Goal: Contribute content: Contribute content

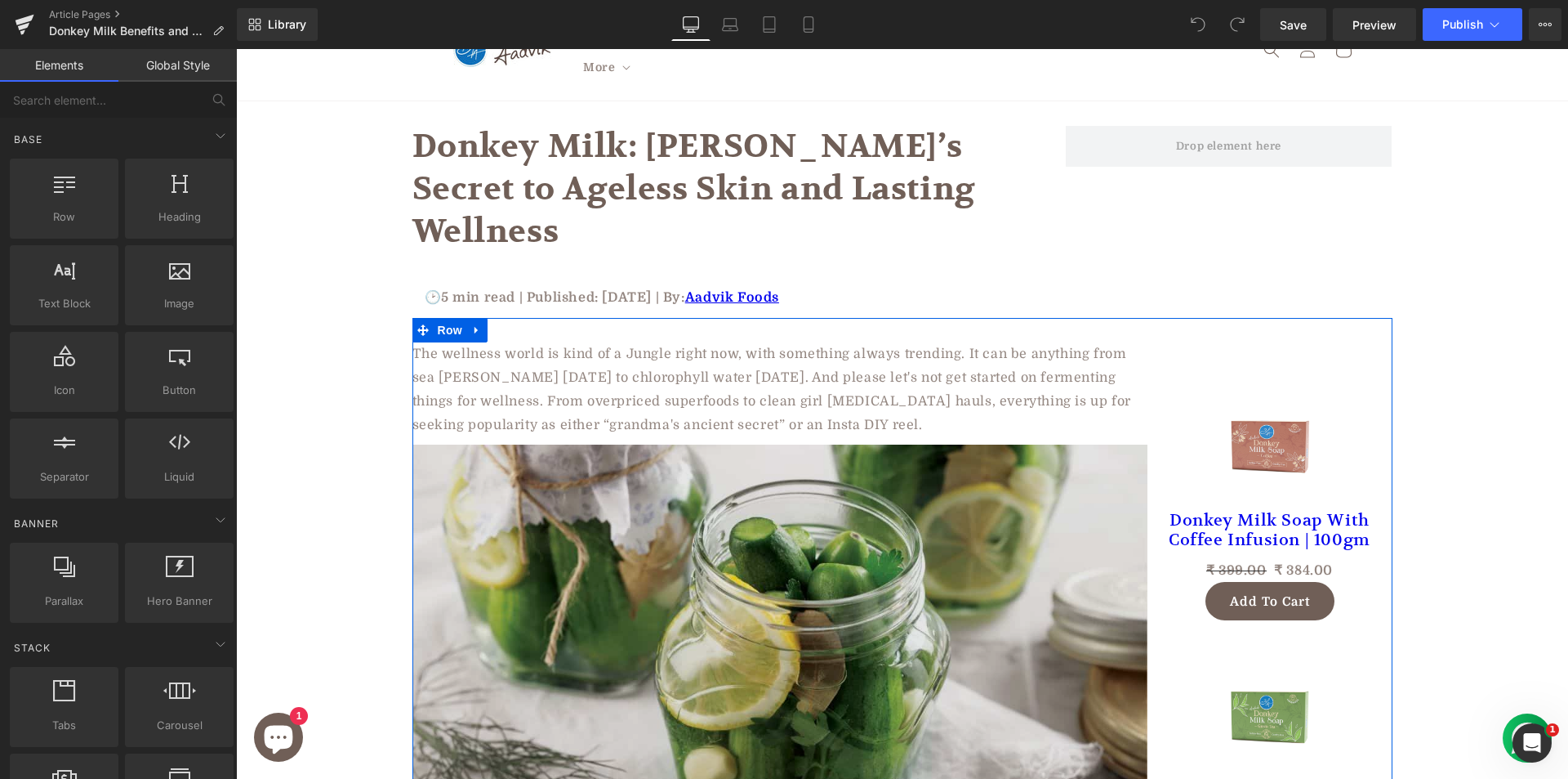
scroll to position [82, 0]
click at [635, 483] on img at bounding box center [779, 660] width 735 height 429
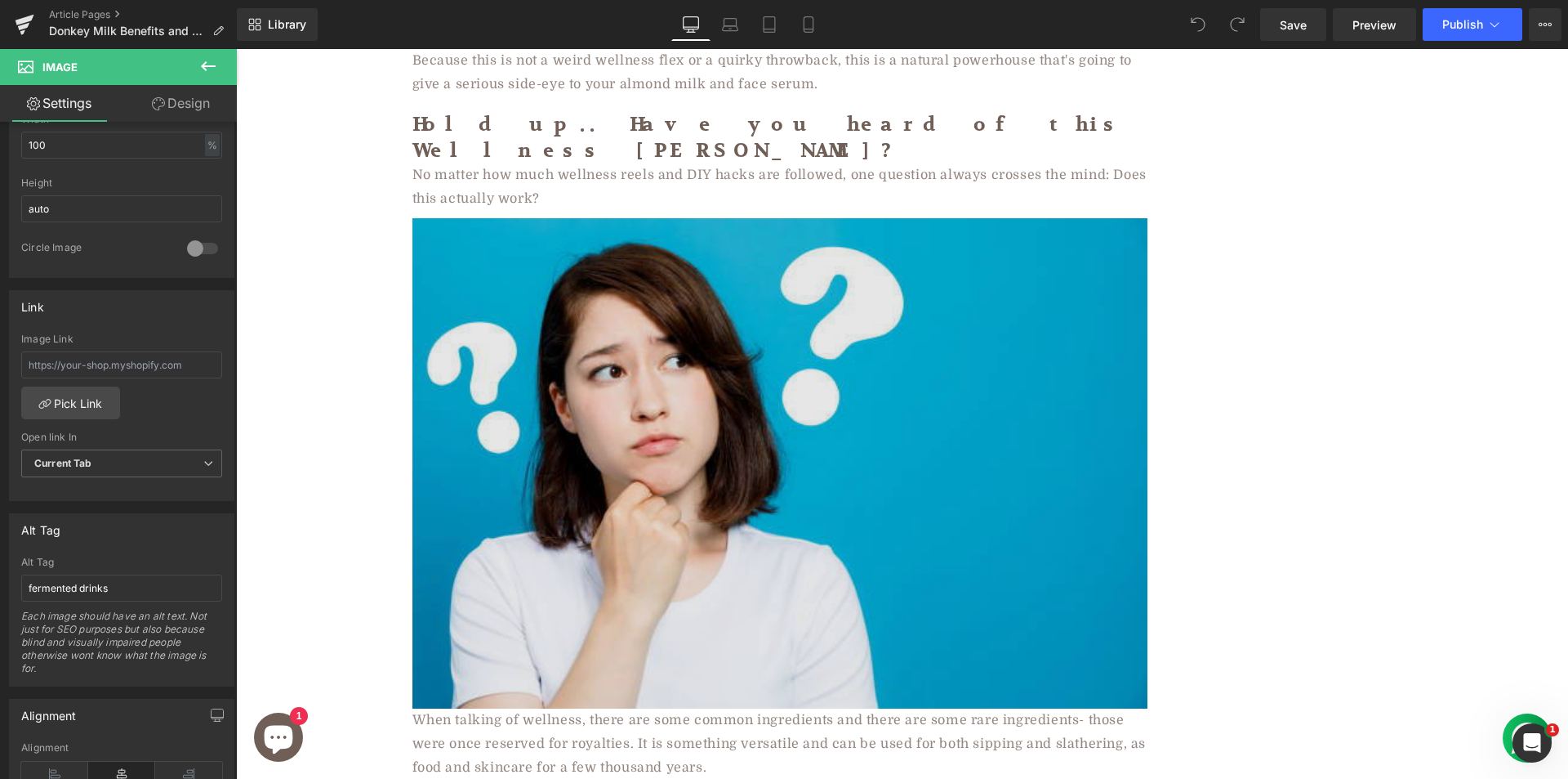
scroll to position [1389, 0]
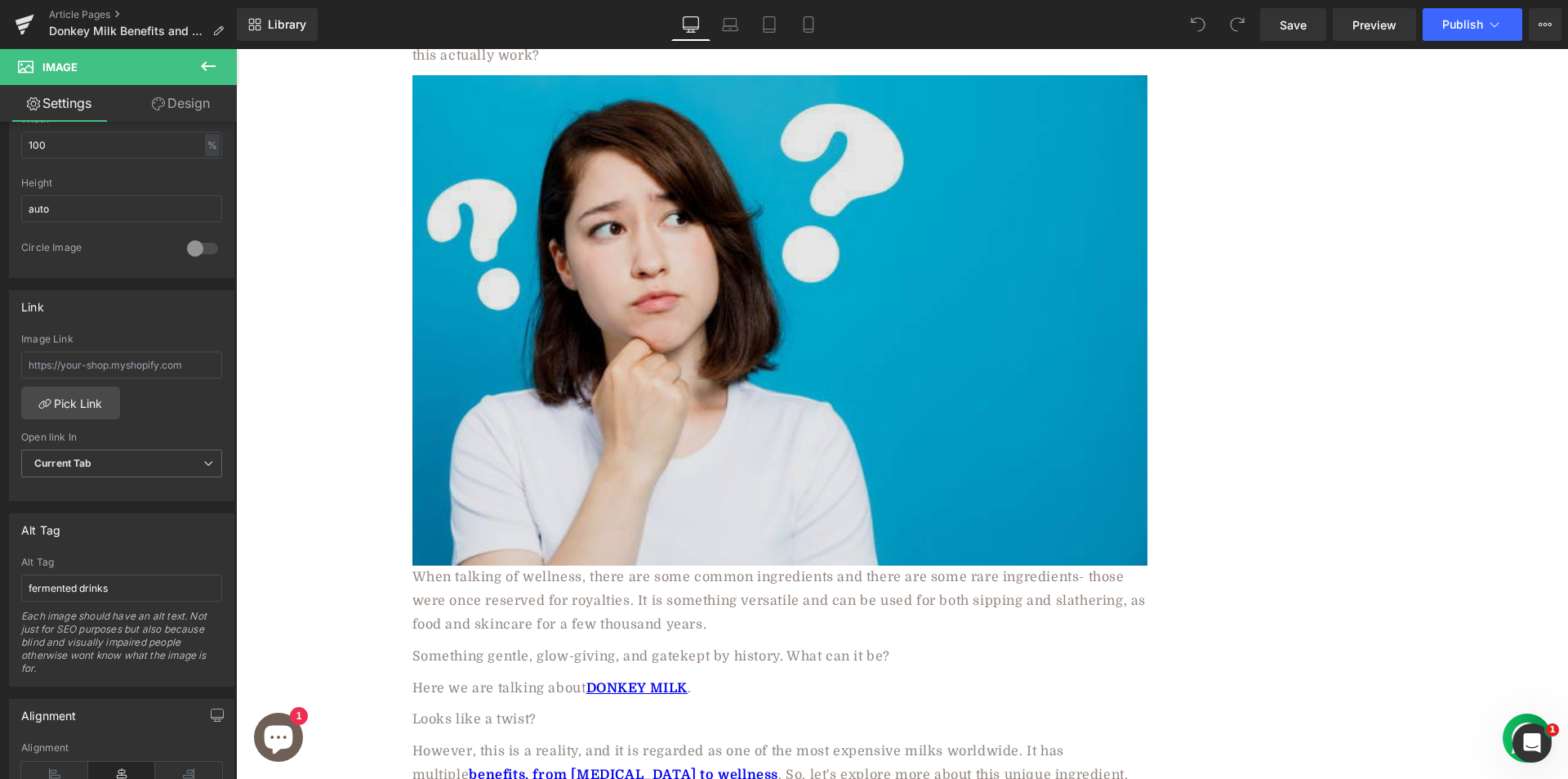
click at [597, 252] on img at bounding box center [779, 320] width 735 height 490
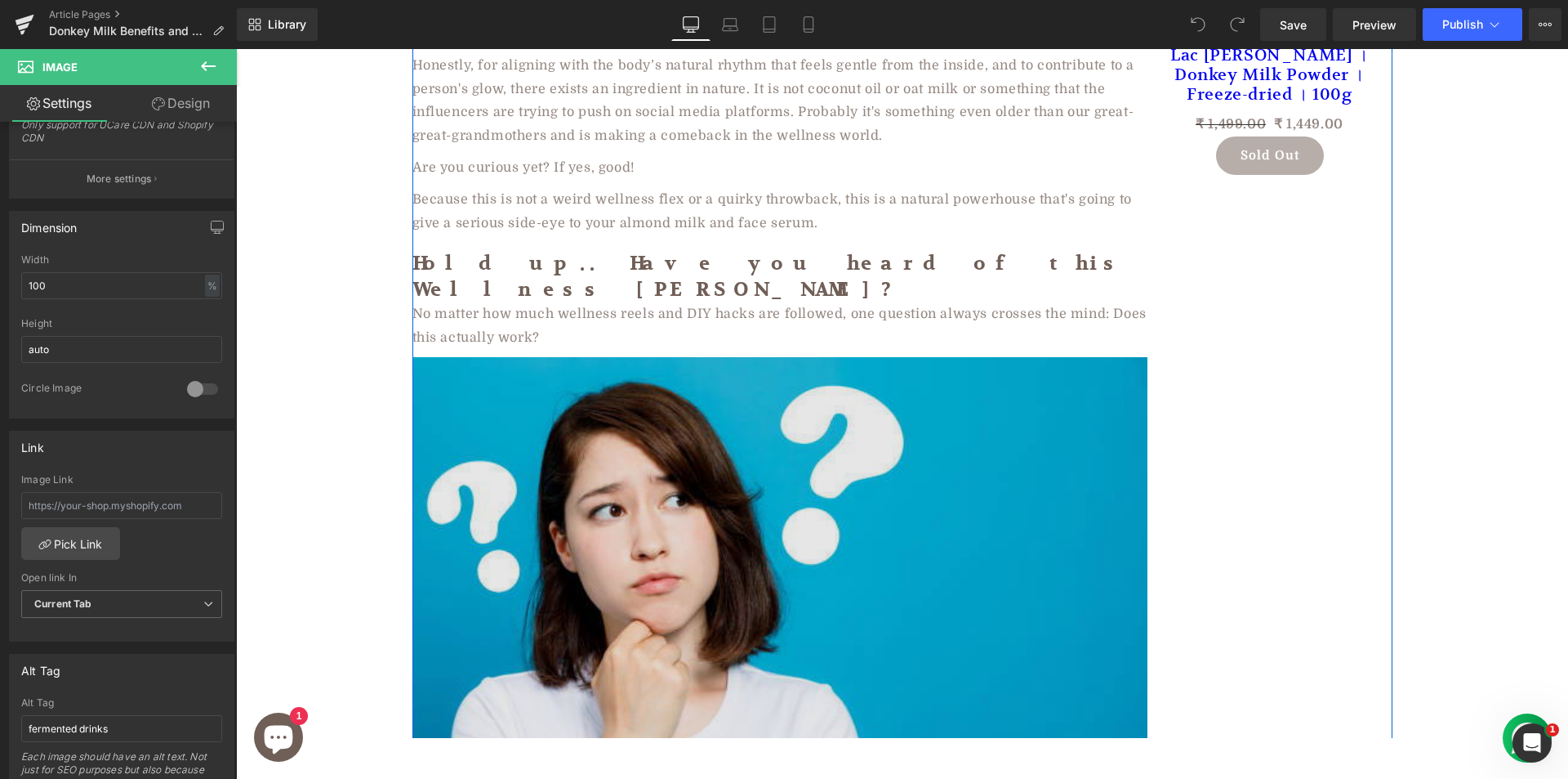
scroll to position [981, 0]
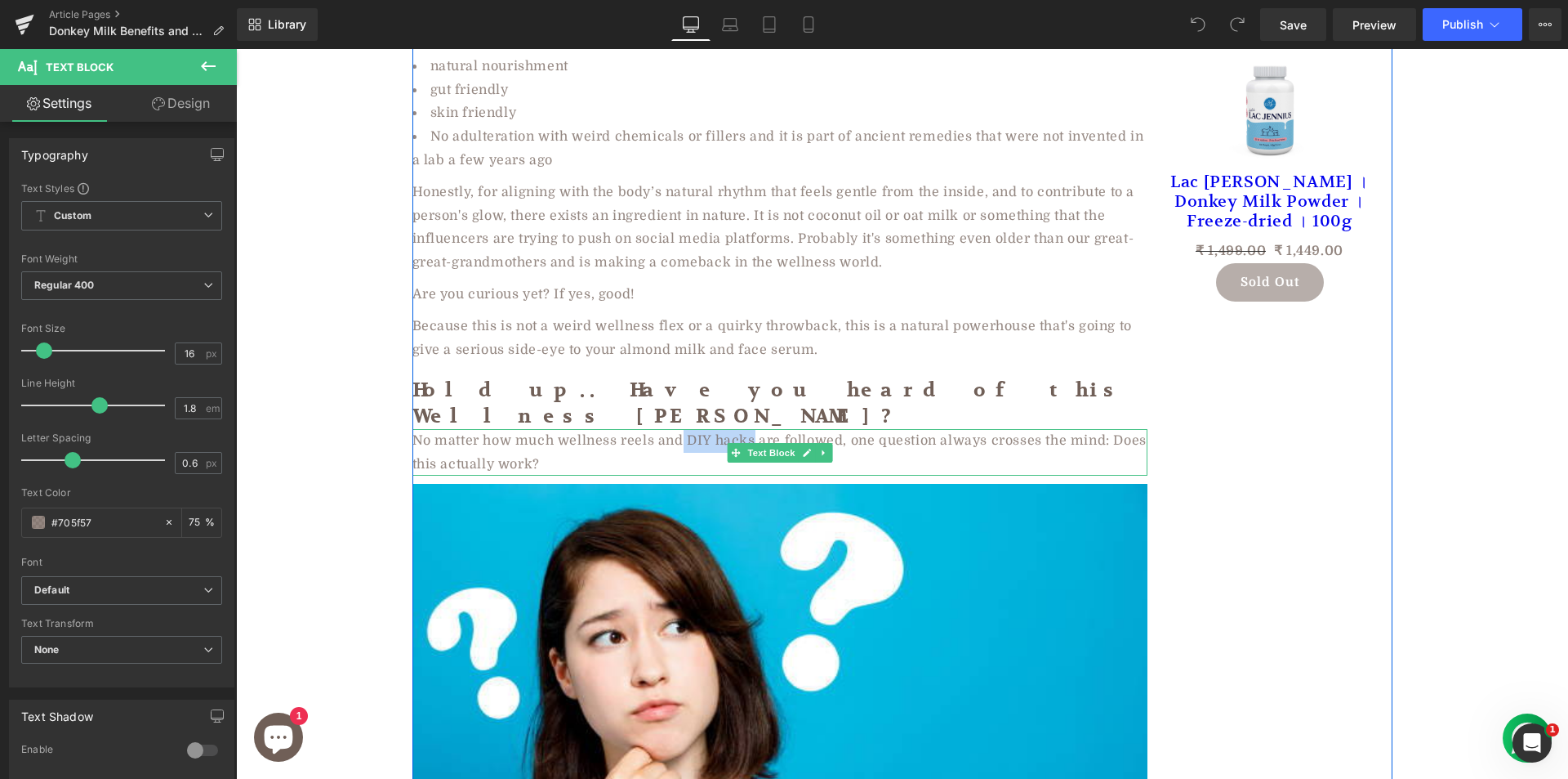
drag, startPoint x: 761, startPoint y: 348, endPoint x: 746, endPoint y: 348, distance: 15.0
click at [746, 429] on p "No matter how much wellness reels and DIY hacks are followed, one question alwa…" at bounding box center [779, 453] width 735 height 48
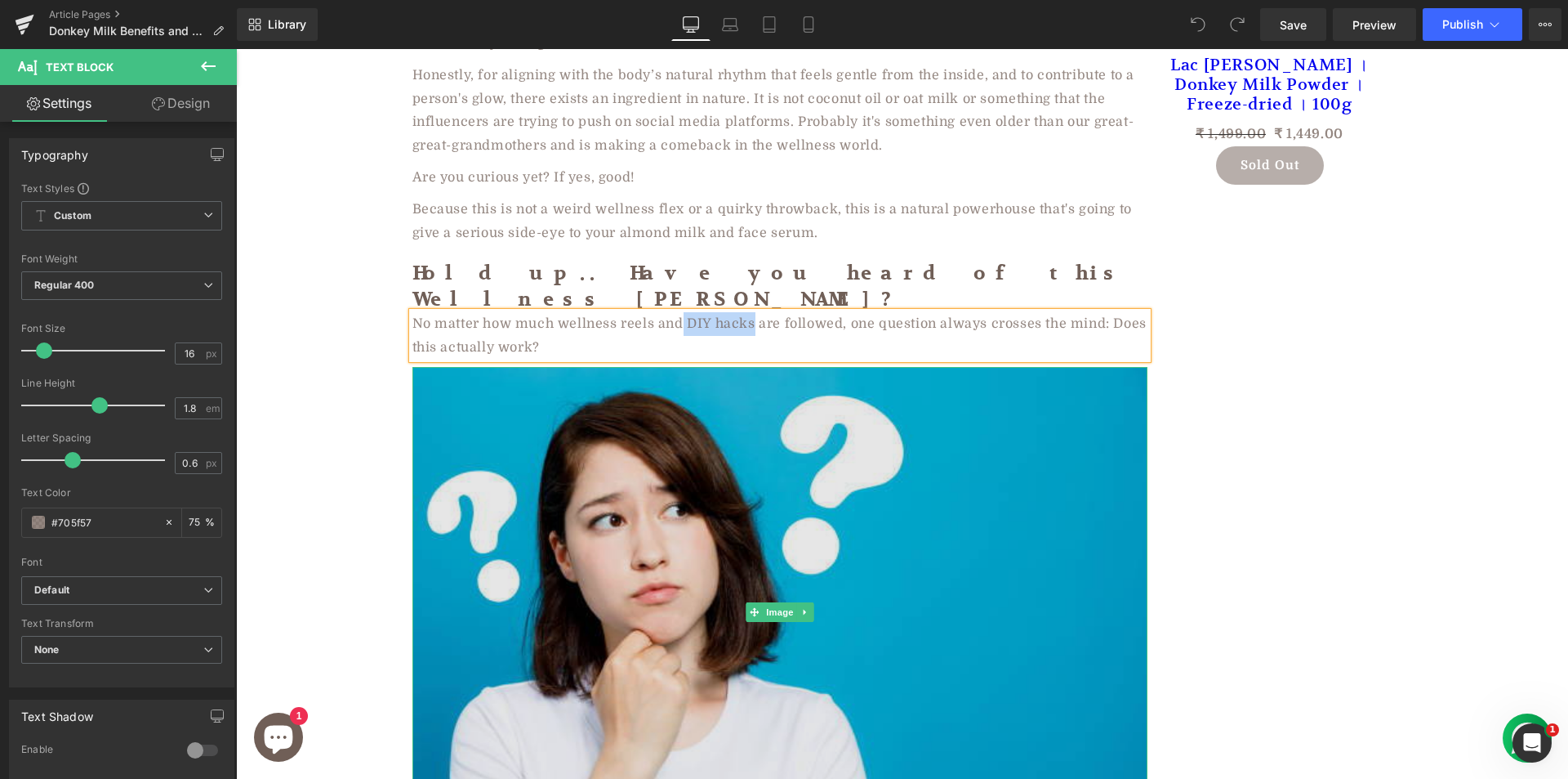
scroll to position [1225, 0]
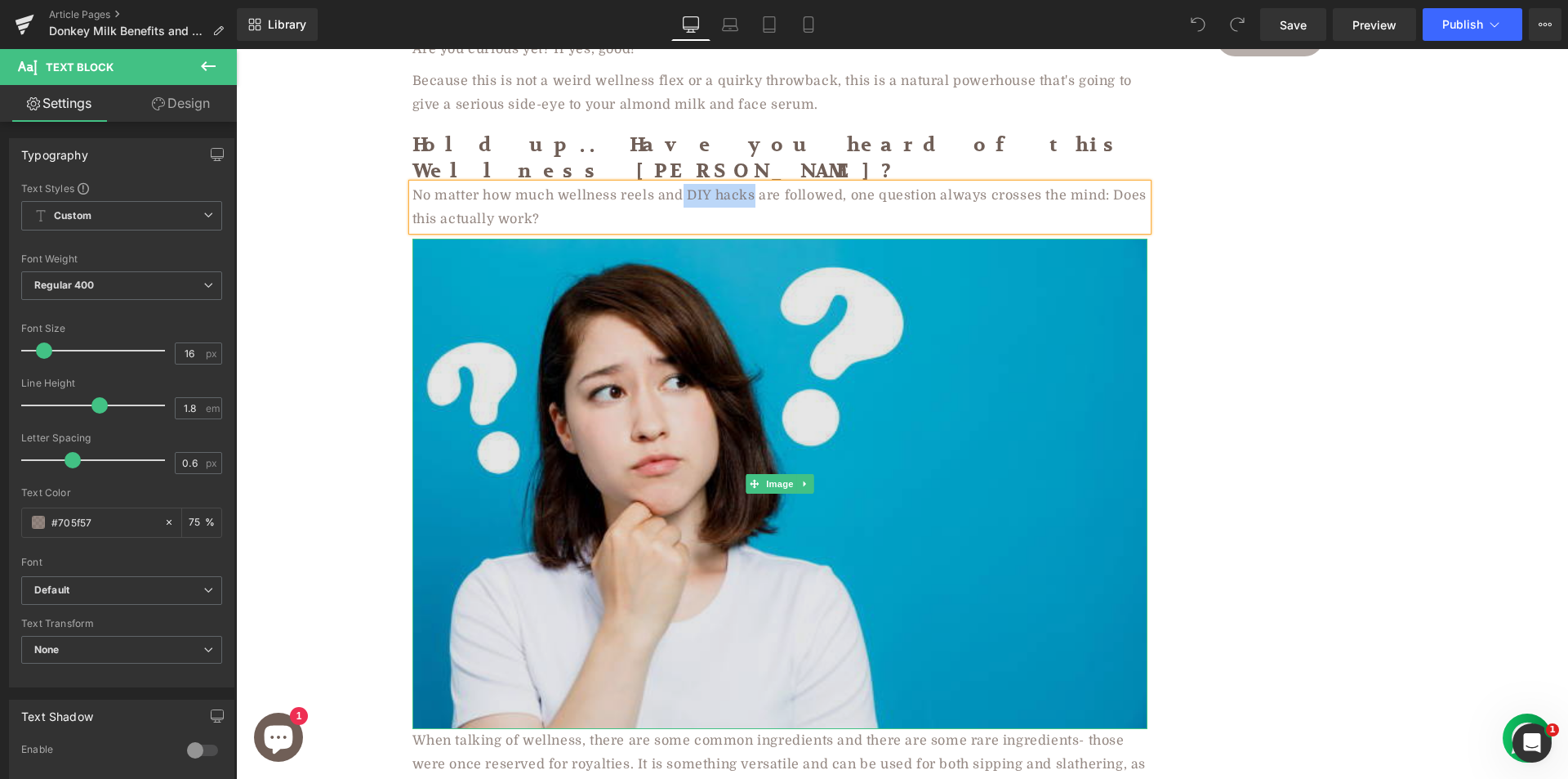
click at [518, 365] on img at bounding box center [779, 483] width 735 height 490
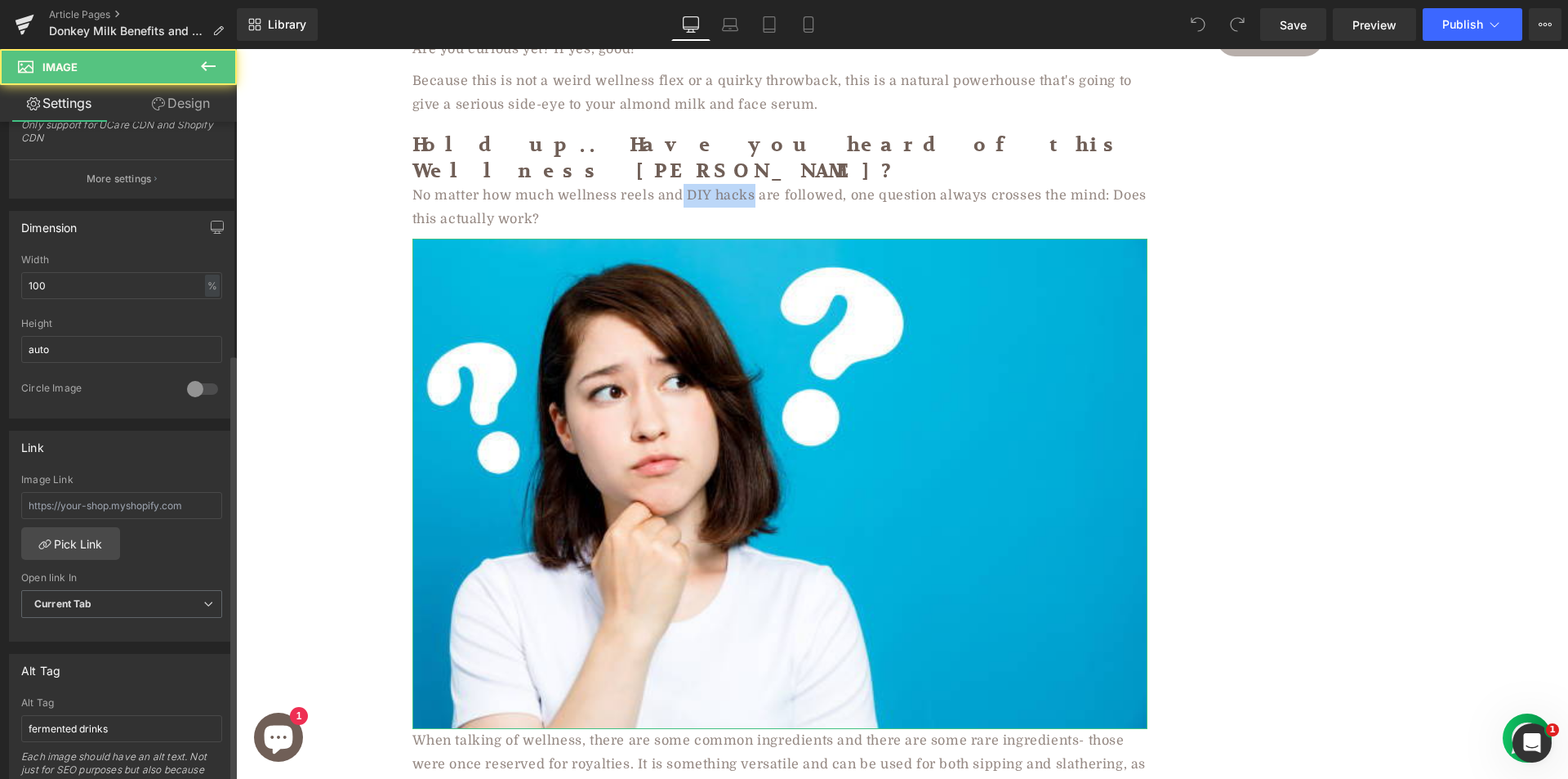
scroll to position [735, 0]
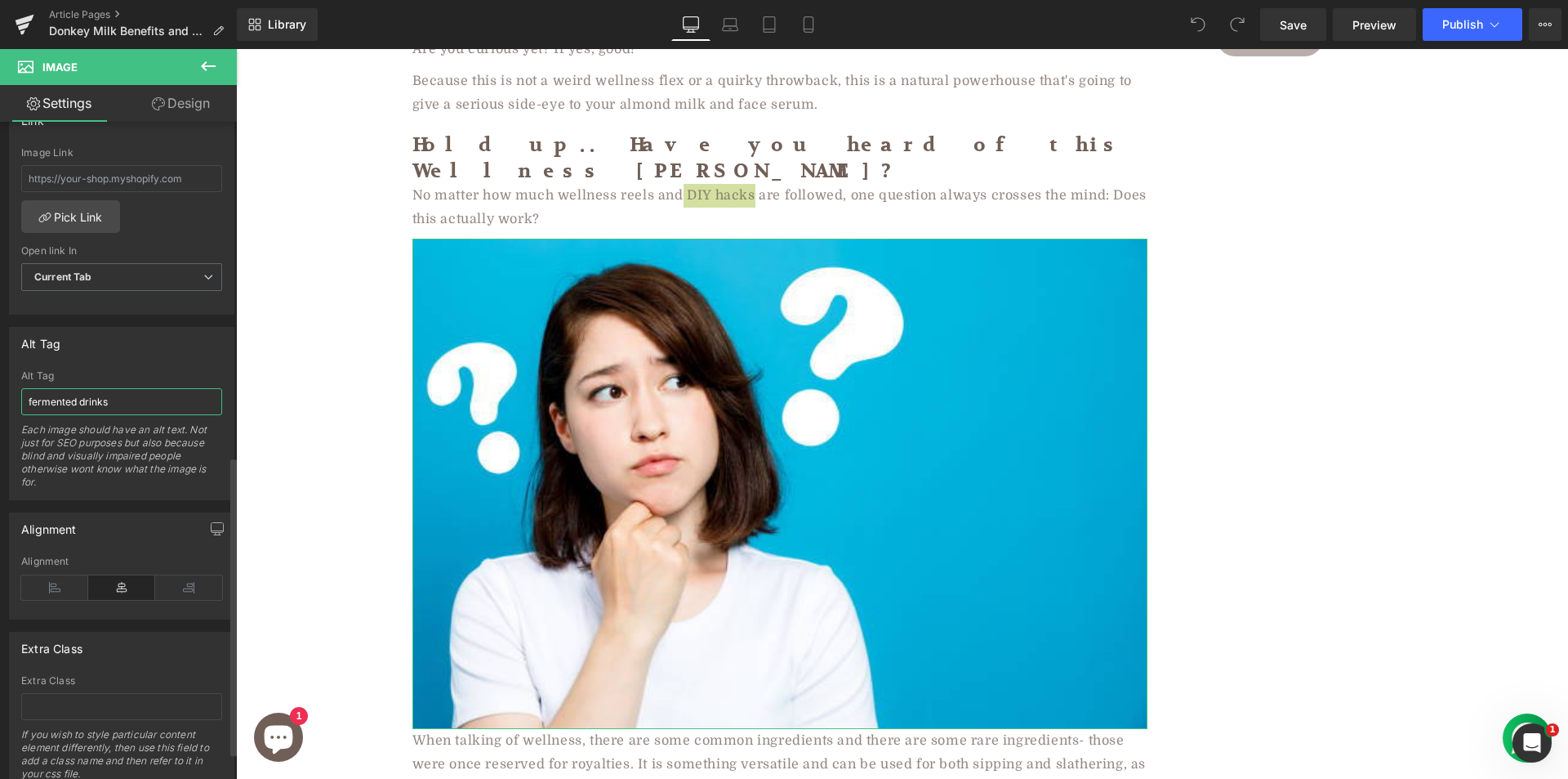
click at [114, 407] on input "fermented drinks" at bounding box center [122, 401] width 201 height 27
paste input "DIY hac"
type input "DIY hacks"
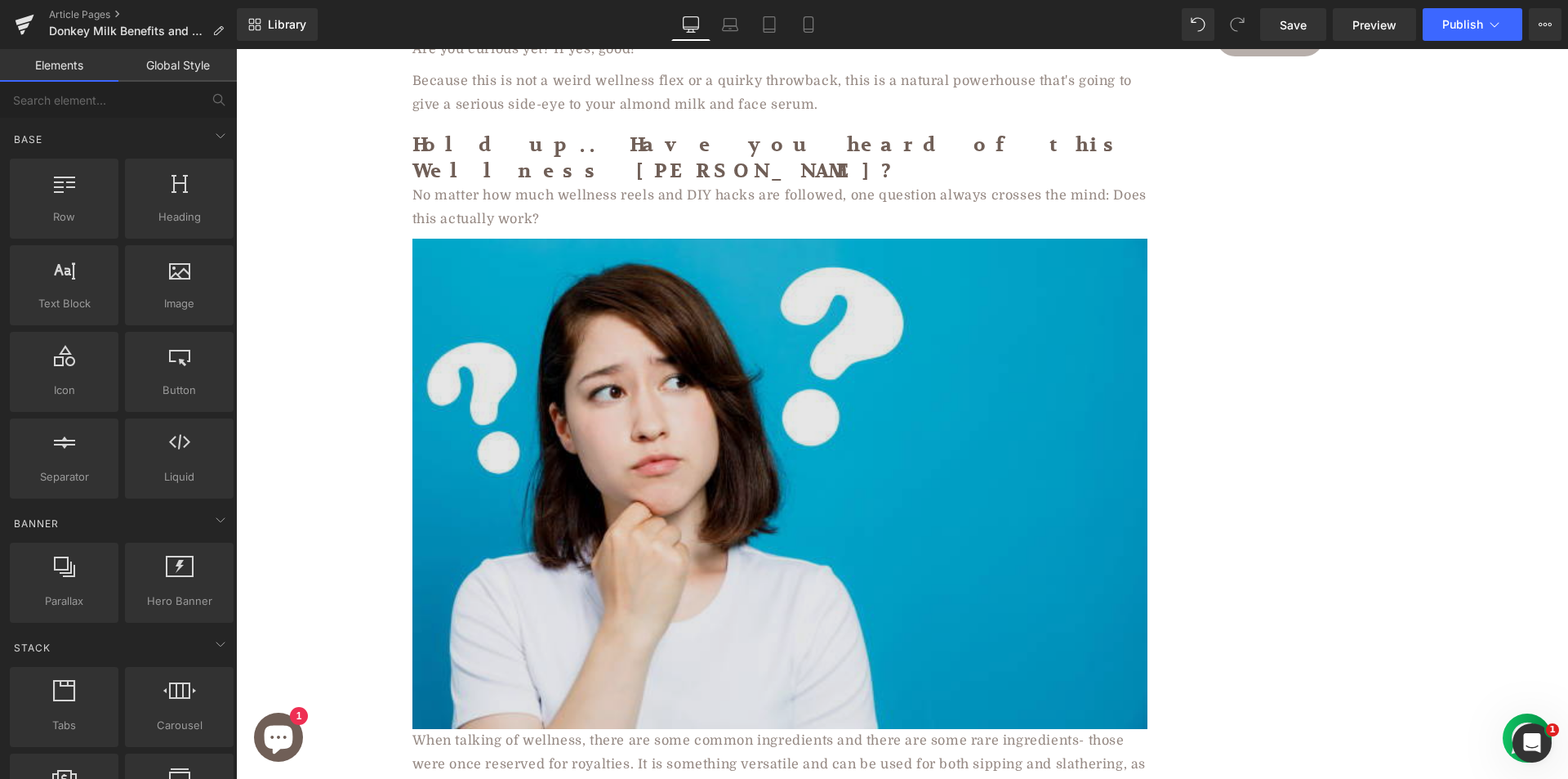
click at [562, 376] on img at bounding box center [779, 483] width 735 height 490
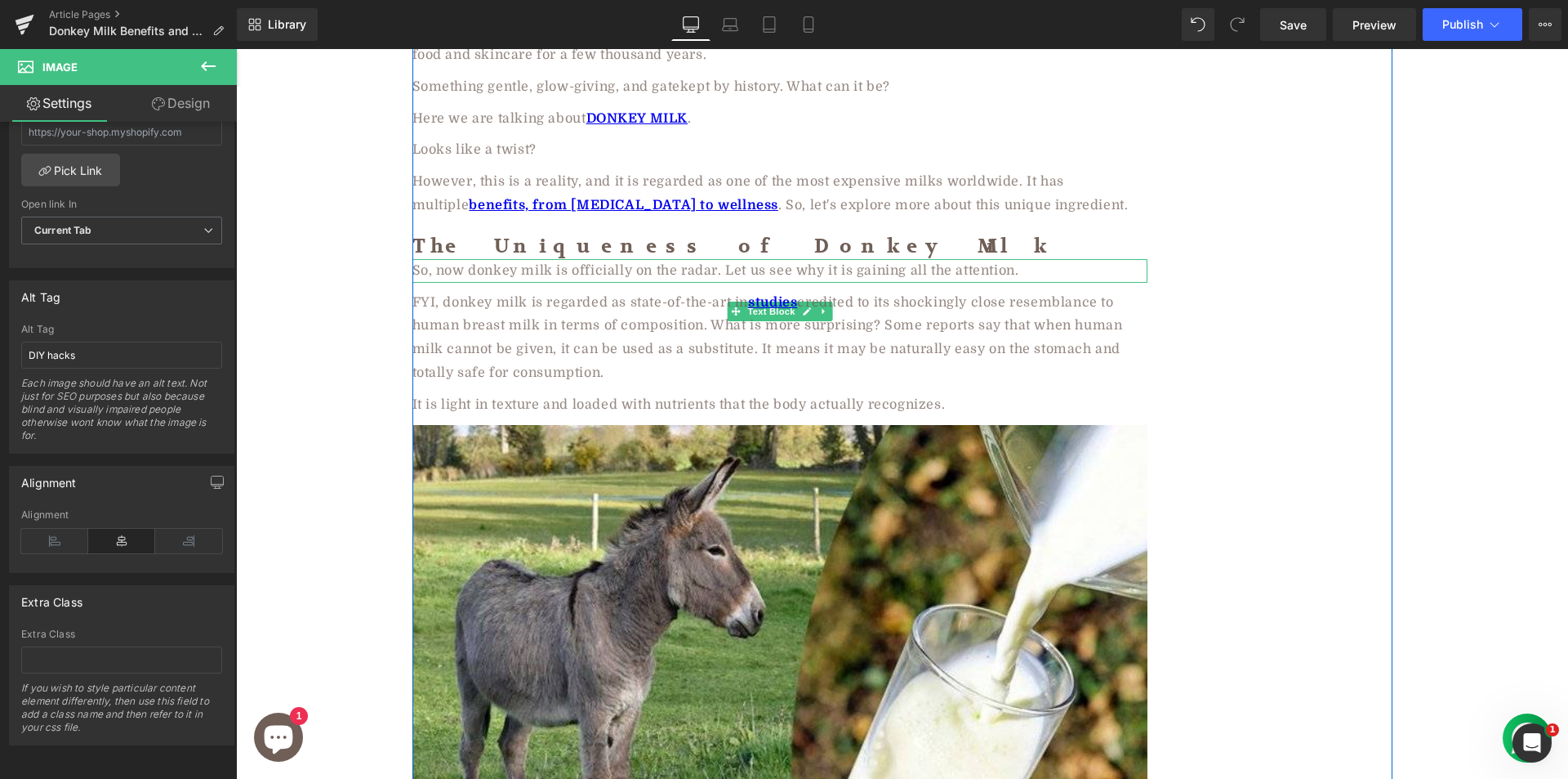
scroll to position [2125, 0]
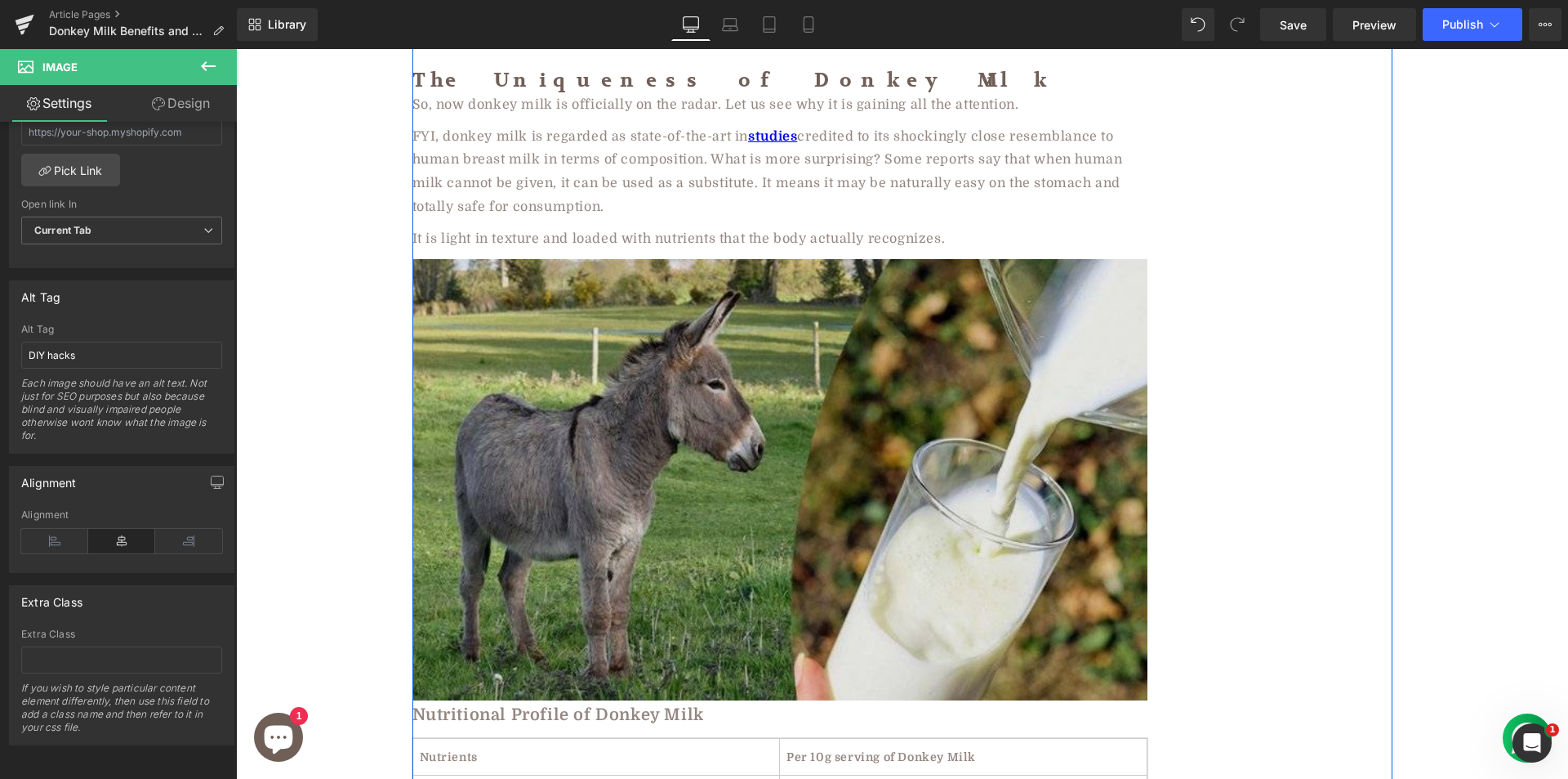
click at [581, 413] on img at bounding box center [779, 480] width 735 height 441
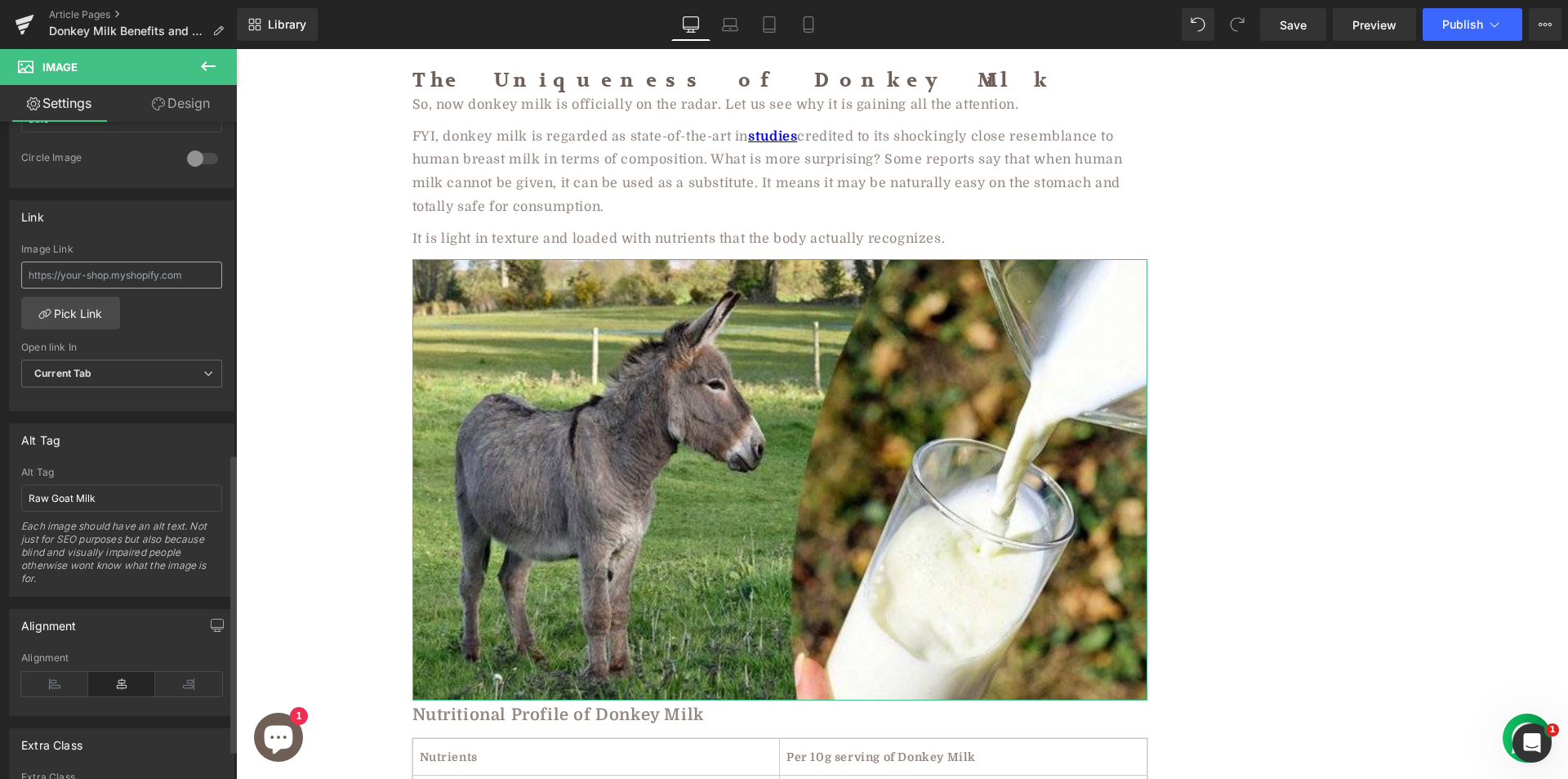
scroll to position [735, 0]
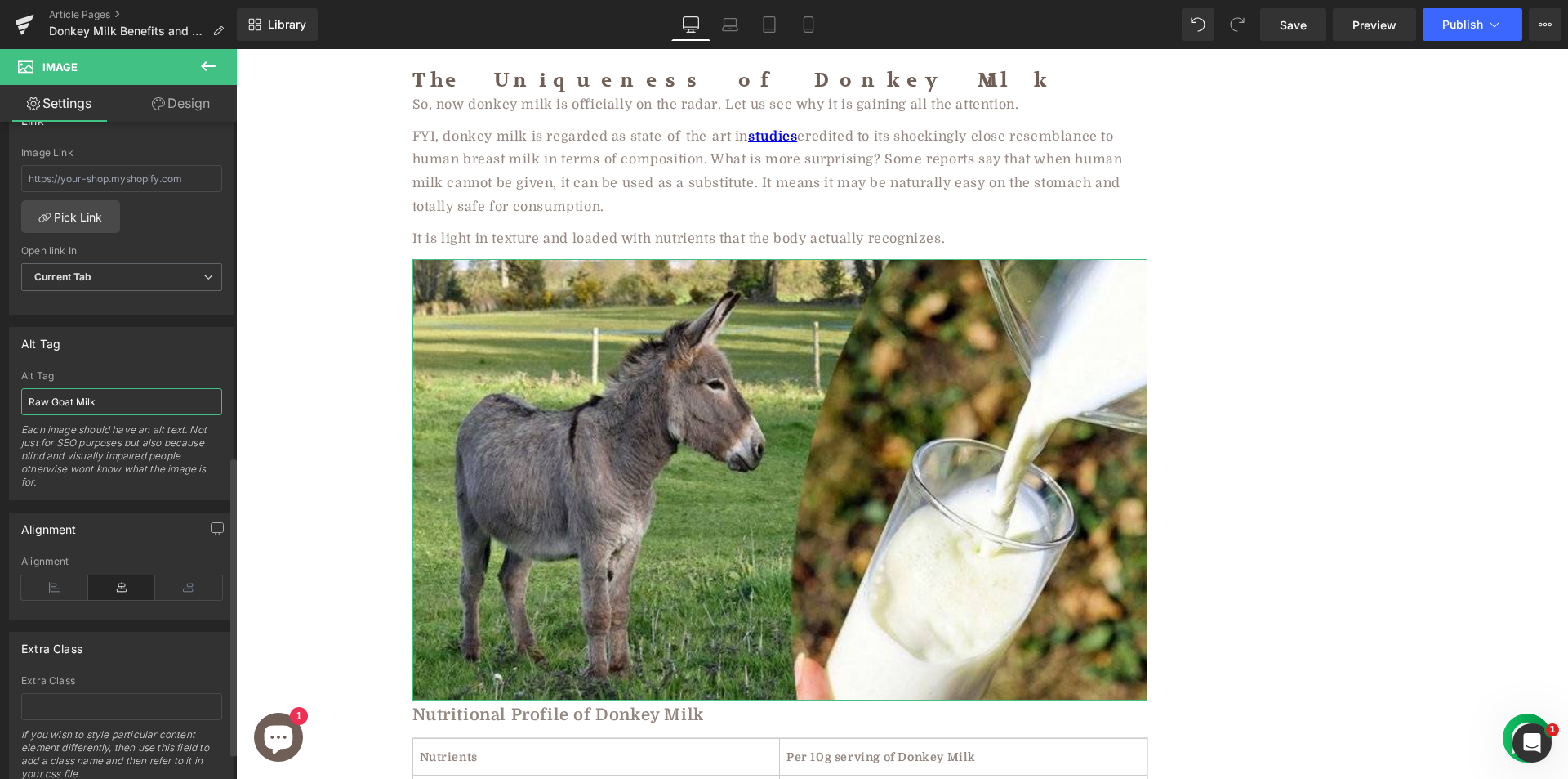
click at [137, 405] on input "Raw Goat Milk" at bounding box center [122, 401] width 201 height 27
type input "Donkey milk"
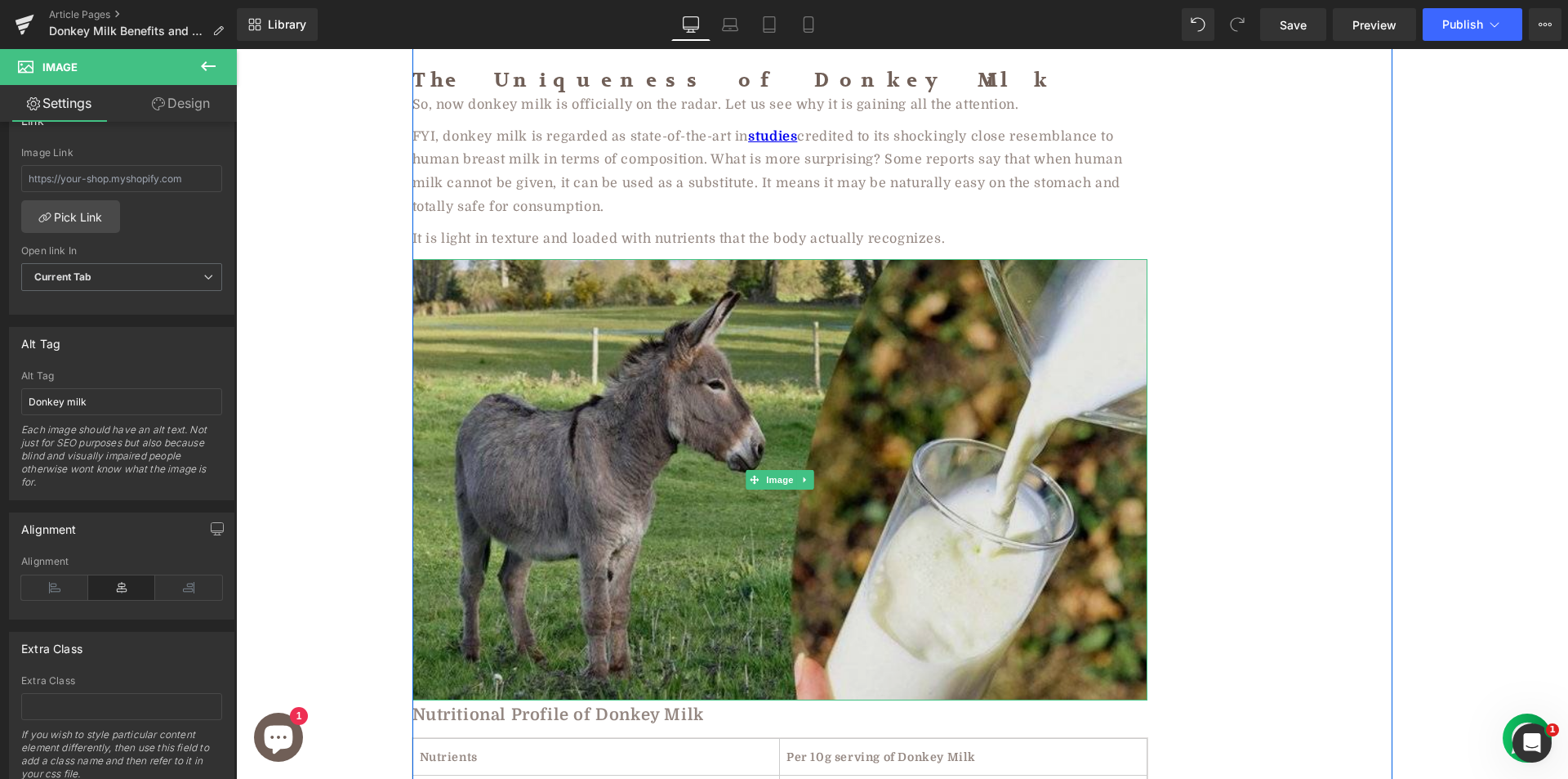
click at [621, 366] on img at bounding box center [779, 480] width 735 height 441
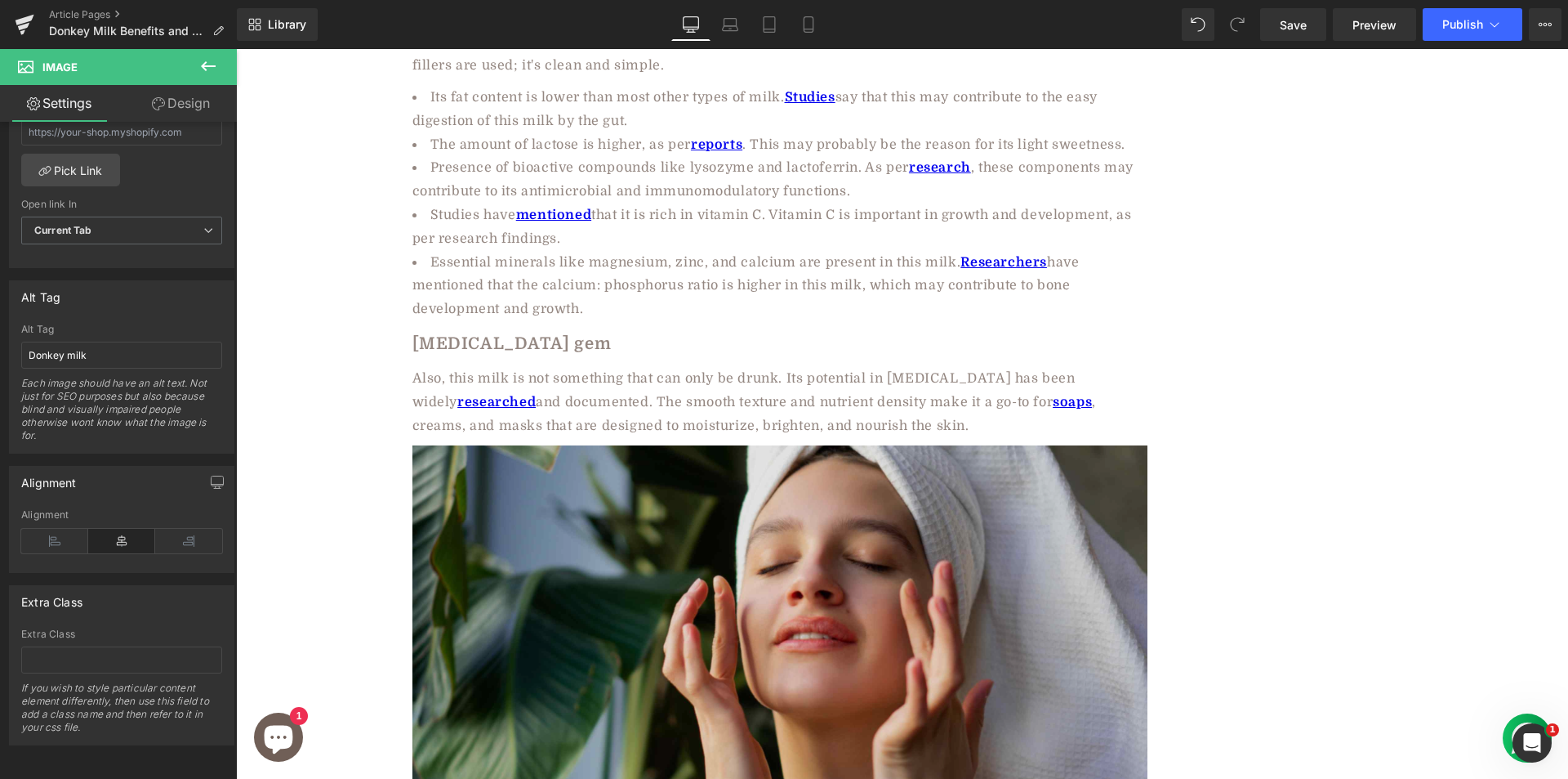
scroll to position [3187, 0]
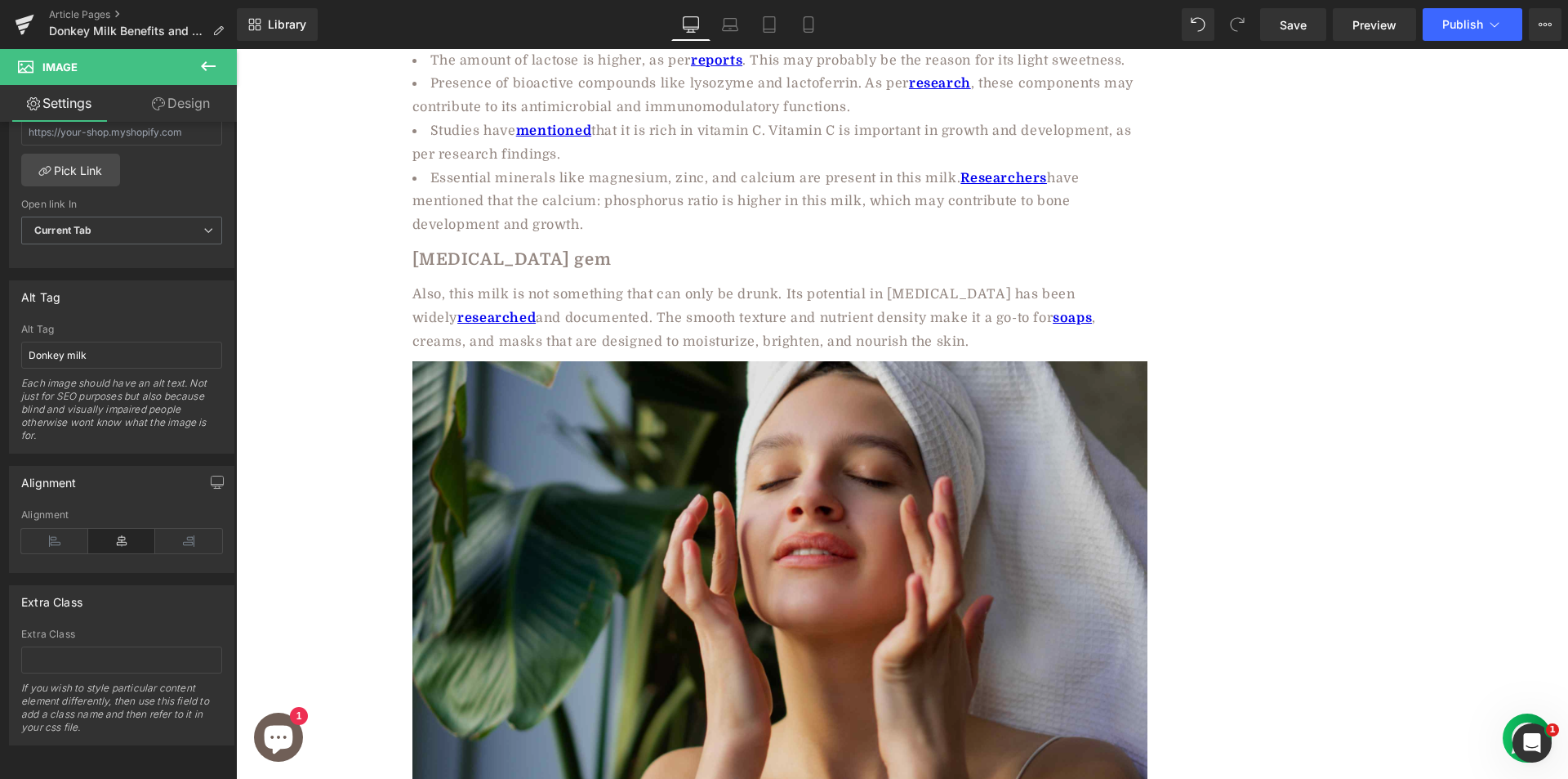
click at [544, 392] on img at bounding box center [779, 606] width 735 height 490
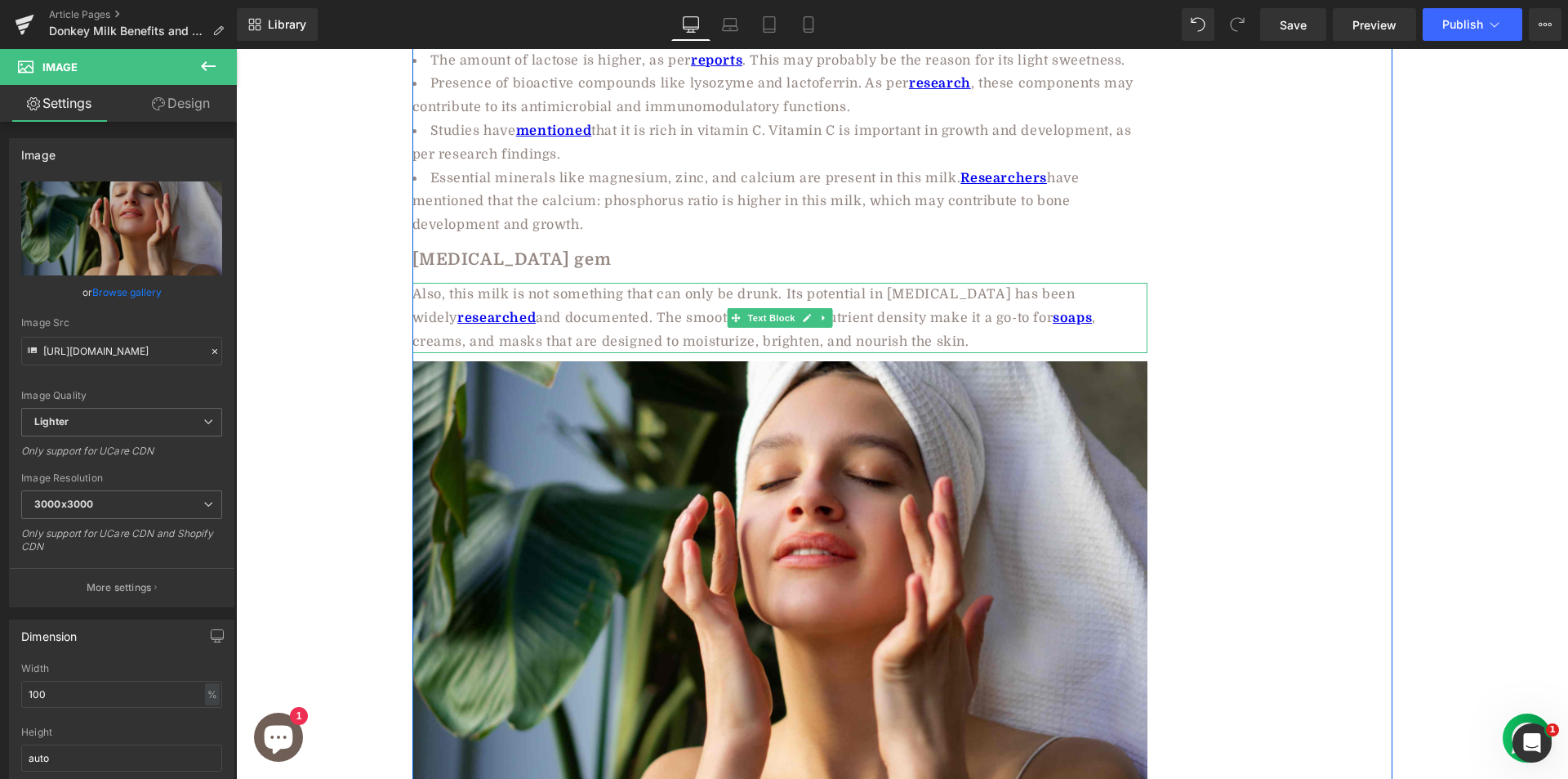
click at [565, 282] on div "Also, this milk is not something that can only be drunk. Its potential in skin …" at bounding box center [779, 317] width 735 height 70
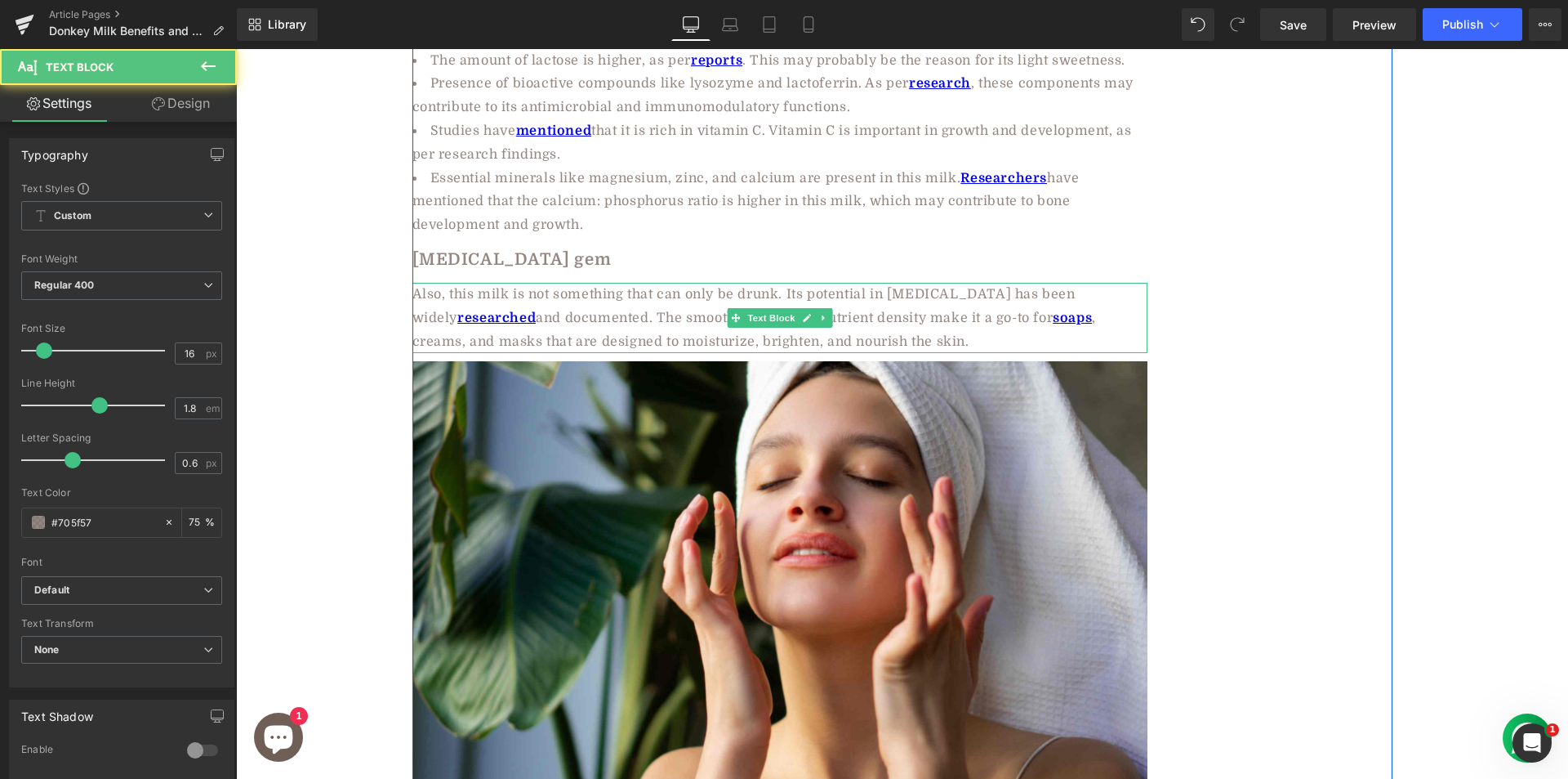
drag, startPoint x: 590, startPoint y: 251, endPoint x: 691, endPoint y: 236, distance: 102.1
click at [591, 282] on div "Also, this milk is not something that can only be drunk. Its potential in skin …" at bounding box center [779, 317] width 735 height 70
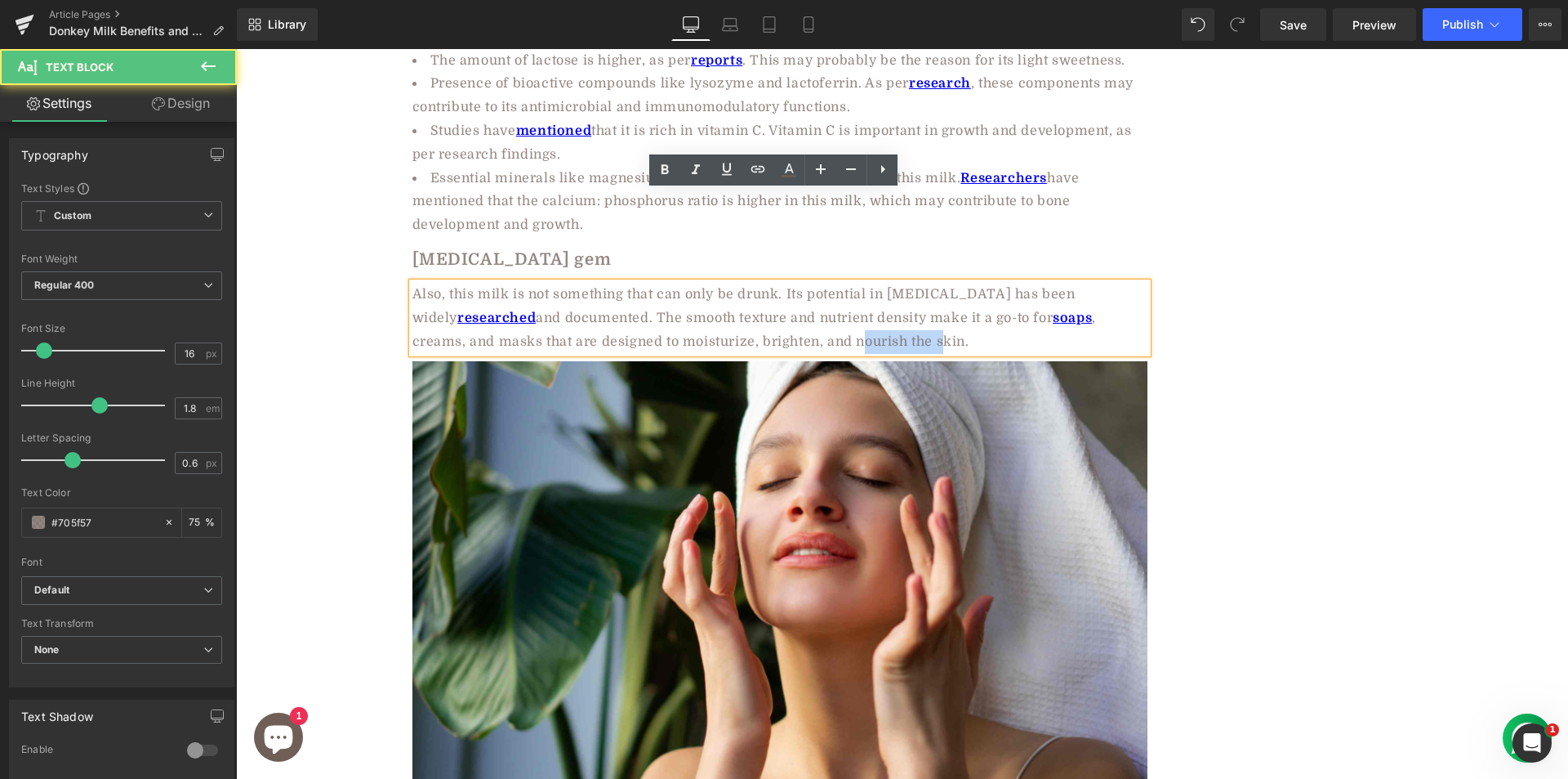
drag, startPoint x: 692, startPoint y: 246, endPoint x: 762, endPoint y: 250, distance: 70.1
click at [779, 282] on div "Also, this milk is not something that can only be drunk. Its potential in skin …" at bounding box center [779, 317] width 735 height 70
click at [684, 282] on div "Also, this milk is not something that can only be drunk. Its potential in skin …" at bounding box center [779, 317] width 735 height 70
drag, startPoint x: 686, startPoint y: 251, endPoint x: 798, endPoint y: 259, distance: 112.3
click at [798, 282] on div "Also, this milk is not something that can only be drunk. Its potential in skin …" at bounding box center [779, 317] width 735 height 70
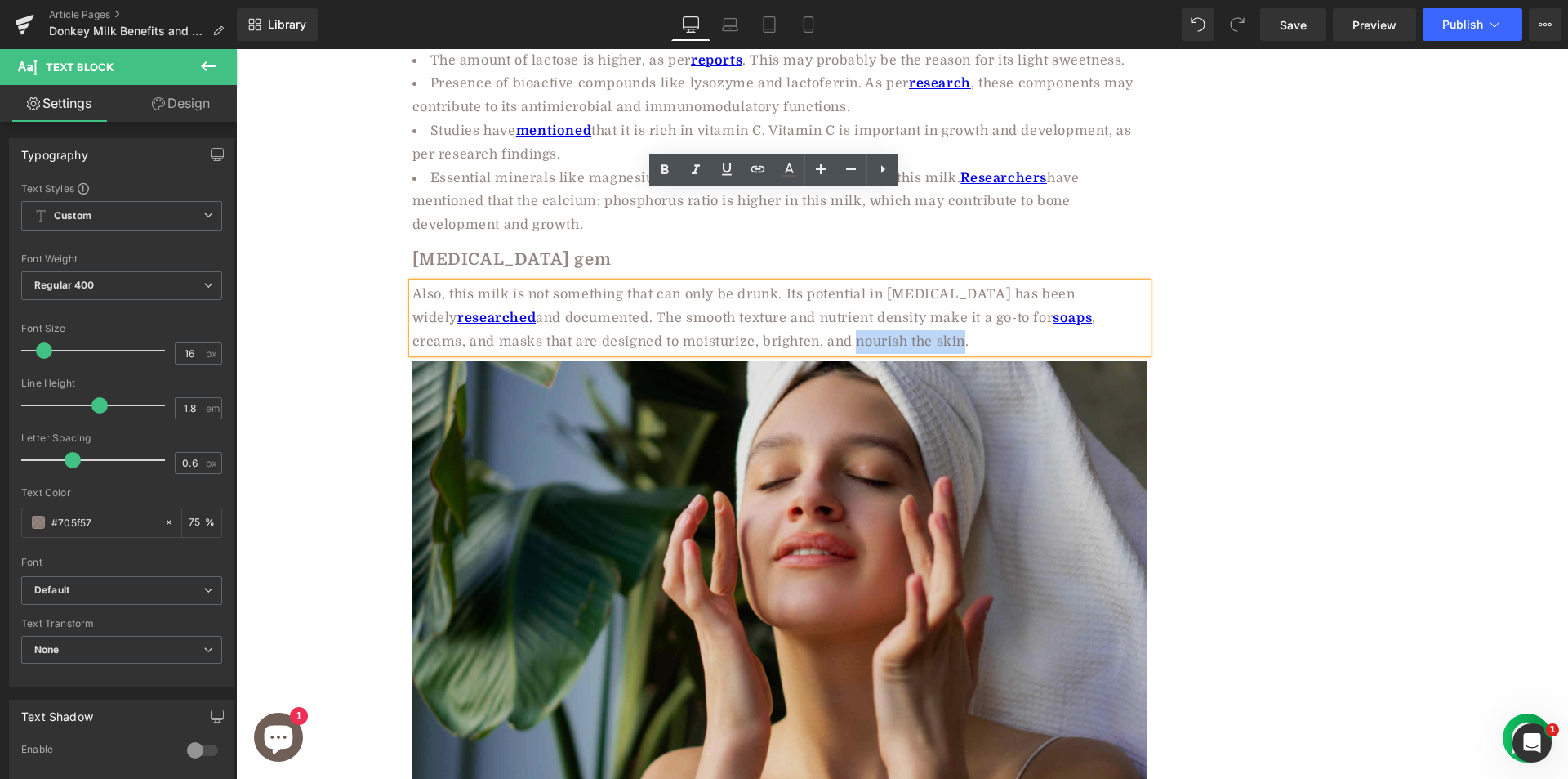
copy div "nourish the skin"
drag, startPoint x: 728, startPoint y: 394, endPoint x: 697, endPoint y: 399, distance: 31.4
click at [728, 394] on img at bounding box center [779, 606] width 735 height 490
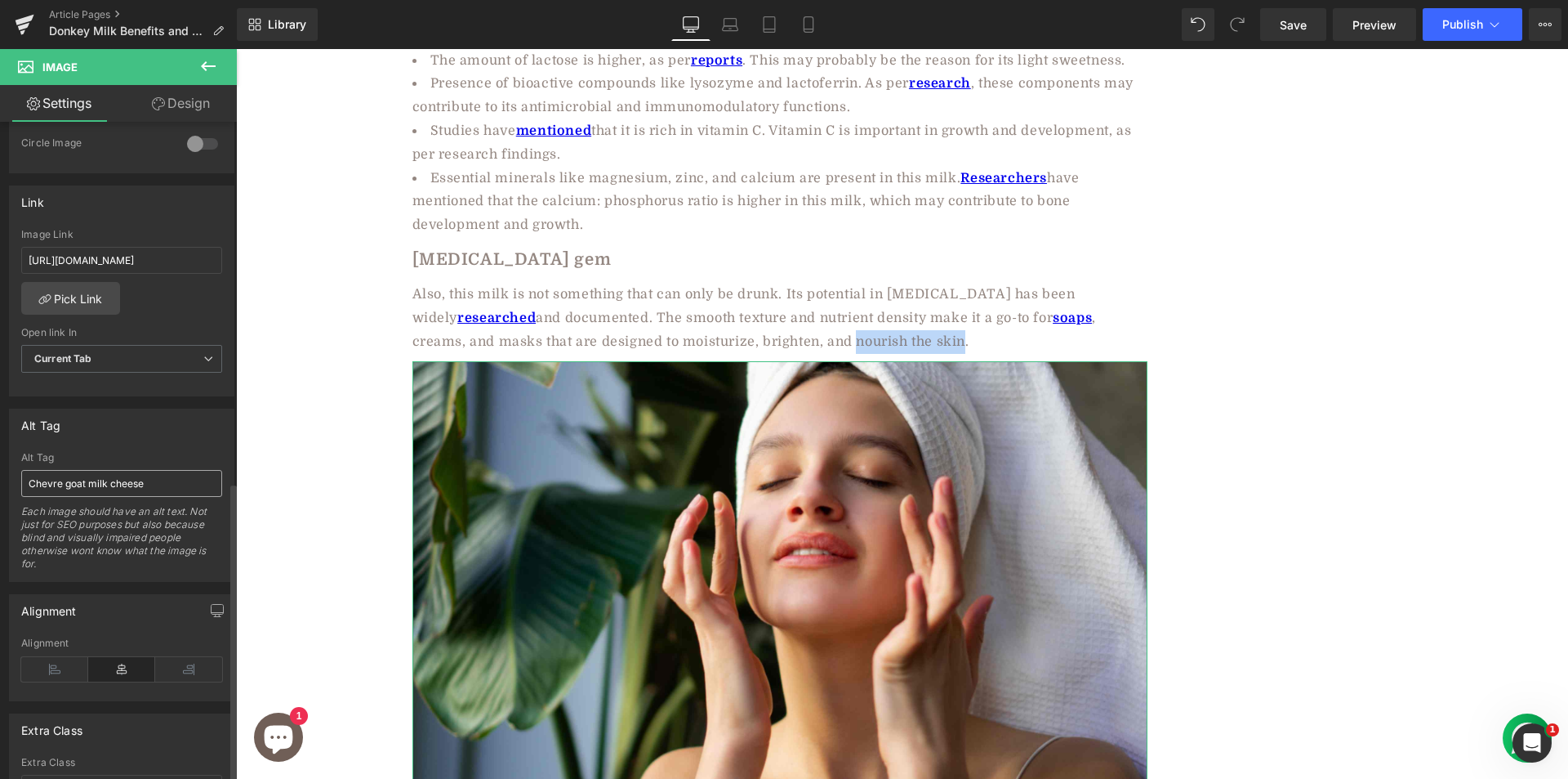
scroll to position [794, 0]
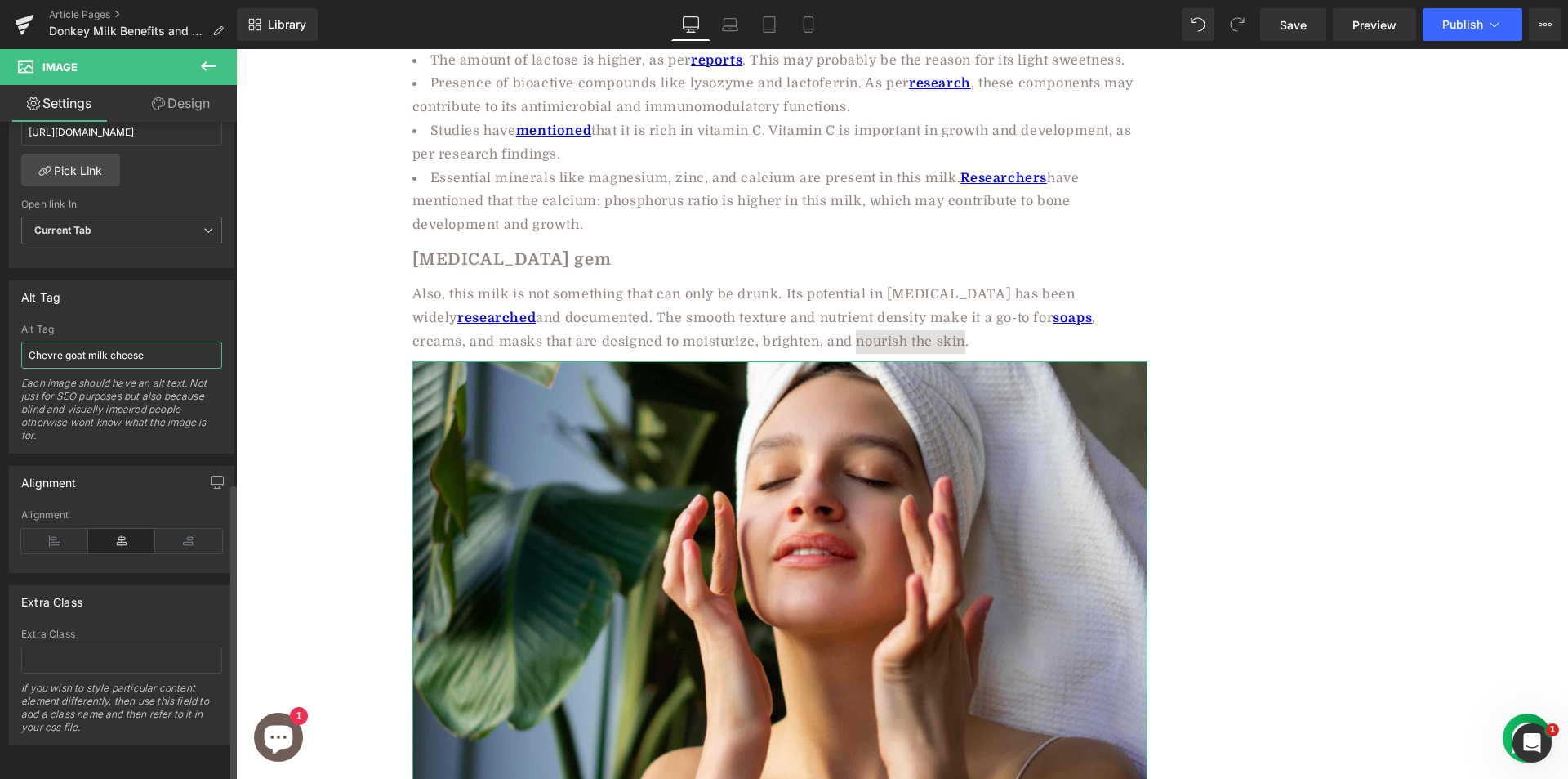
click at [147, 342] on input "Chevre goat milk cheese" at bounding box center [122, 355] width 201 height 27
type input "nourish the skin"
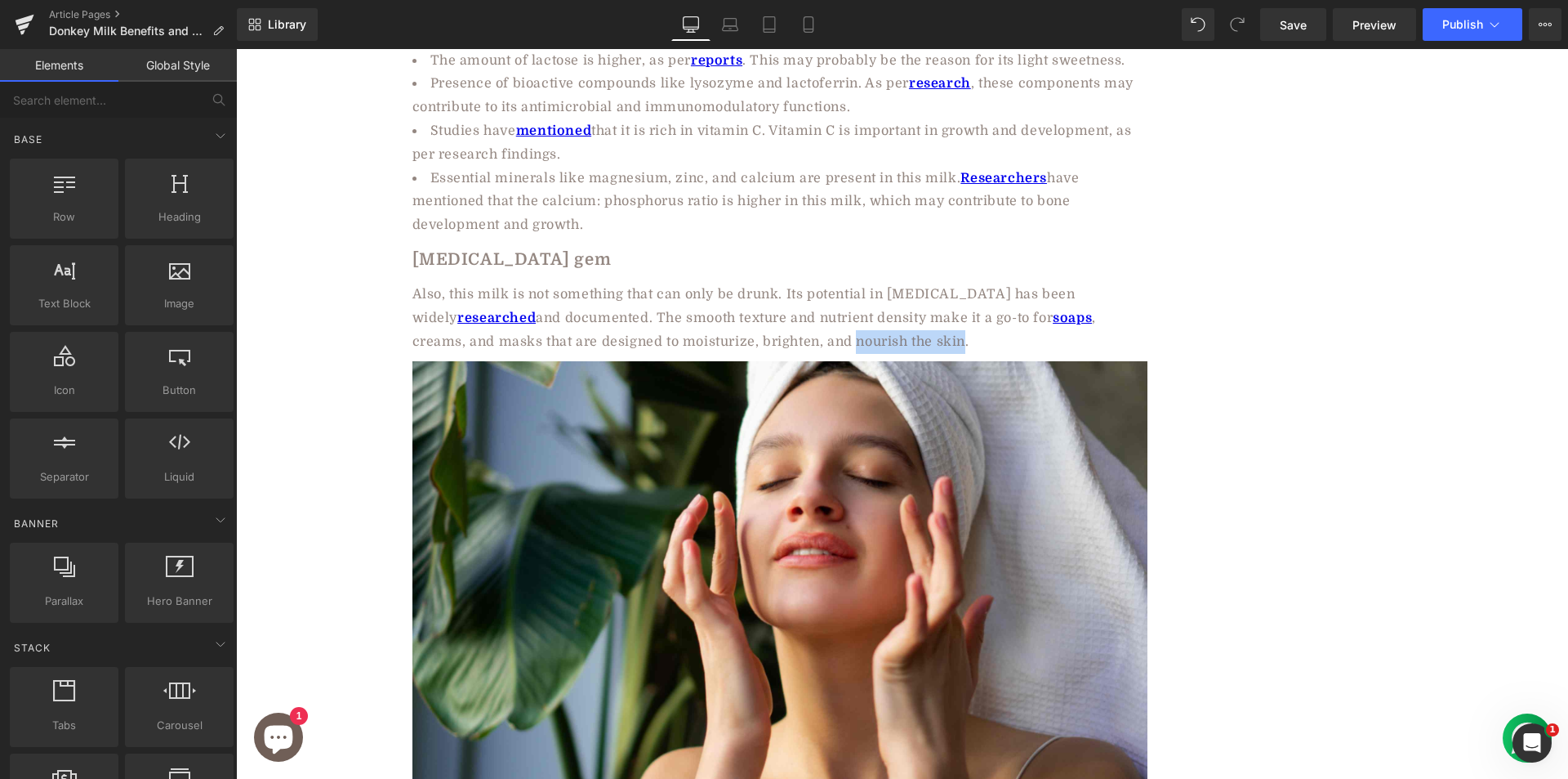
click at [305, 376] on div "Donkey Milk: Cleopatra’s Secret to Ageless Skin and Lasting Wellness Heading Ro…" at bounding box center [902, 111] width 1332 height 6230
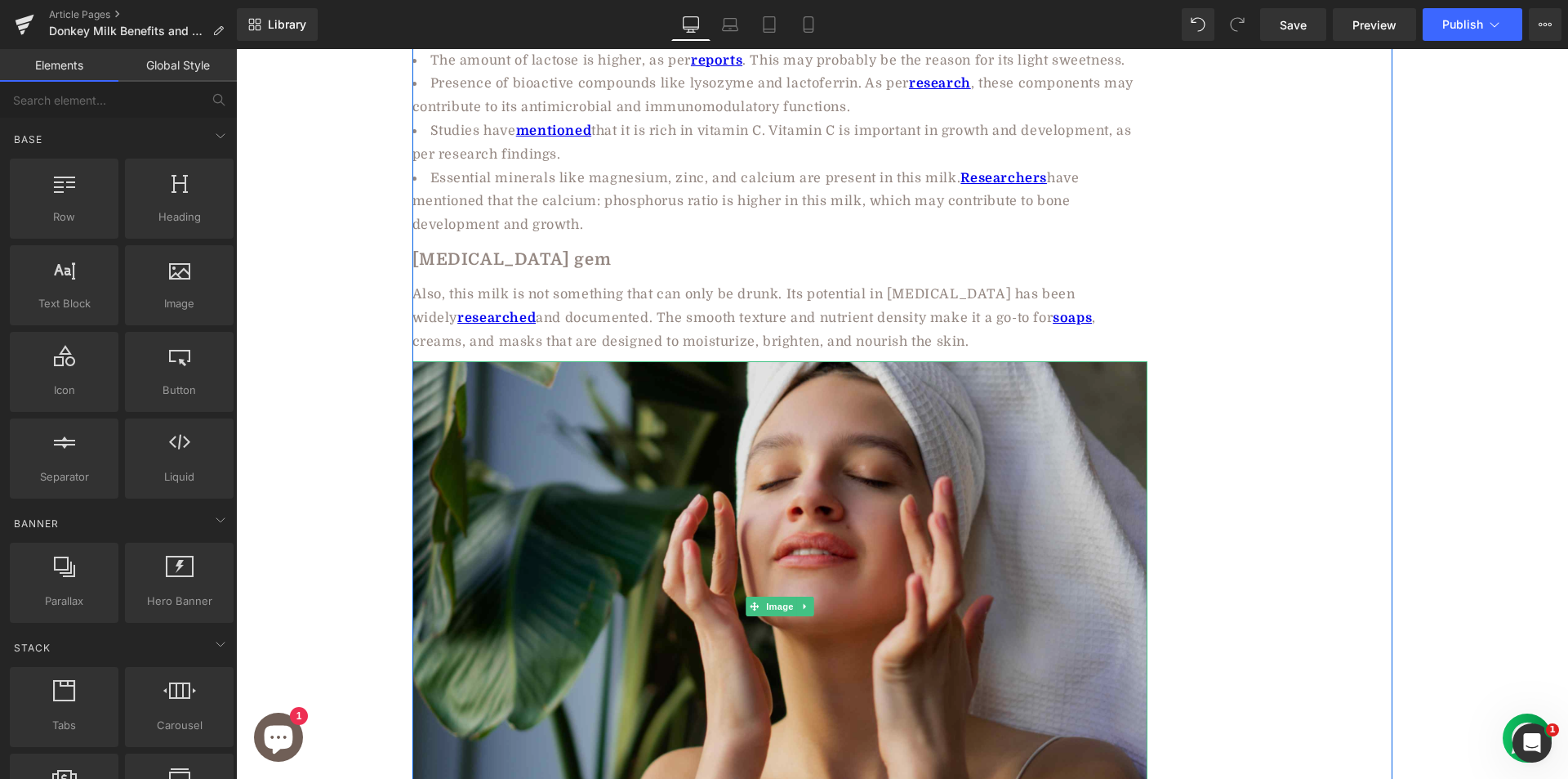
click at [448, 413] on img at bounding box center [779, 606] width 735 height 490
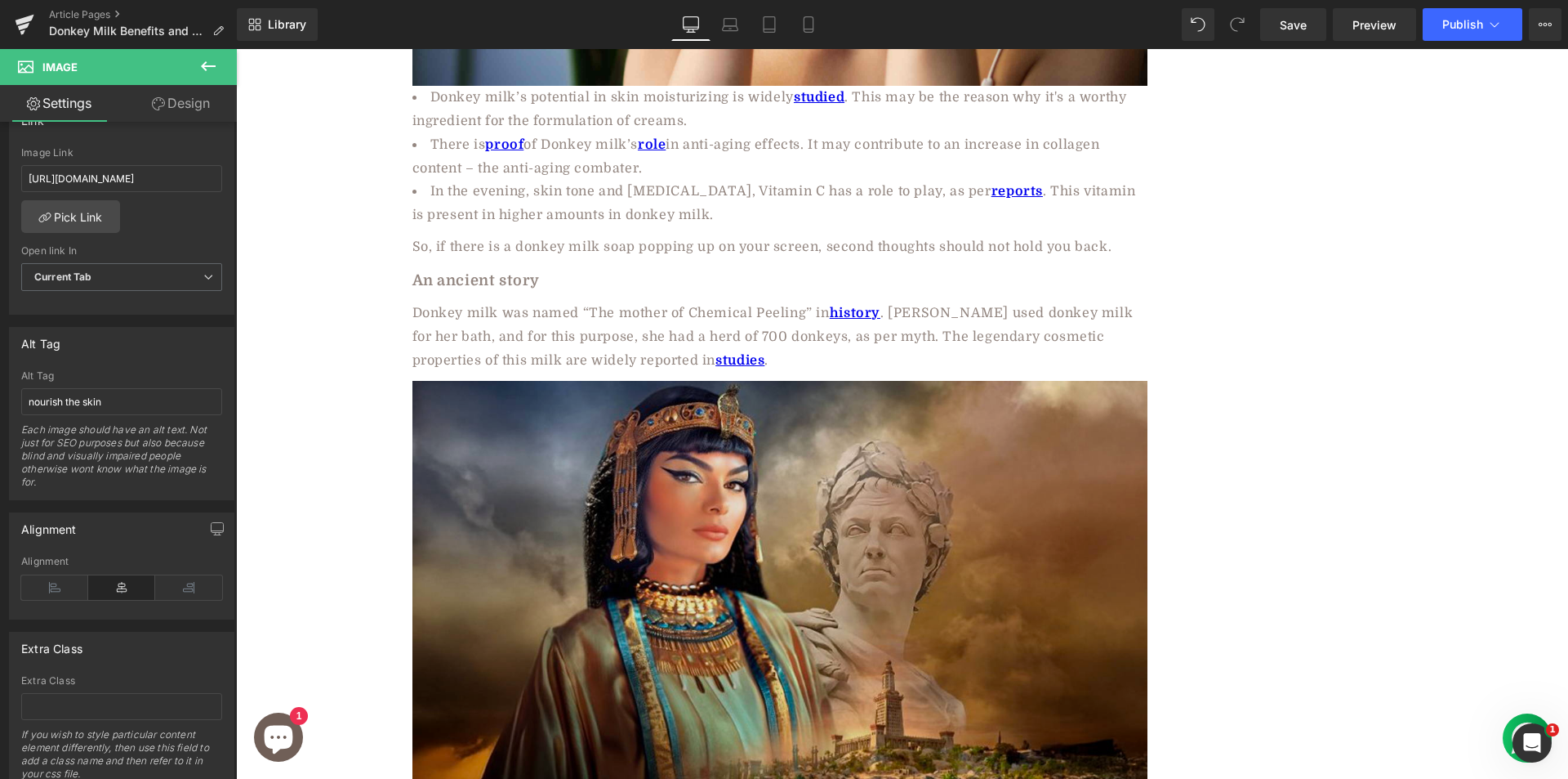
scroll to position [4004, 0]
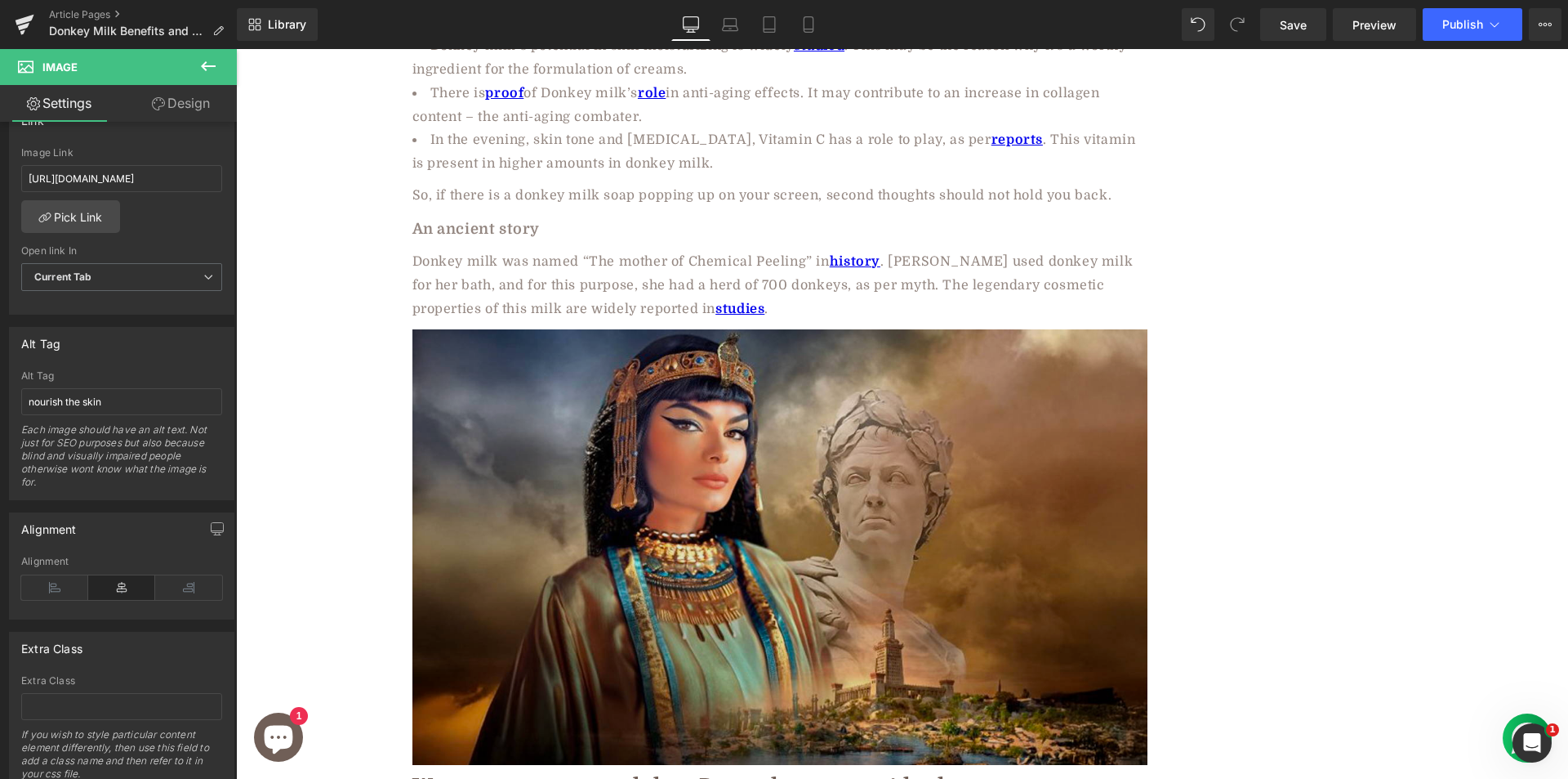
click at [590, 422] on img at bounding box center [779, 548] width 735 height 436
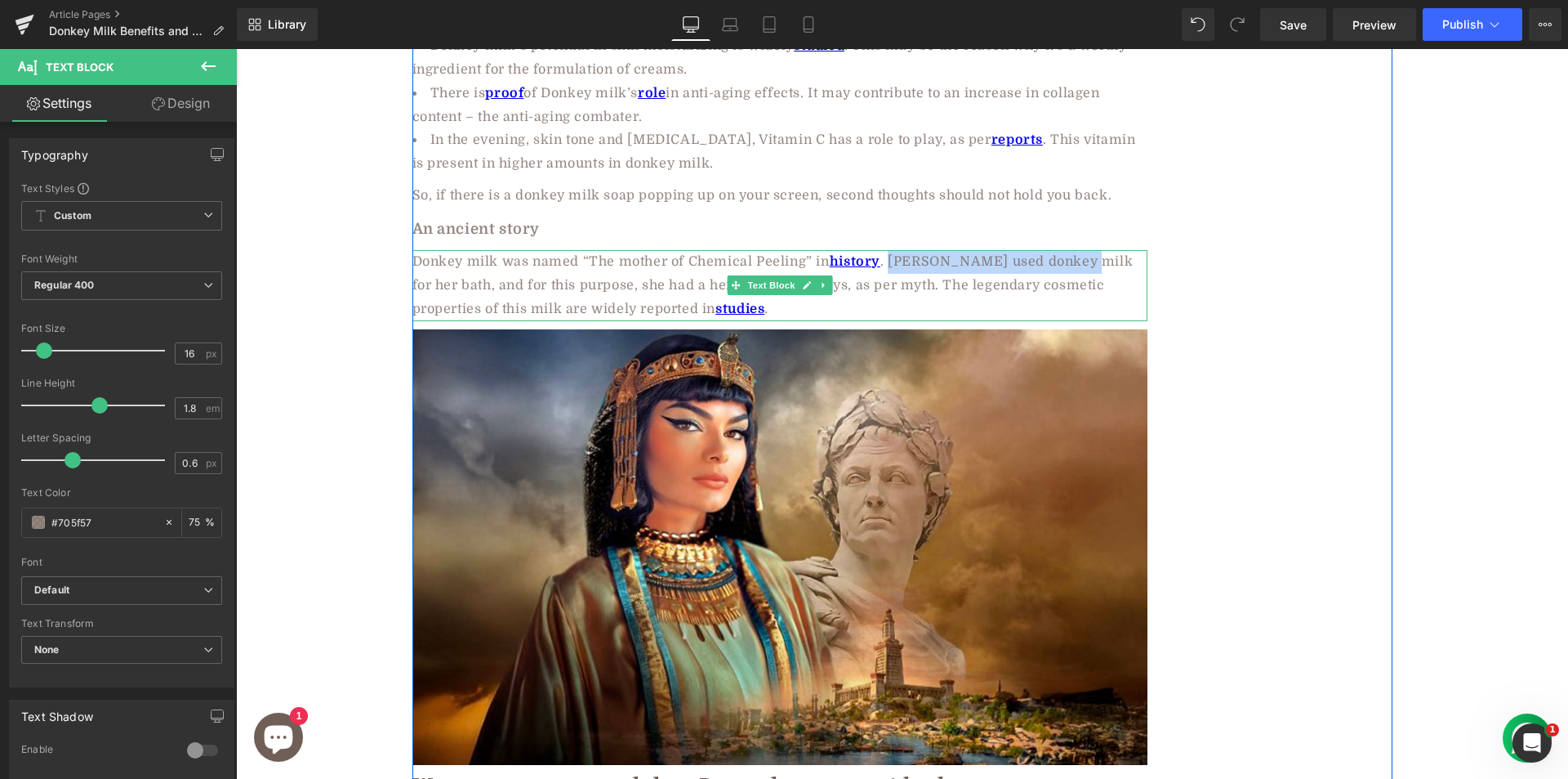
drag, startPoint x: 886, startPoint y: 166, endPoint x: 1069, endPoint y: 169, distance: 183.0
click at [1069, 250] on div "Donkey milk was named “The mother of Chemical Peeling” in history . Cleopatra u…" at bounding box center [779, 285] width 735 height 70
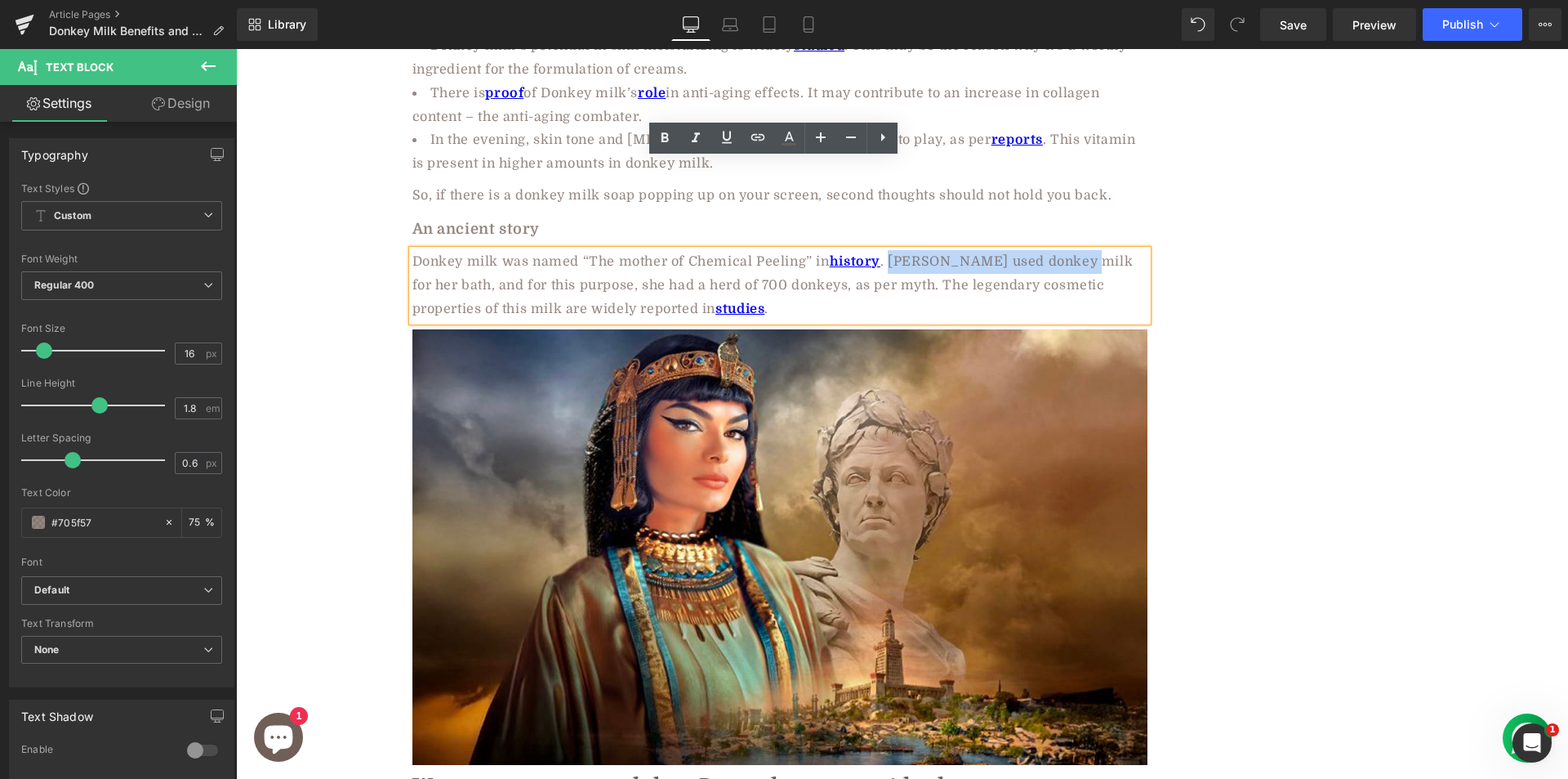
copy div "Cleopatra used donkey milk"
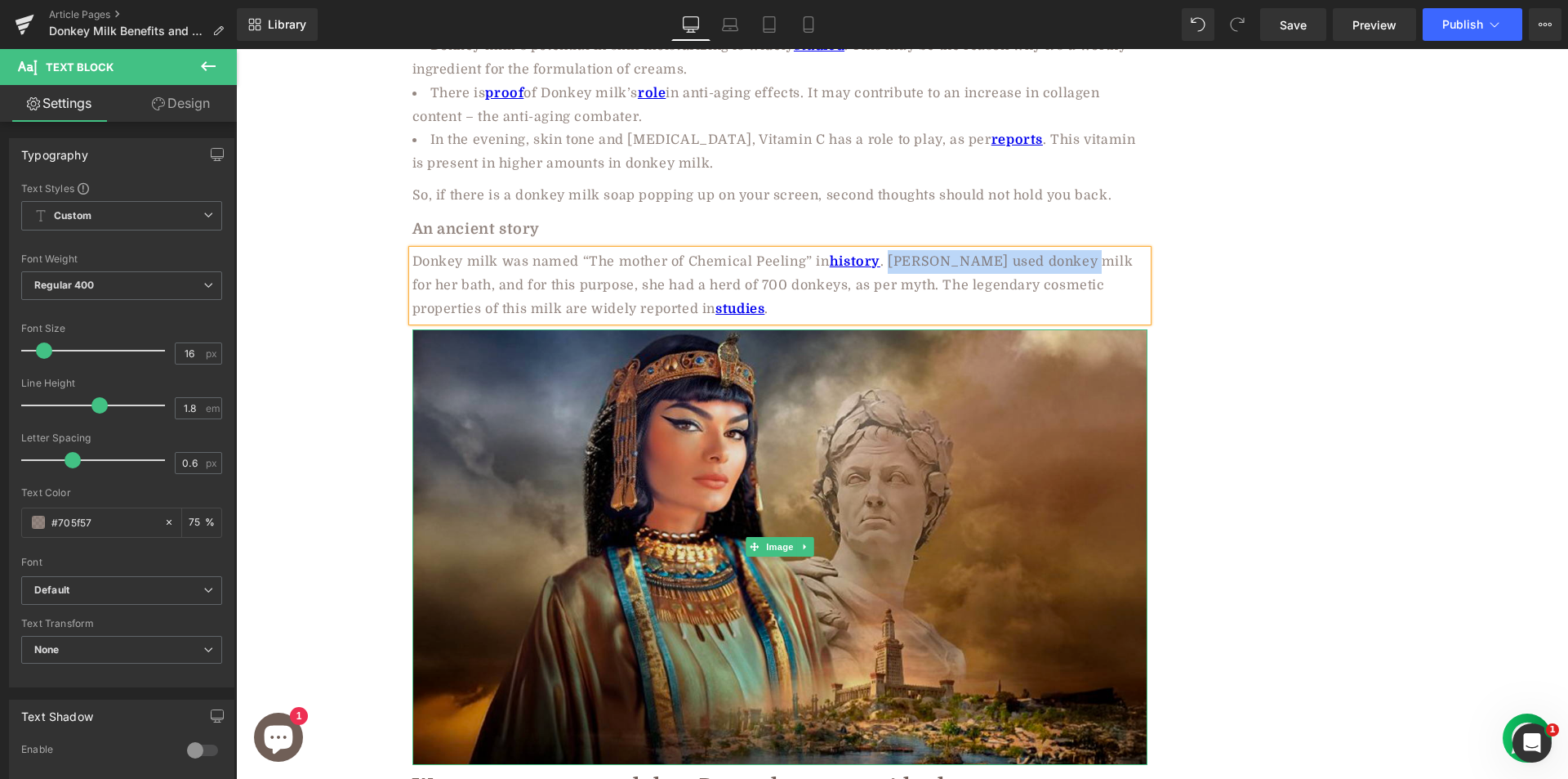
click at [674, 447] on img at bounding box center [779, 548] width 735 height 436
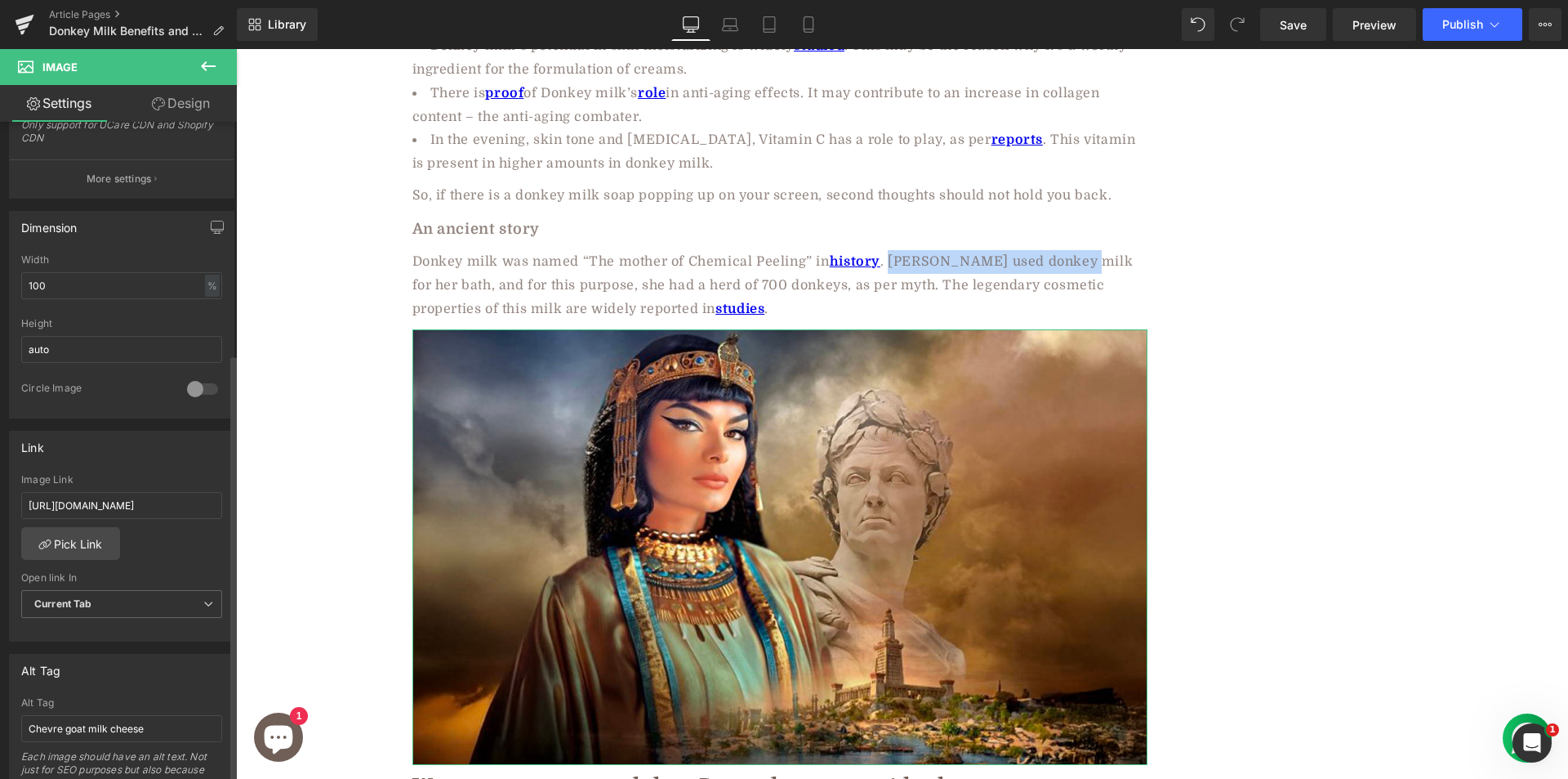
scroll to position [794, 0]
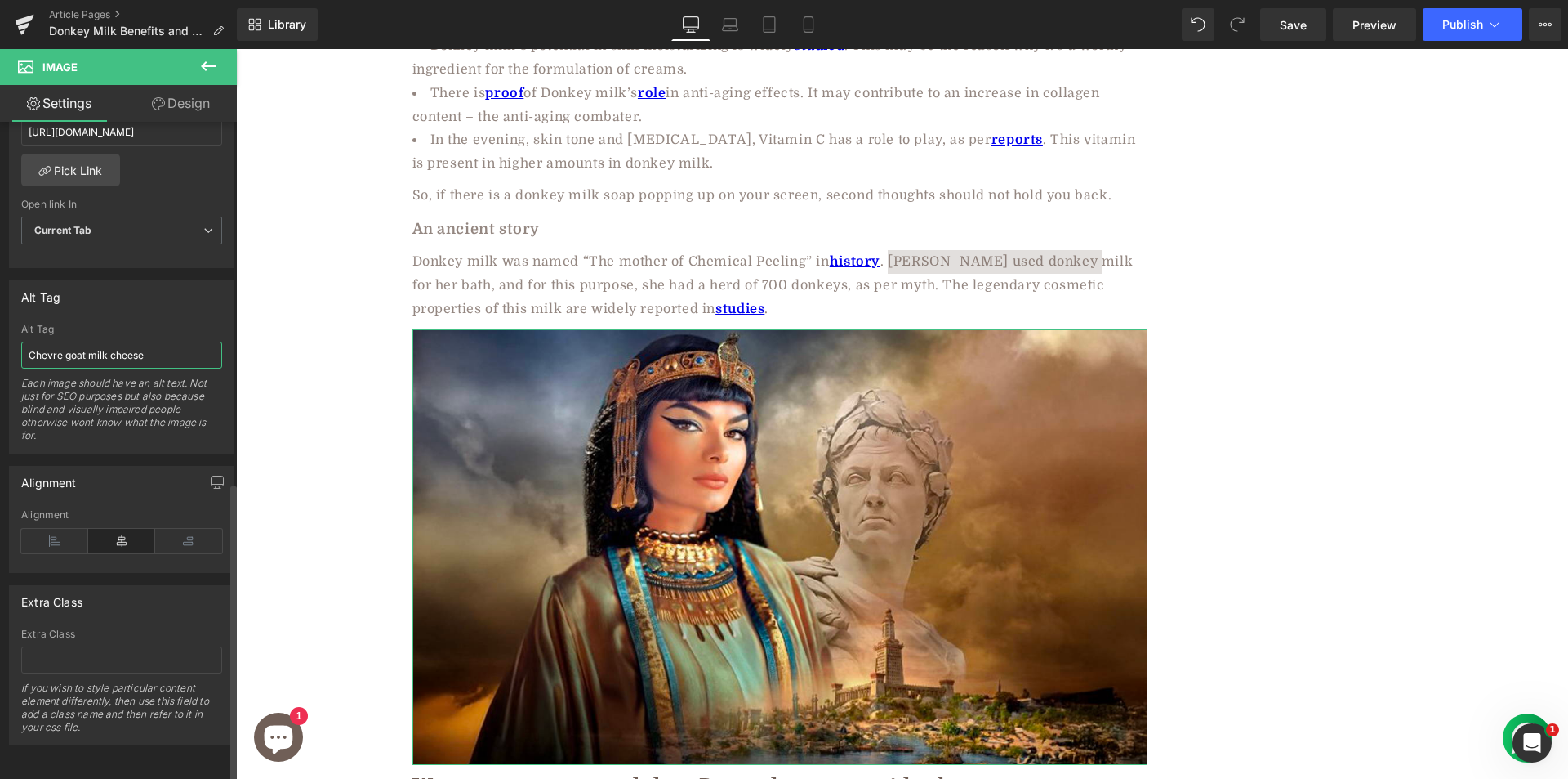
click at [112, 345] on input "Chevre goat milk cheese" at bounding box center [122, 355] width 201 height 27
type input "Cleopatra used donkey milk"
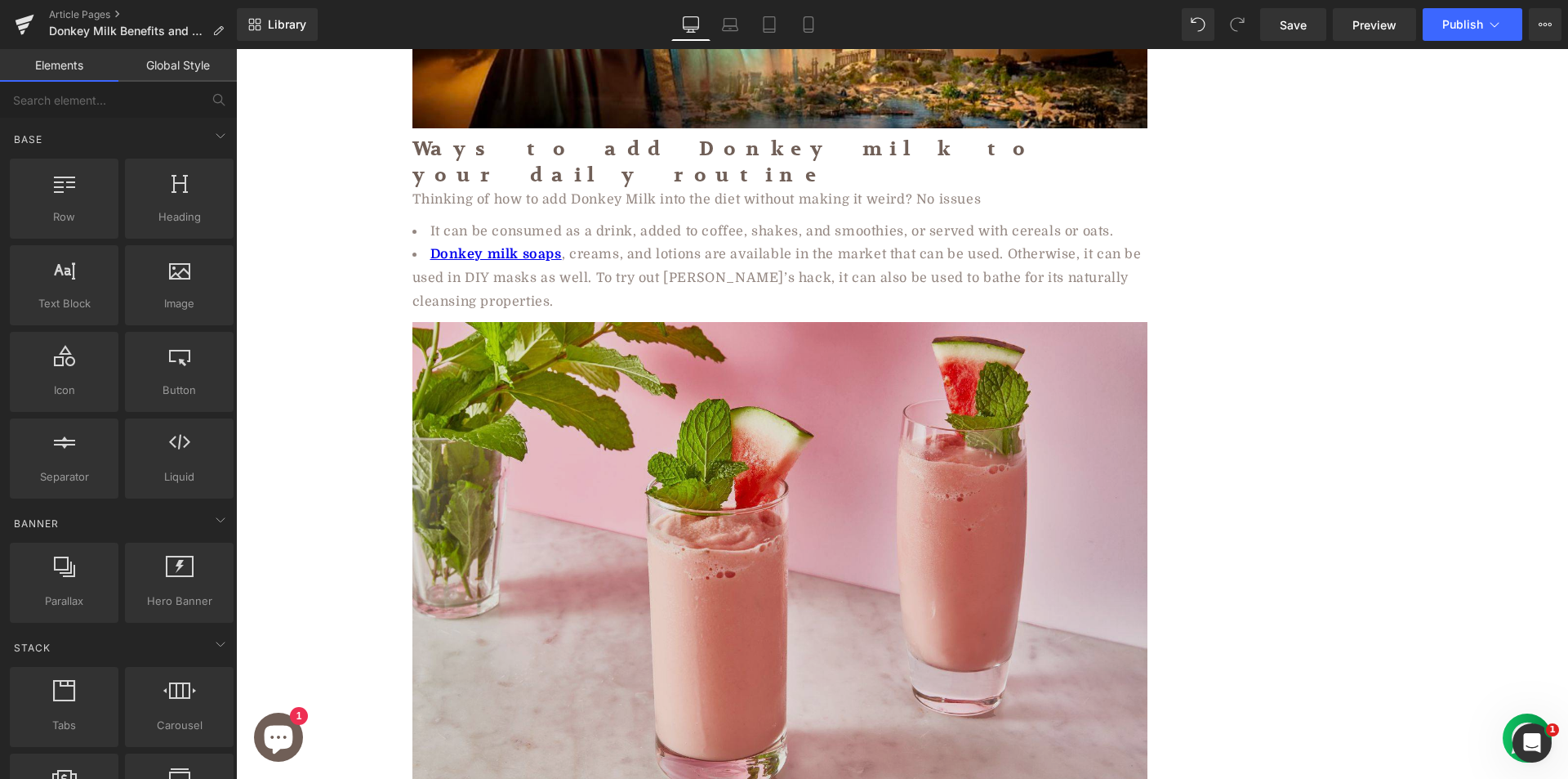
scroll to position [4739, 0]
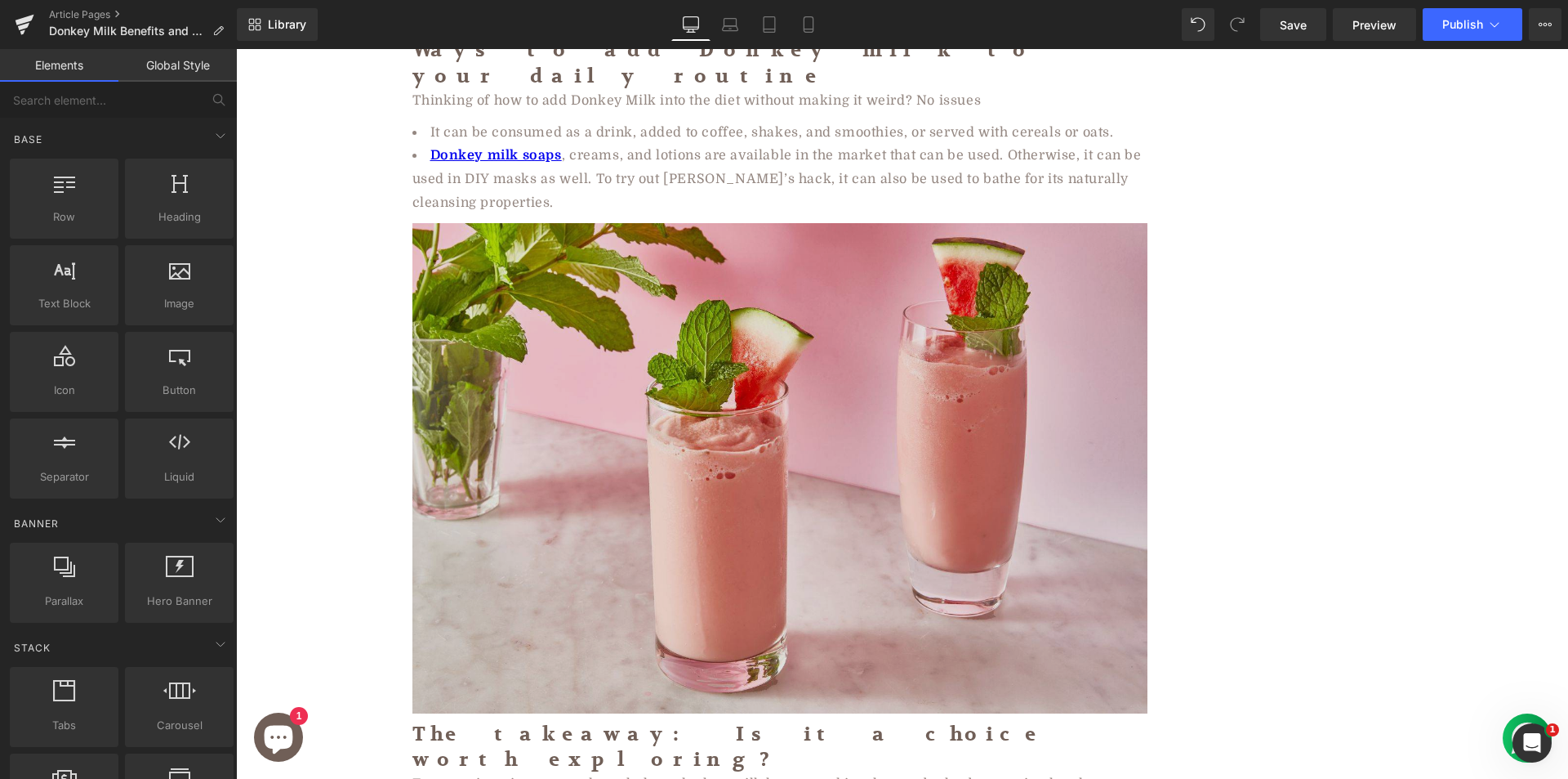
click at [572, 349] on img at bounding box center [779, 468] width 735 height 490
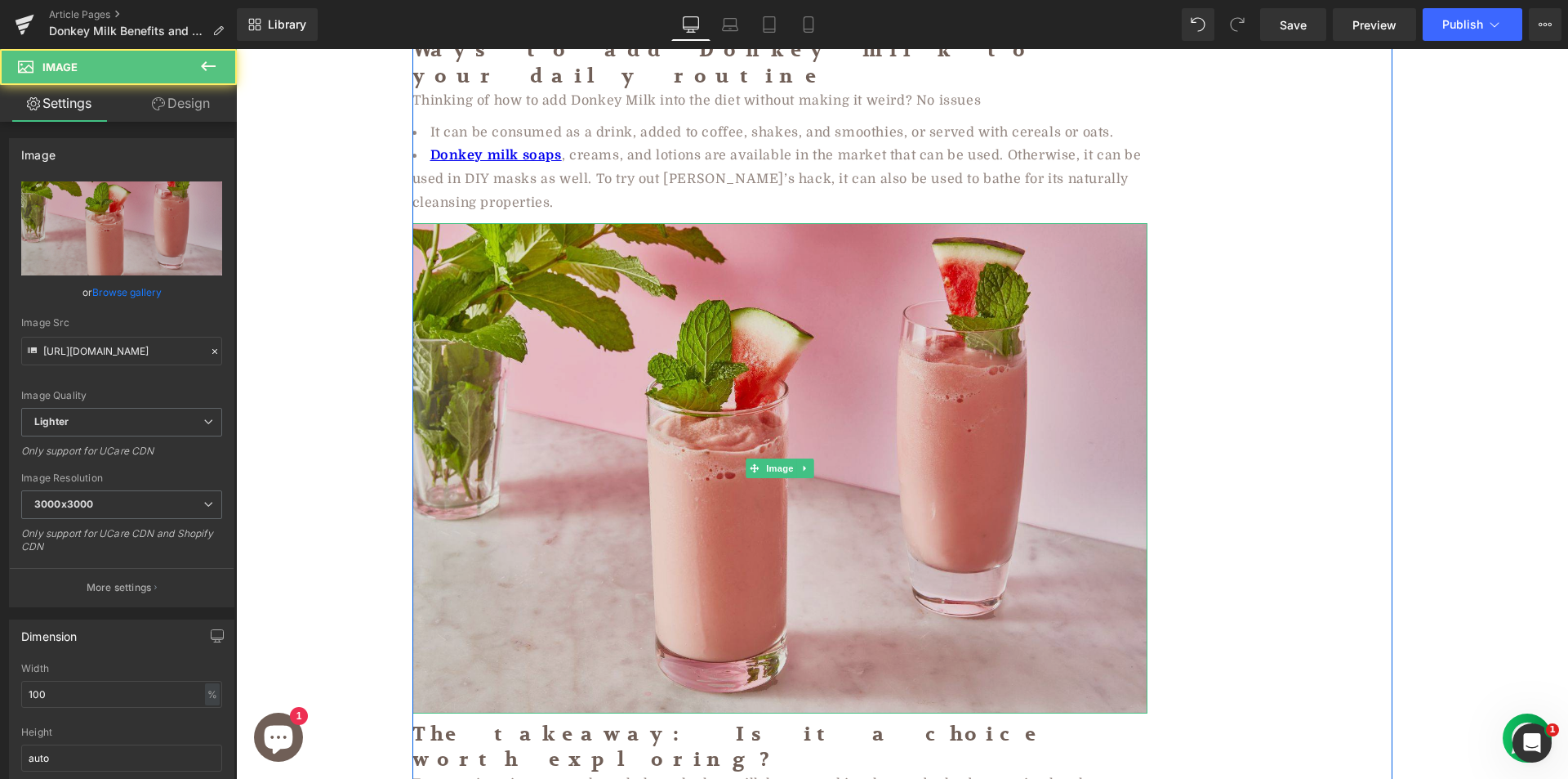
scroll to position [4412, 0]
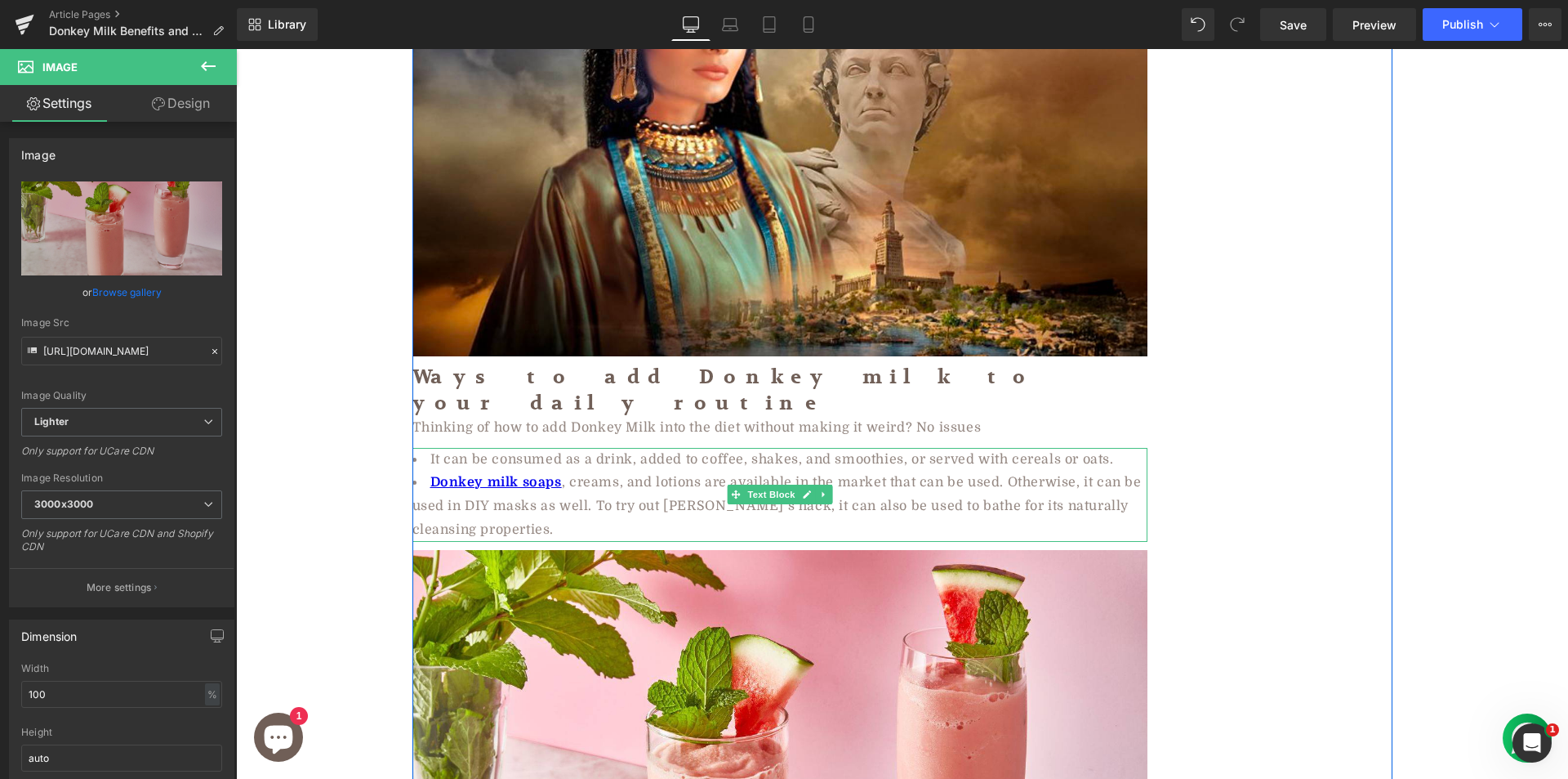
click at [753, 448] on li "It can be consumed as a drink, added to coffee, shakes, and smoothies, or serve…" at bounding box center [779, 459] width 735 height 24
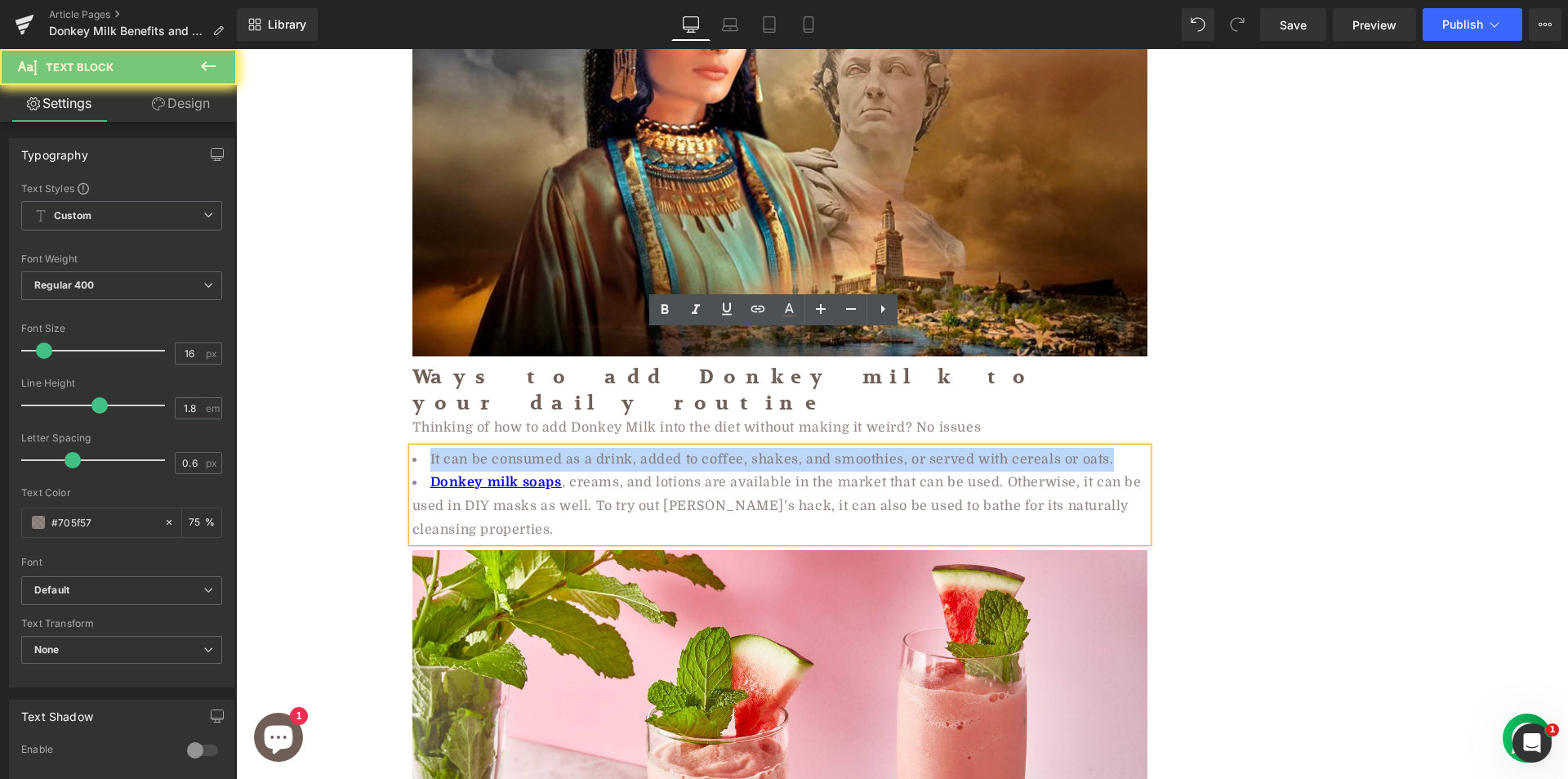
click at [753, 448] on li "It can be consumed as a drink, added to coffee, shakes, and smoothies, or serve…" at bounding box center [779, 459] width 735 height 24
click at [760, 448] on li "It can be consumed as a drink, added to coffee, shakes, and smoothies, or serve…" at bounding box center [779, 459] width 735 height 24
click at [765, 448] on li "It can be consumed as a drink, added to coffee, shakes, and smoothies, or serve…" at bounding box center [779, 459] width 735 height 24
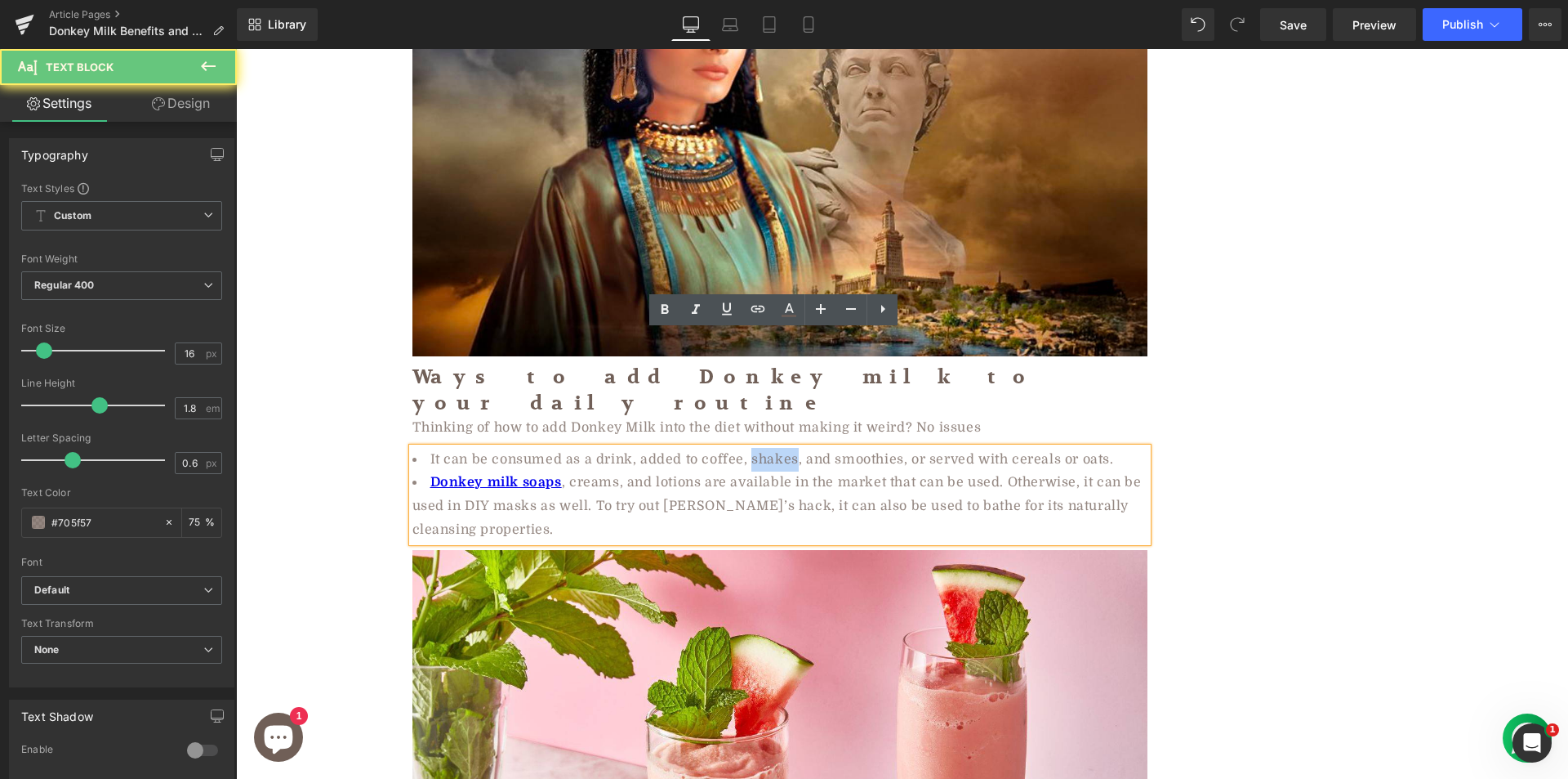
click at [765, 448] on li "It can be consumed as a drink, added to coffee, shakes, and smoothies, or serve…" at bounding box center [779, 459] width 735 height 24
copy li "shakes"
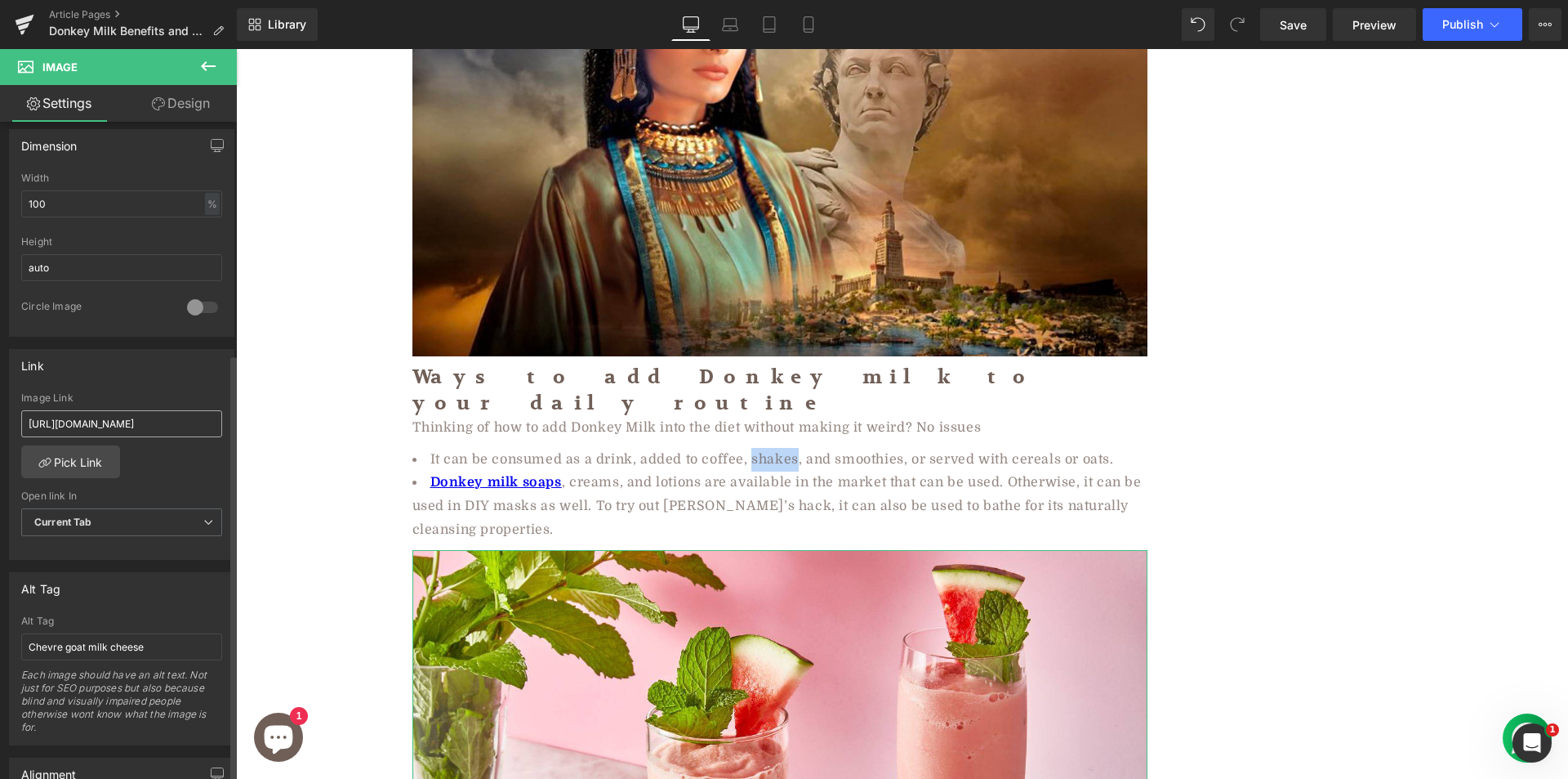
scroll to position [794, 0]
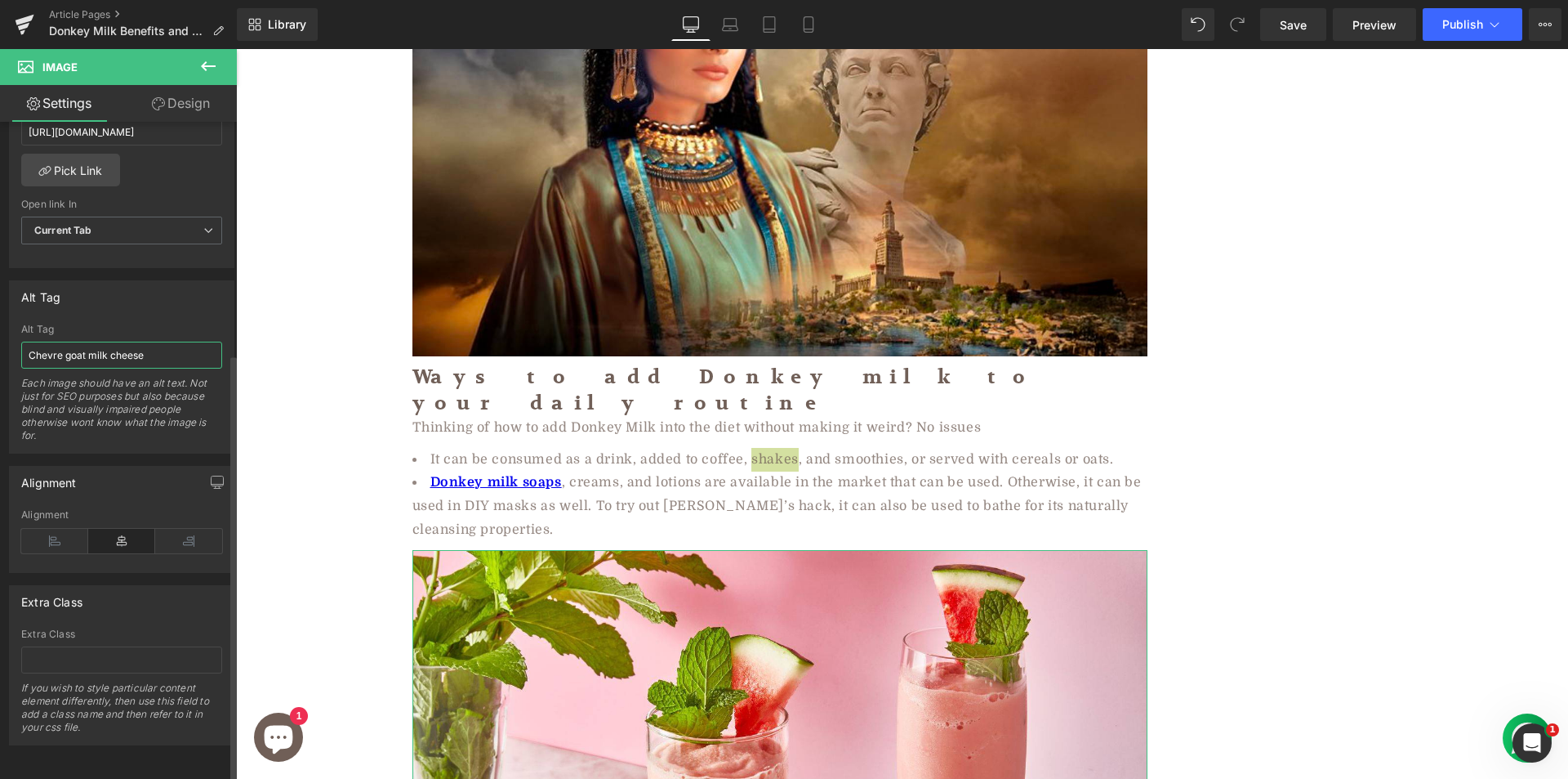
click at [128, 342] on input "Chevre goat milk cheese" at bounding box center [122, 355] width 201 height 27
click at [32, 342] on input "shakes" at bounding box center [122, 355] width 201 height 27
click at [81, 349] on input "shakes" at bounding box center [122, 355] width 201 height 27
type input "shakes made with donkey milk"
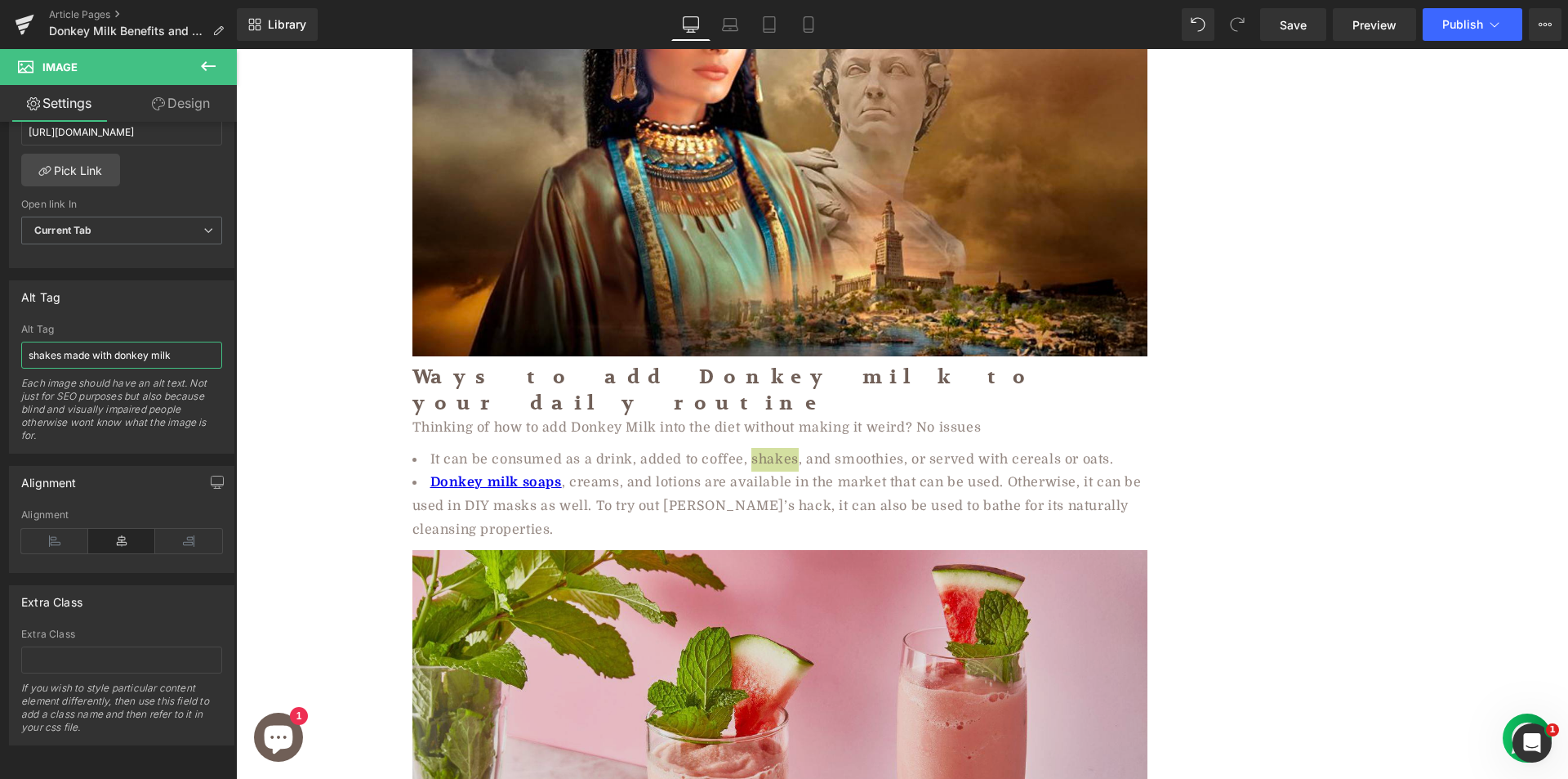
scroll to position [4658, 0]
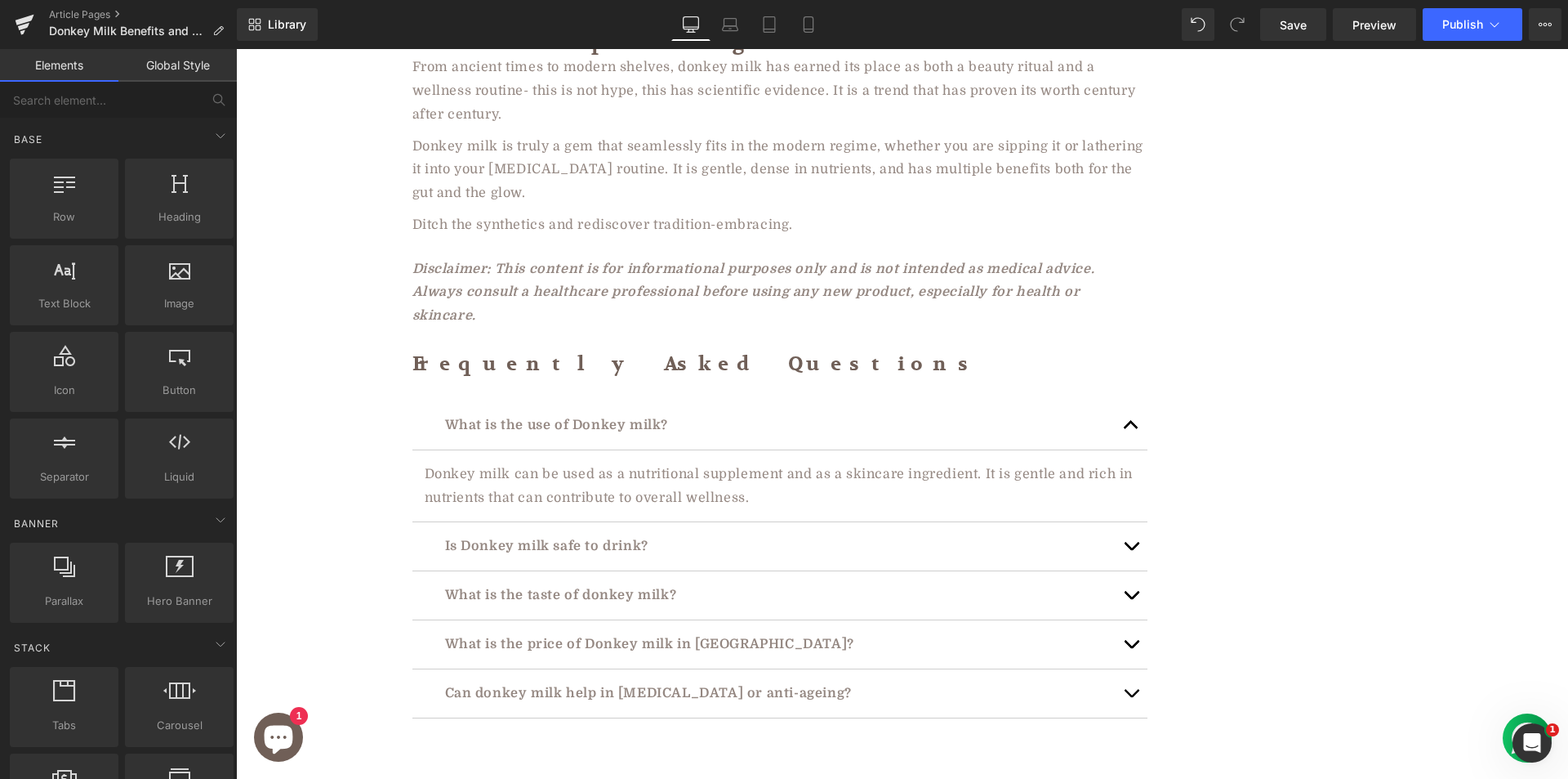
scroll to position [5474, 0]
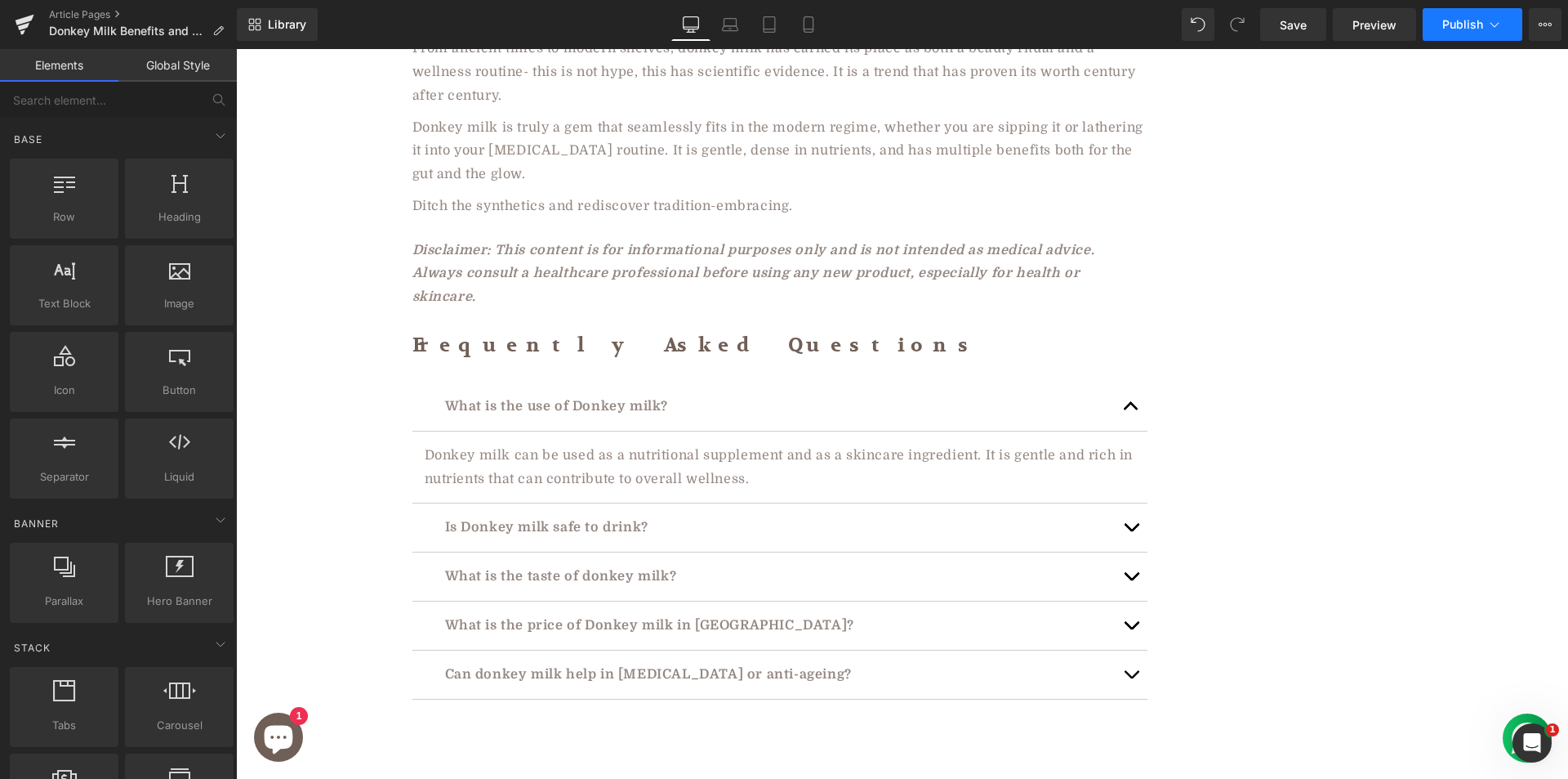
click at [1455, 29] on span "Publish" at bounding box center [1463, 25] width 41 height 13
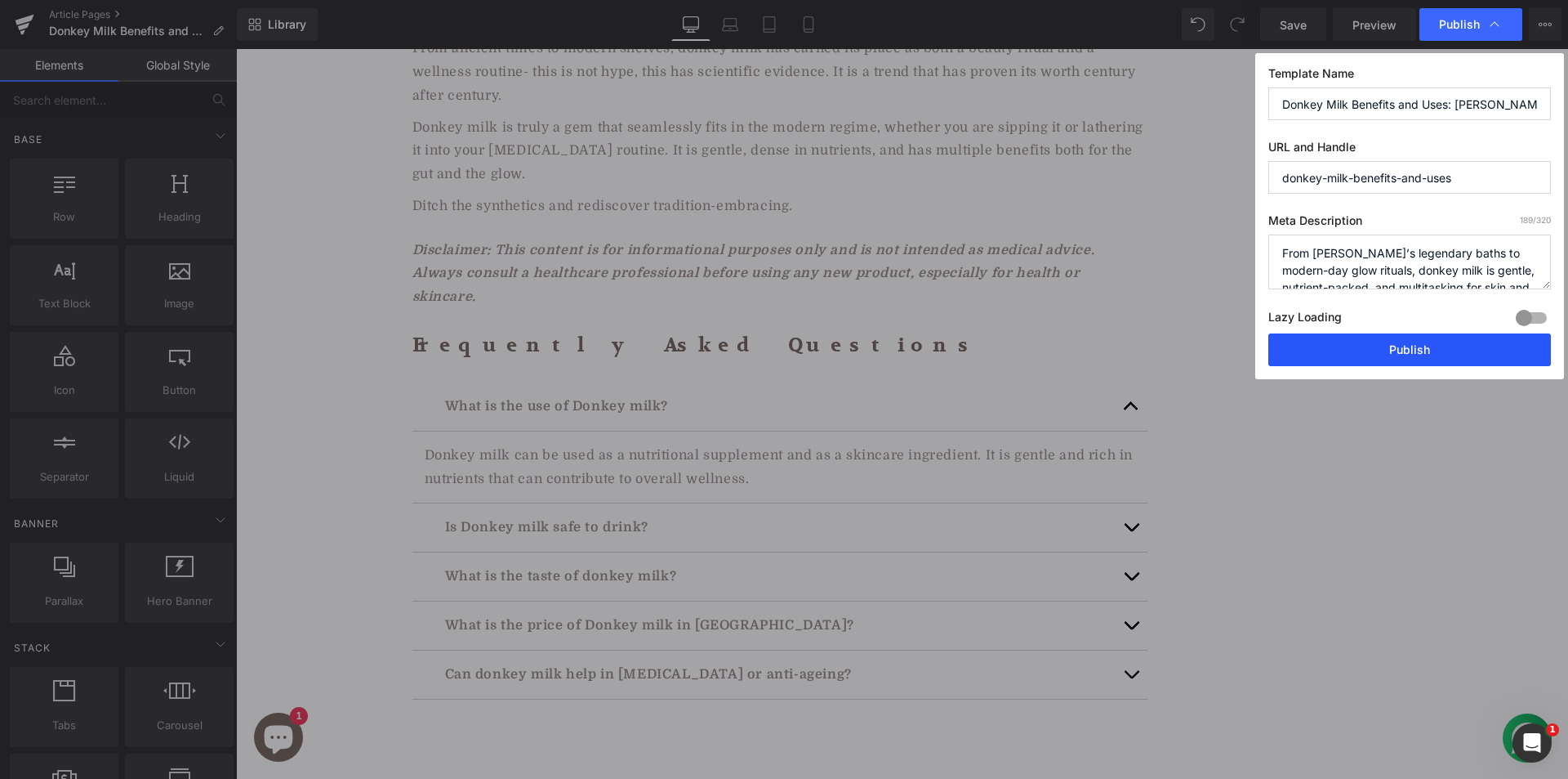
click at [1351, 343] on button "Publish" at bounding box center [1409, 350] width 282 height 33
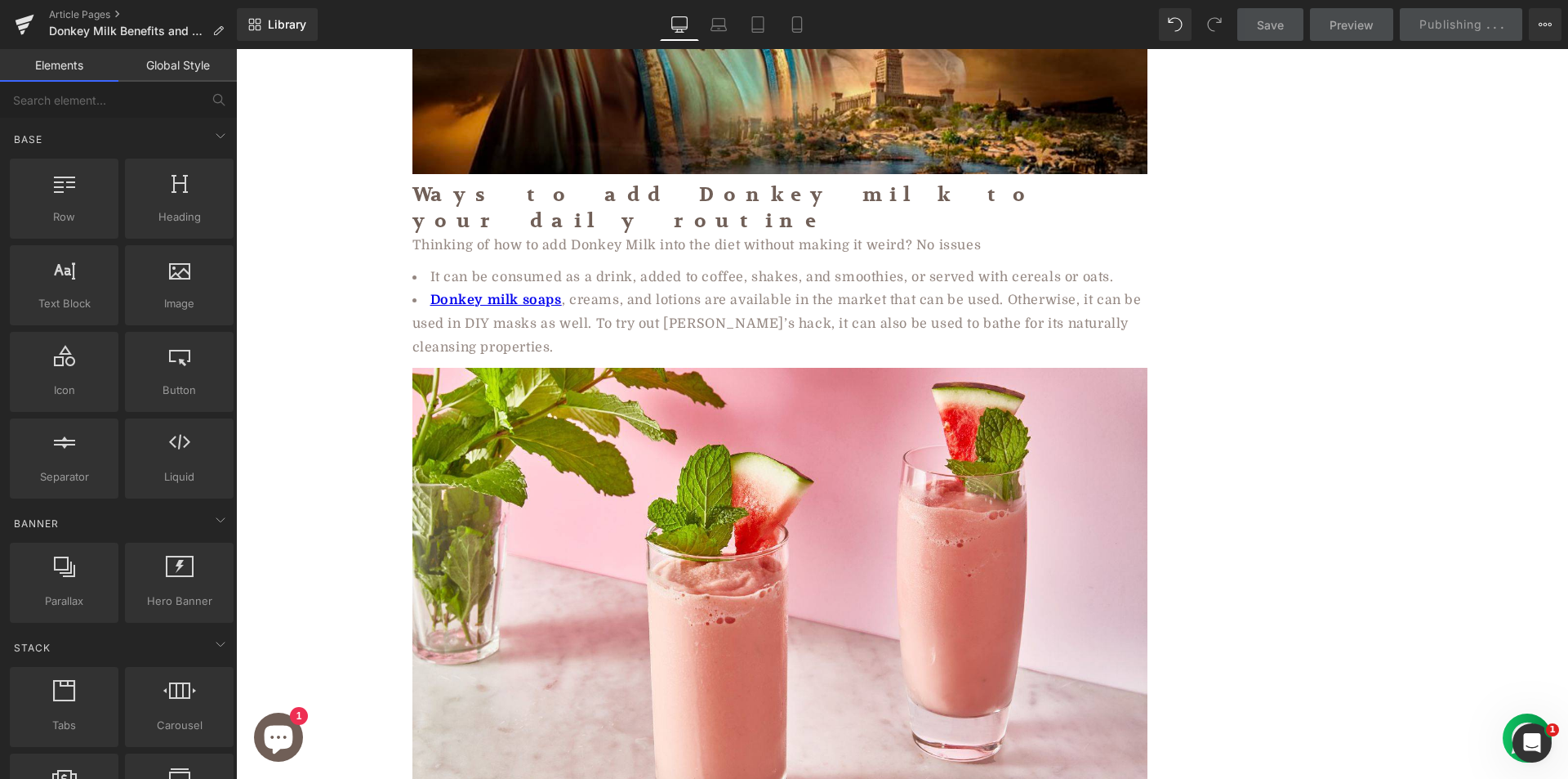
scroll to position [4494, 0]
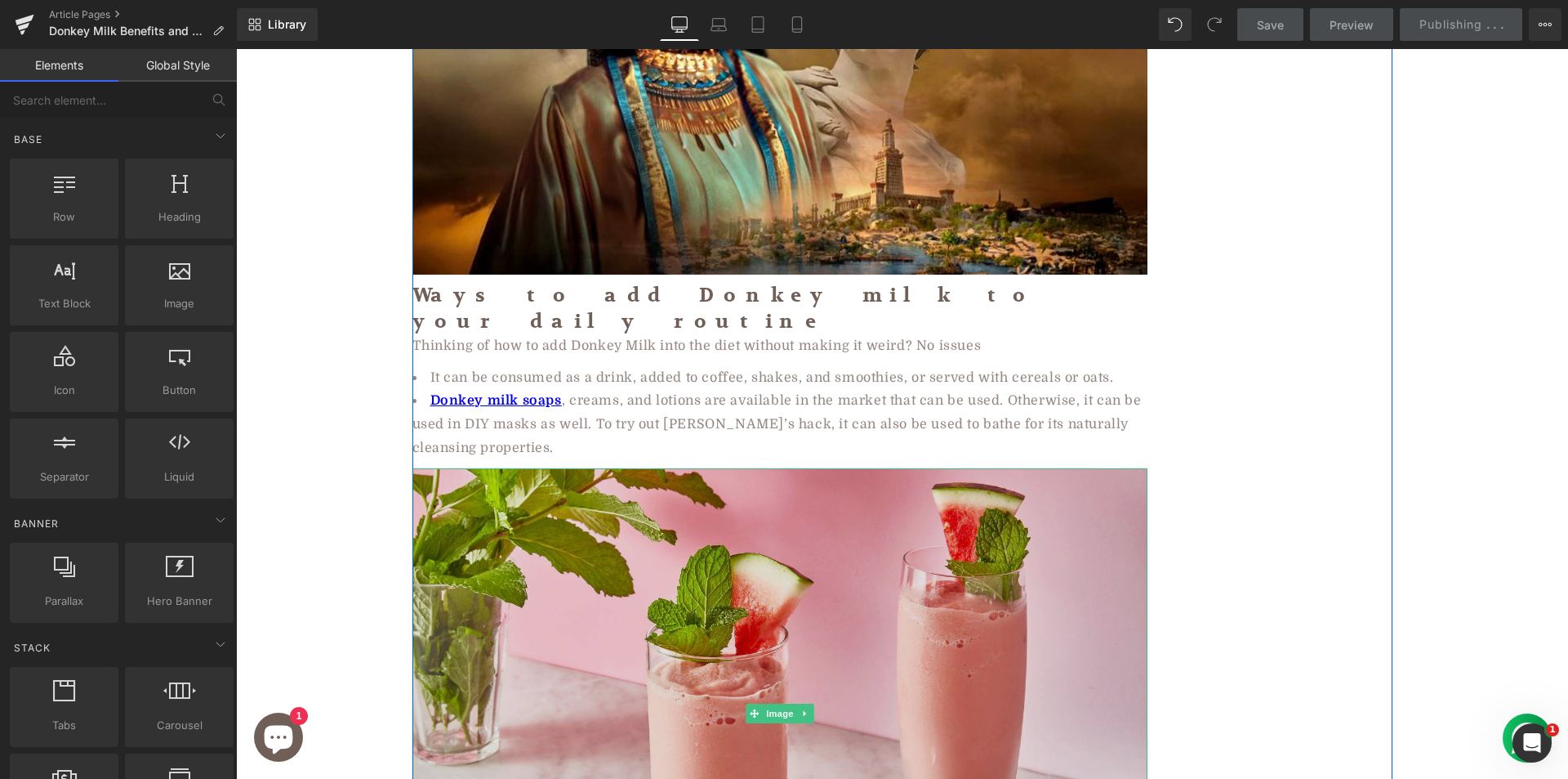
click at [561, 479] on img at bounding box center [779, 713] width 735 height 490
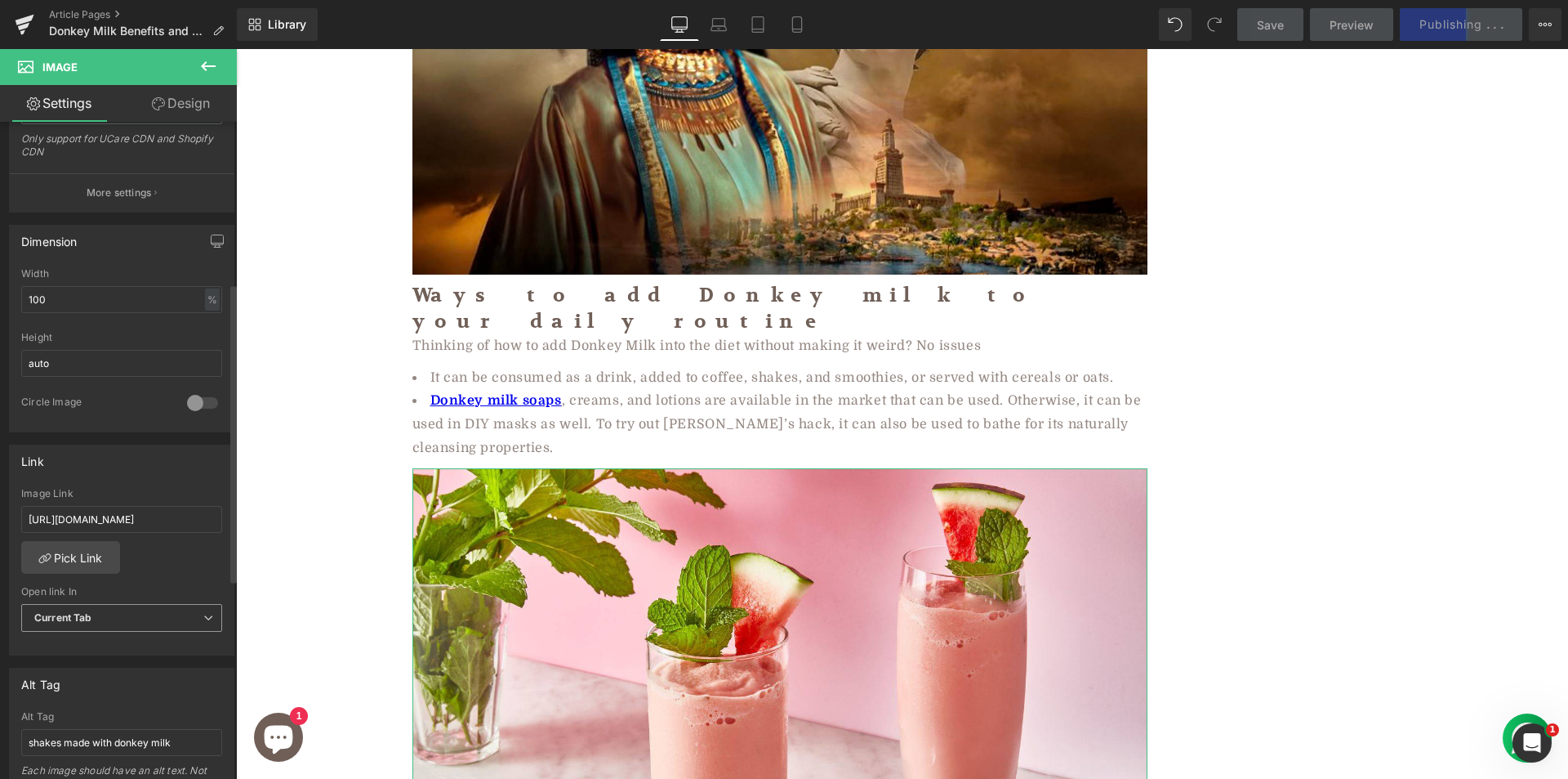
scroll to position [490, 0]
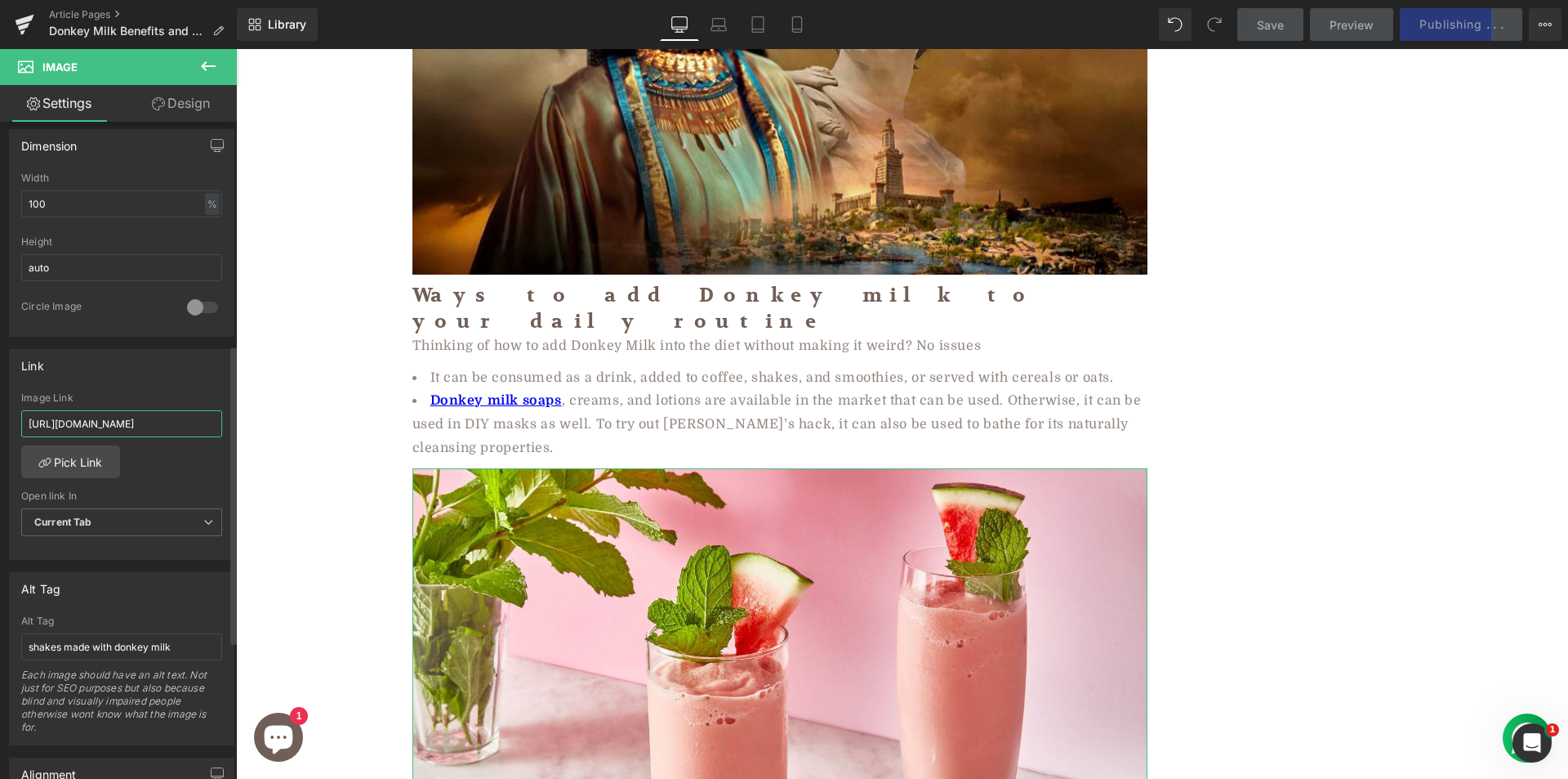
click at [111, 431] on input "https://aadvikfoods.com/blogs/blog/goat-cheese-vs-feta-benefits-flavors-uses?_g…" at bounding box center [122, 423] width 201 height 27
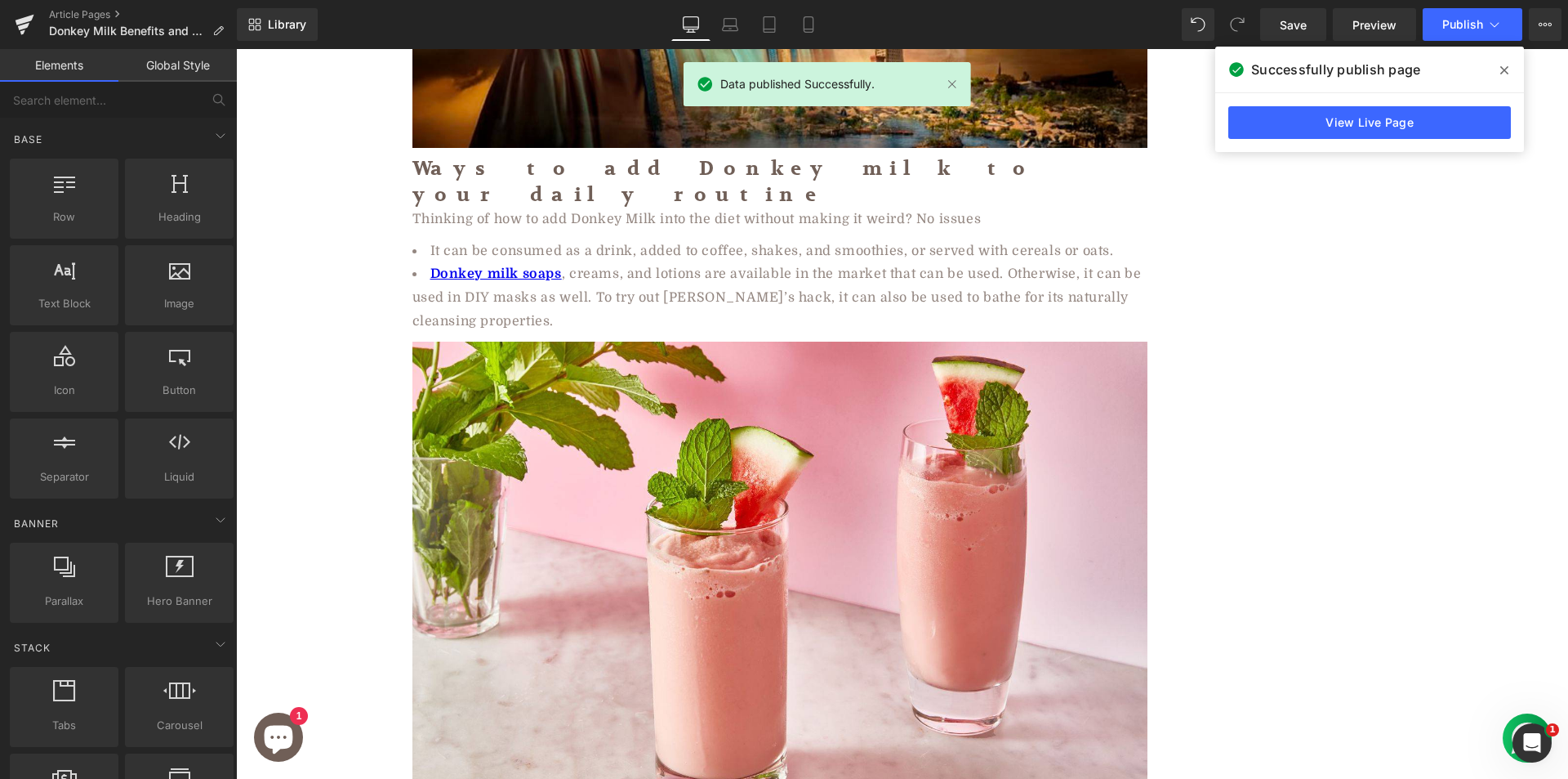
scroll to position [4658, 0]
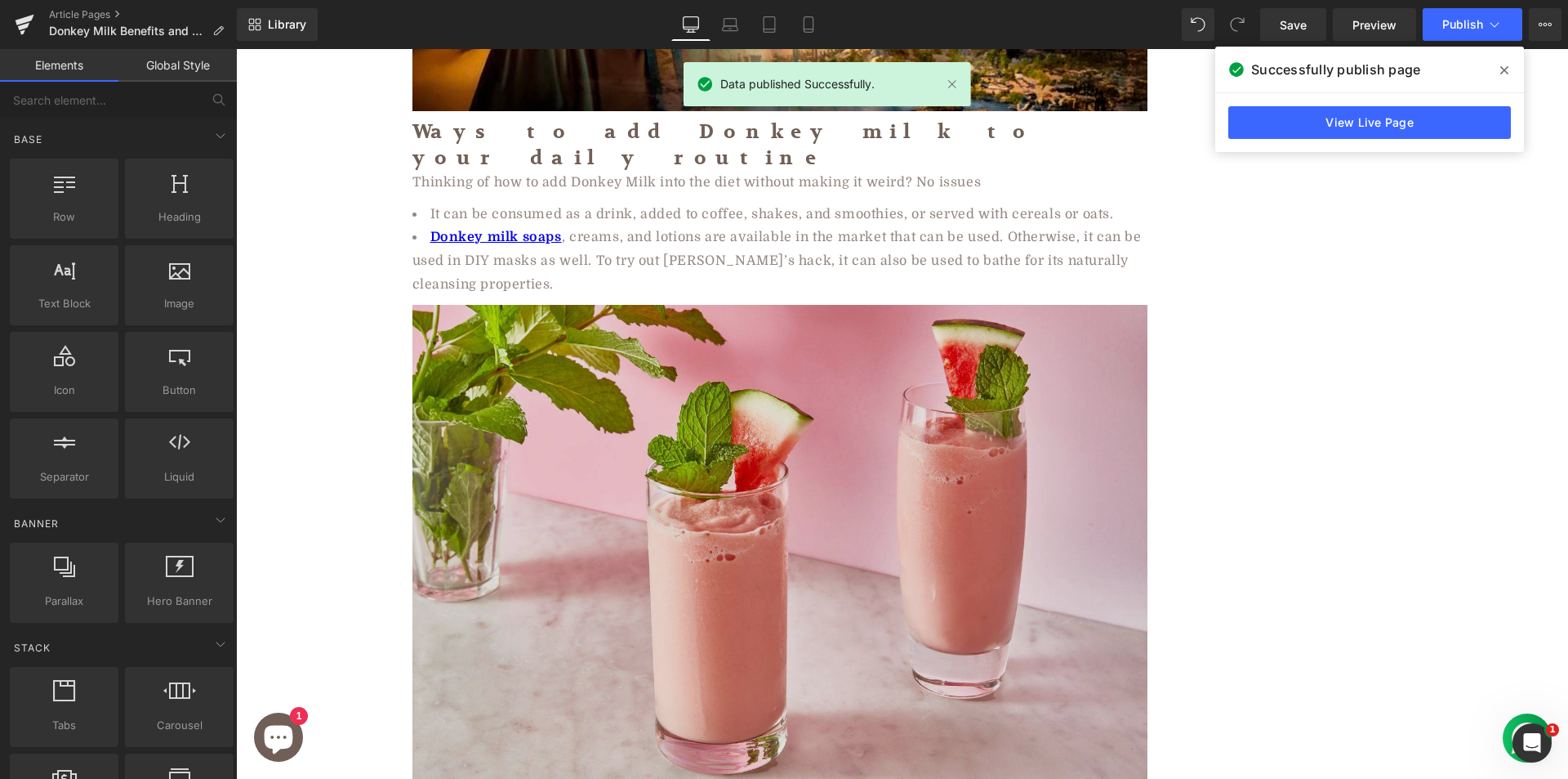
click at [500, 366] on img at bounding box center [779, 549] width 735 height 490
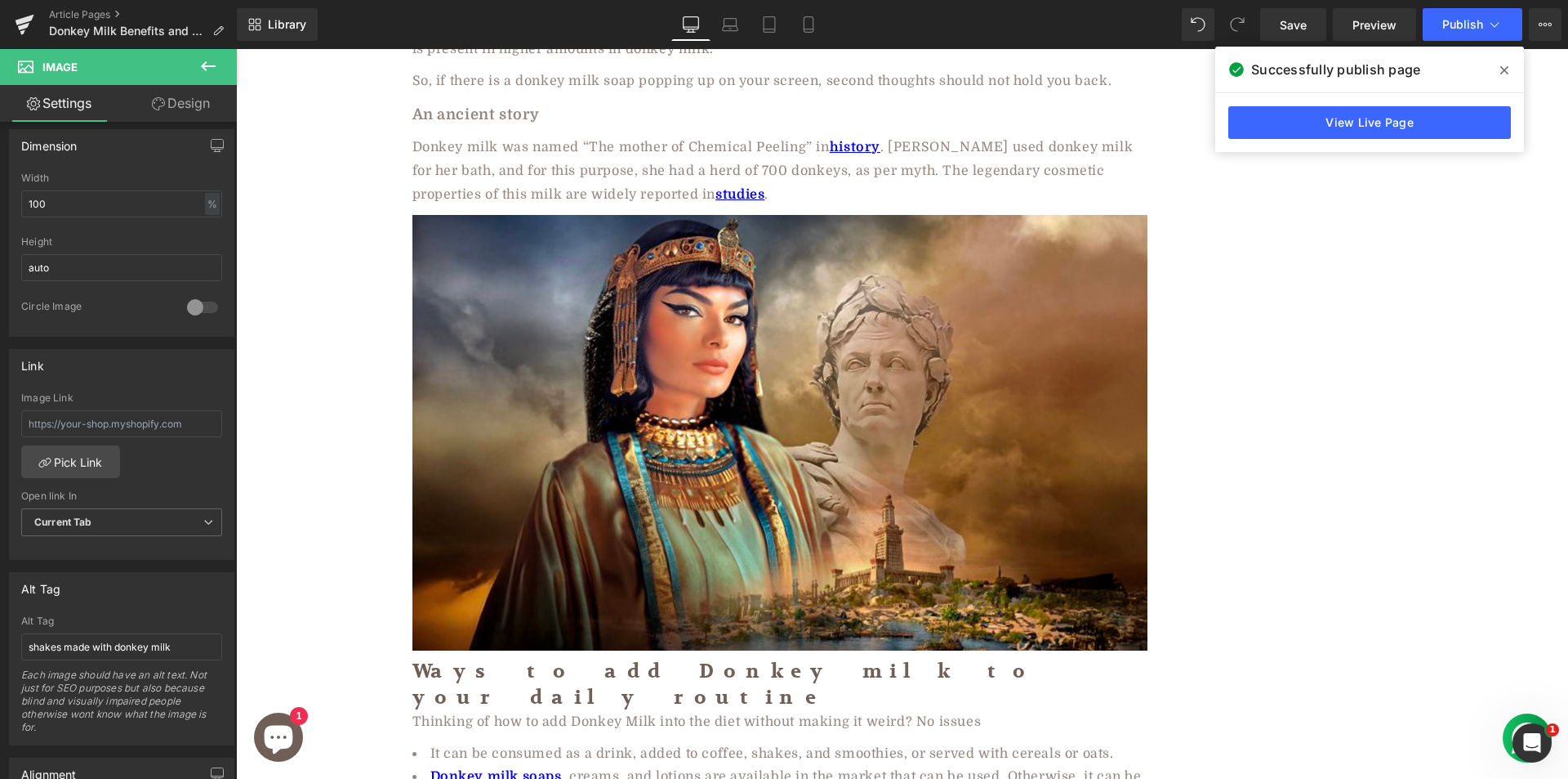
scroll to position [4004, 0]
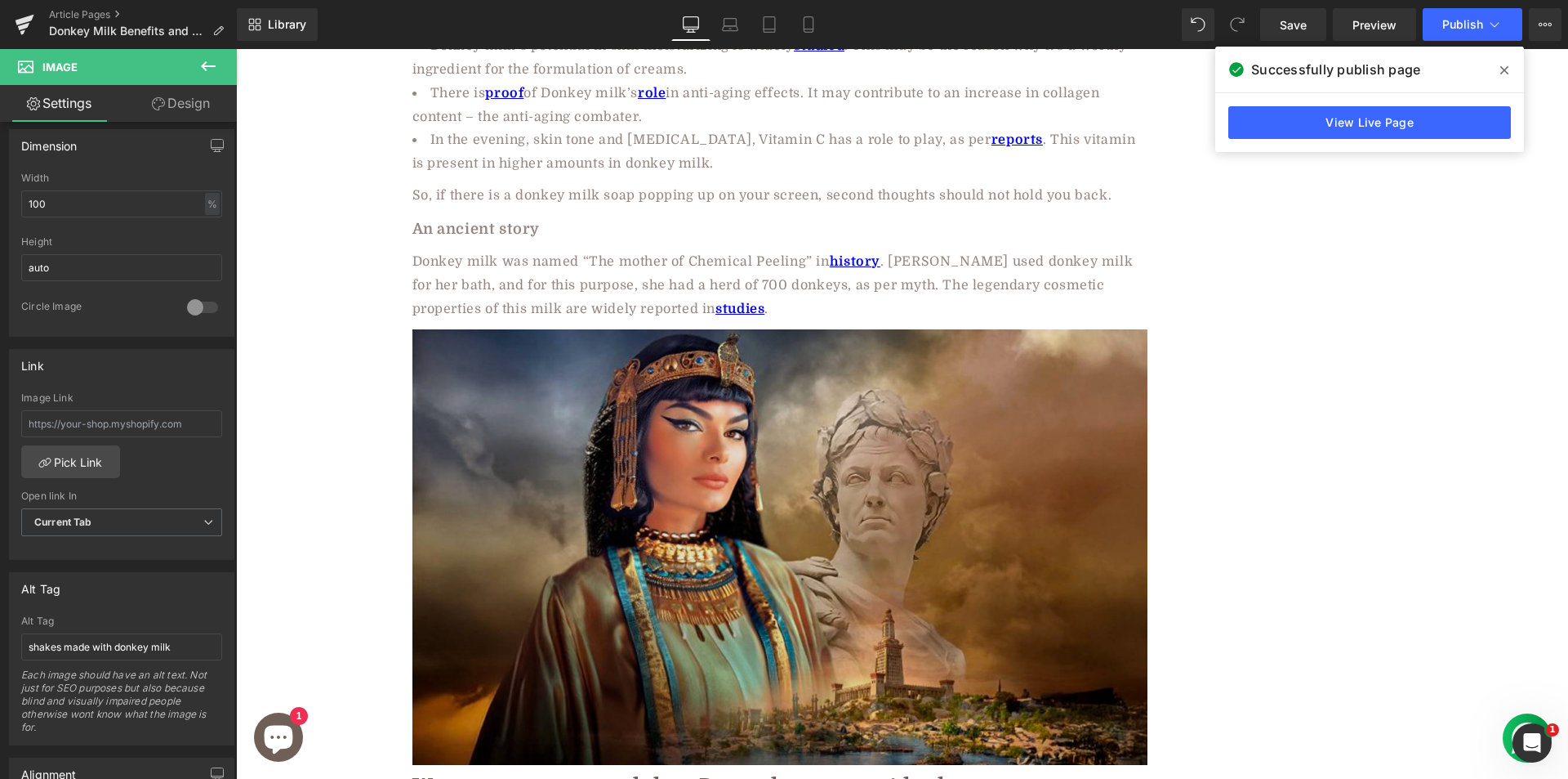
click at [607, 365] on img at bounding box center [779, 548] width 735 height 436
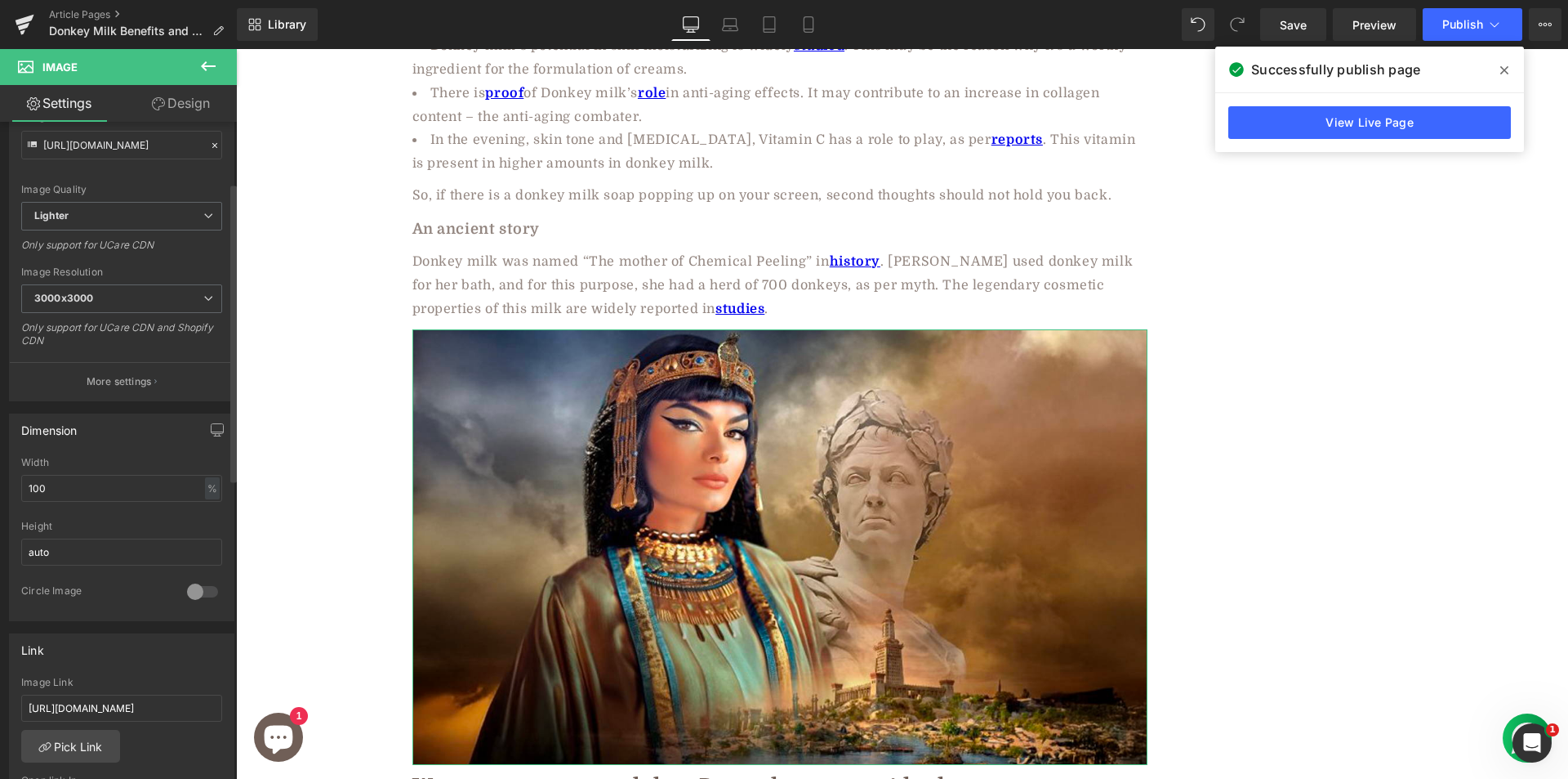
scroll to position [408, 0]
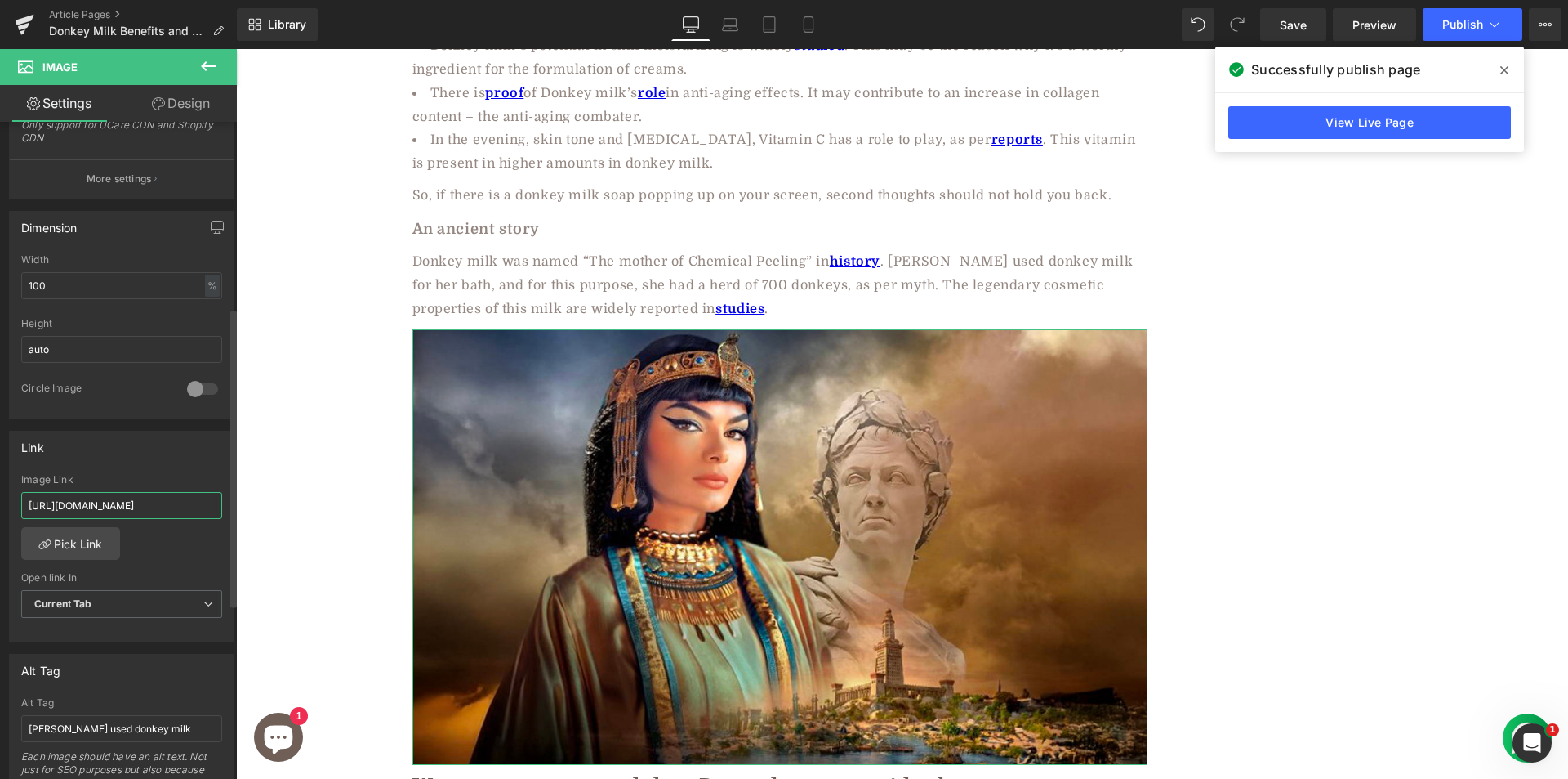
click at [136, 507] on input "https://aadvikfoods.com/blogs/blog/goat-cheese-vs-feta-benefits-flavors-uses?_g…" at bounding box center [122, 505] width 201 height 27
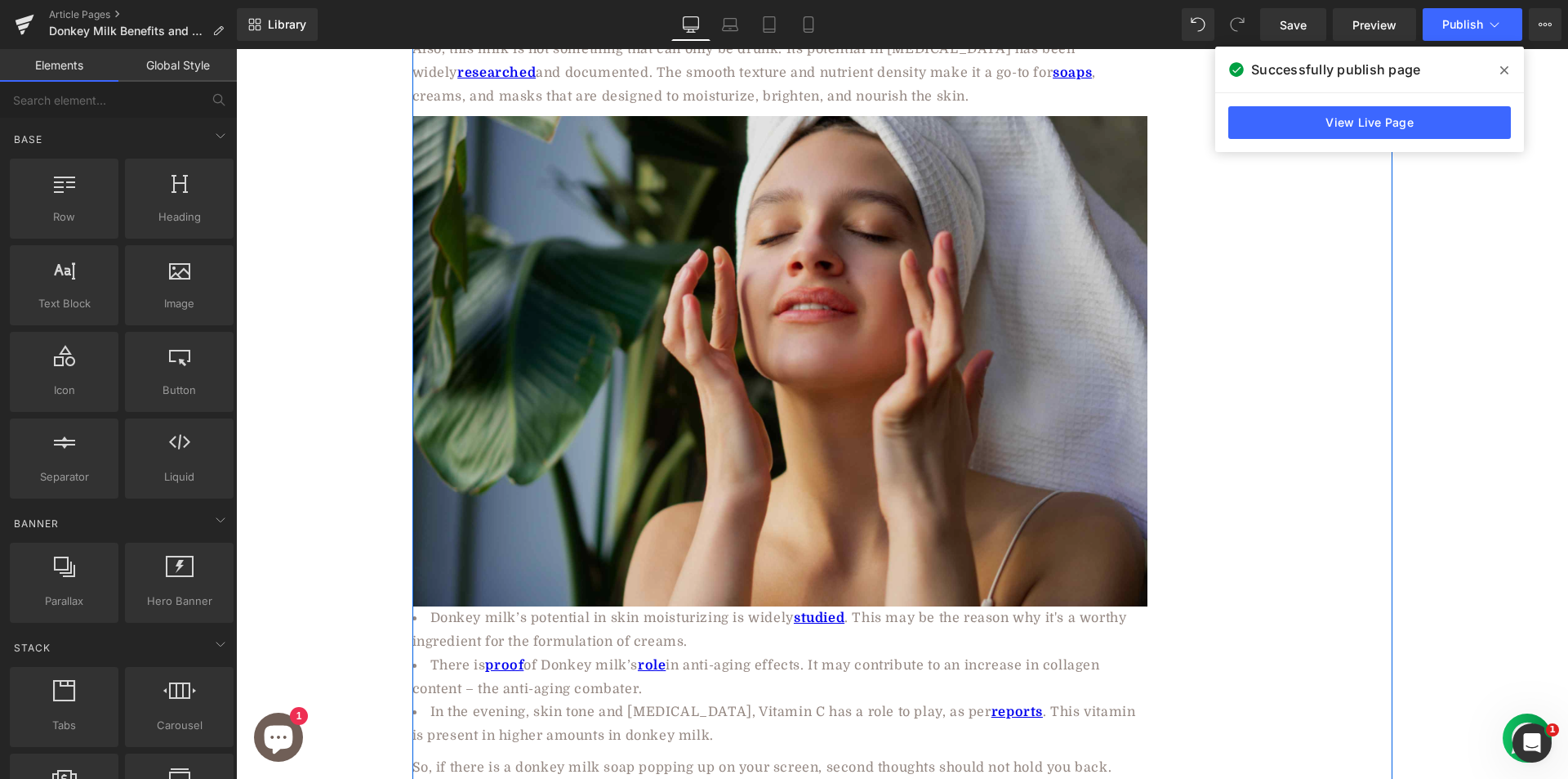
scroll to position [3187, 0]
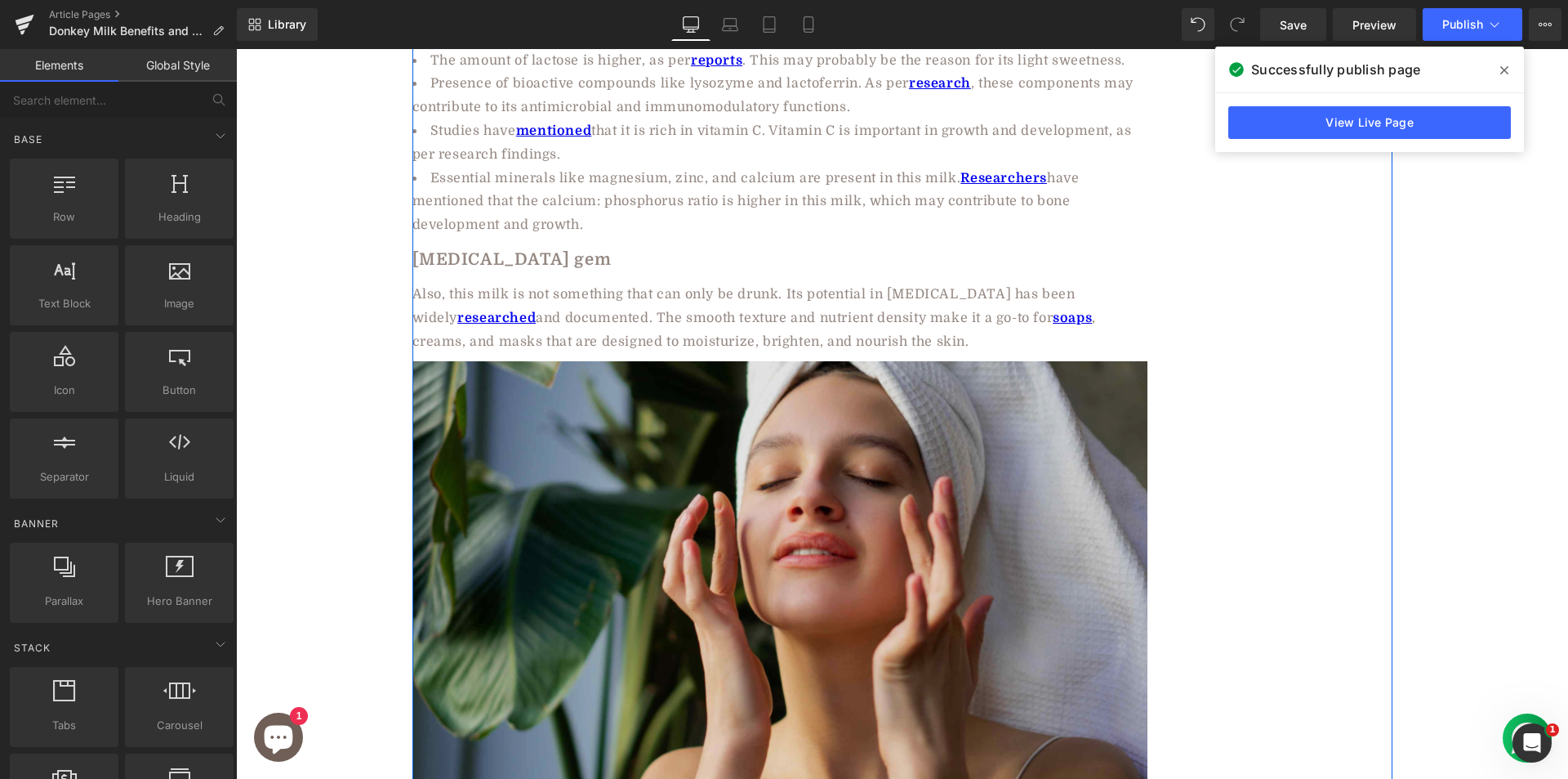
click at [578, 362] on img at bounding box center [779, 606] width 735 height 490
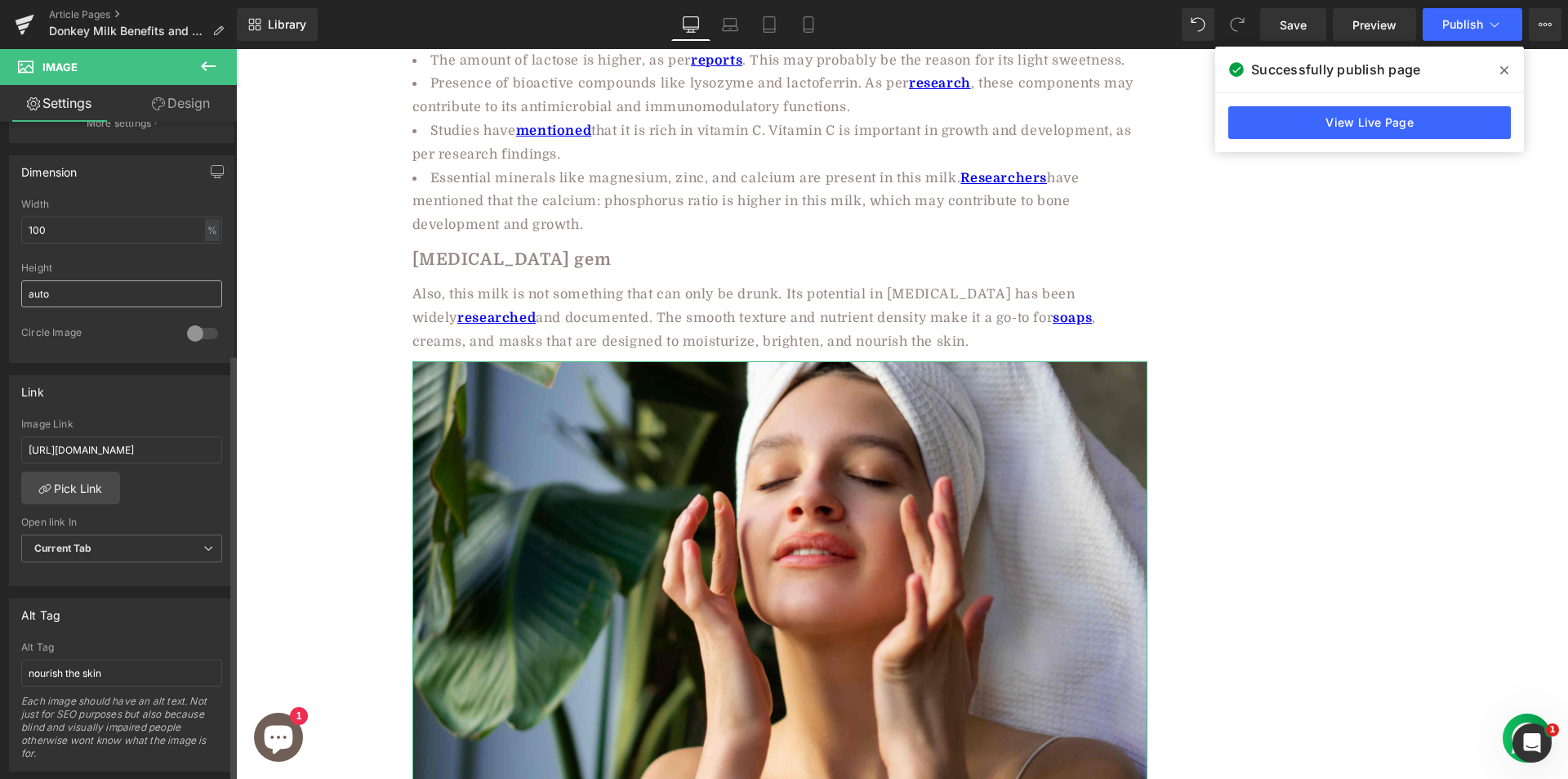
scroll to position [572, 0]
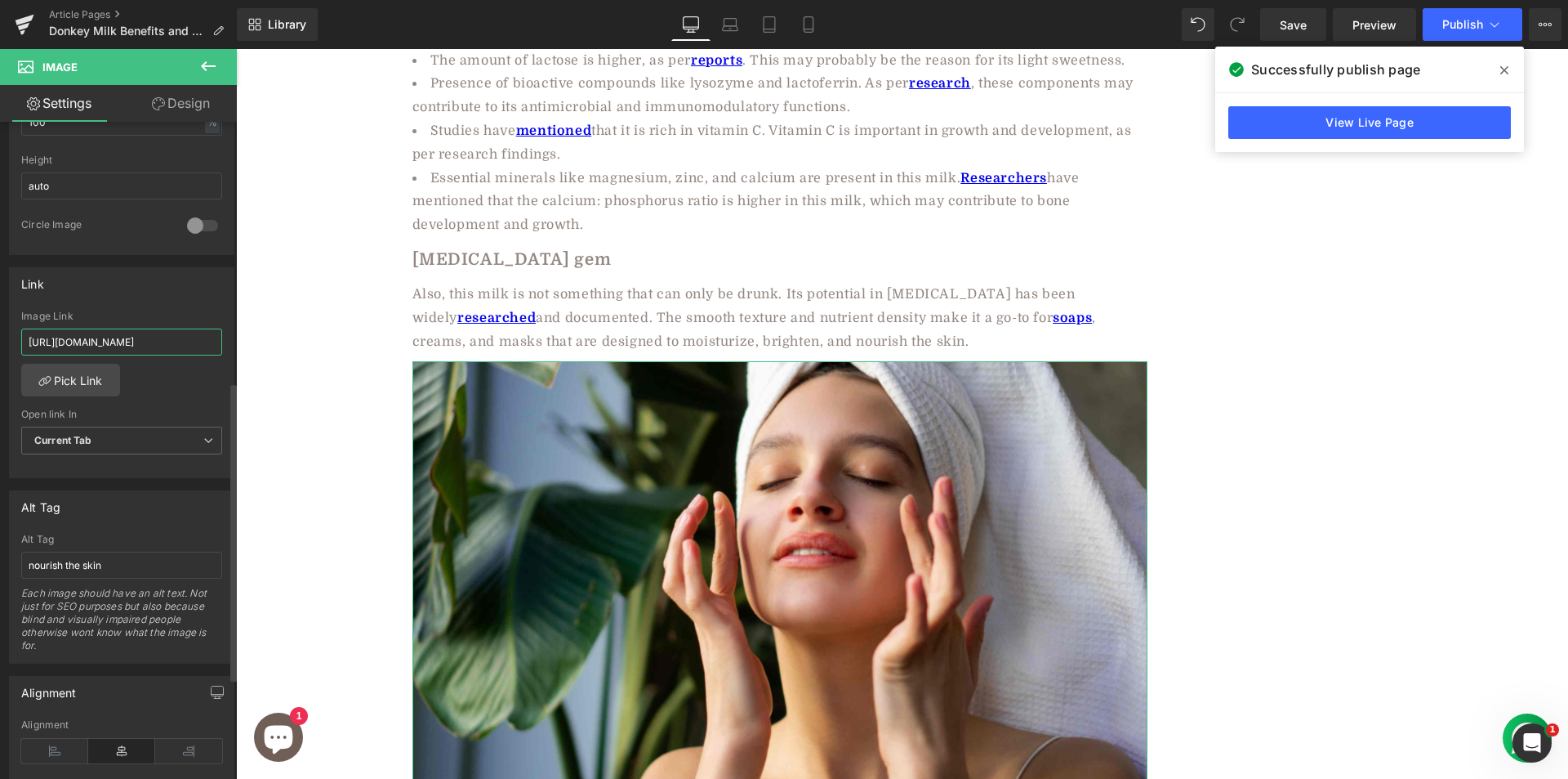
click at [151, 352] on input "https://aadvikfoods.com/blogs/blog/goat-cheese-vs-feta-benefits-flavors-uses?_g…" at bounding box center [122, 342] width 201 height 27
click at [315, 365] on div "Donkey Milk: Cleopatra’s Secret to Ageless Skin and Lasting Wellness Heading Ro…" at bounding box center [902, 111] width 1332 height 6230
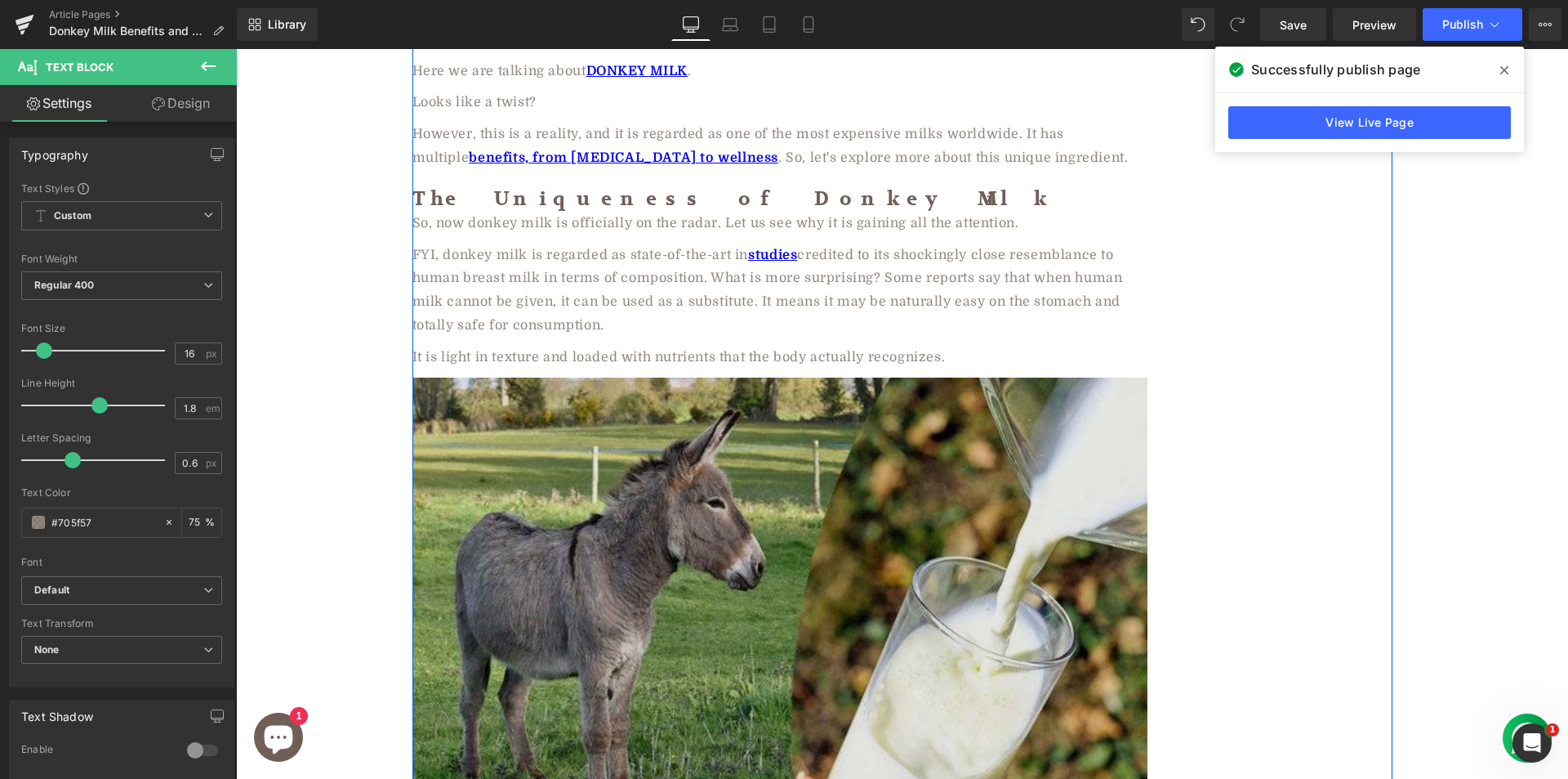
scroll to position [2000, 0]
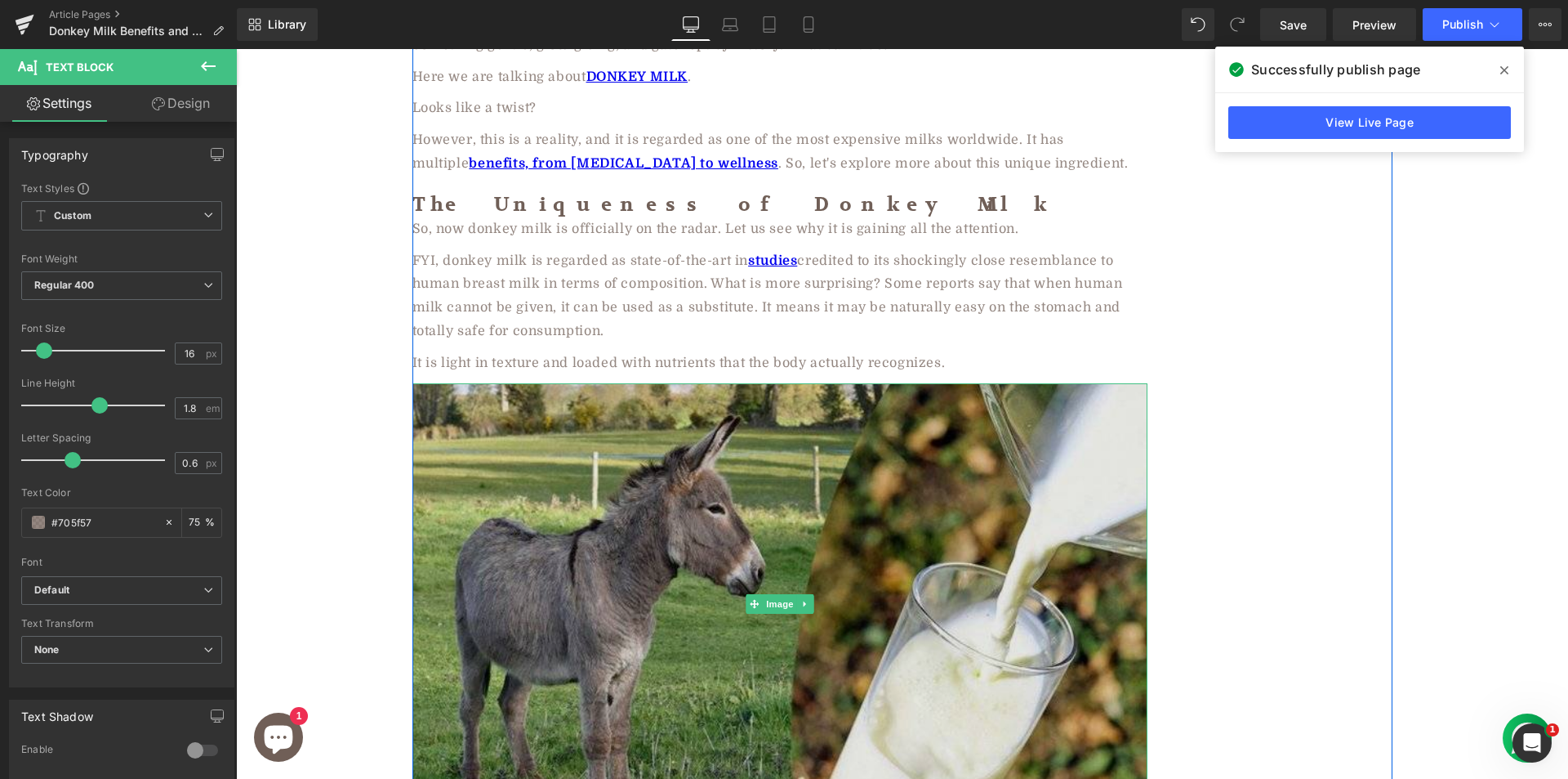
click at [487, 488] on img at bounding box center [779, 604] width 735 height 441
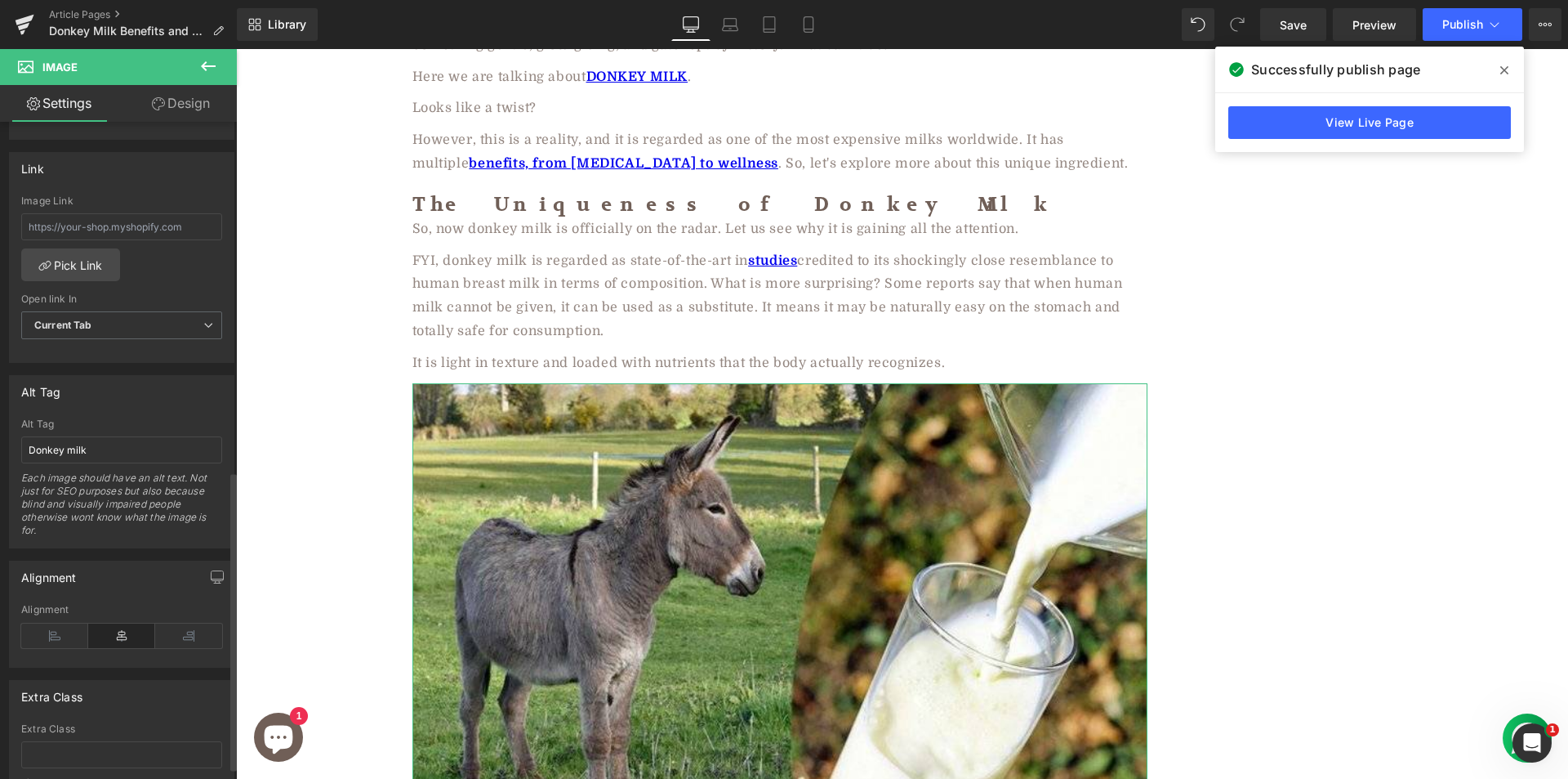
scroll to position [549, 0]
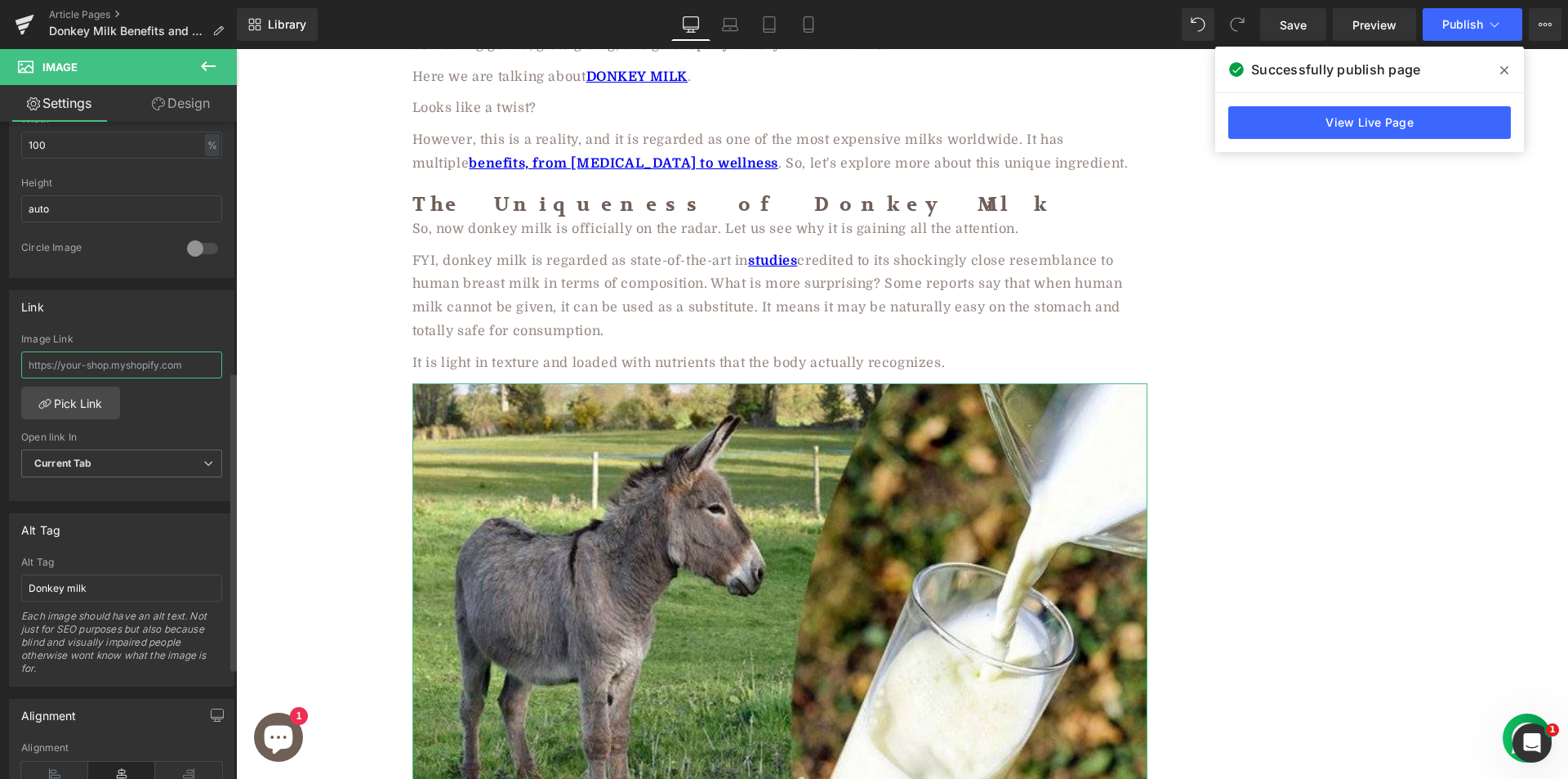
click at [97, 370] on input "text" at bounding box center [122, 365] width 201 height 27
paste input "https://aadvikfoods.com/products/donkey-milk-powder"
type input "https://aadvikfoods.com/products/donkey-milk-powder"
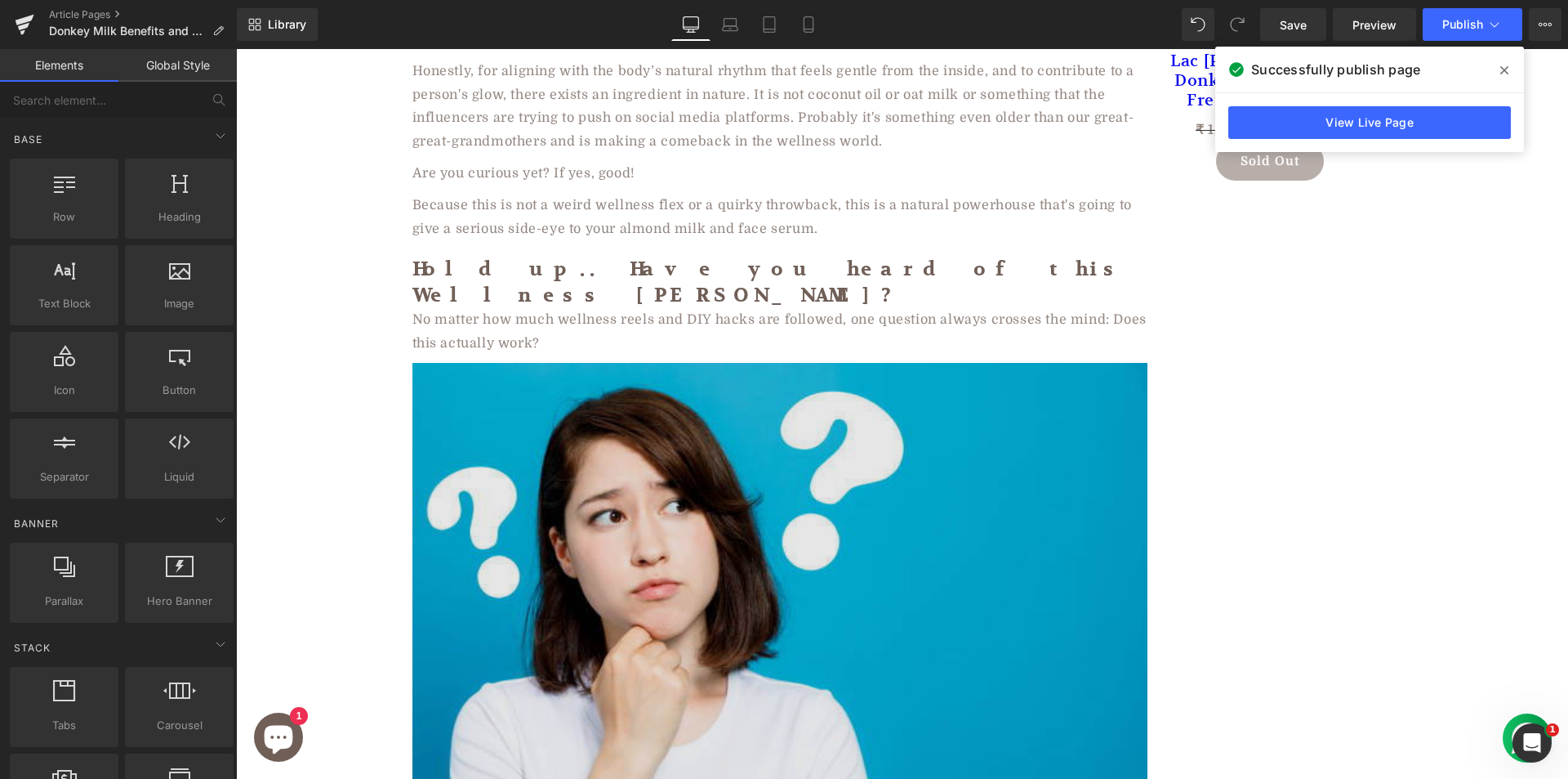
scroll to position [856, 0]
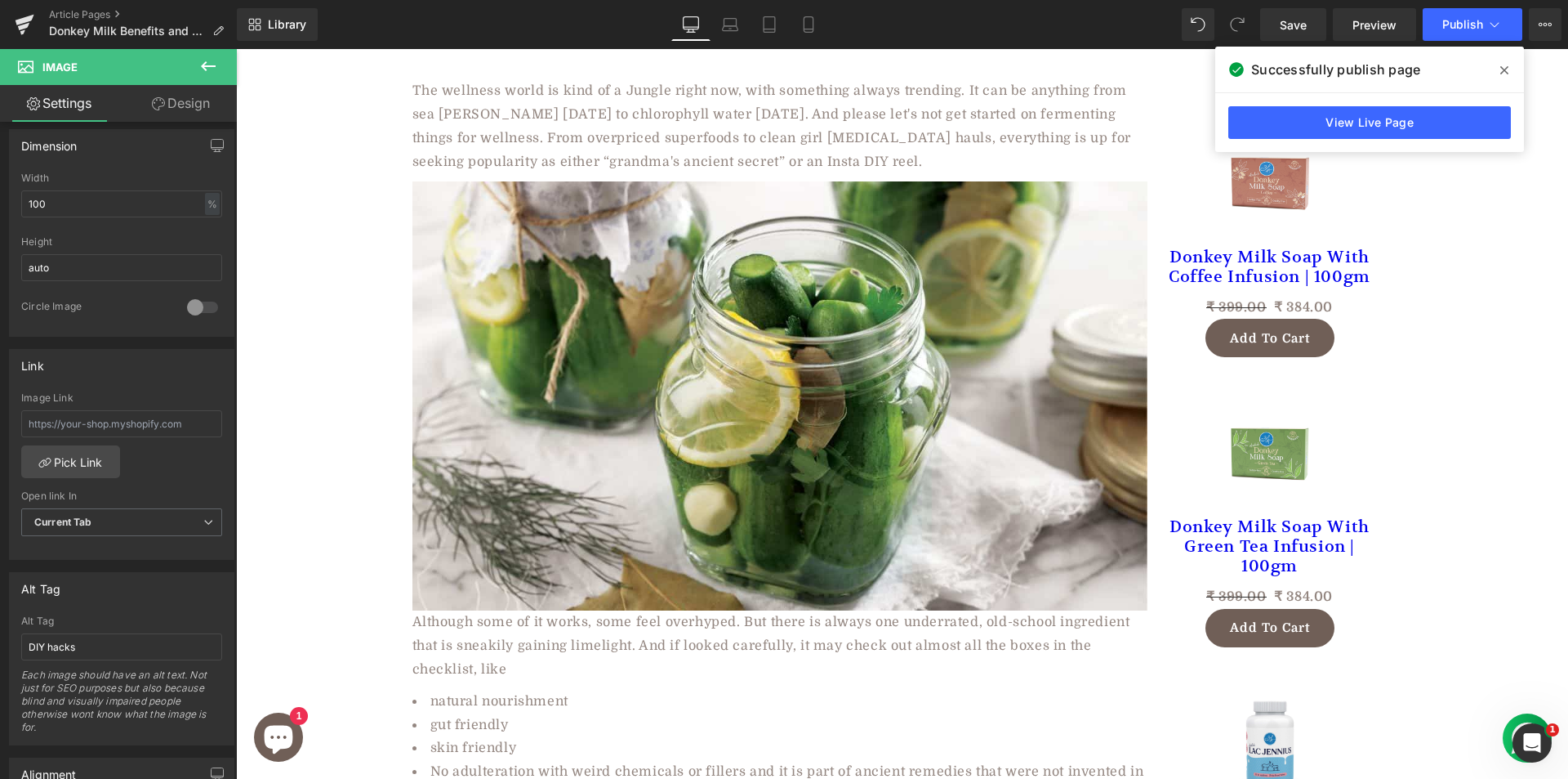
scroll to position [203, 0]
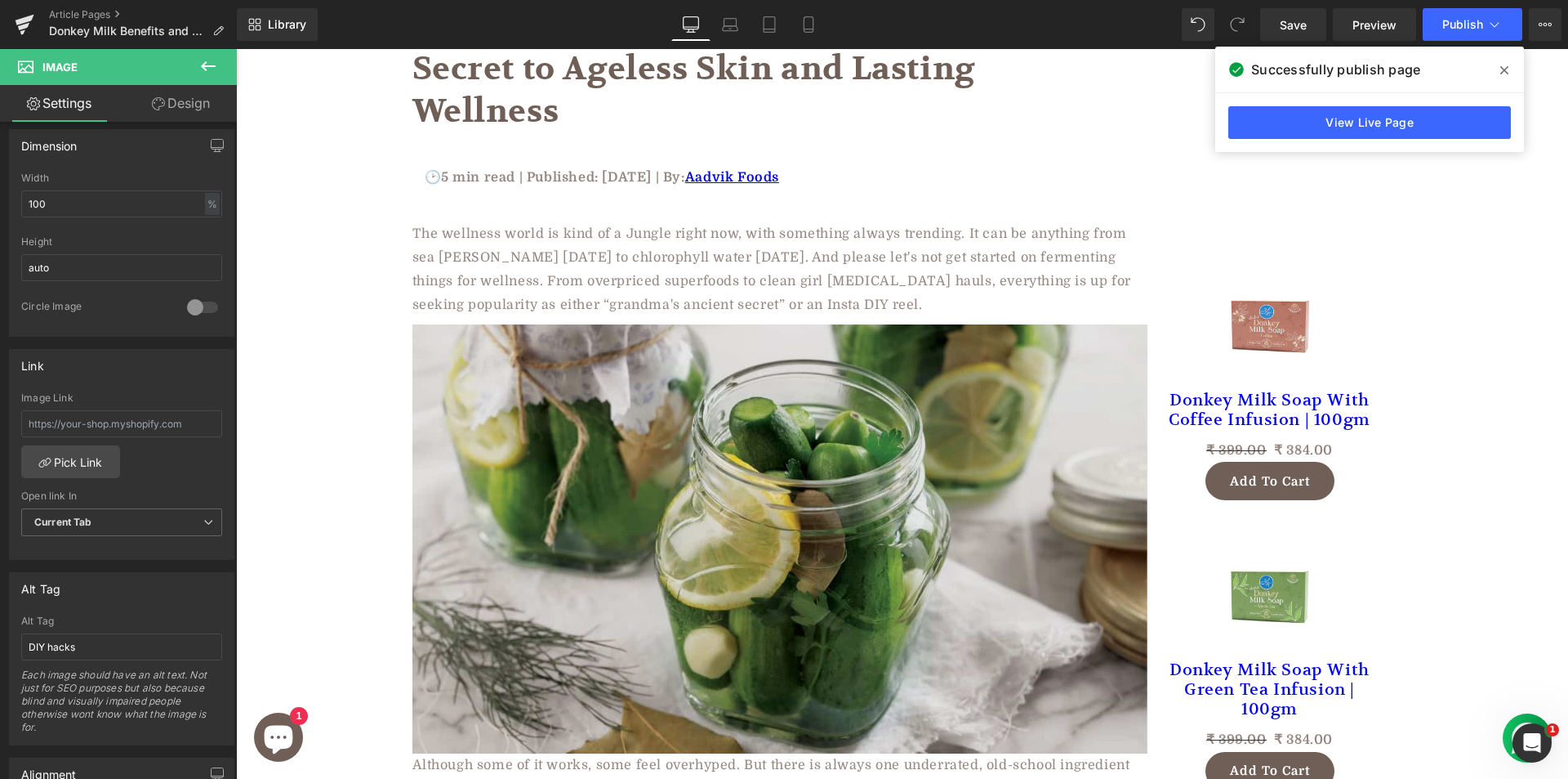
click at [677, 423] on img at bounding box center [779, 539] width 735 height 429
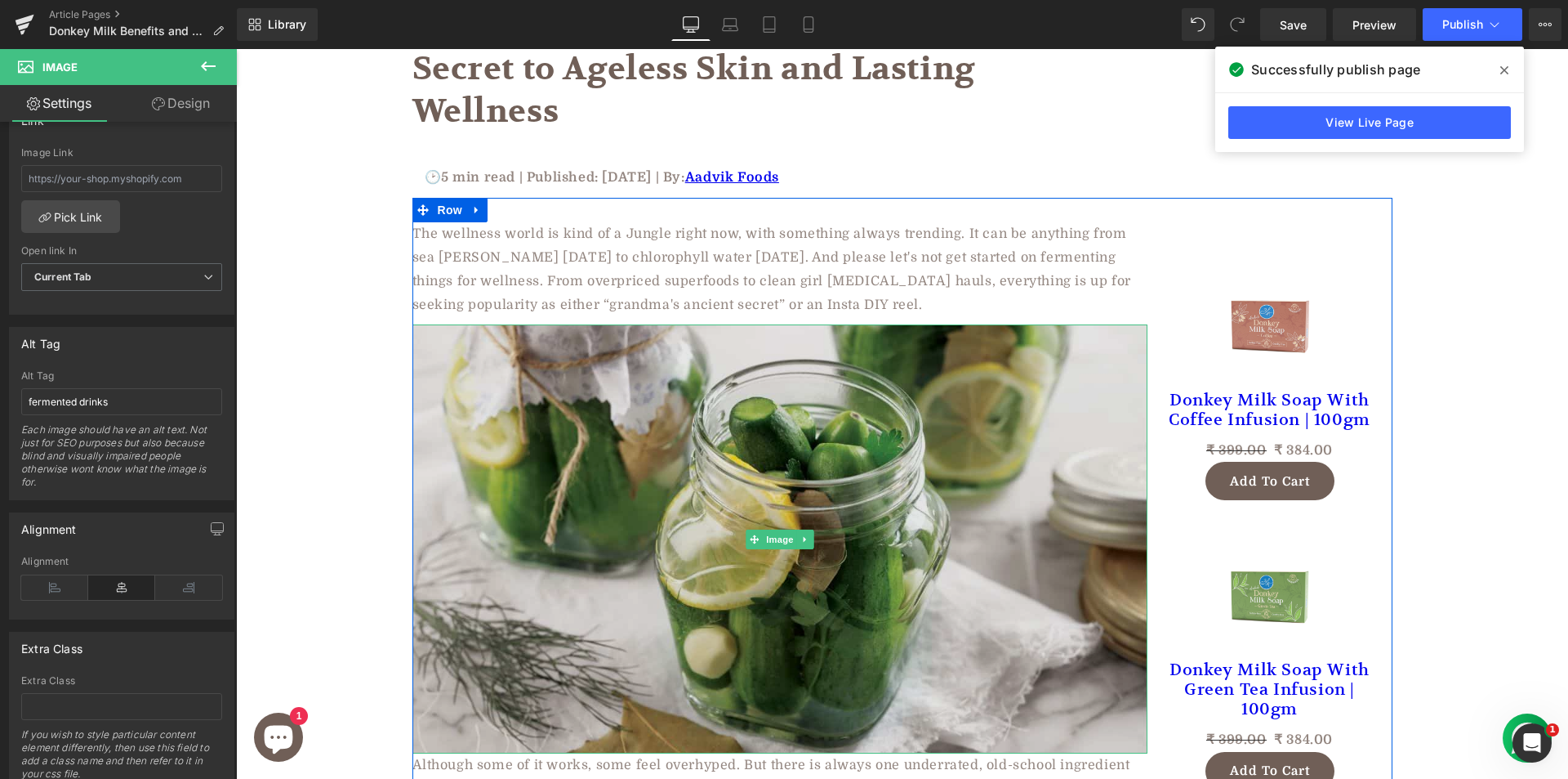
scroll to position [0, 0]
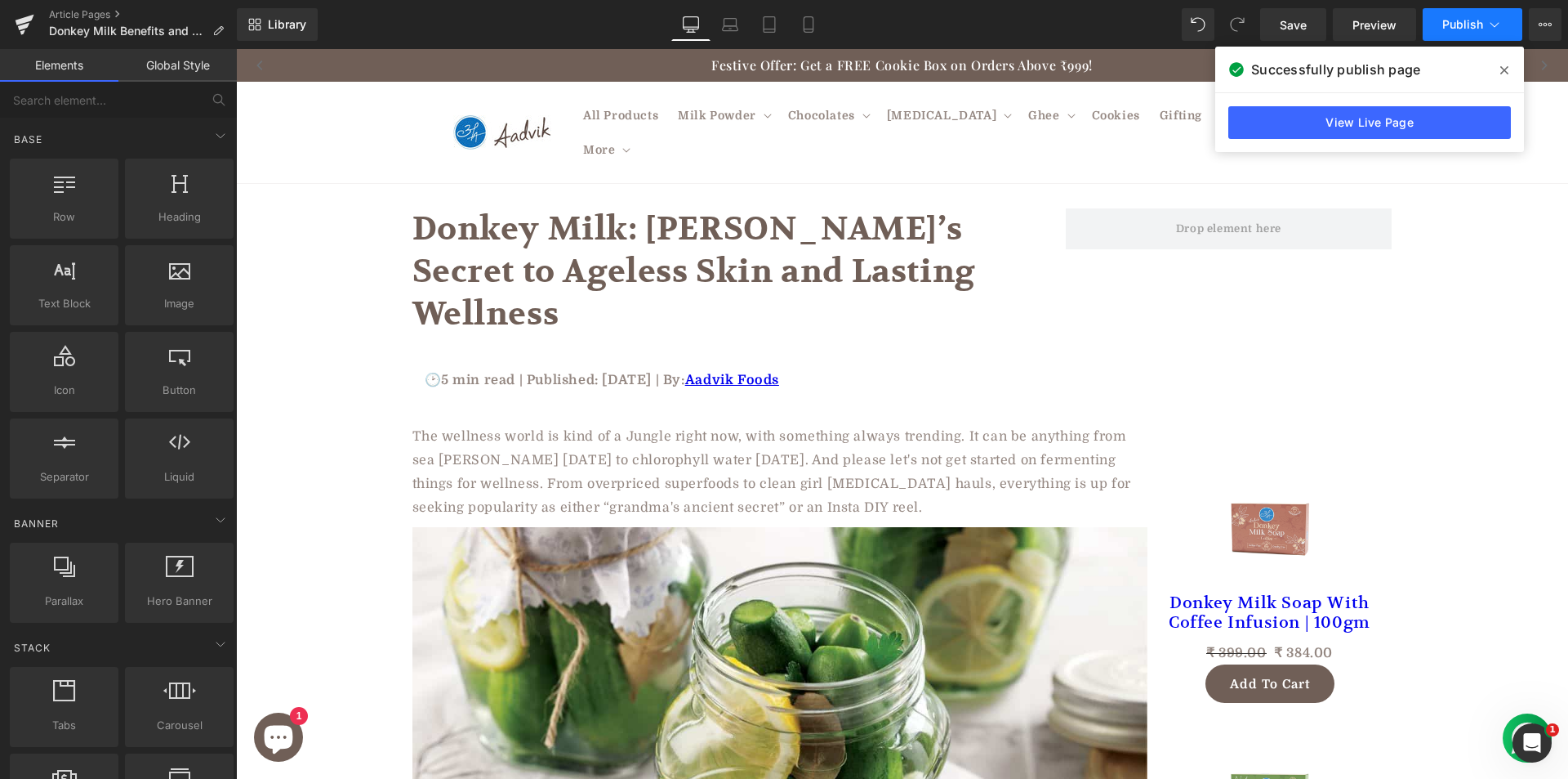
click at [1460, 31] on button "Publish" at bounding box center [1473, 25] width 100 height 33
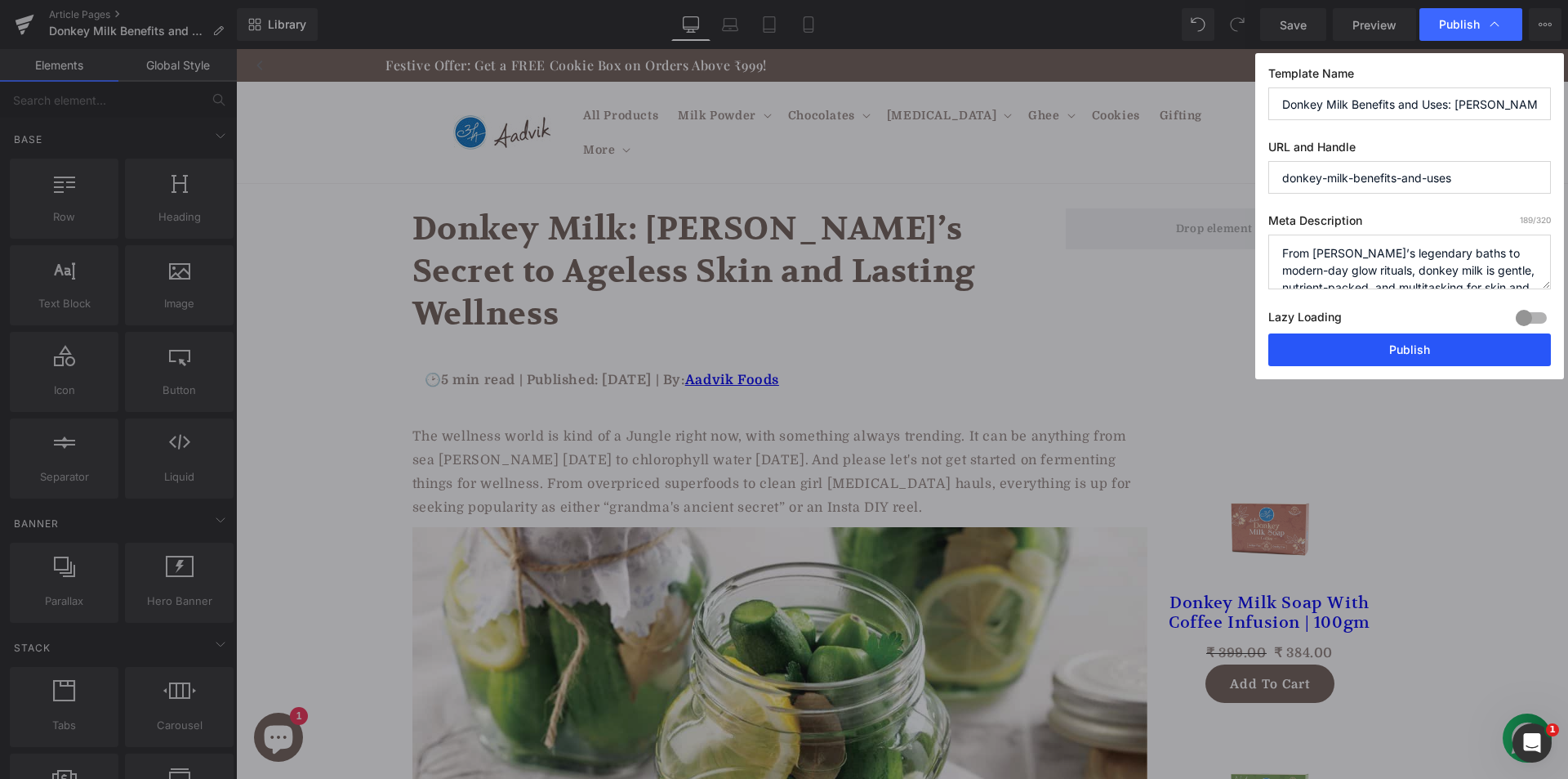
click at [1341, 352] on button "Publish" at bounding box center [1409, 350] width 282 height 33
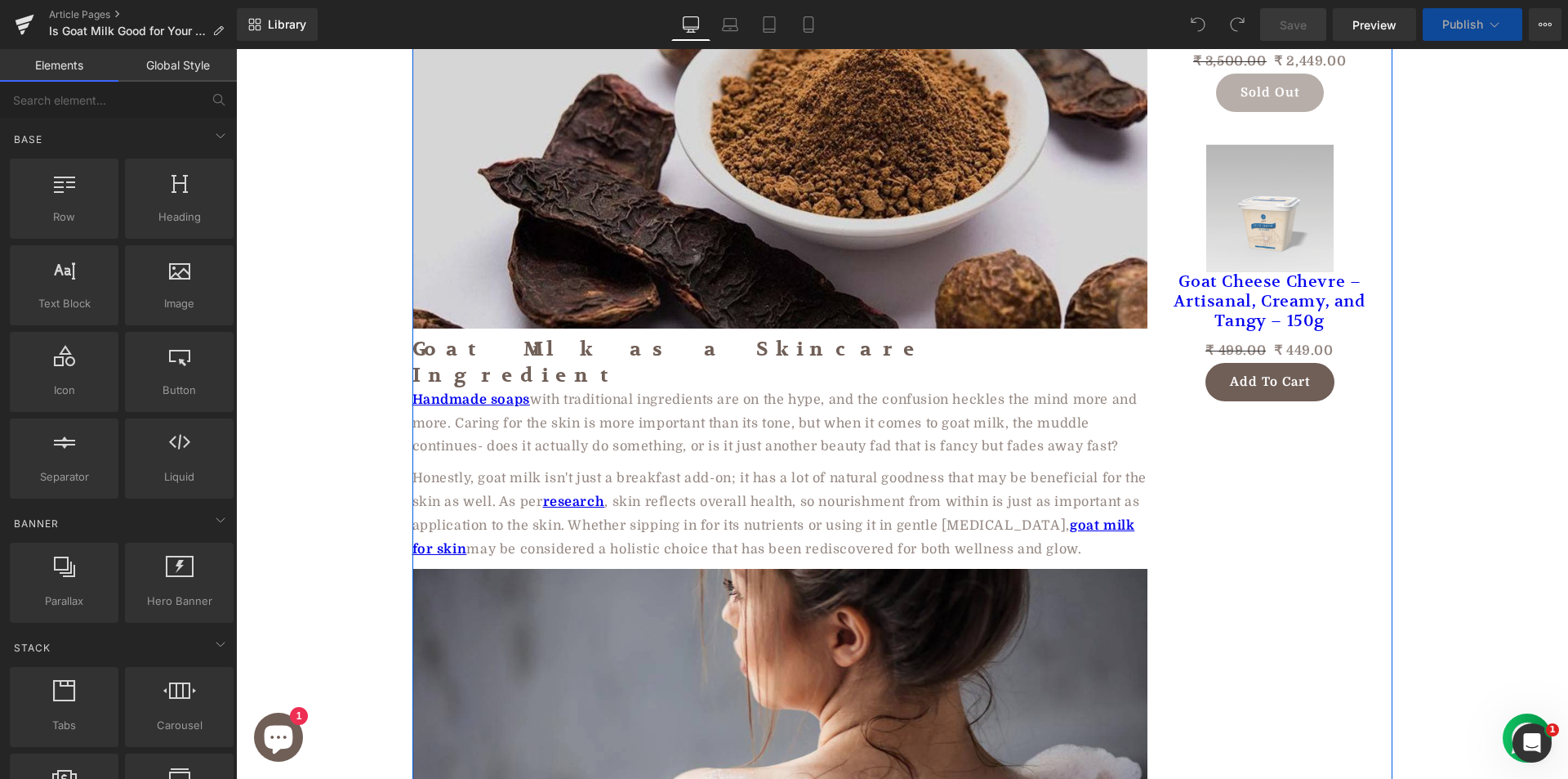
click at [663, 329] on img at bounding box center [779, 122] width 735 height 413
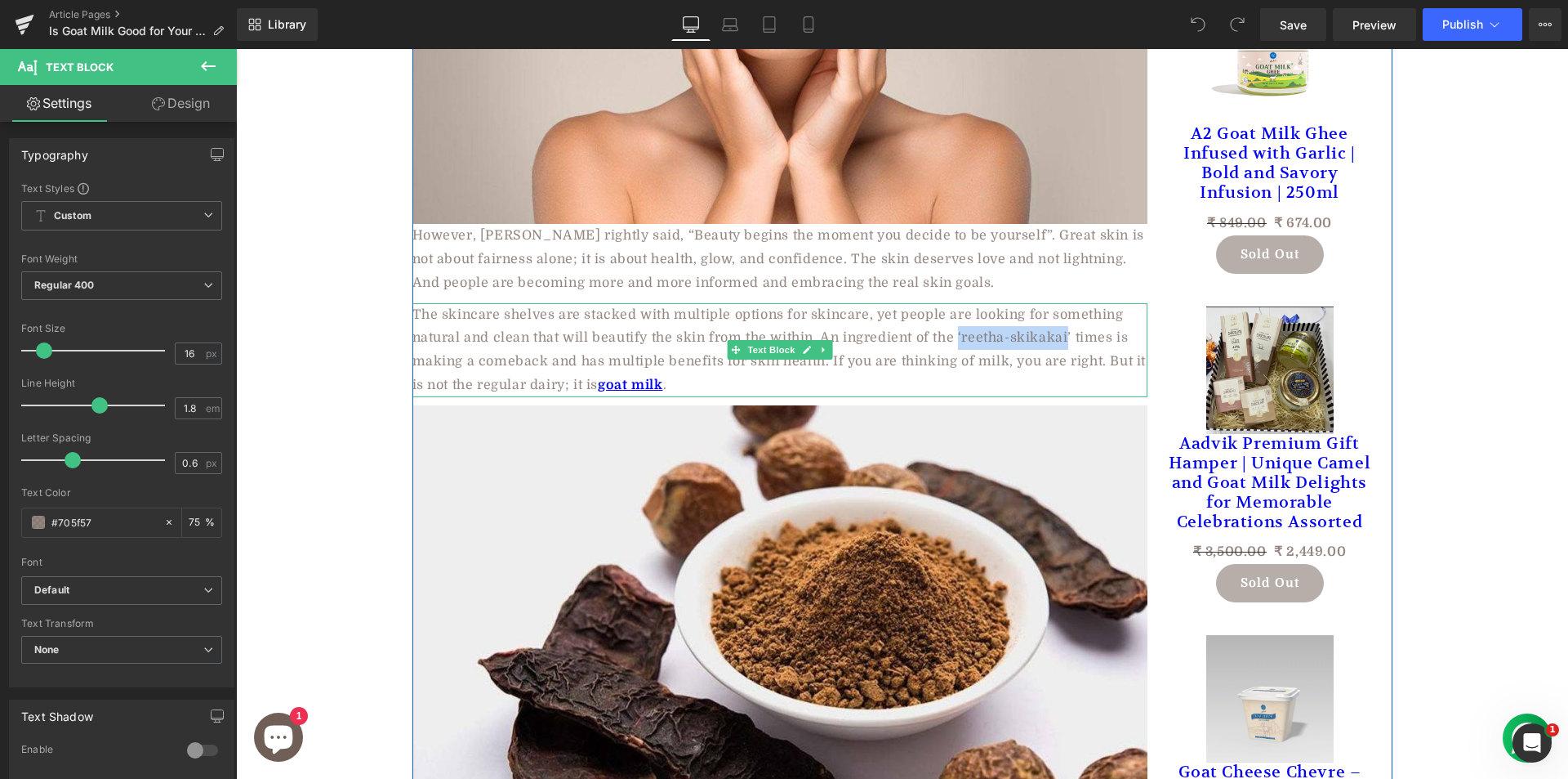
drag, startPoint x: 956, startPoint y: 319, endPoint x: 1063, endPoint y: 319, distance: 107.0
click at [1063, 319] on p "The skincare shelves are stacked with multiple options for skincare, yet people…" at bounding box center [779, 350] width 735 height 94
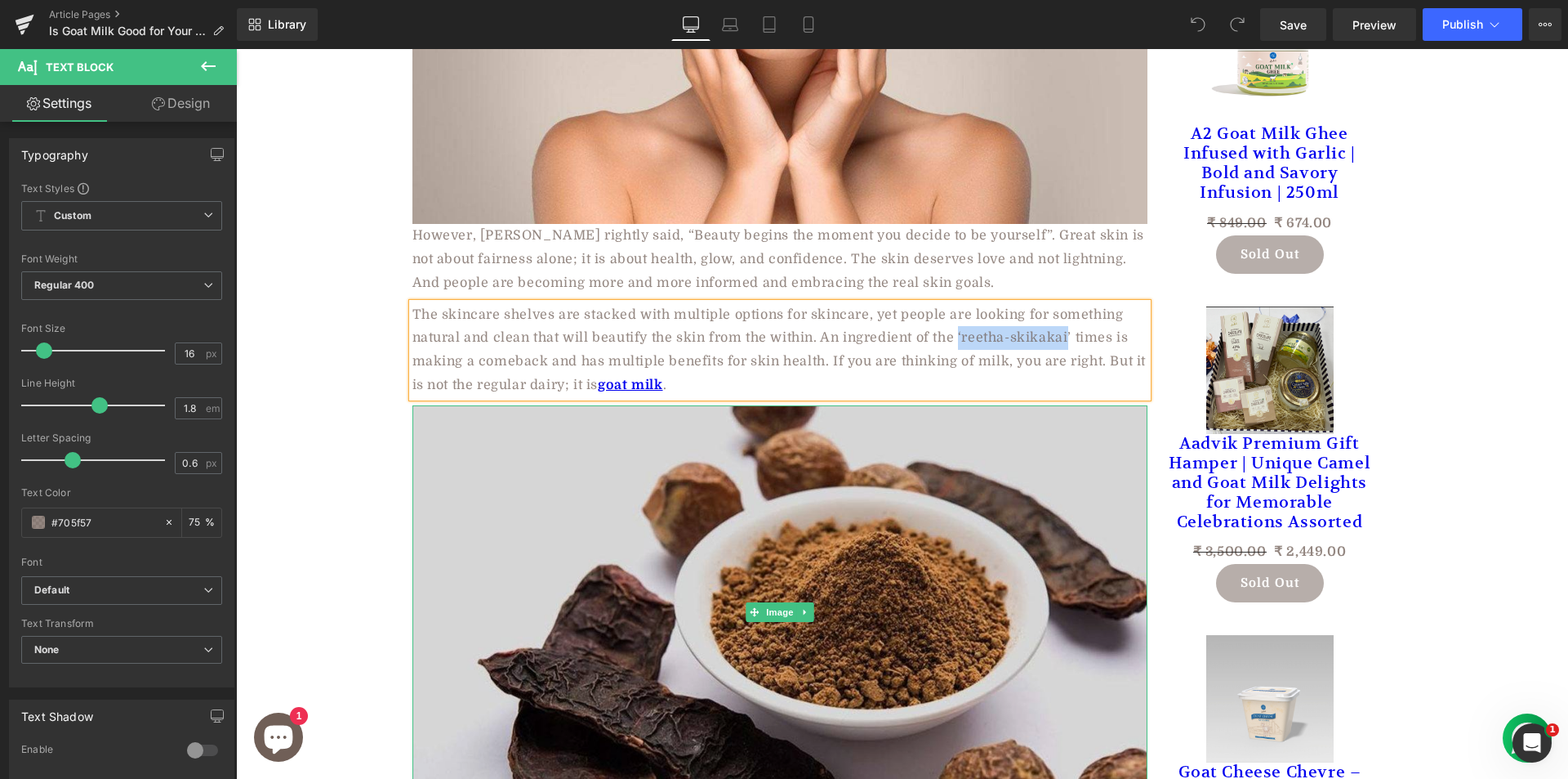
click at [742, 617] on img at bounding box center [779, 612] width 735 height 413
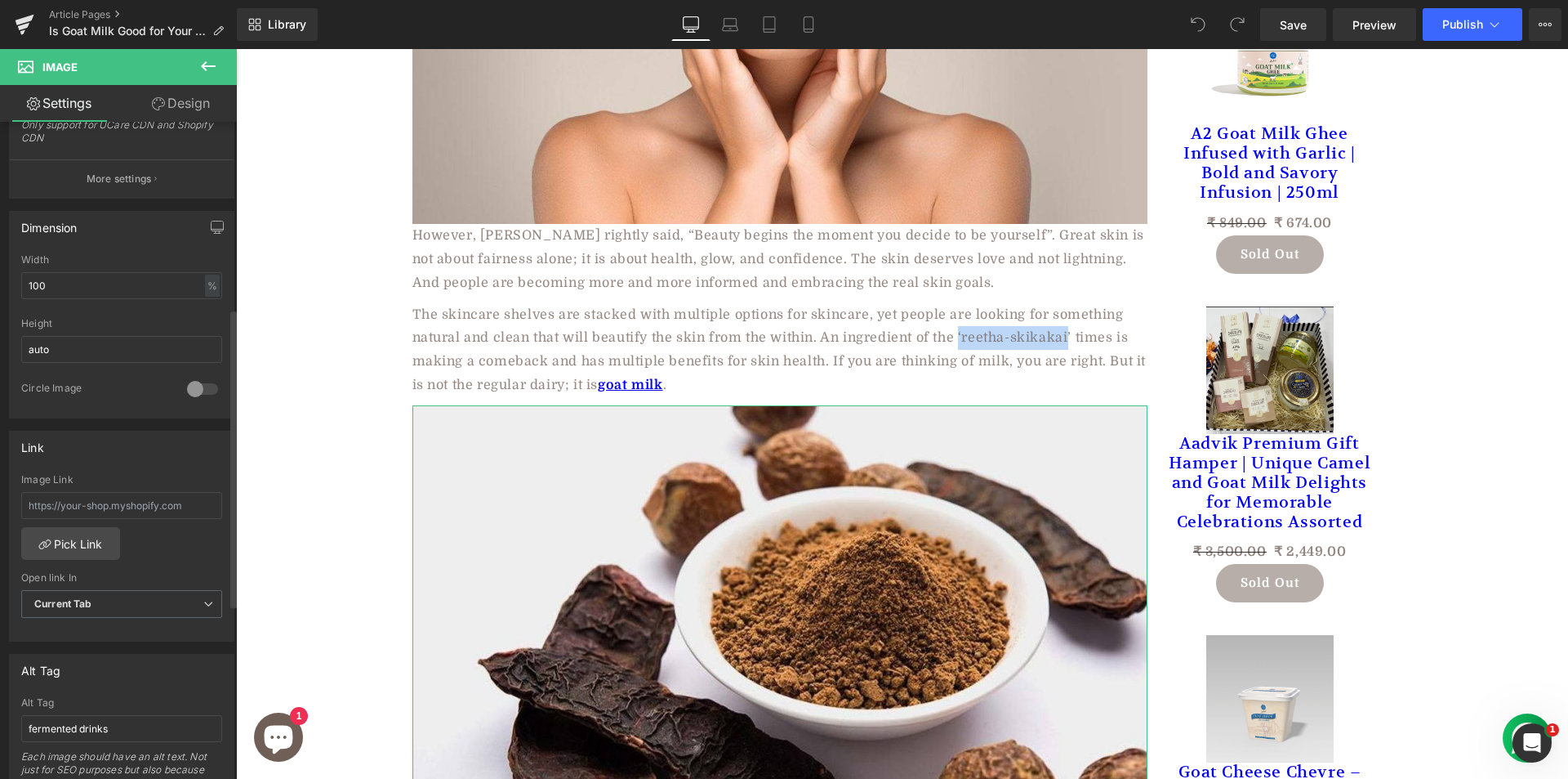
scroll to position [735, 0]
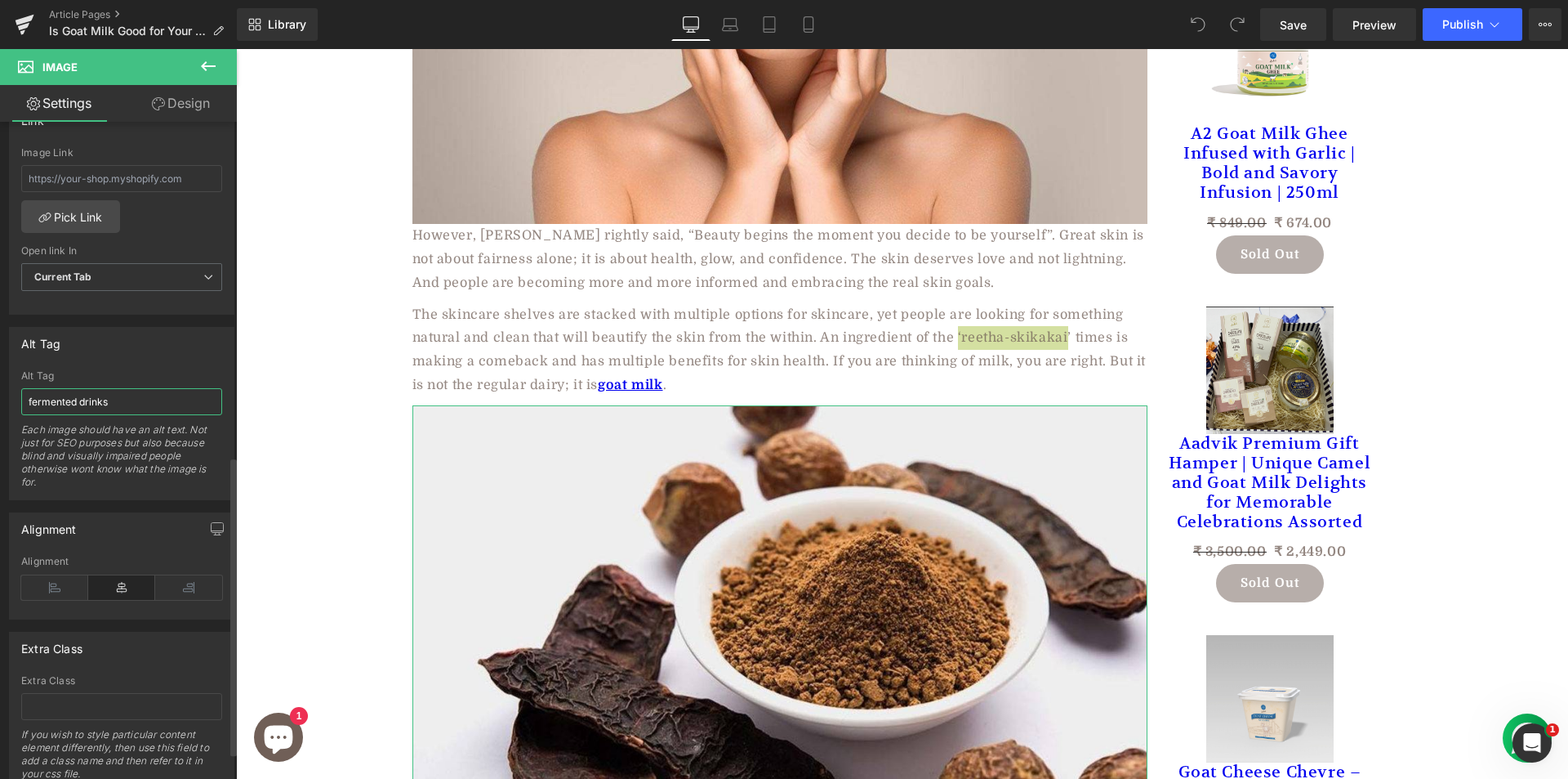
click at [137, 412] on input "fermented drinks" at bounding box center [122, 401] width 201 height 27
click at [31, 399] on input "‘reetha-skikakai" at bounding box center [122, 401] width 201 height 27
type input "reetha-skikakai"
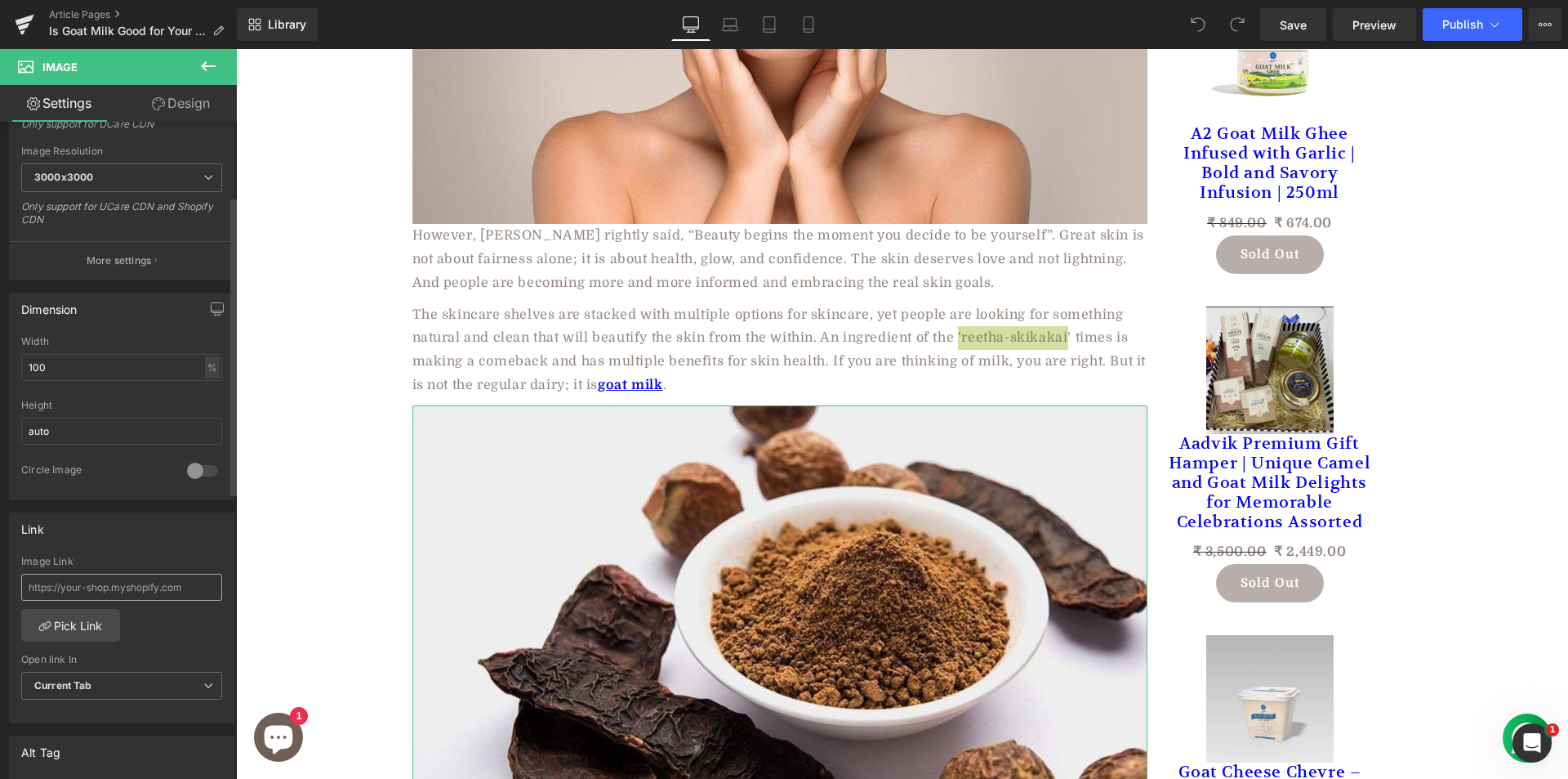
scroll to position [163, 0]
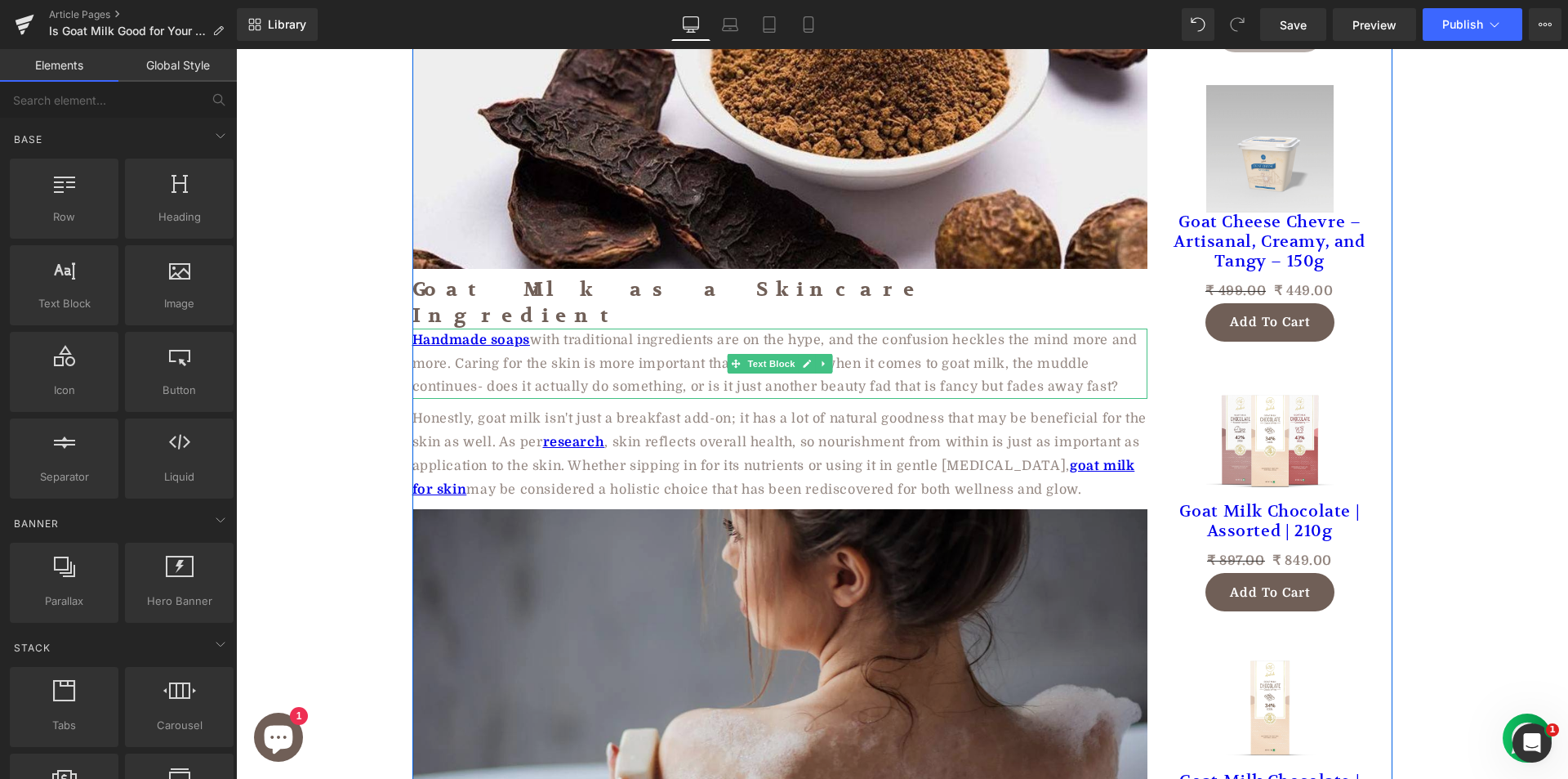
scroll to position [1308, 0]
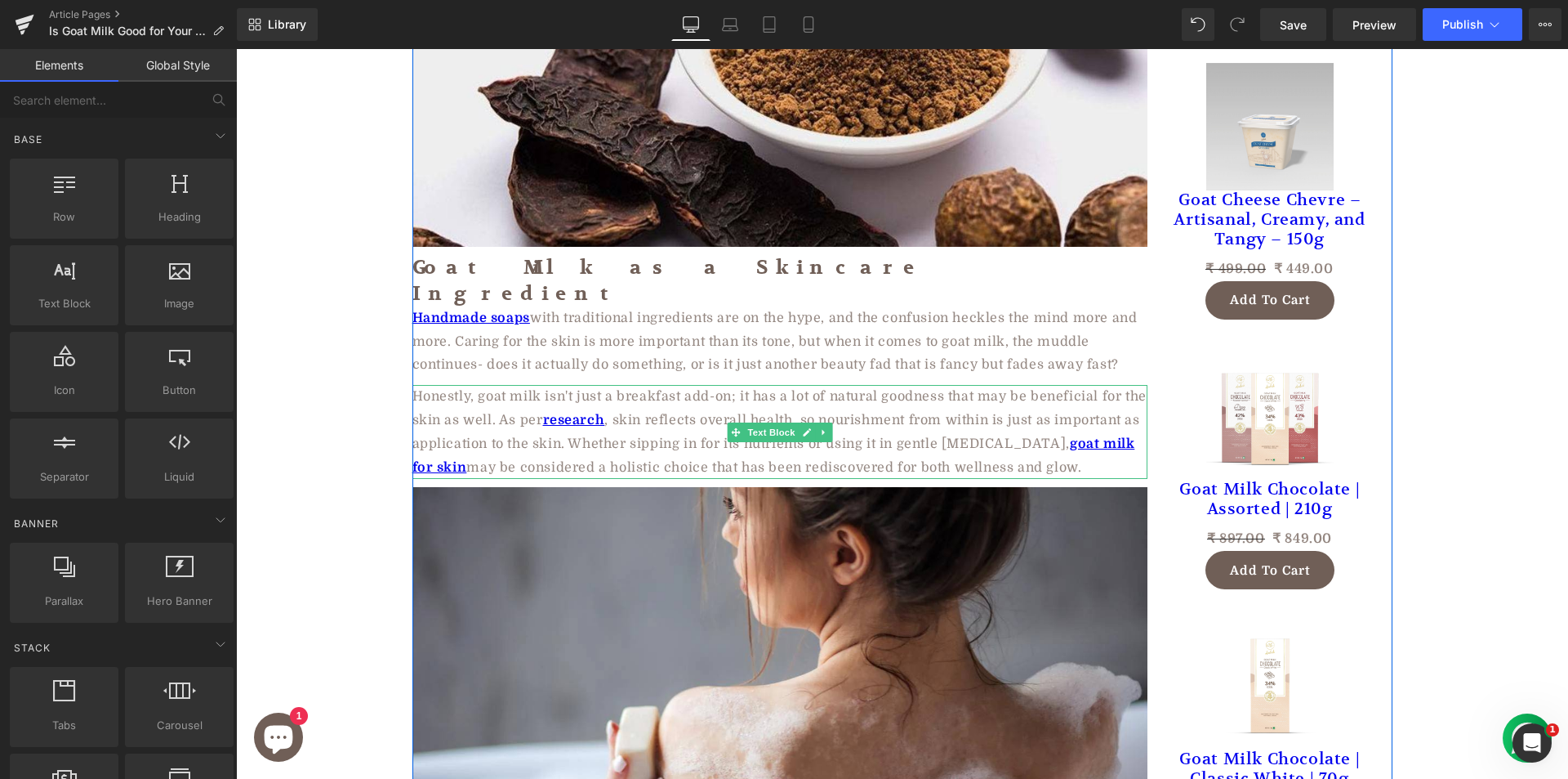
click at [979, 389] on p "Honestly, goat milk isn't just a breakfast add-on; it has a lot of natural good…" at bounding box center [779, 431] width 735 height 94
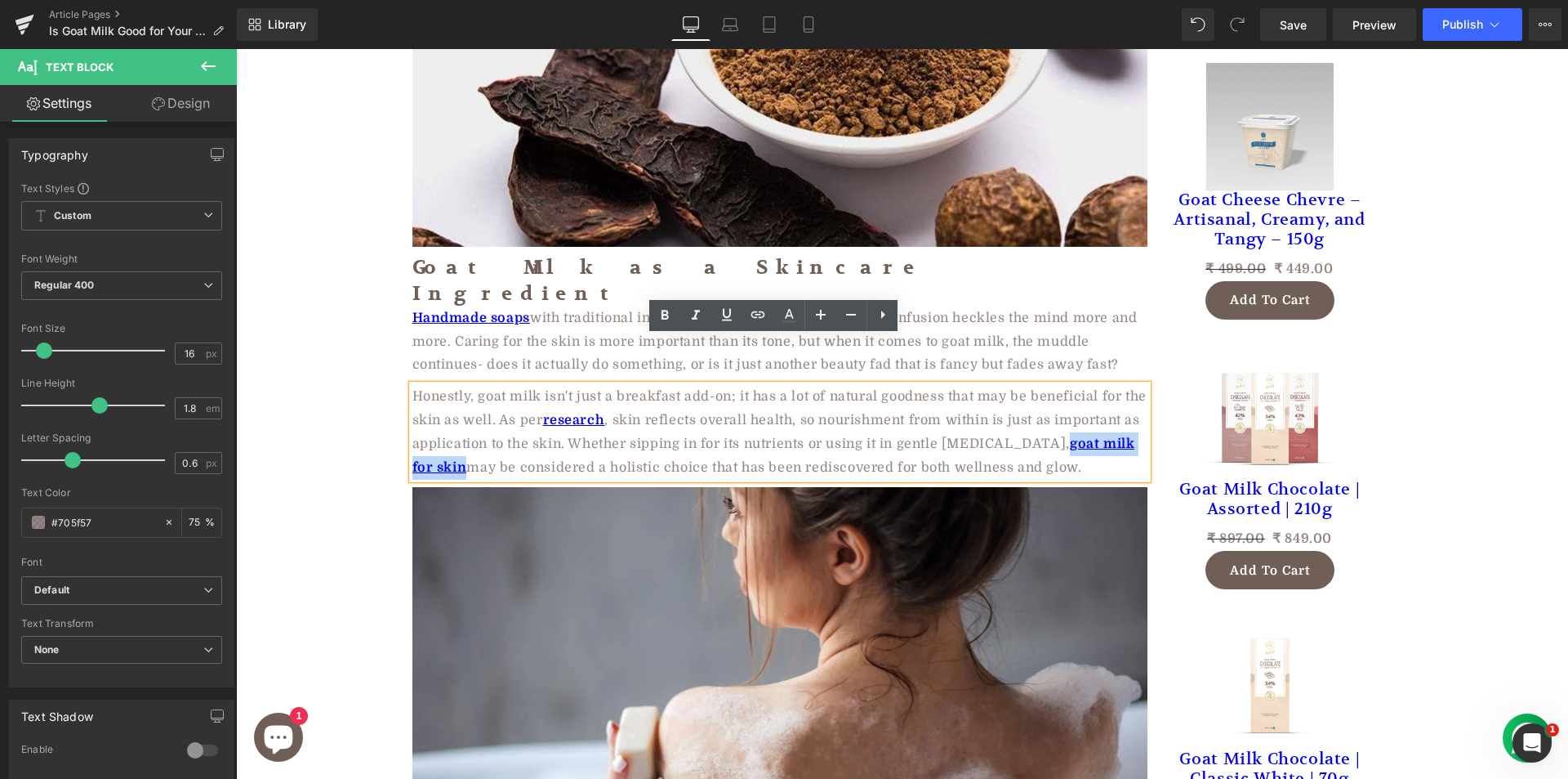
drag, startPoint x: 1012, startPoint y: 395, endPoint x: 1135, endPoint y: 401, distance: 123.1
click at [1135, 401] on p "Honestly, goat milk isn't just a breakfast add-on; it has a lot of natural good…" at bounding box center [779, 431] width 735 height 94
copy strong "goat milk for skin"
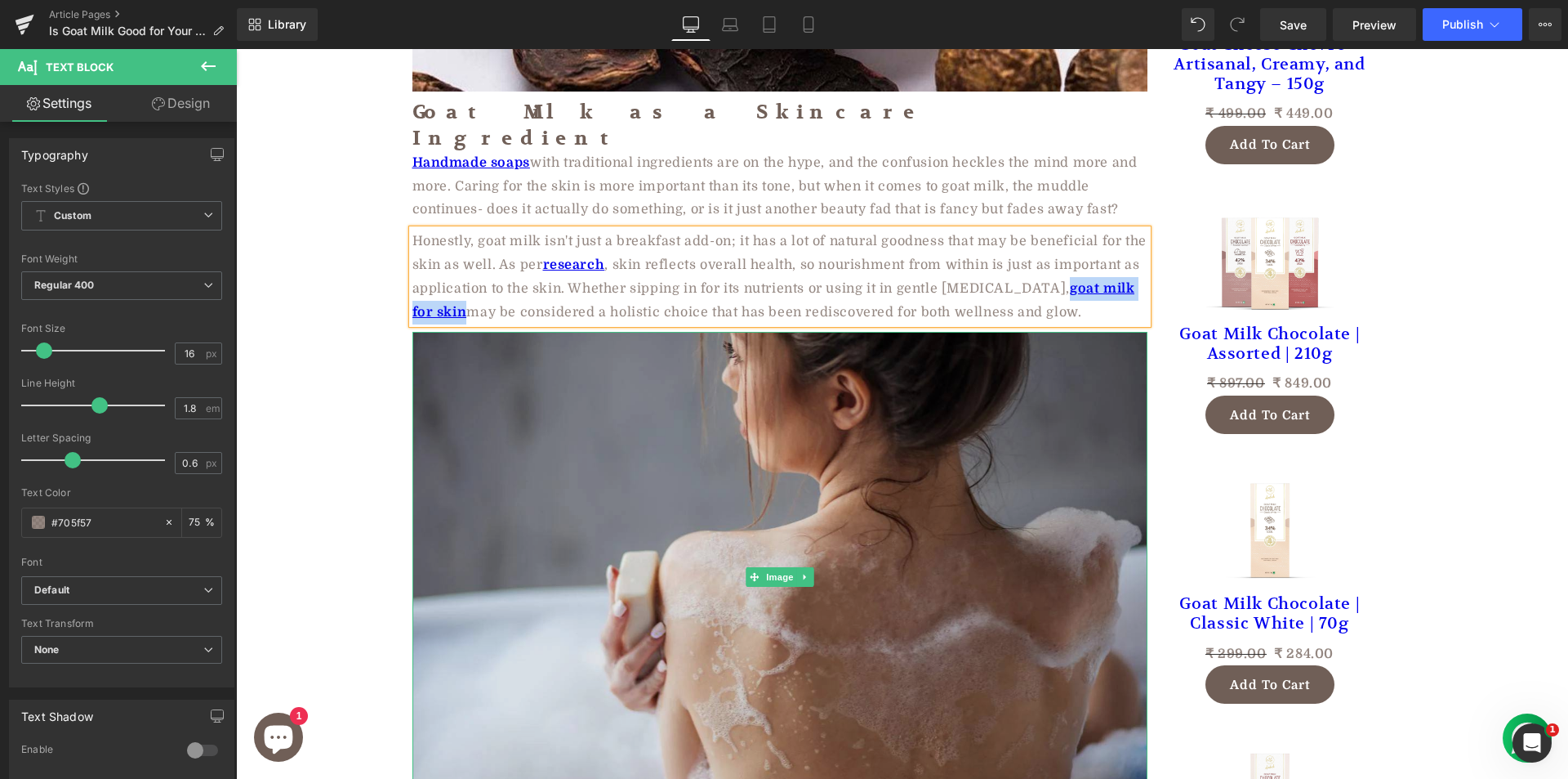
scroll to position [1552, 0]
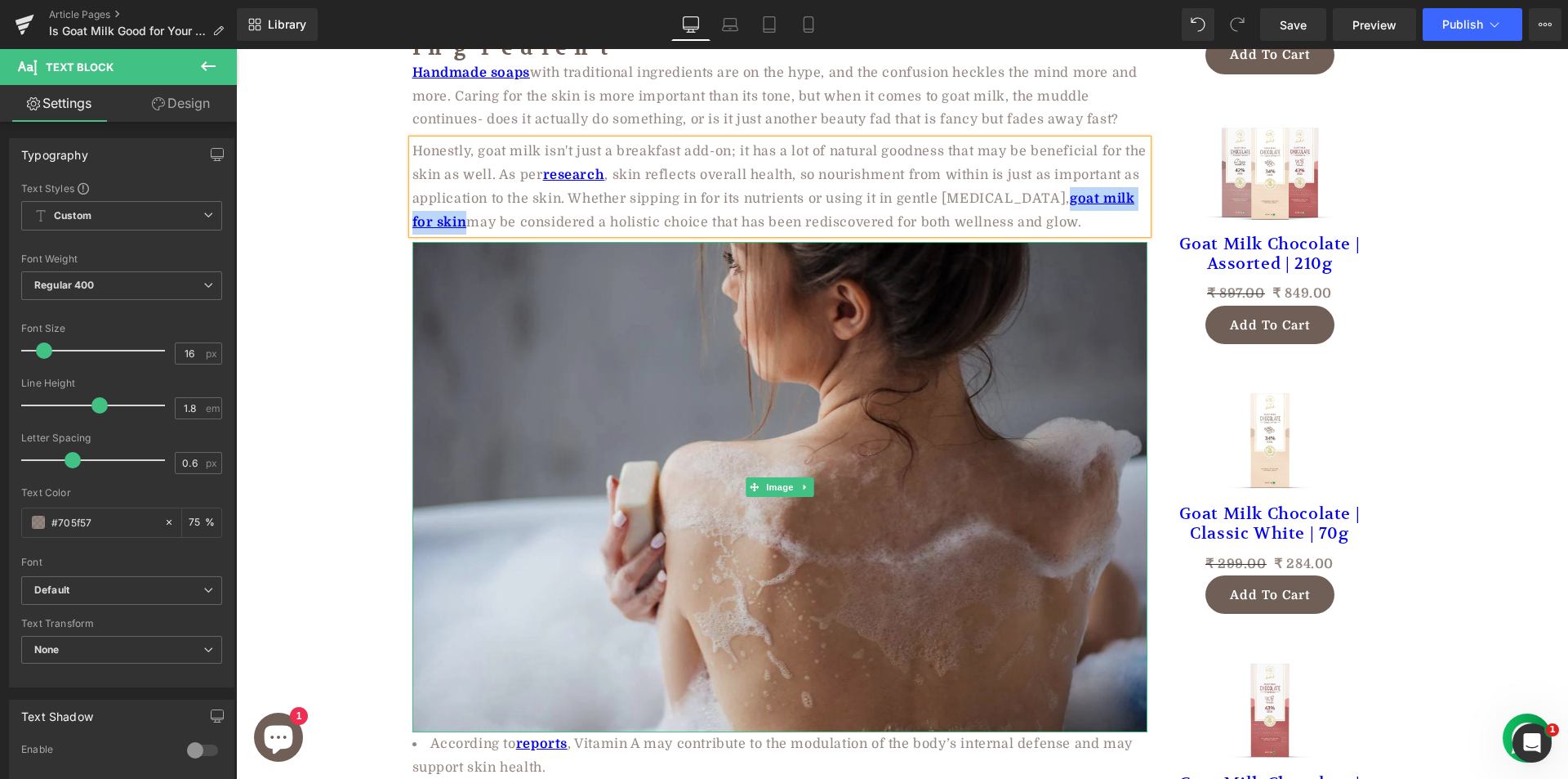
click at [674, 452] on img at bounding box center [779, 487] width 735 height 490
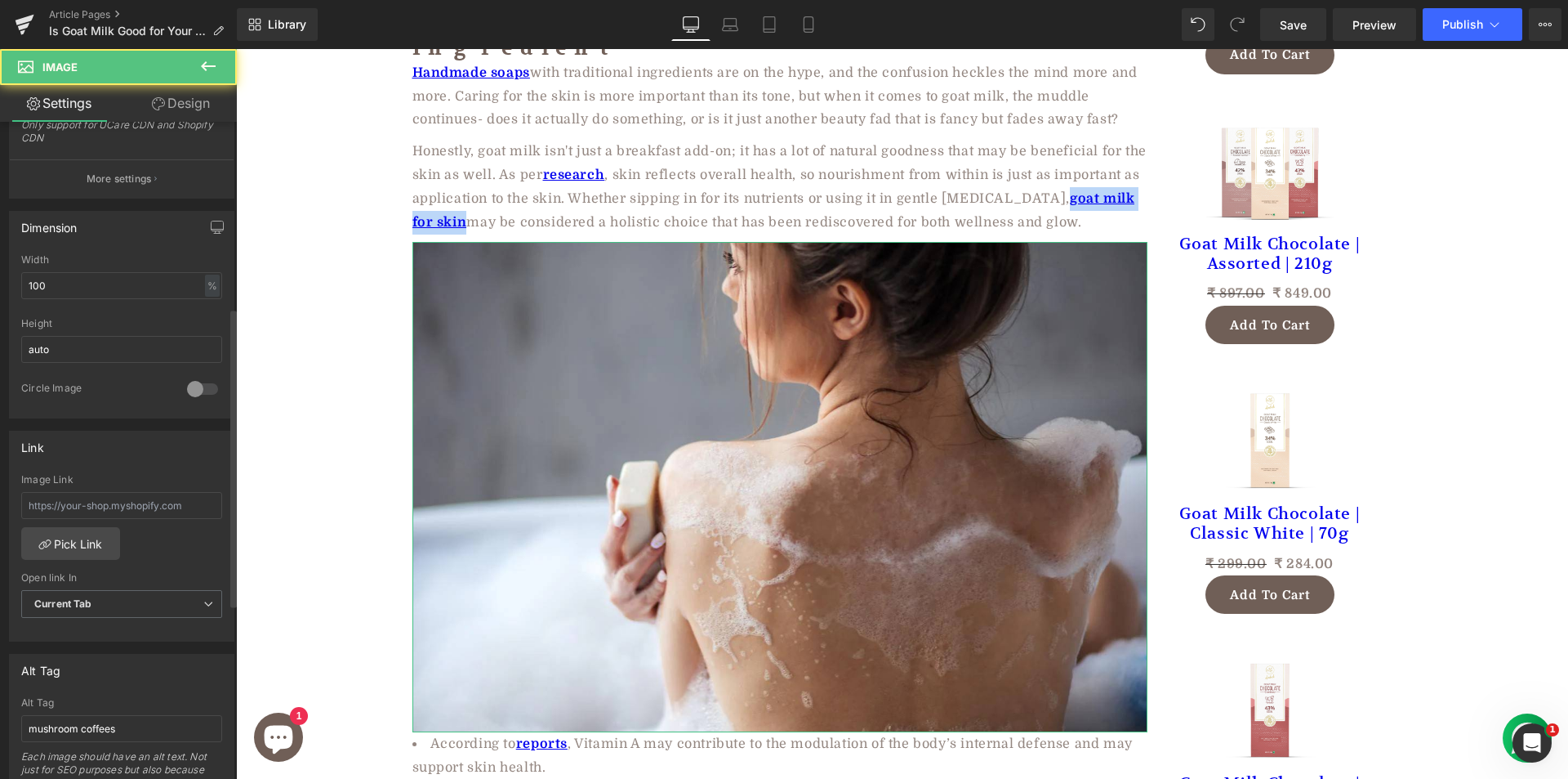
scroll to position [794, 0]
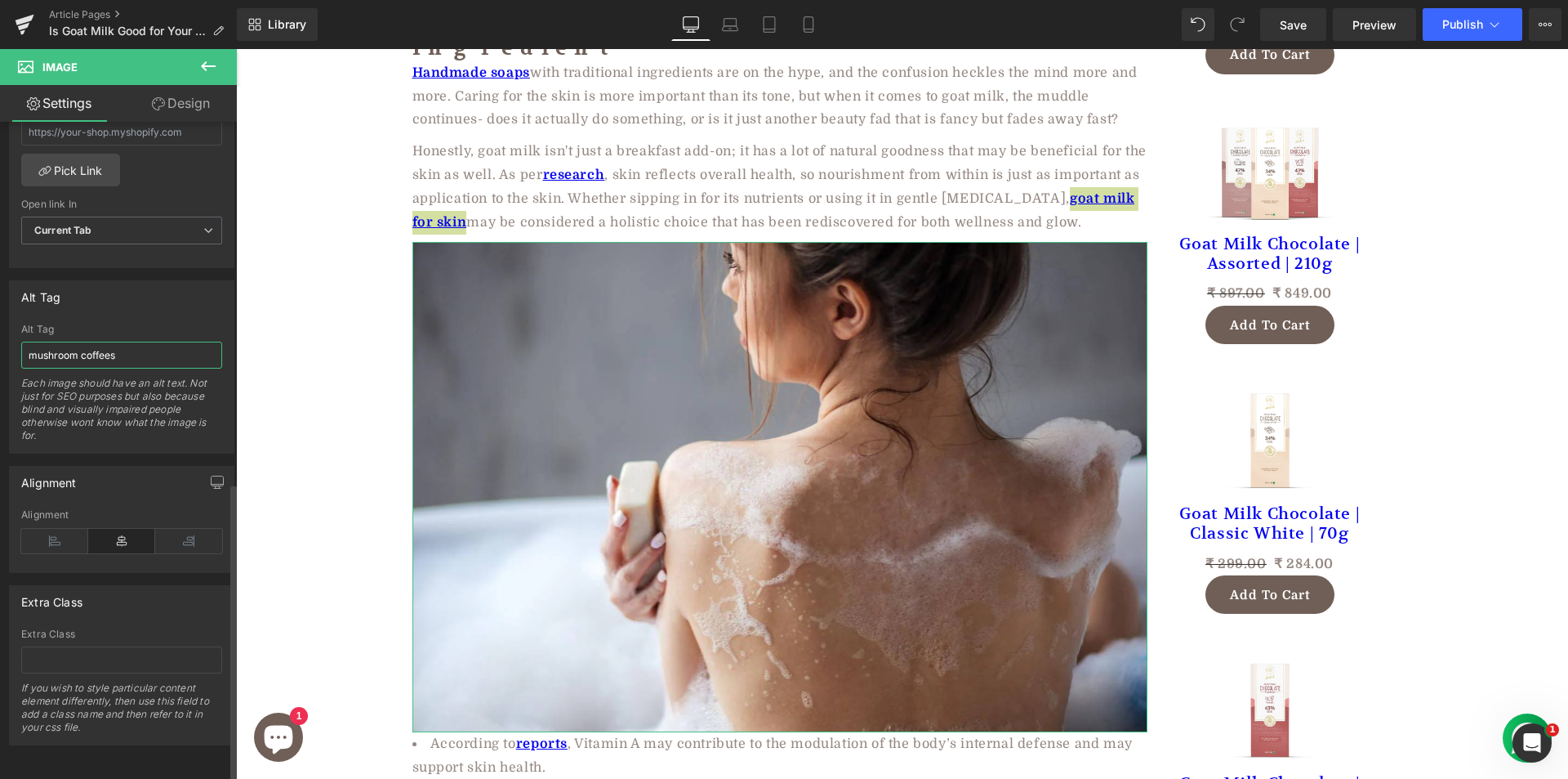
click at [88, 342] on input "mushroom coffees" at bounding box center [122, 355] width 201 height 27
type input "goat milk for skin"
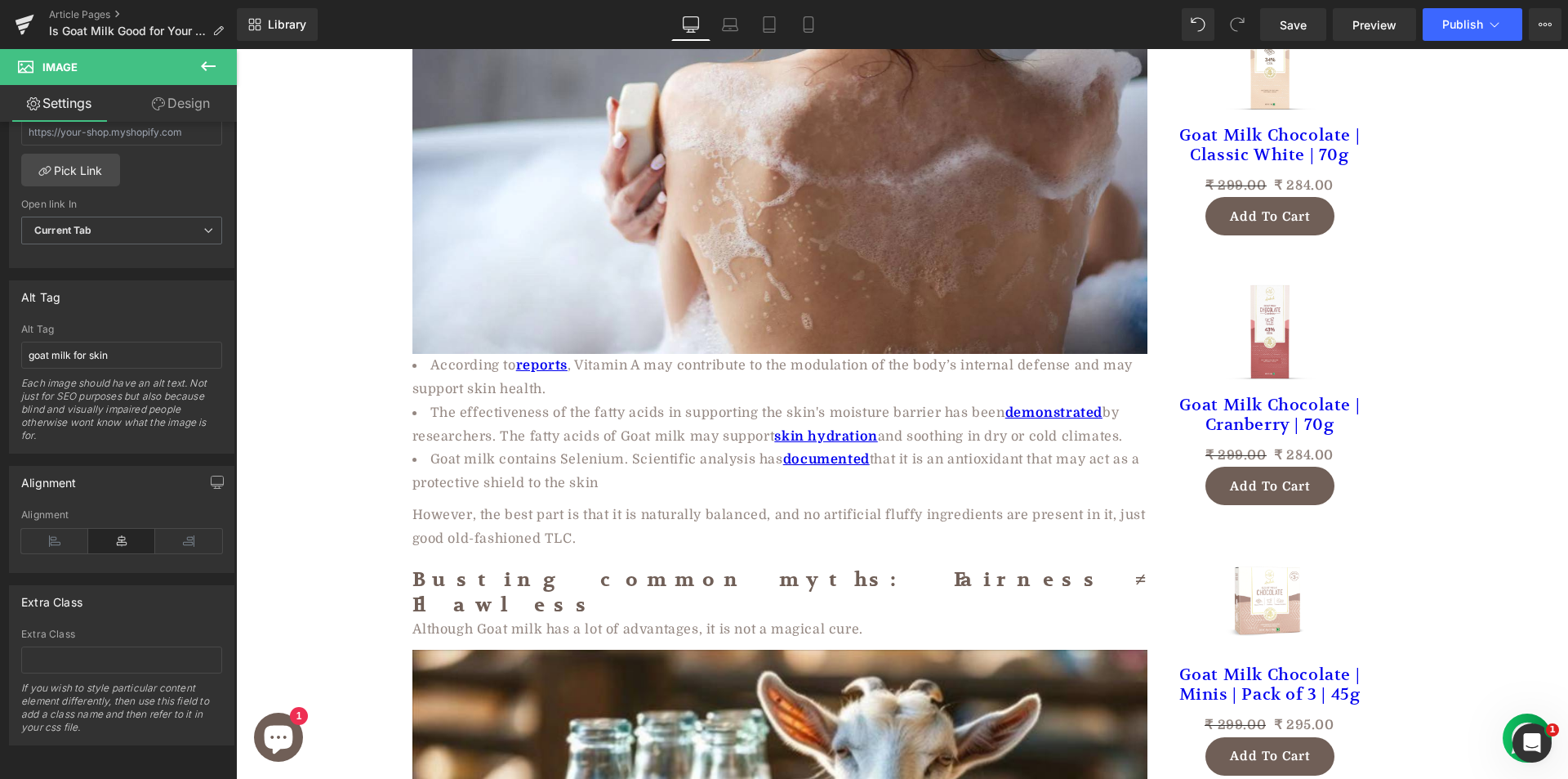
scroll to position [2125, 0]
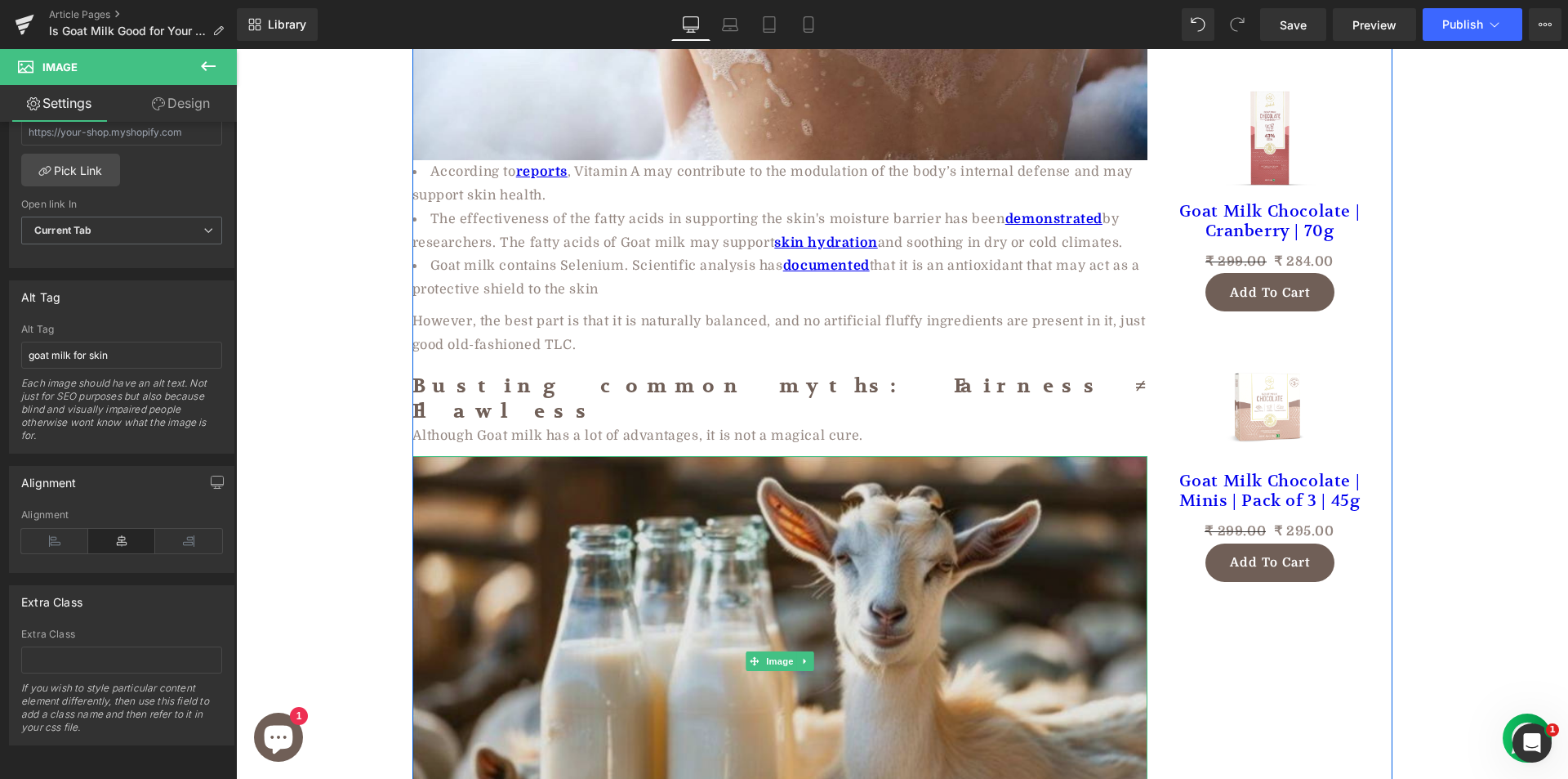
click at [725, 577] on img at bounding box center [779, 661] width 735 height 410
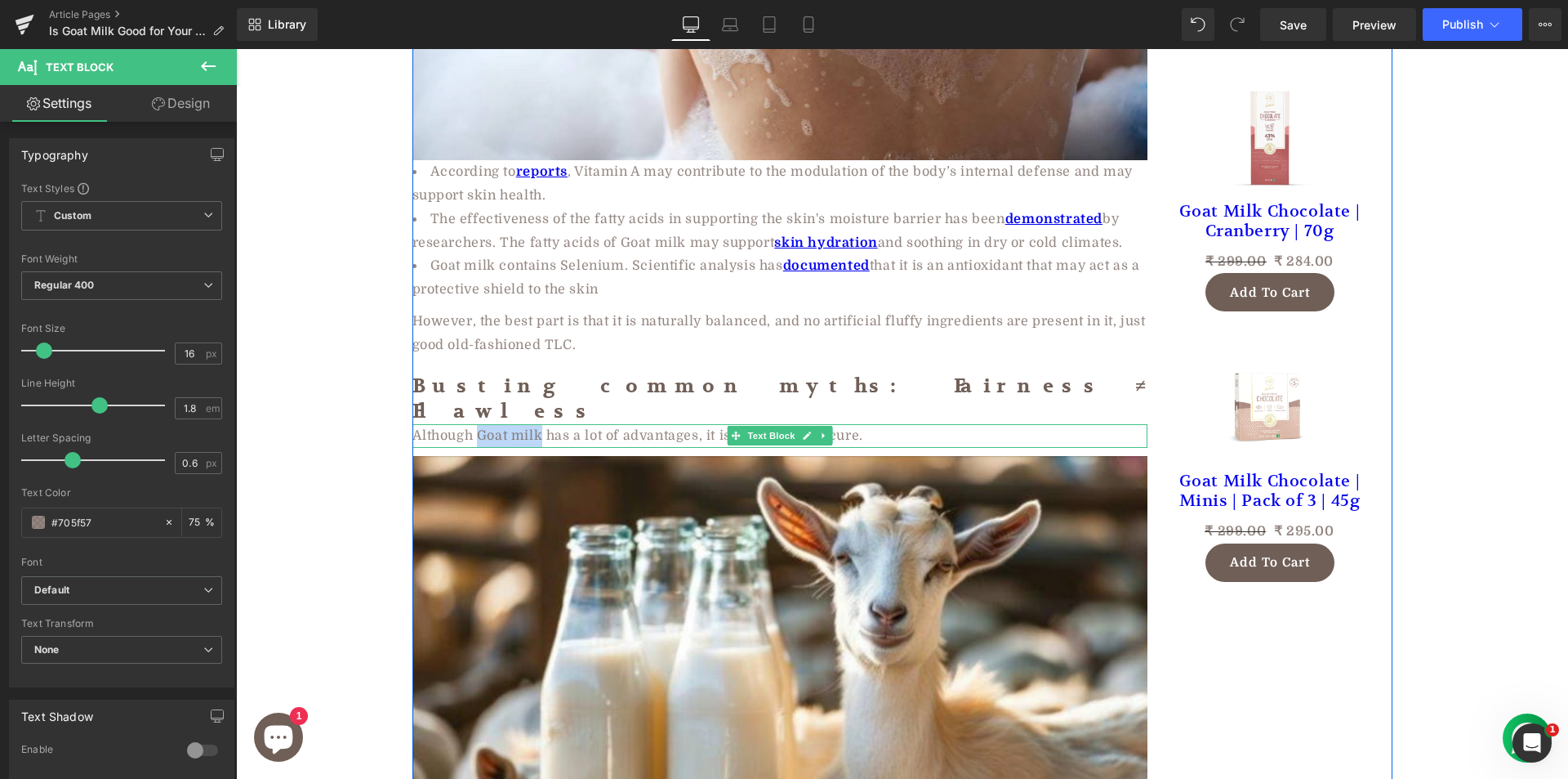
drag, startPoint x: 474, startPoint y: 357, endPoint x: 537, endPoint y: 364, distance: 63.4
click at [537, 424] on div "Although Goat milk has a lot of advantages, it is not a magical cure." at bounding box center [779, 436] width 735 height 24
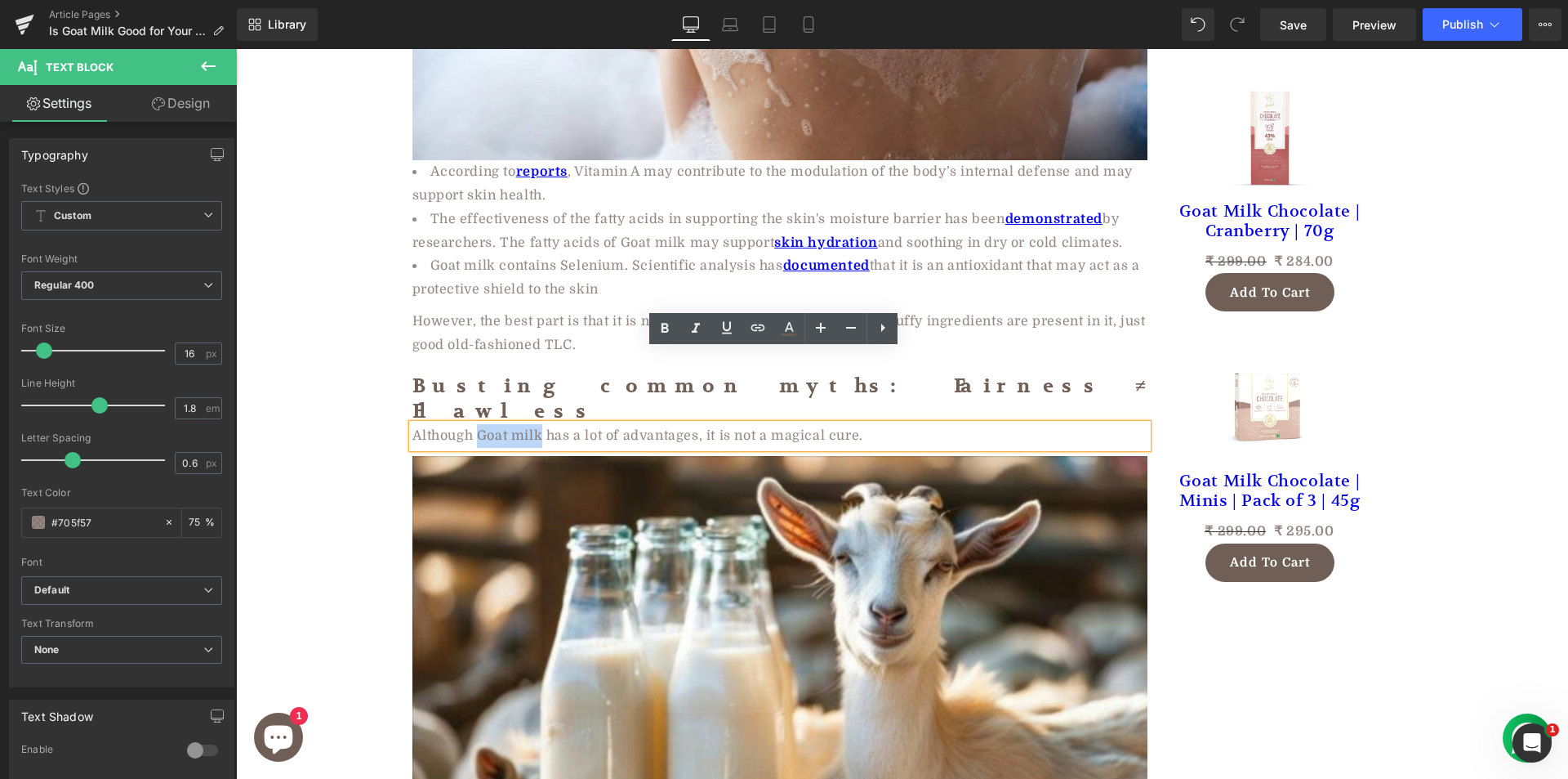
copy div "Goat milk"
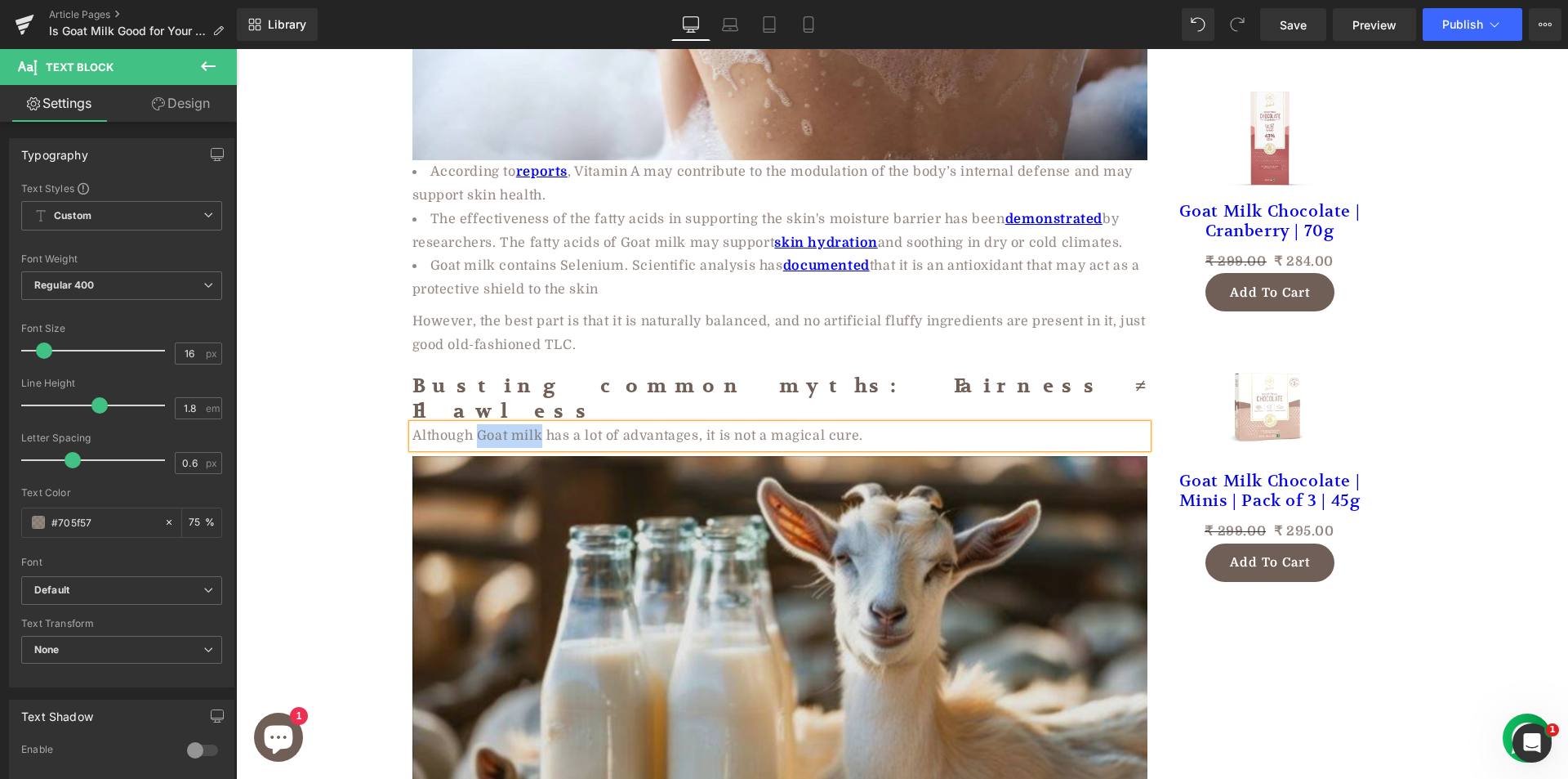
click at [582, 629] on img at bounding box center [779, 661] width 735 height 410
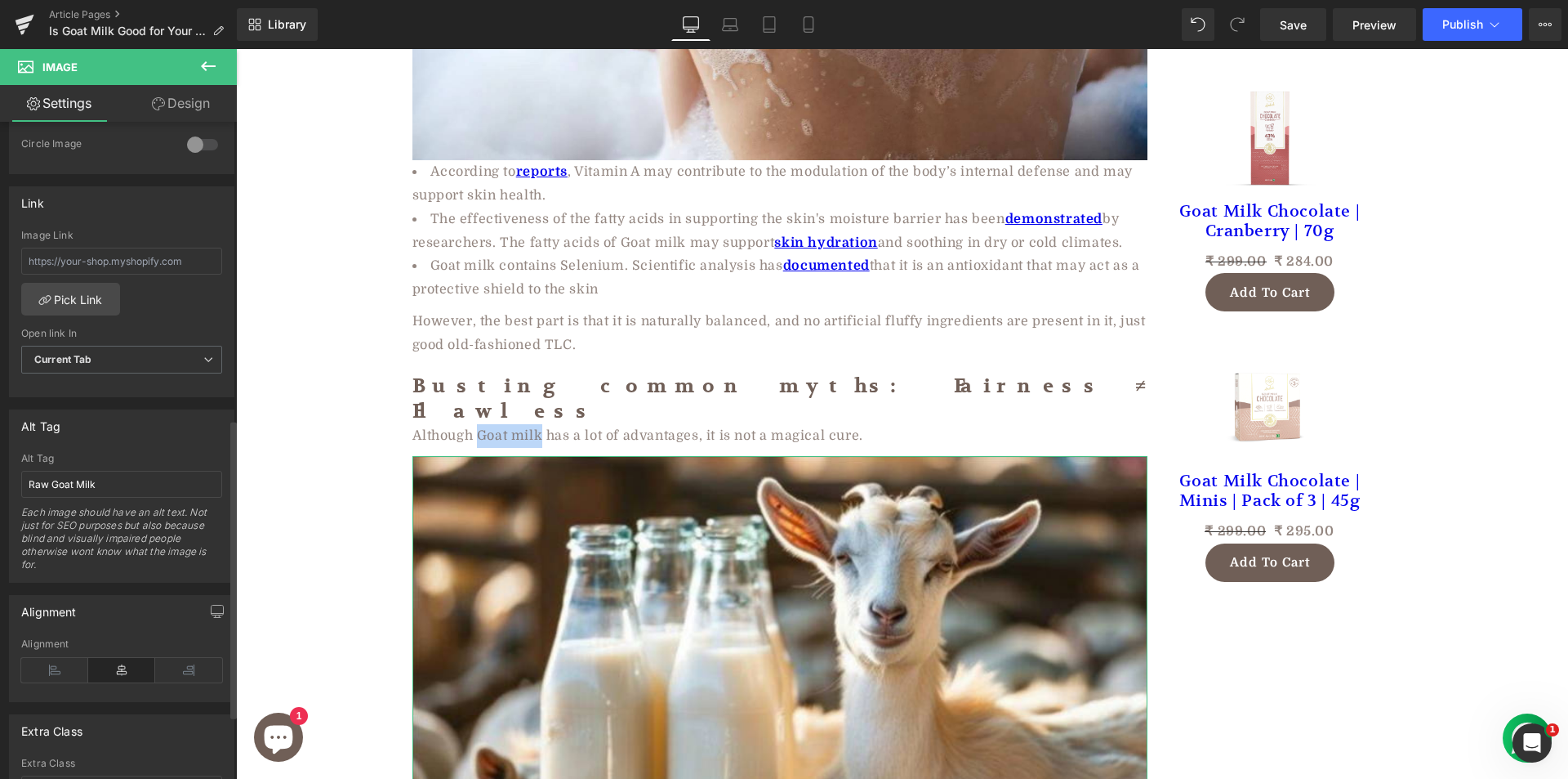
scroll to position [654, 0]
click at [111, 457] on div "Alt Tag" at bounding box center [122, 458] width 201 height 12
click at [129, 483] on input "Raw Goat Milk" at bounding box center [122, 483] width 201 height 27
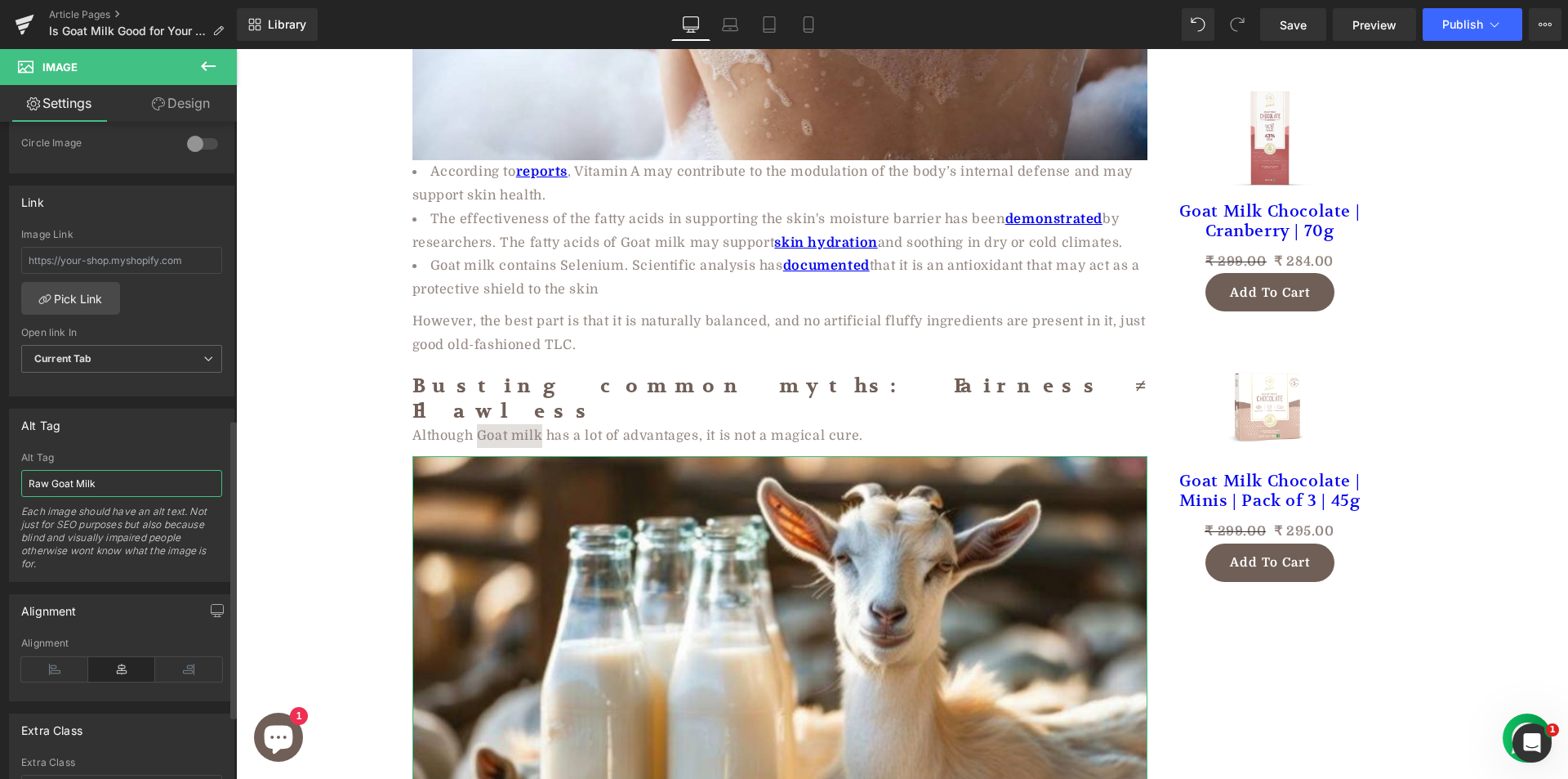
paste input "Goat m"
type input "Goat milk benefits"
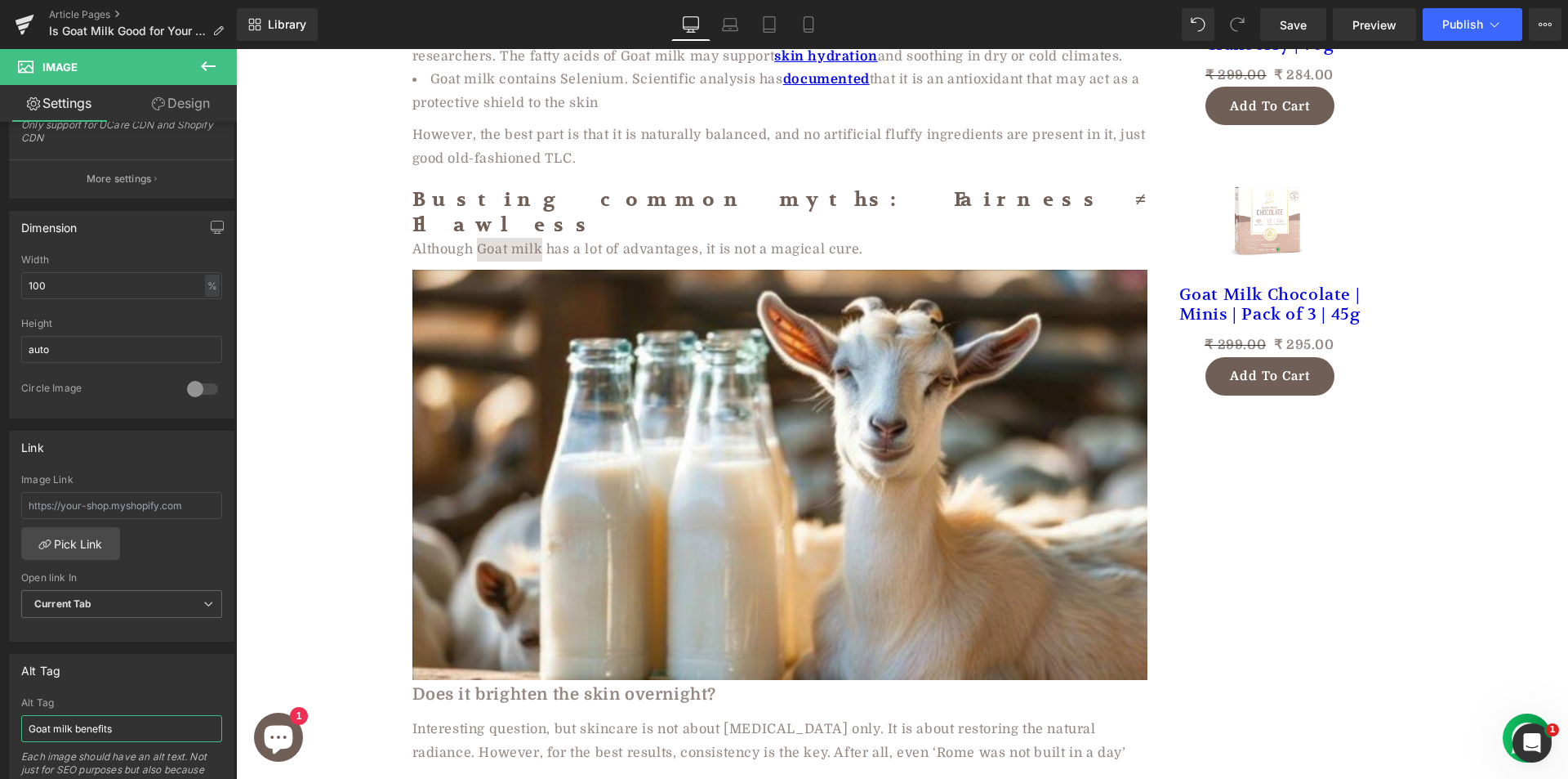
scroll to position [2451, 0]
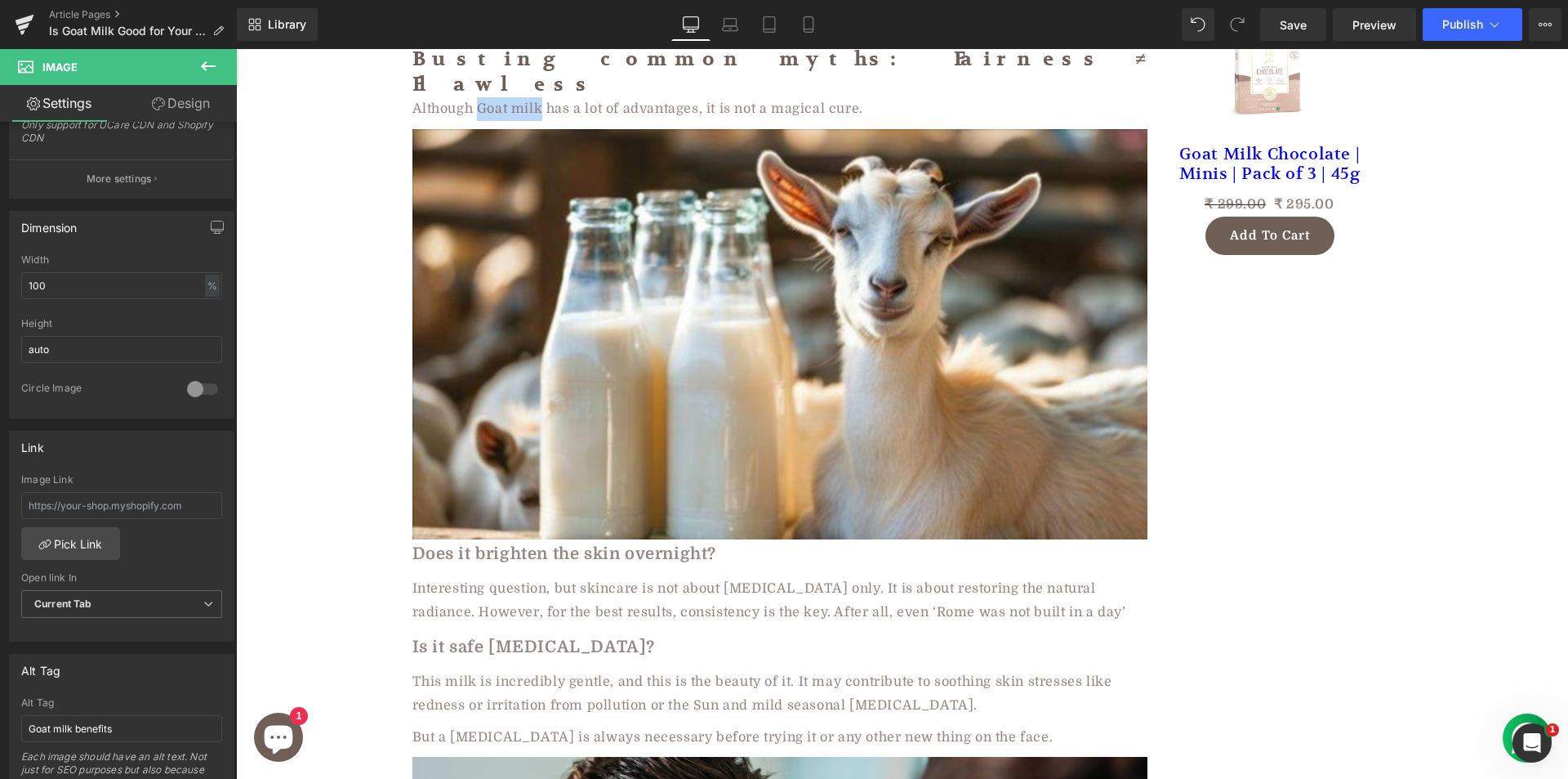
click at [337, 403] on div "Why Goat Milk Might Be Your Skin’s New Best Friend Heading Row 🕑8 min read | Pu…" at bounding box center [902, 353] width 1332 height 5242
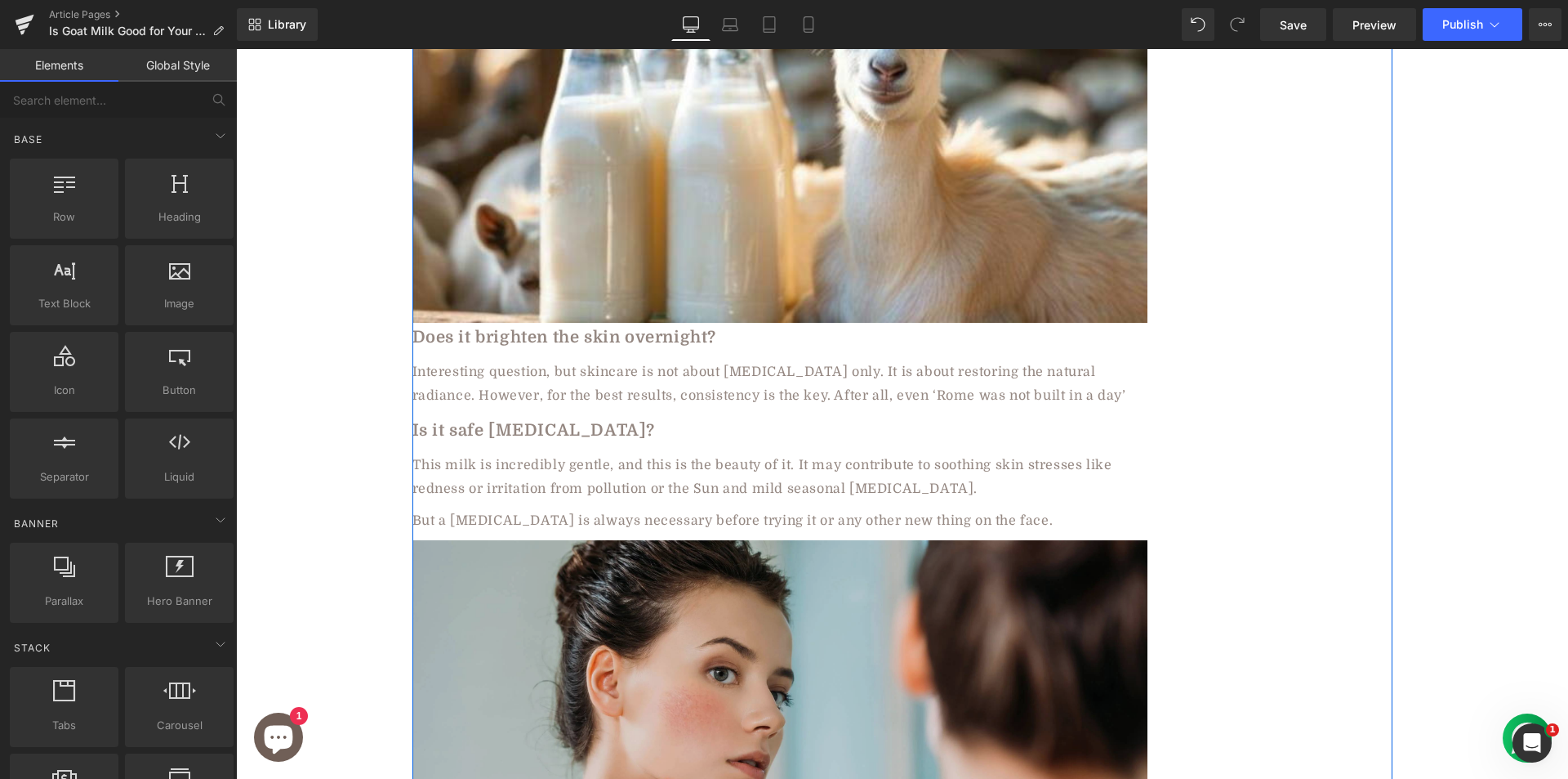
scroll to position [2615, 0]
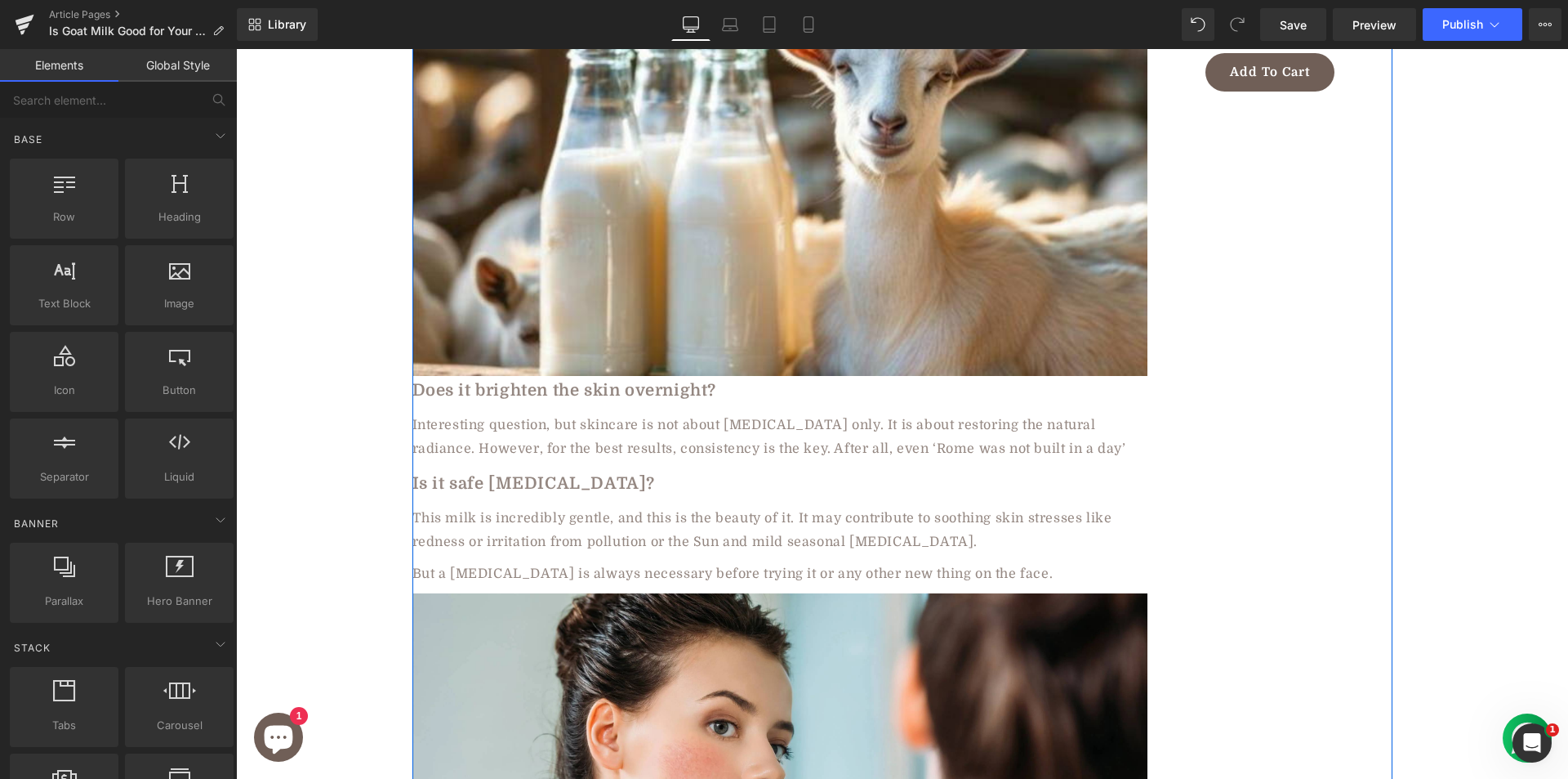
click at [598, 428] on div "The idea of "fair" meaning flawless and "fair" equating to better skin, reigned…" at bounding box center [779, 181] width 735 height 4828
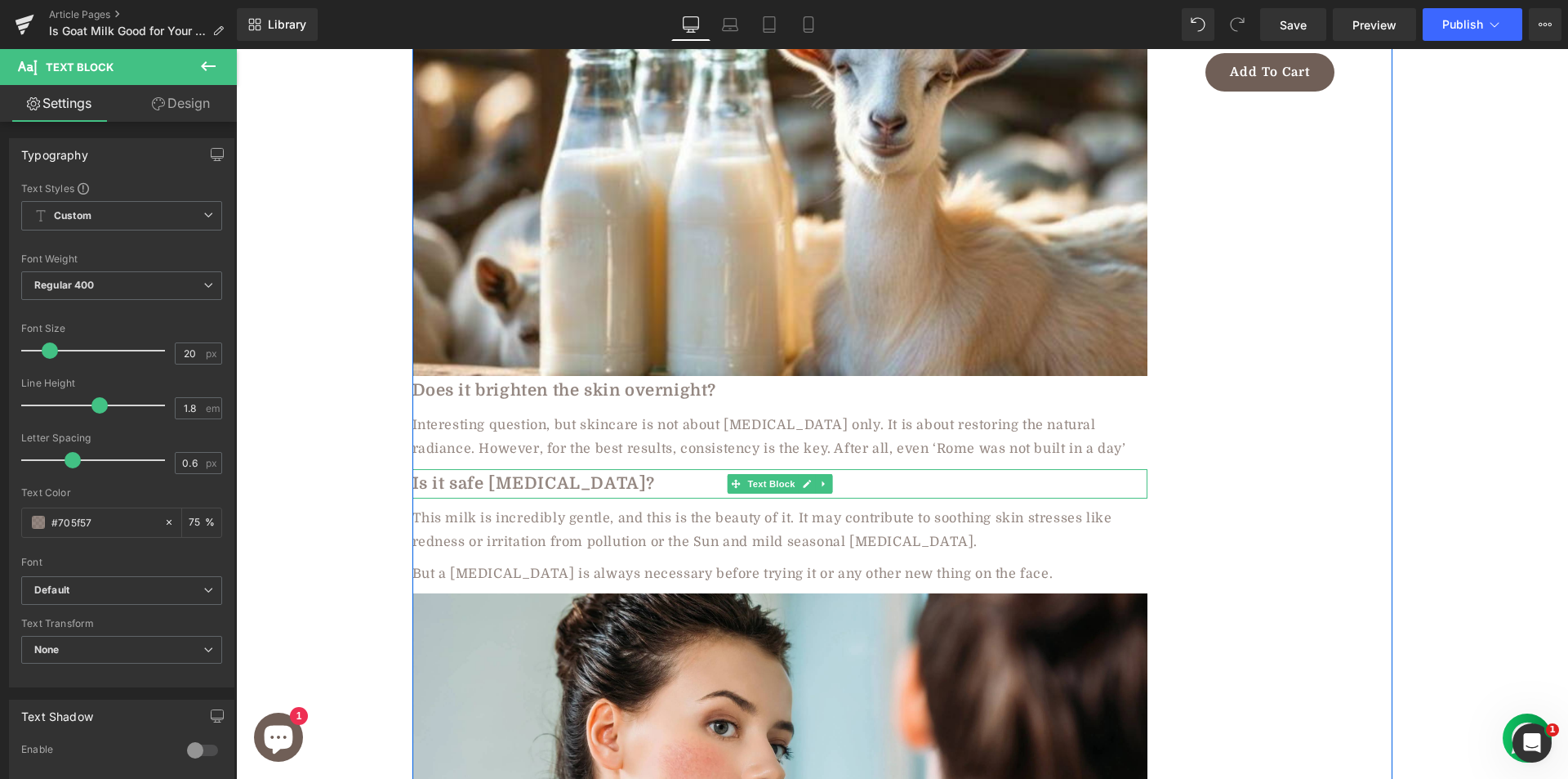
drag, startPoint x: 571, startPoint y: 414, endPoint x: 630, endPoint y: 417, distance: 59.1
click at [630, 474] on b "Is it safe for sensitive skin?" at bounding box center [534, 483] width 244 height 19
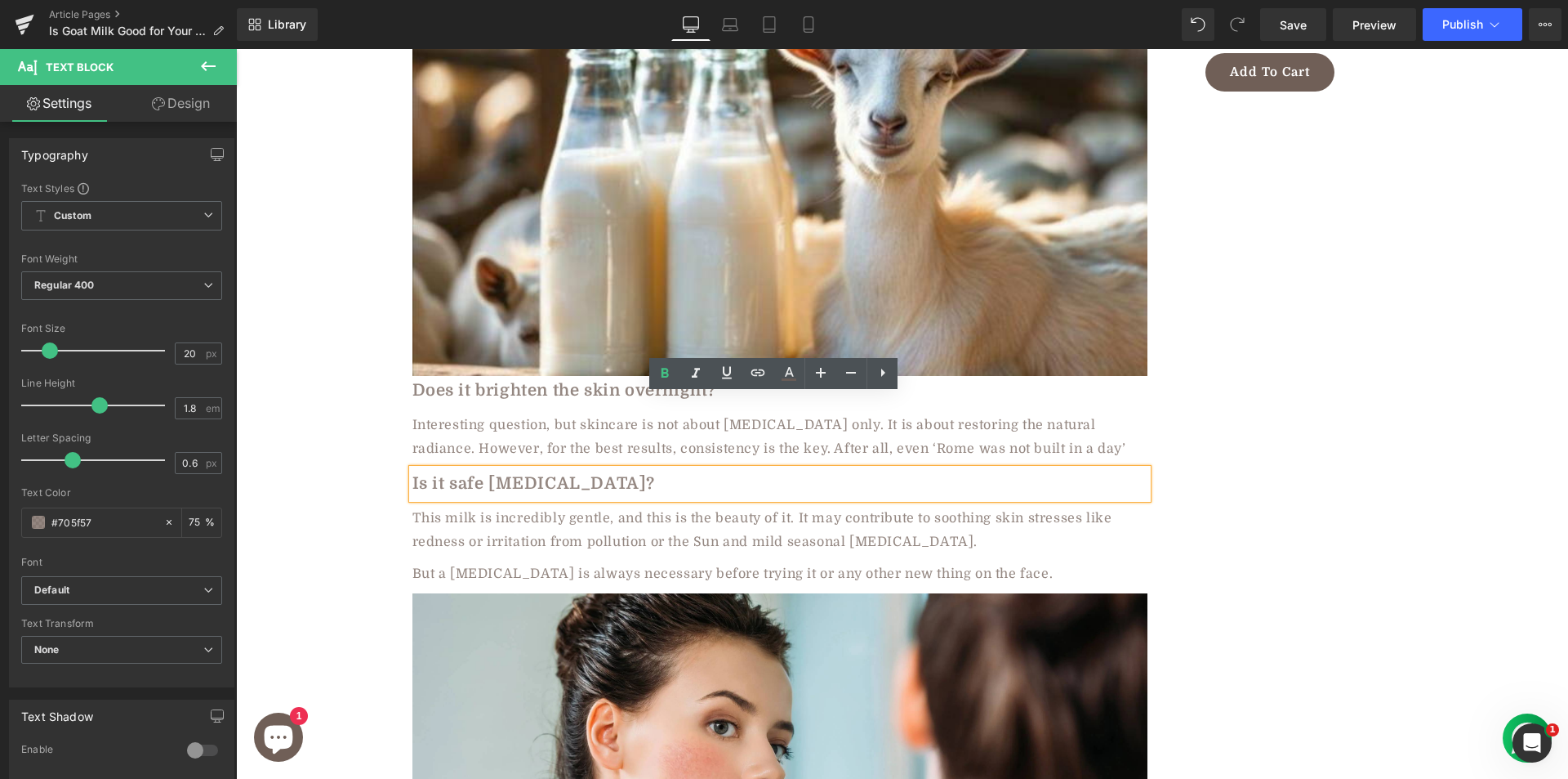
copy b "sensitive skin"
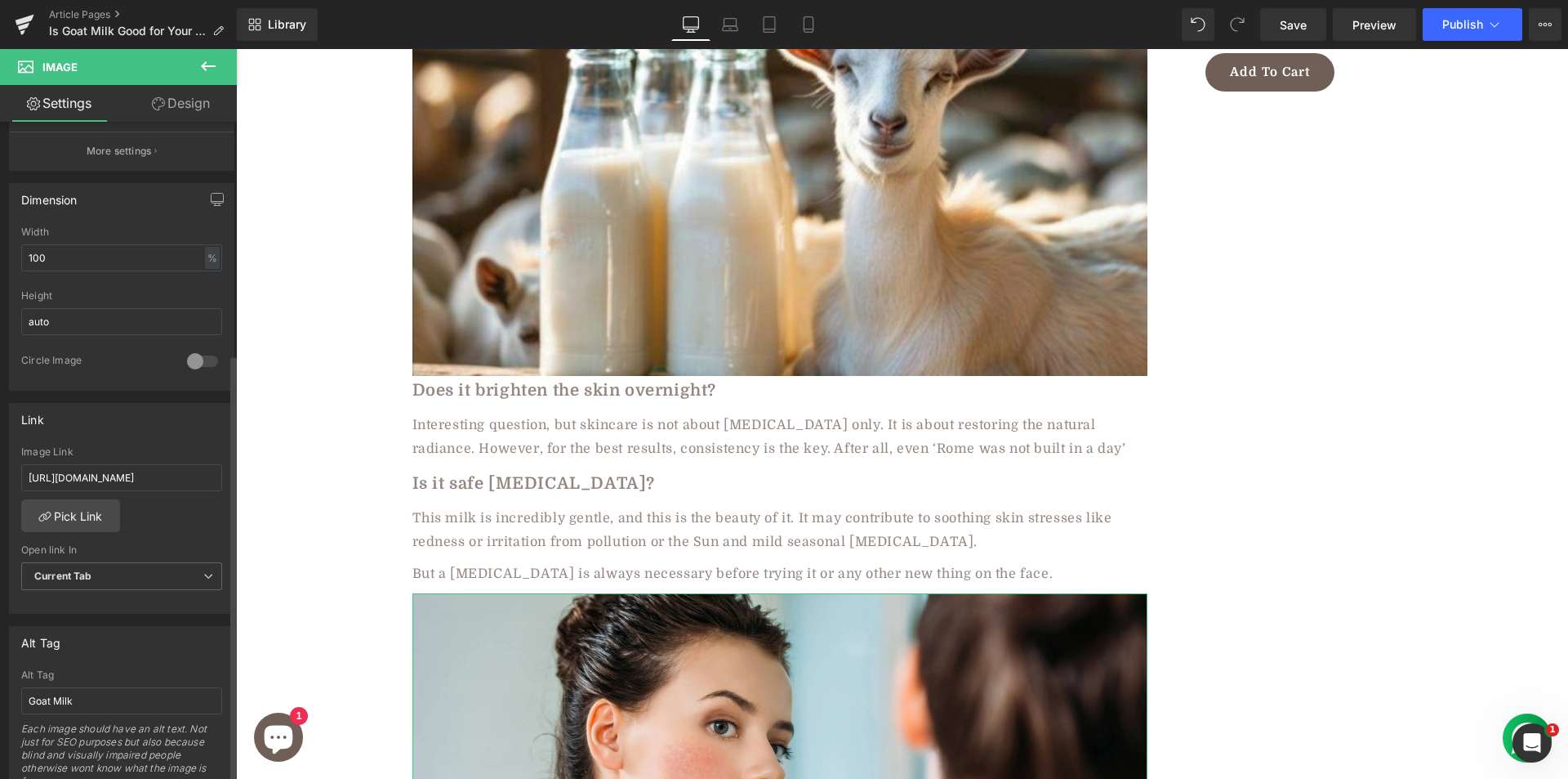
scroll to position [654, 0]
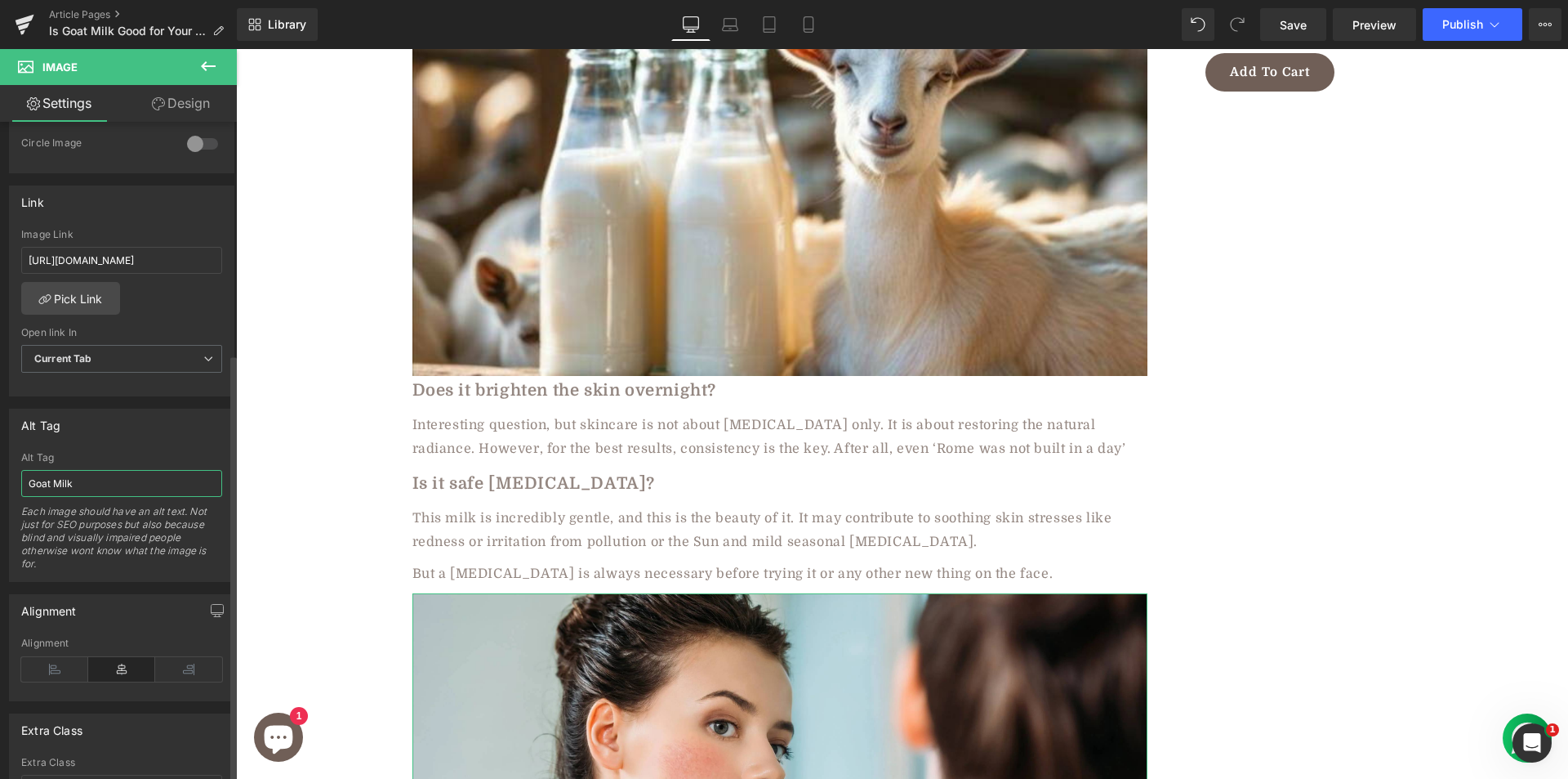
click at [138, 480] on input "Goat Milk" at bounding box center [122, 483] width 201 height 27
click at [91, 483] on input "Goat Milk sensitive skin" at bounding box center [122, 483] width 201 height 27
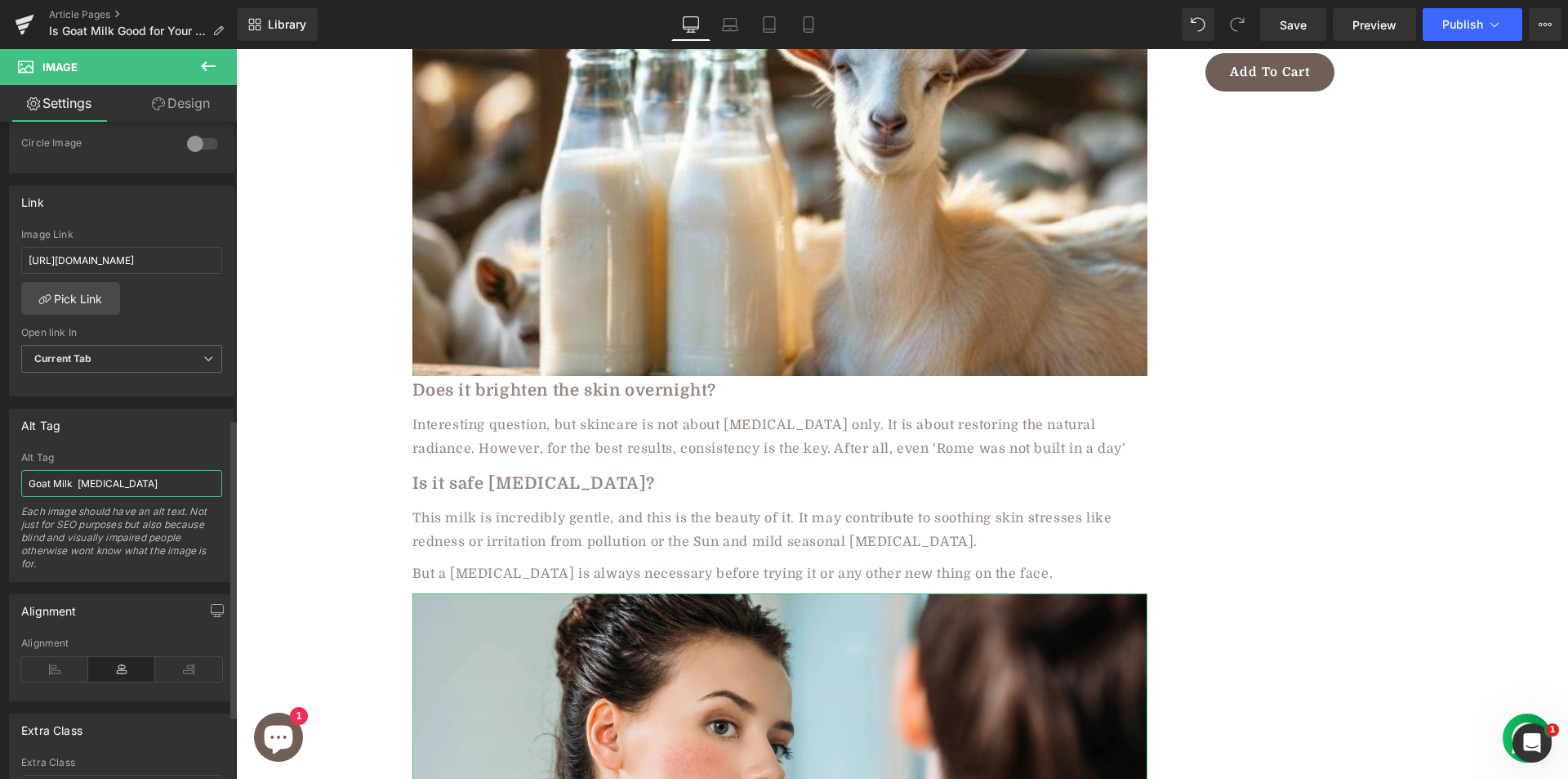
click at [91, 483] on input "Goat Milk sensitive skin" at bounding box center [122, 483] width 201 height 27
click at [151, 488] on input "Goat Milk sensitive skin" at bounding box center [122, 483] width 201 height 27
click at [82, 487] on input "Goat Milk sensitive skin" at bounding box center [122, 483] width 201 height 27
click at [78, 483] on input "Goat Milk sensitive skin" at bounding box center [122, 483] width 201 height 27
drag, startPoint x: 73, startPoint y: 479, endPoint x: 0, endPoint y: 469, distance: 73.7
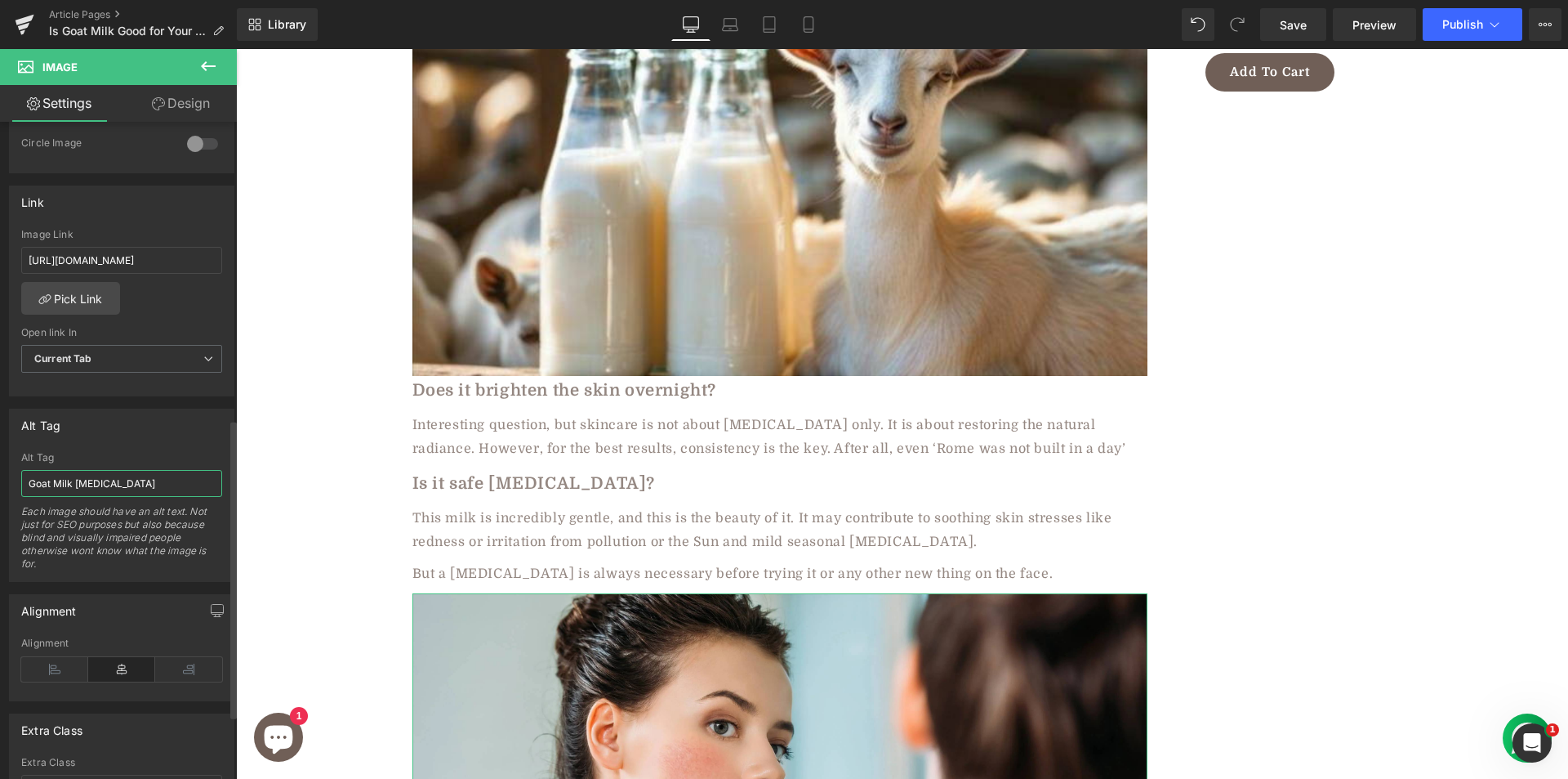
click at [0, 469] on div "Alt Tag Goat Milk sensitive skin Alt Tag Goat Milk sensitive skin Each image sh…" at bounding box center [122, 488] width 244 height 185
type input "milk for sensitive skin"
click at [337, 467] on div "Why Goat Milk Might Be Your Skin’s New Best Friend Heading Row 🕑8 min read | Pu…" at bounding box center [902, 190] width 1332 height 5242
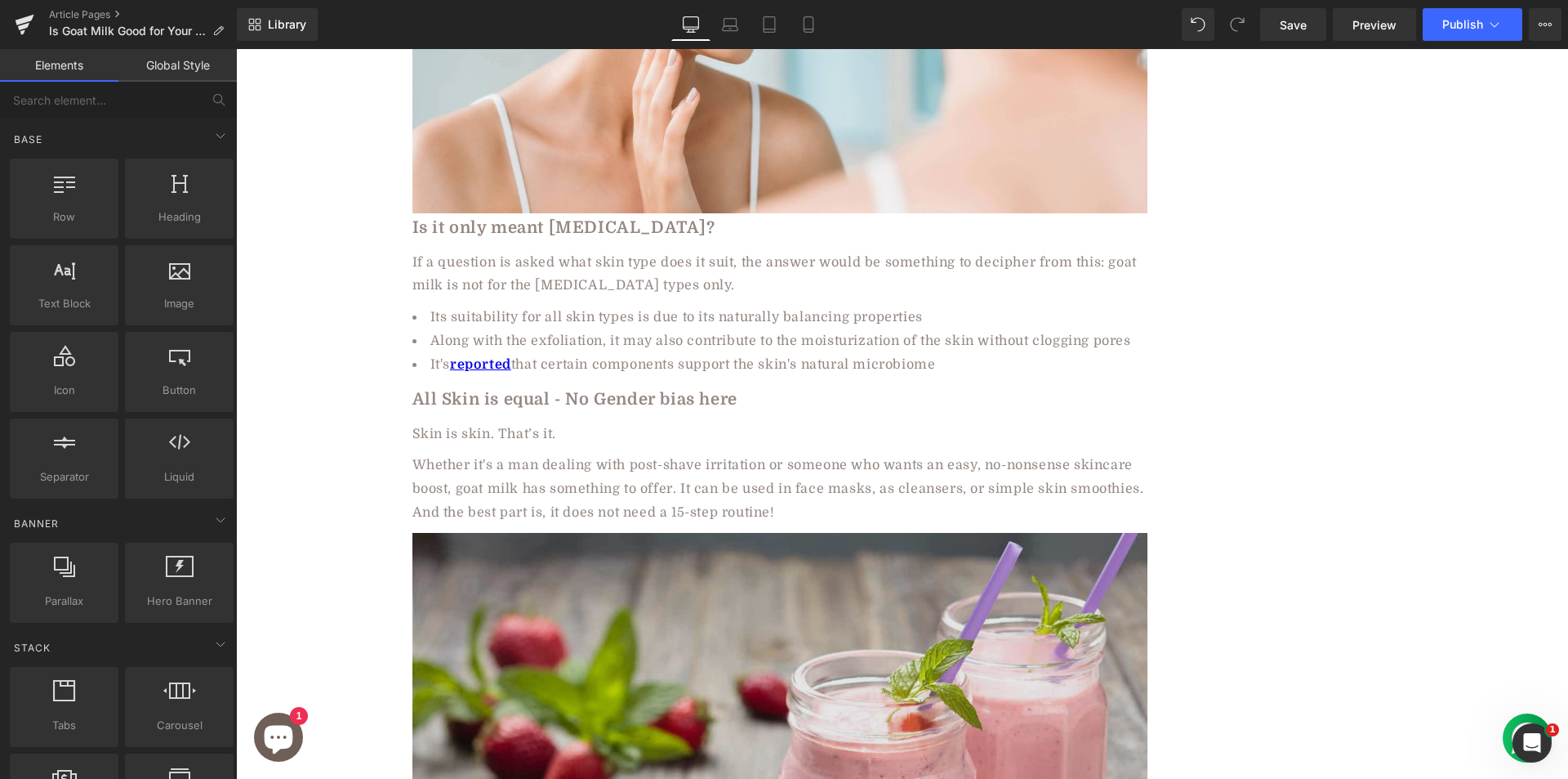
scroll to position [3595, 0]
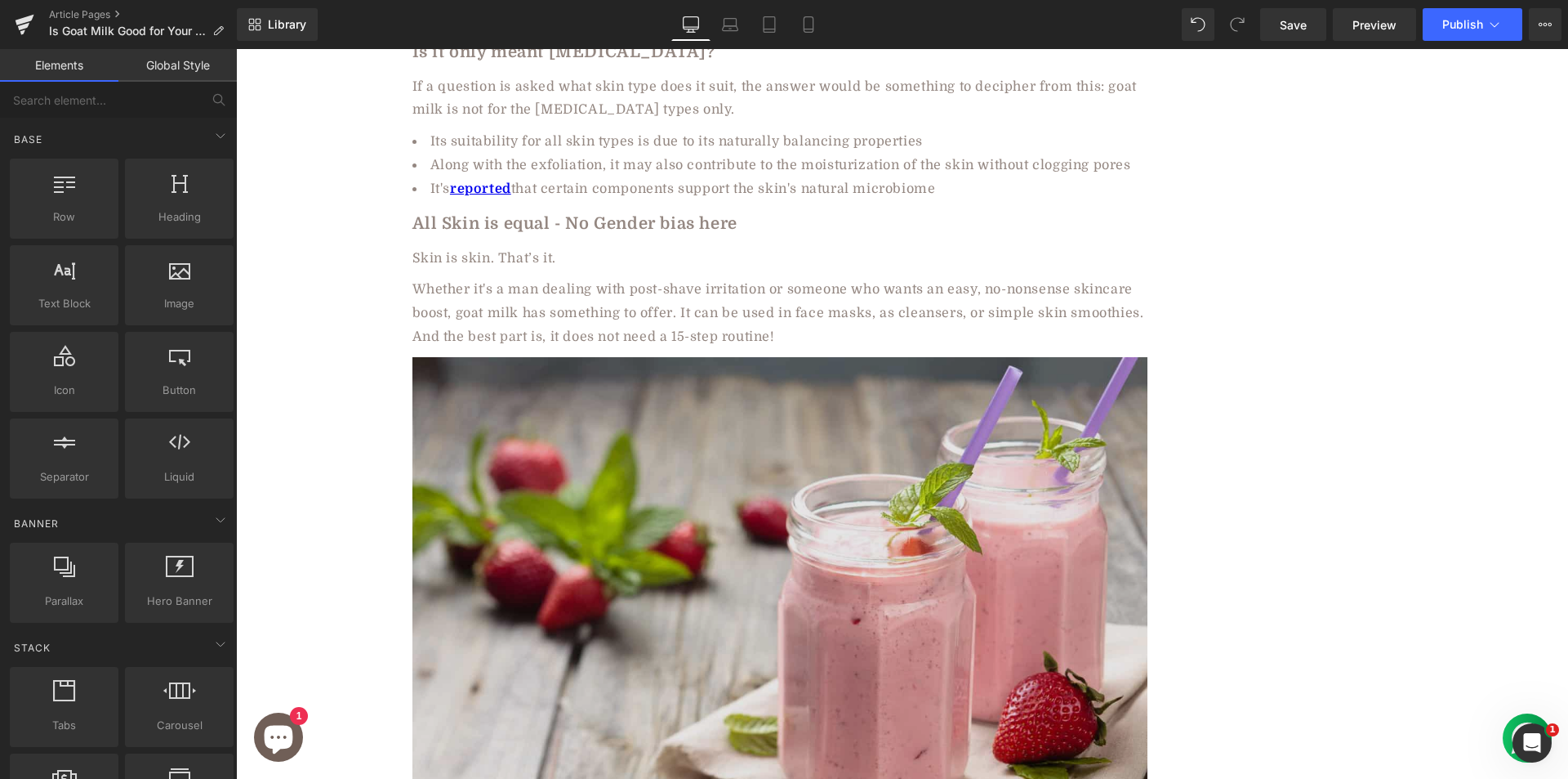
click at [565, 495] on img at bounding box center [779, 602] width 735 height 490
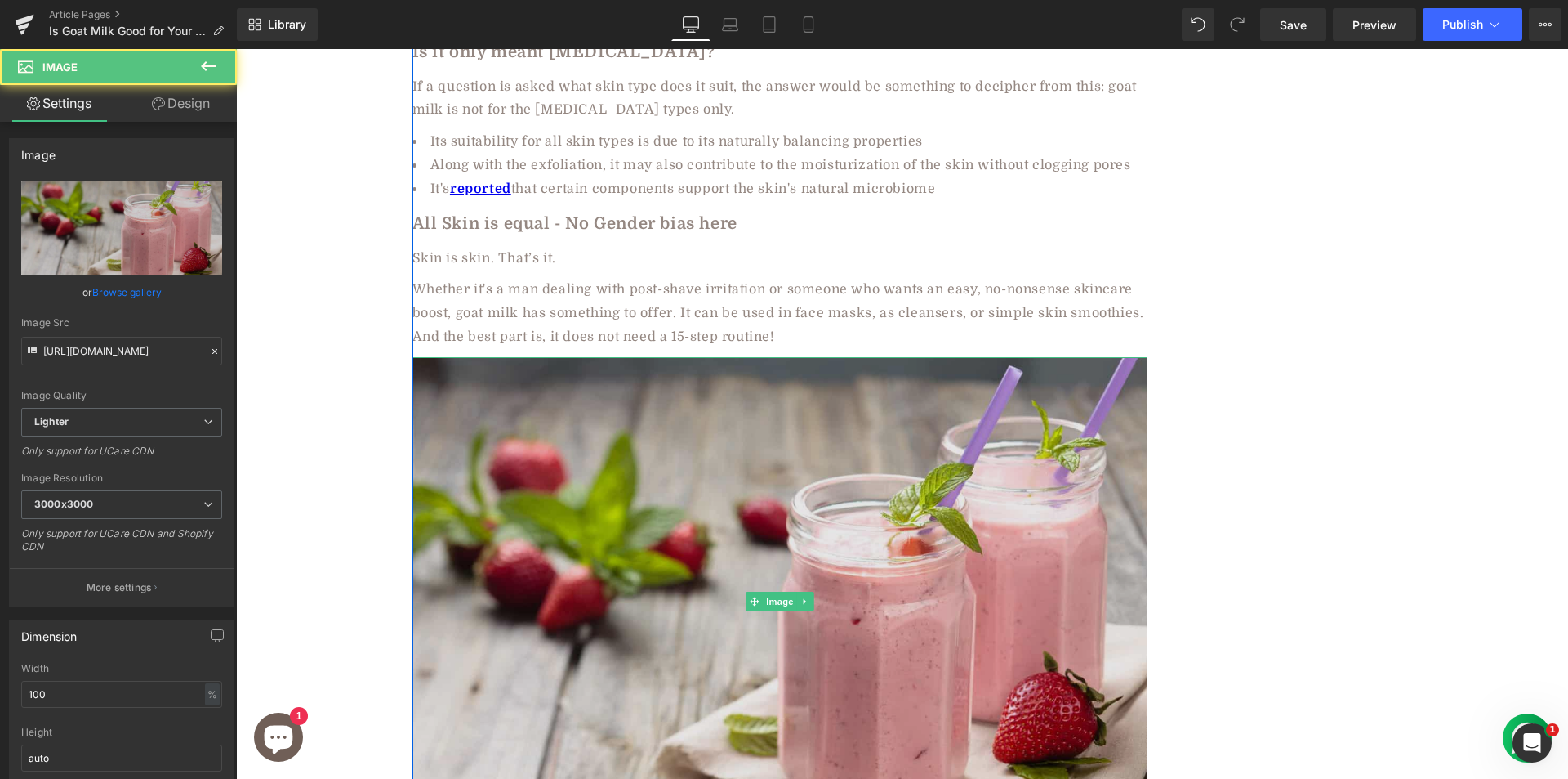
click at [614, 515] on img at bounding box center [779, 602] width 735 height 490
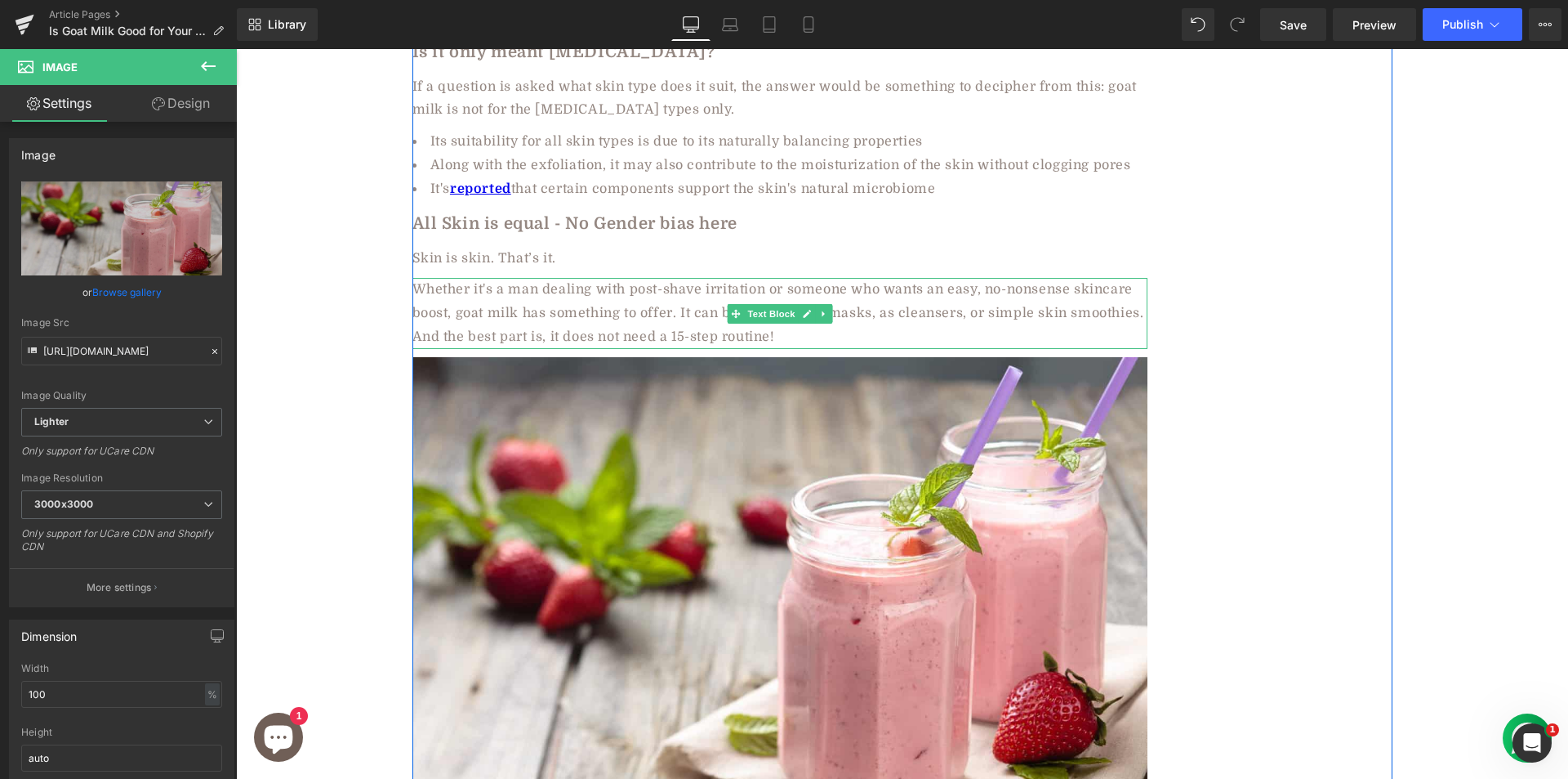
click at [1064, 278] on div "Whether it's a man dealing with post-shave irritation or someone who wants an e…" at bounding box center [779, 312] width 735 height 70
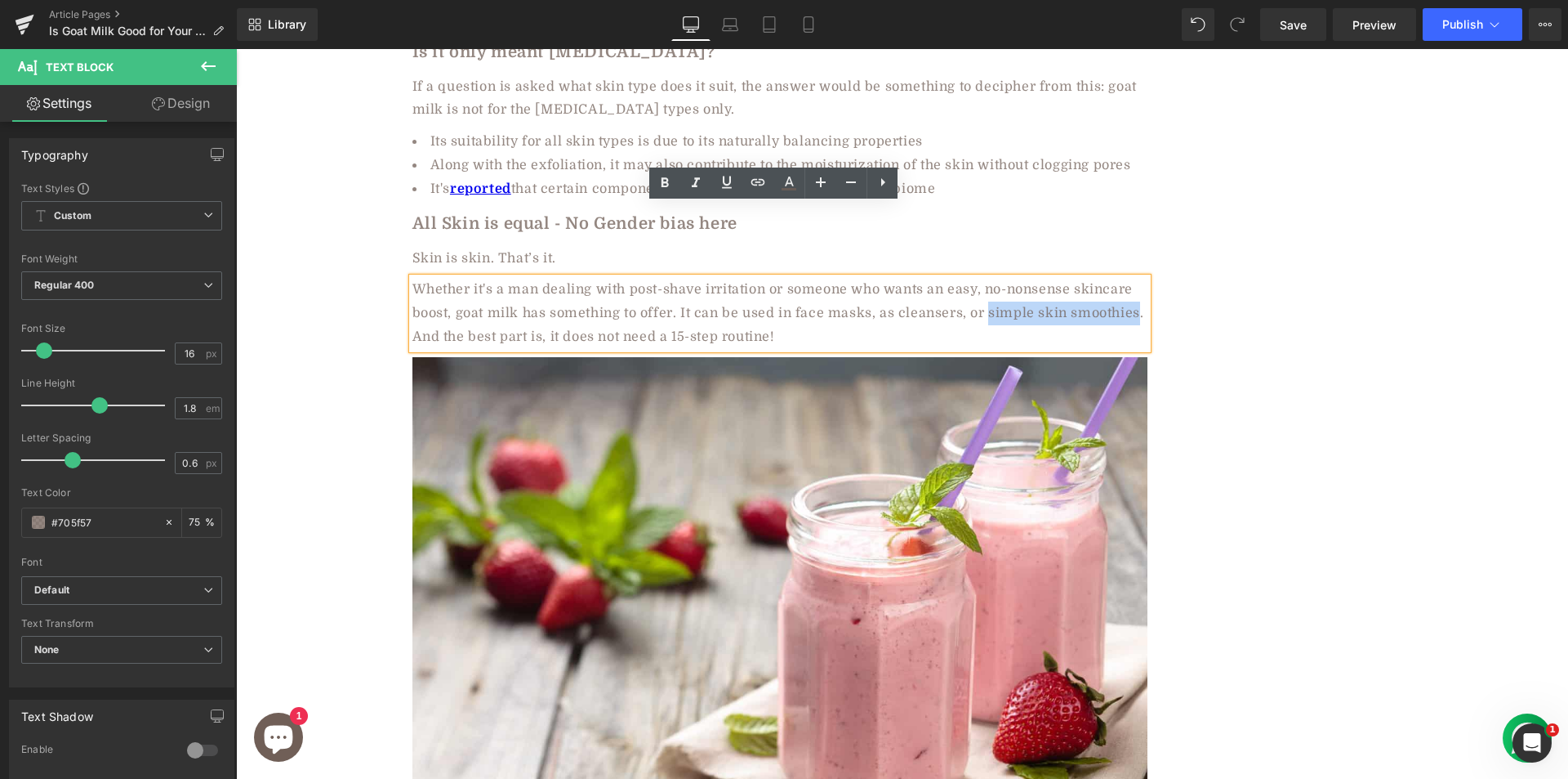
drag, startPoint x: 983, startPoint y: 238, endPoint x: 1131, endPoint y: 245, distance: 148.2
click at [1131, 278] on div "Whether it's a man dealing with post-shave irritation or someone who wants an e…" at bounding box center [779, 312] width 735 height 70
copy div "simple skin smoothies"
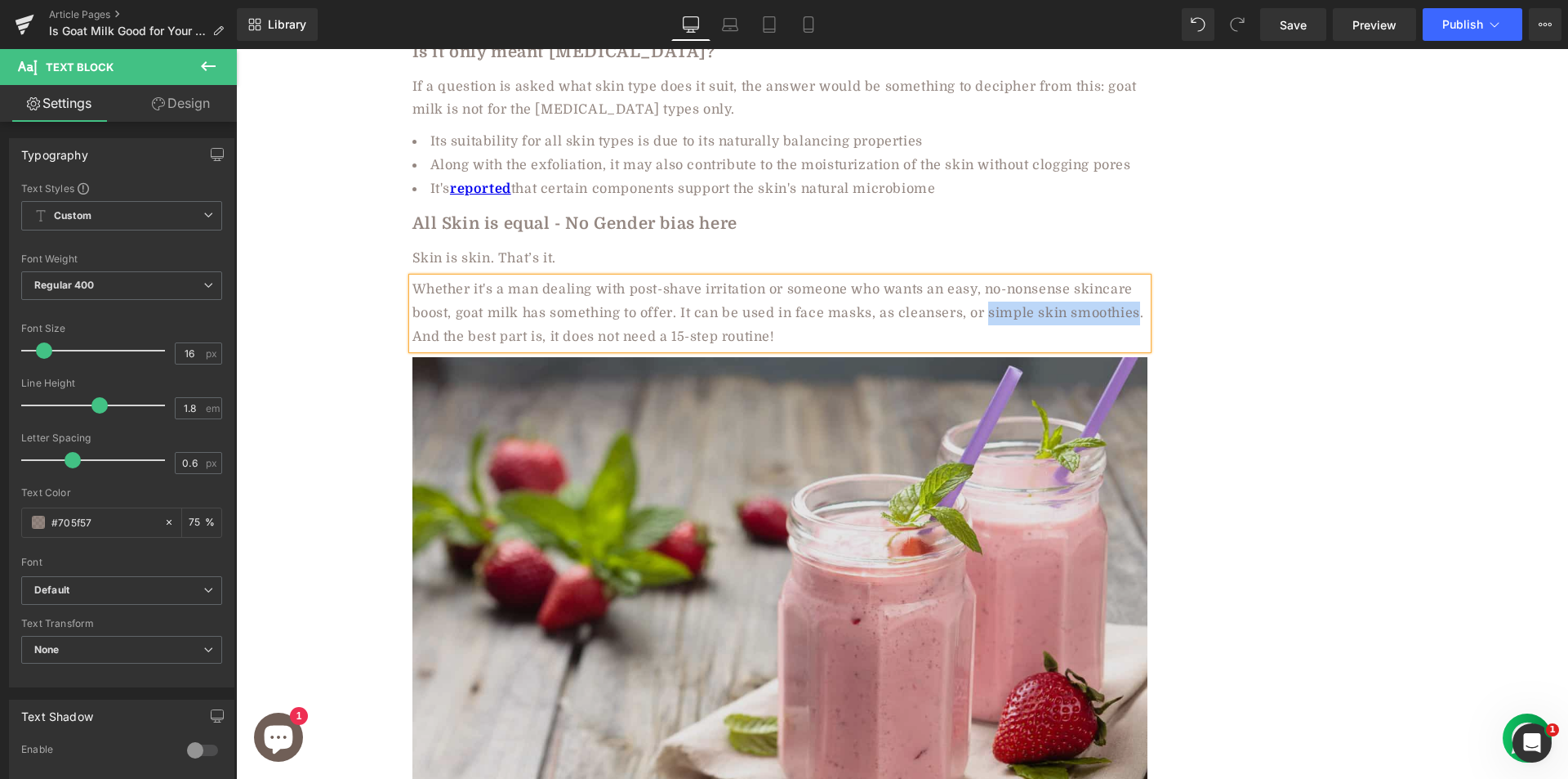
click at [581, 447] on img at bounding box center [779, 602] width 735 height 490
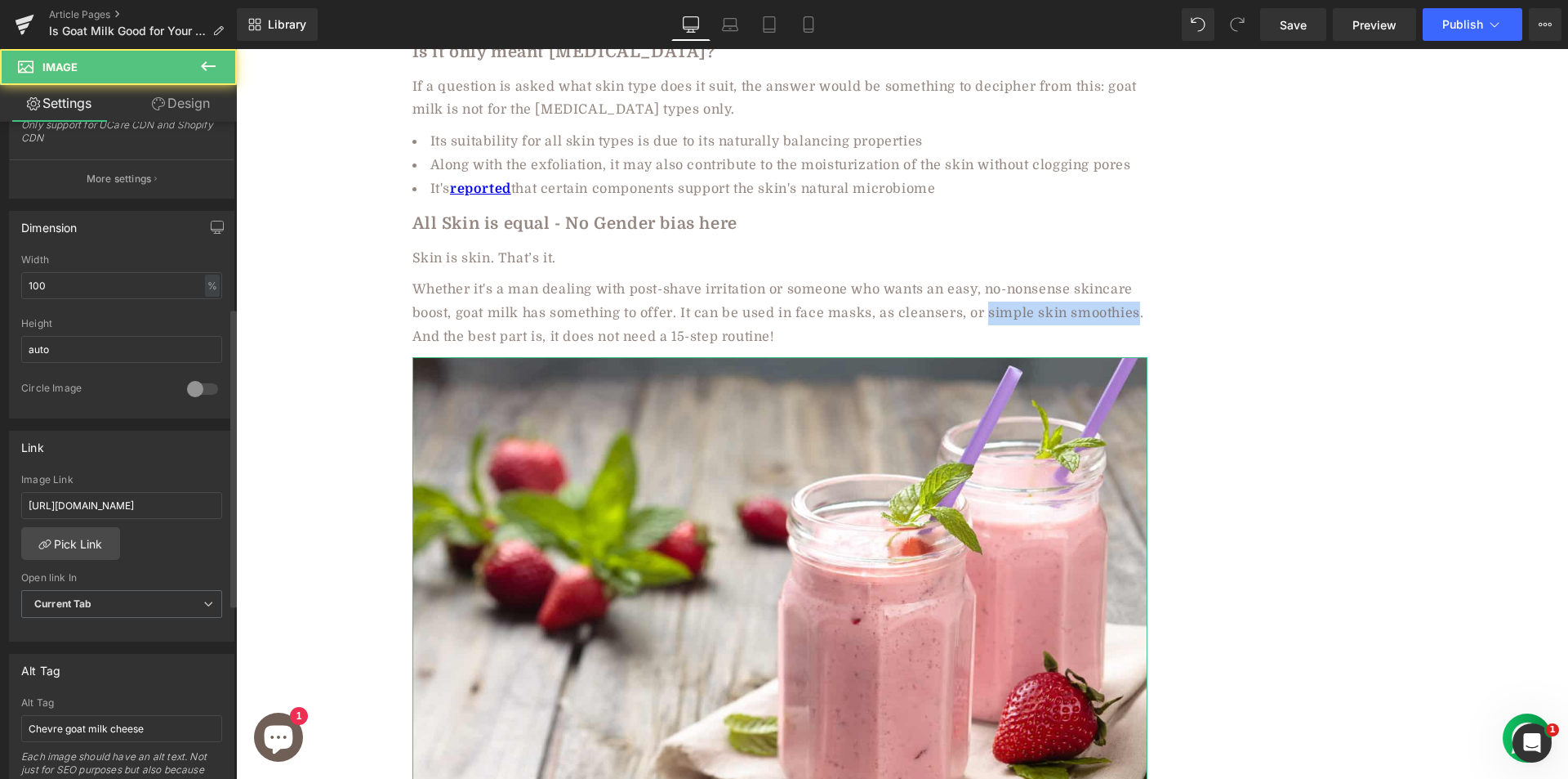
scroll to position [654, 0]
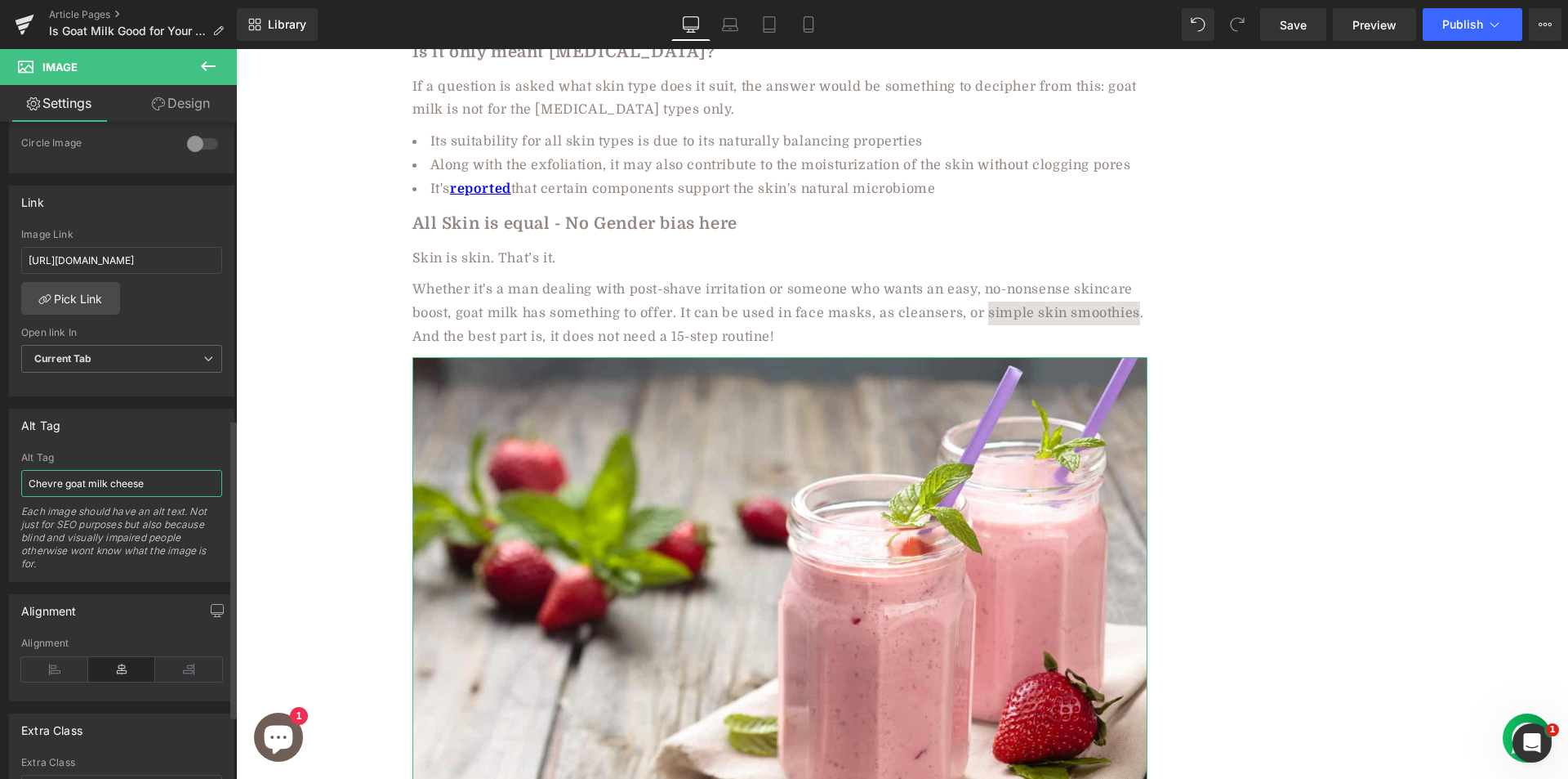
click at [105, 490] on input "Chevre goat milk cheese" at bounding box center [122, 483] width 201 height 27
type input "simple skin smoothies"
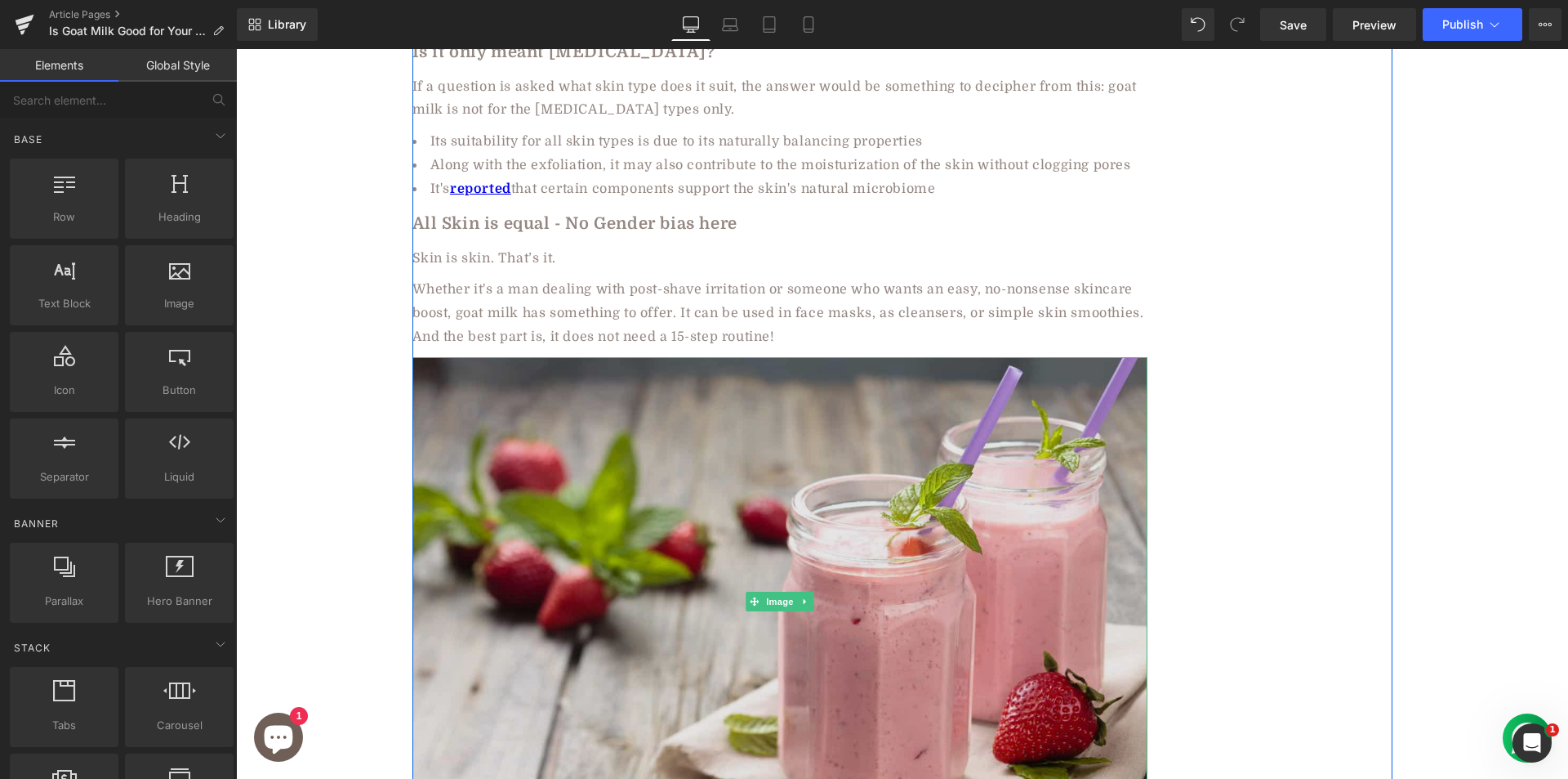
click at [589, 525] on img at bounding box center [779, 602] width 735 height 490
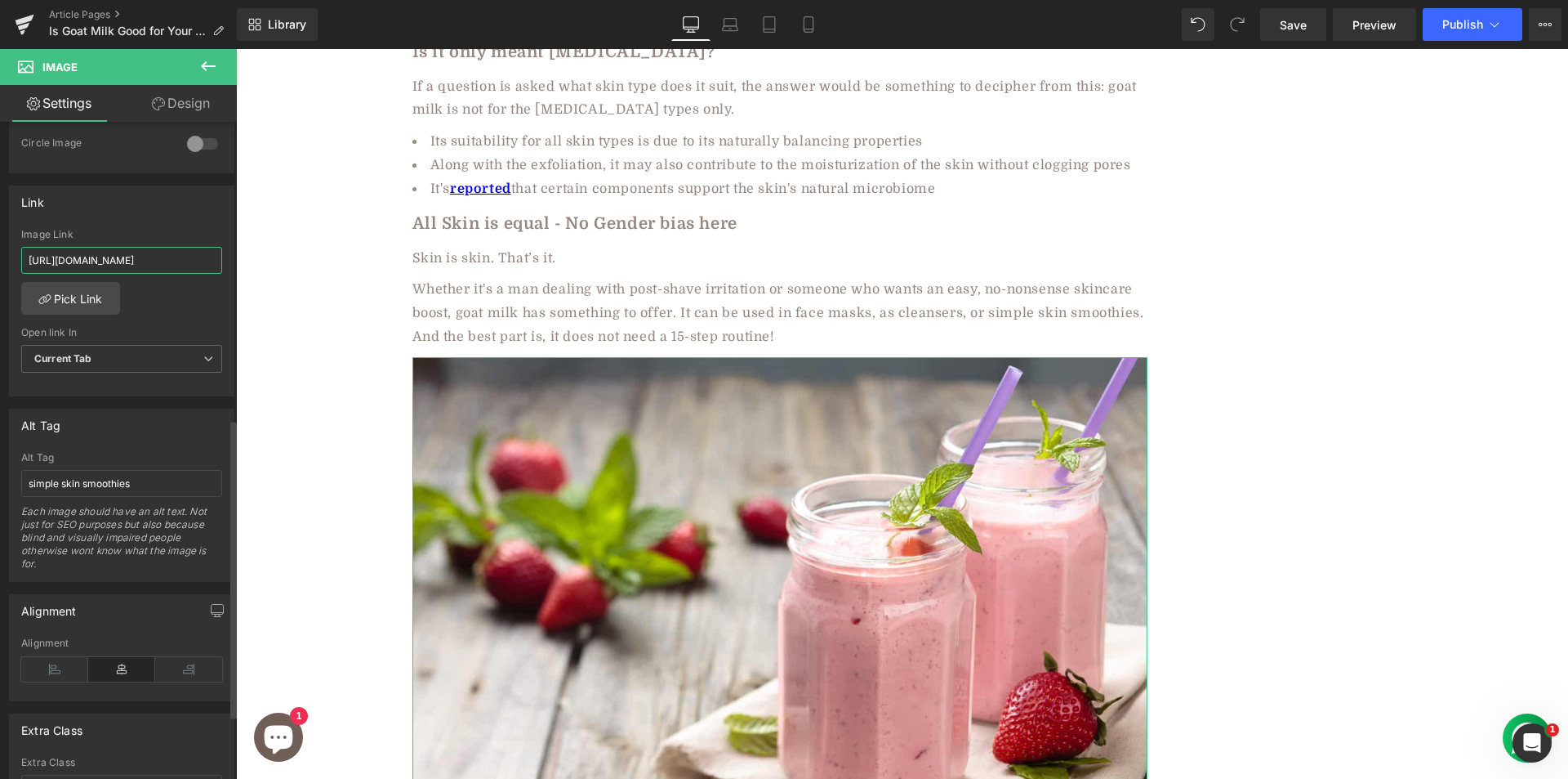
click at [115, 256] on input "https://aadvikfoods.com/blogs/blog/goat-cheese-vs-feta-benefits-flavors-uses?_g…" at bounding box center [122, 260] width 201 height 27
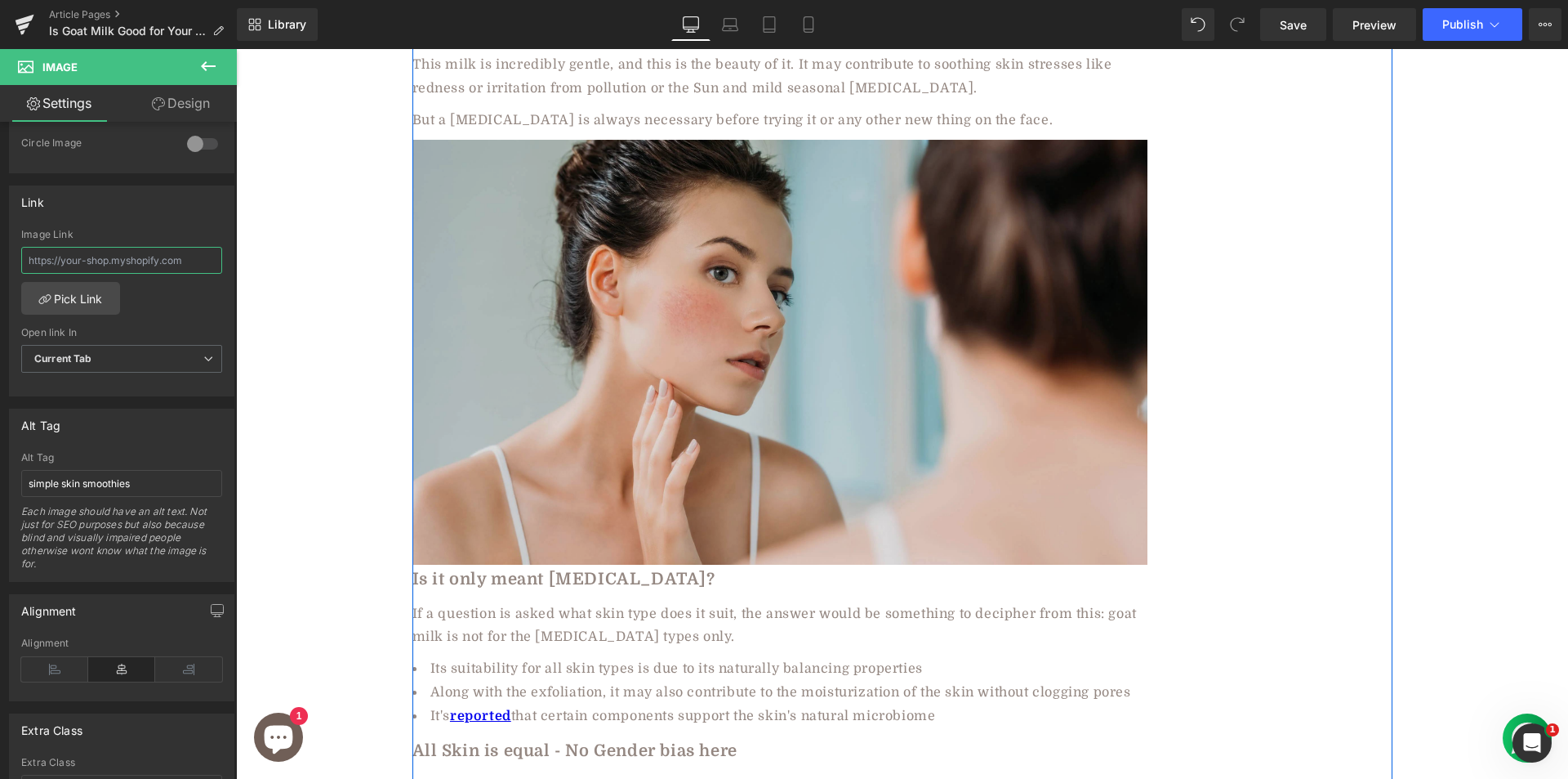
scroll to position [2860, 0]
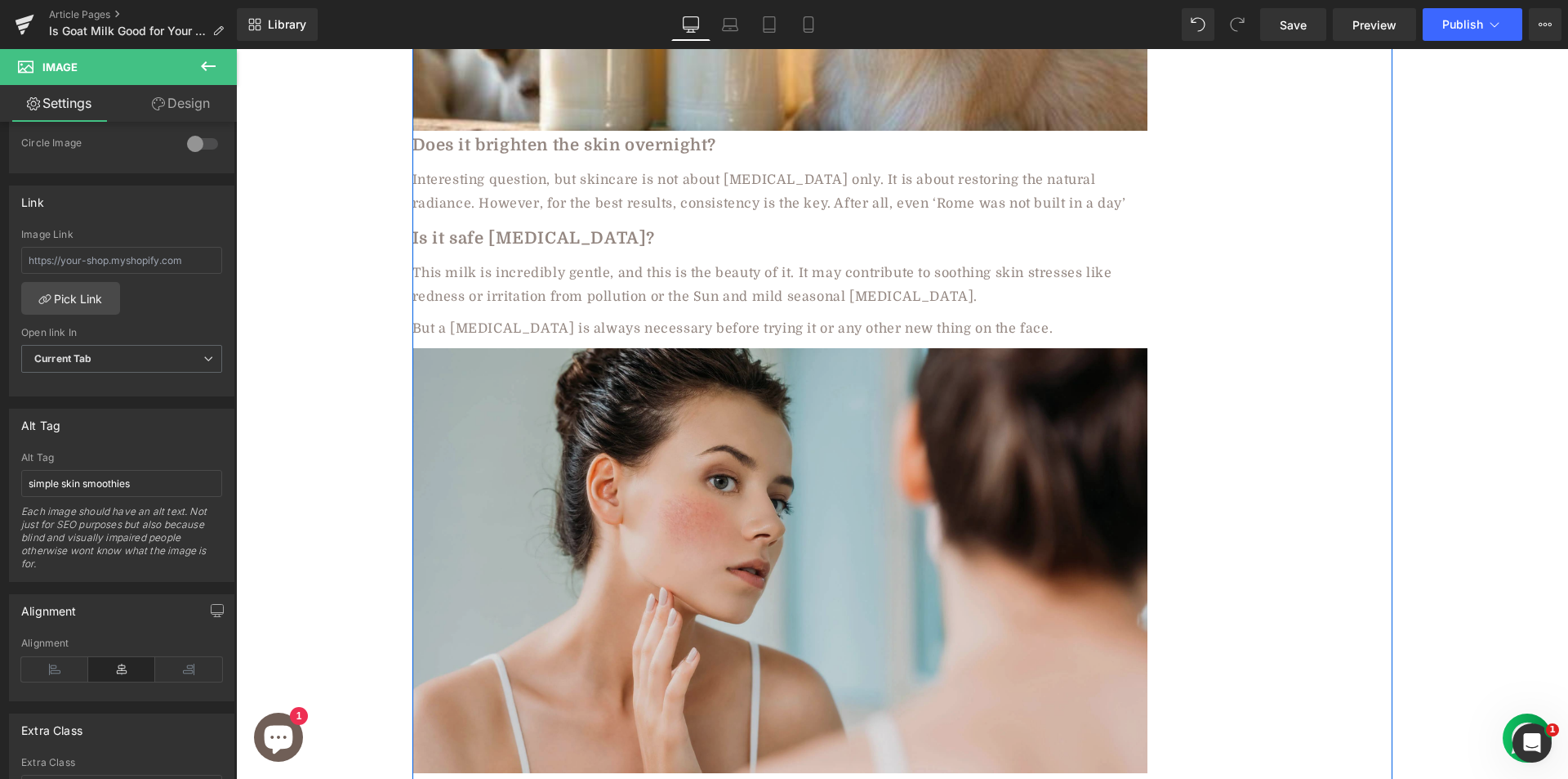
click at [611, 569] on img at bounding box center [779, 560] width 735 height 424
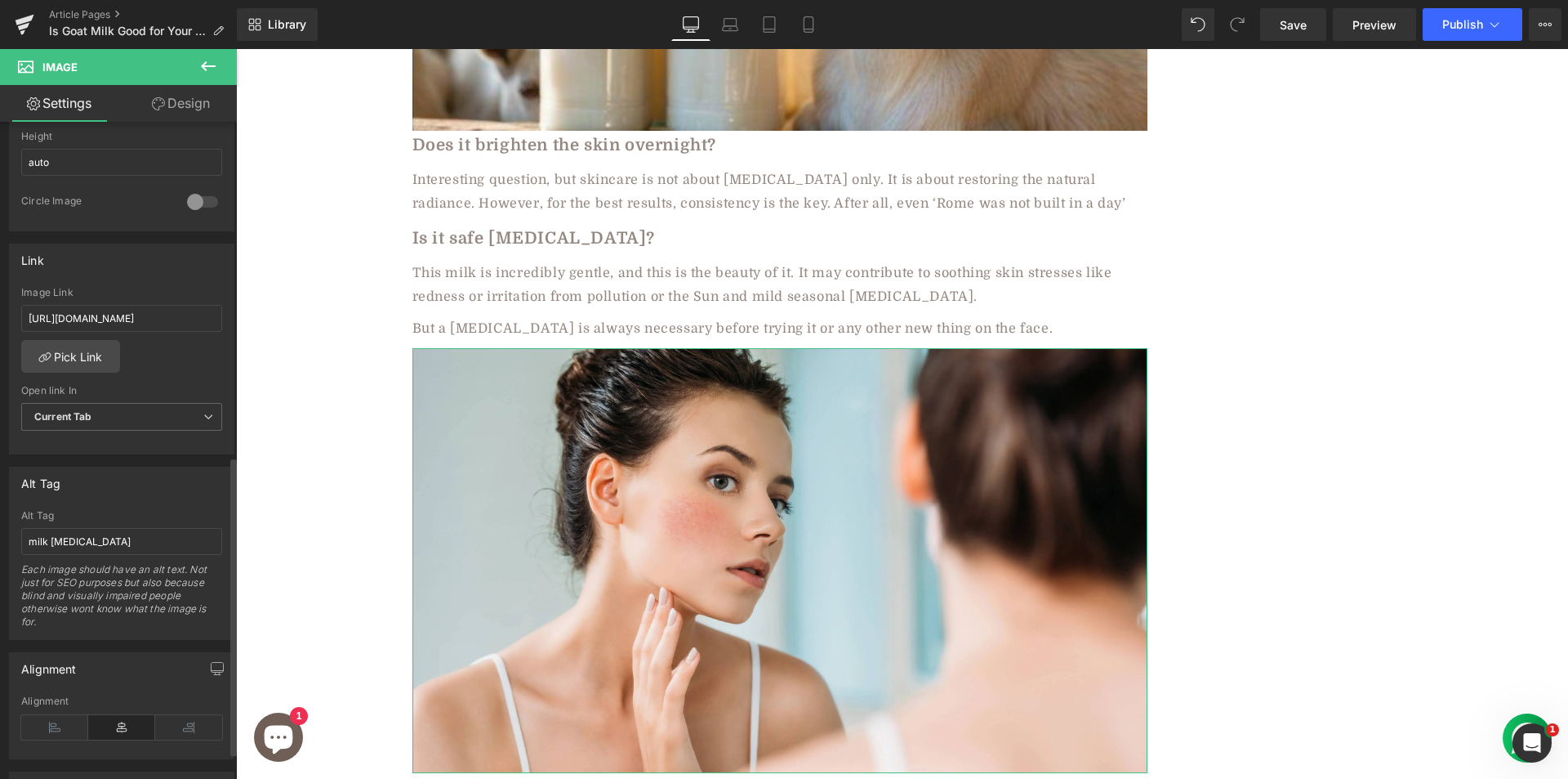
scroll to position [490, 0]
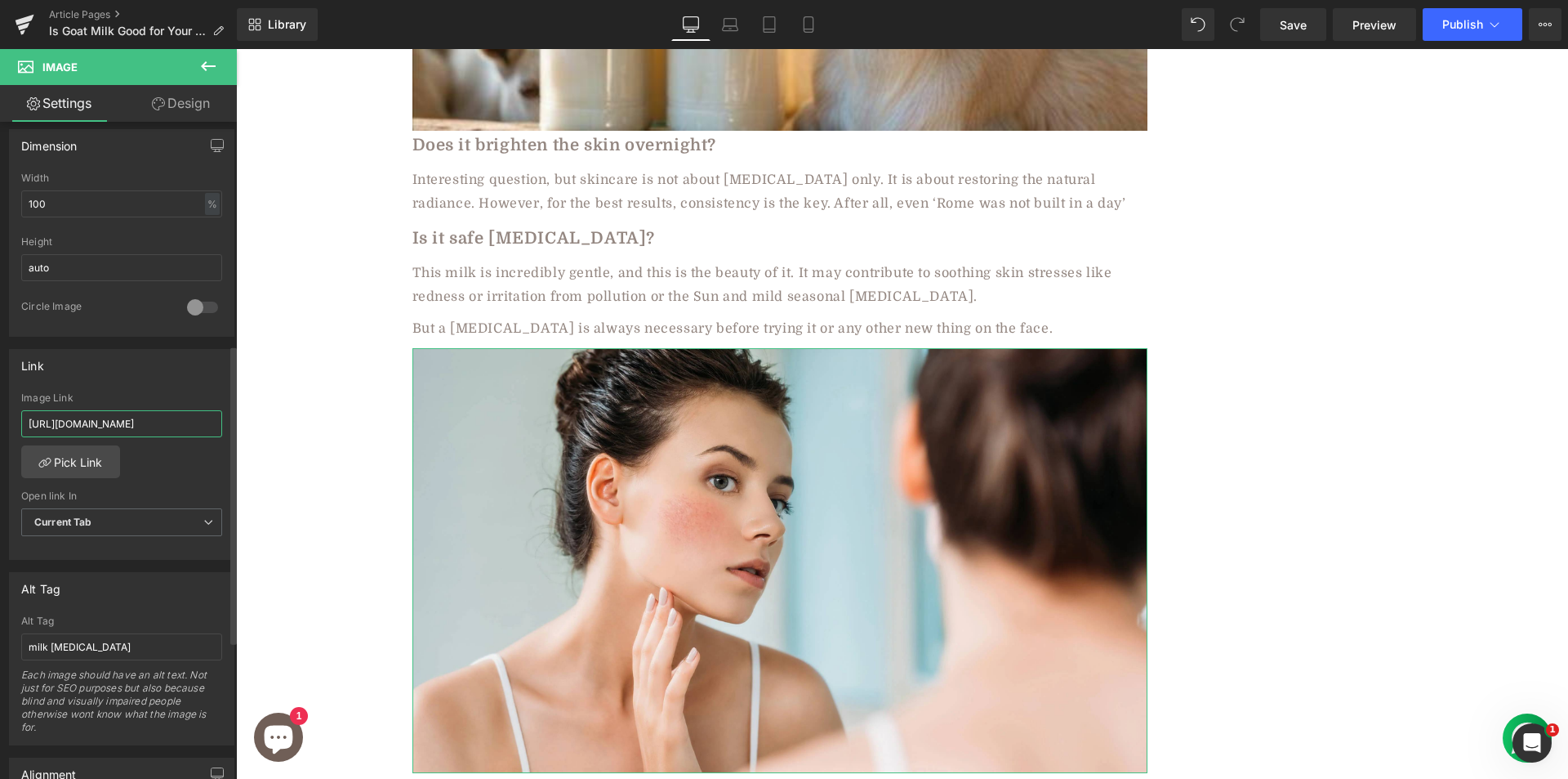
click at [114, 412] on input "https://aadvikfoods.com/collections/goat-milk-products" at bounding box center [122, 423] width 201 height 27
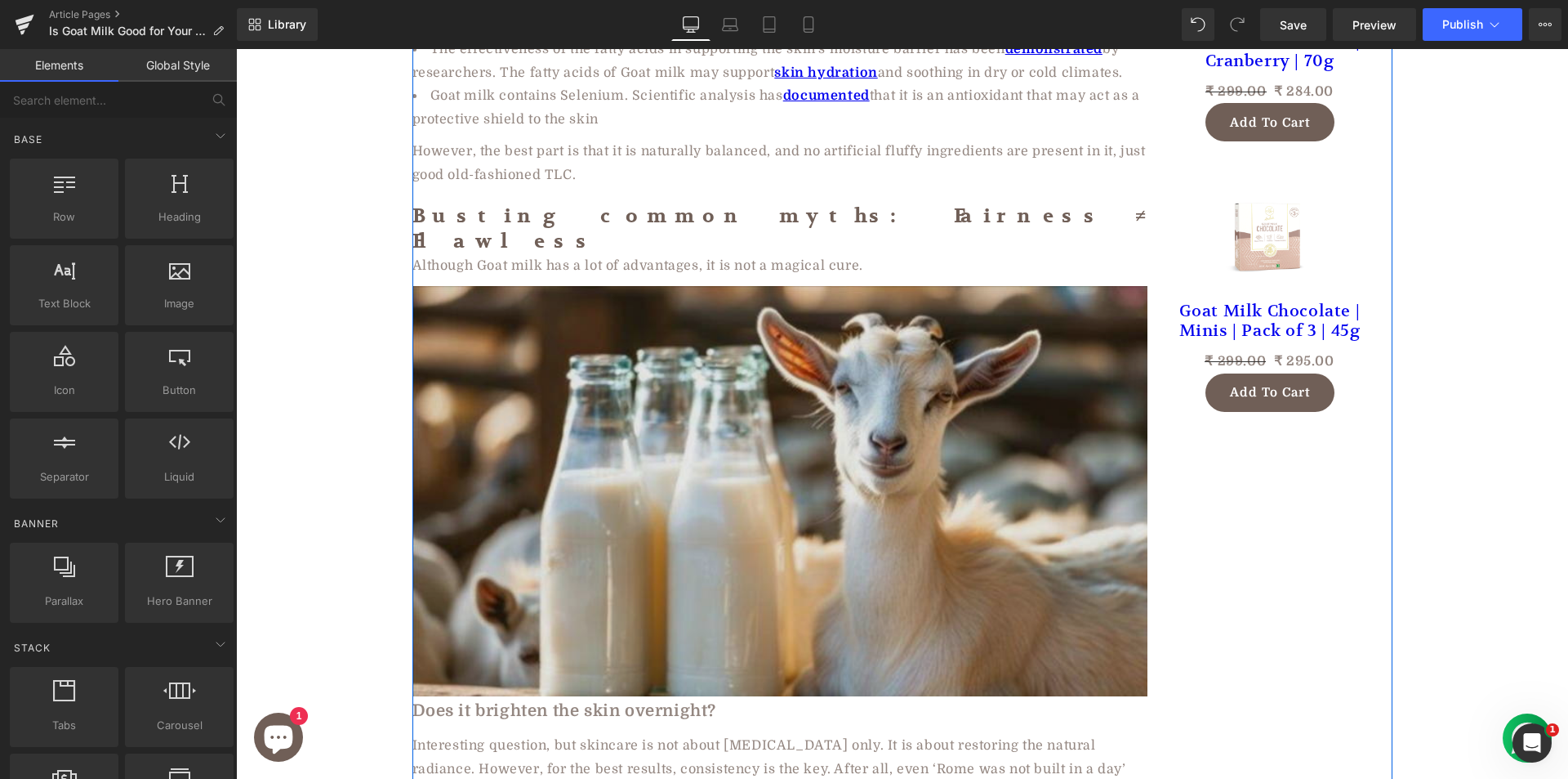
scroll to position [2288, 0]
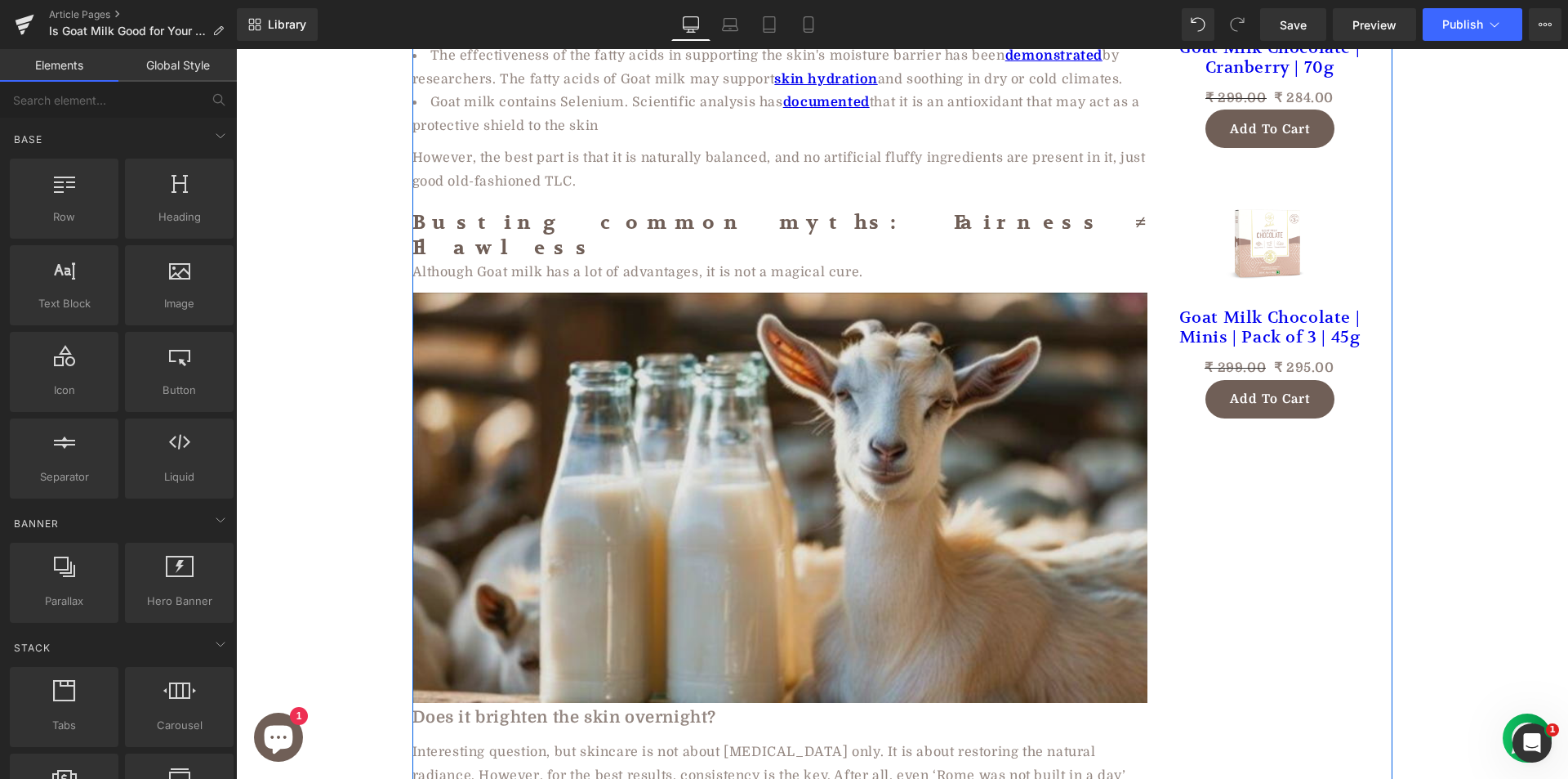
click at [638, 360] on img at bounding box center [779, 497] width 735 height 410
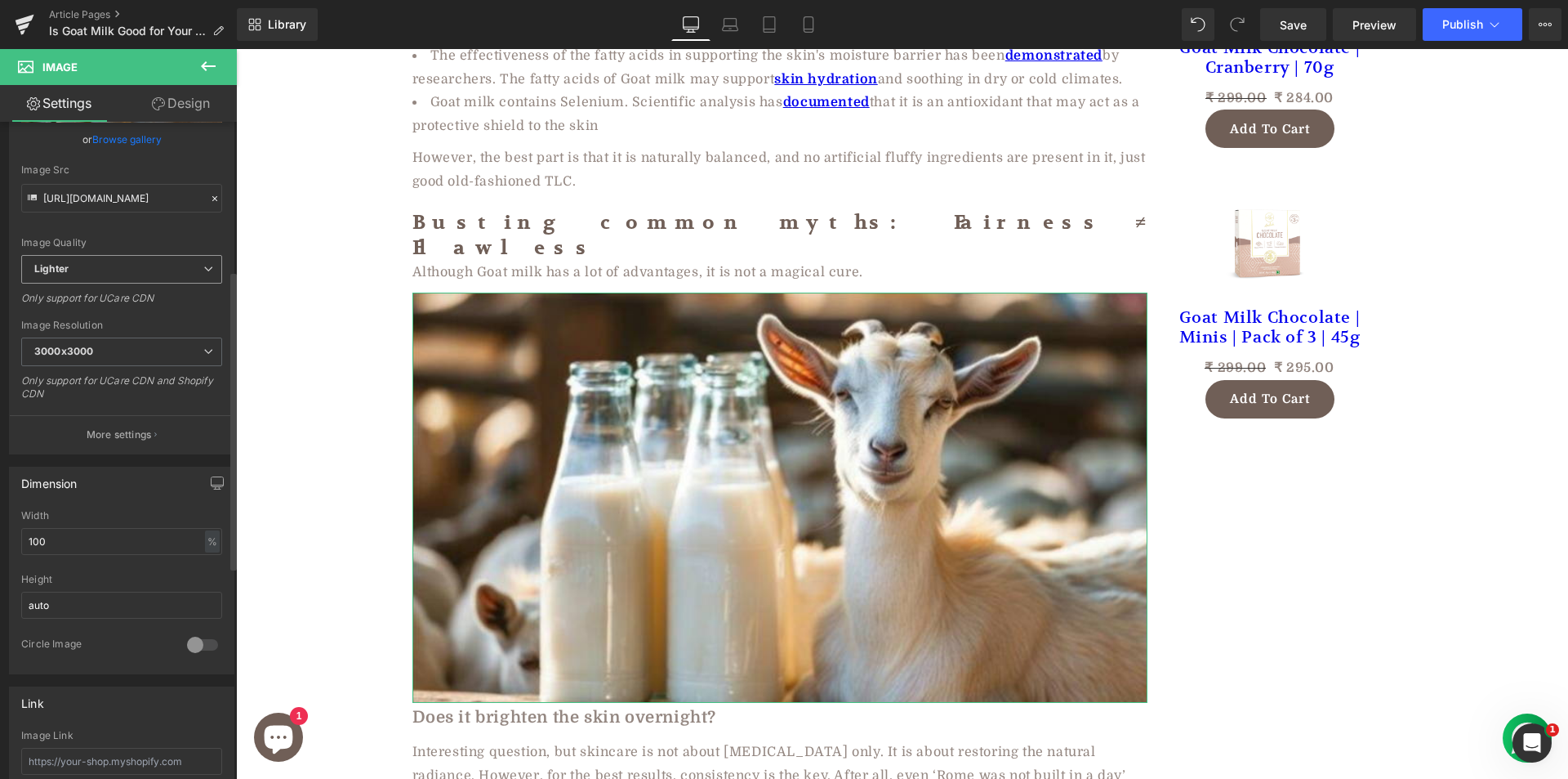
scroll to position [327, 0]
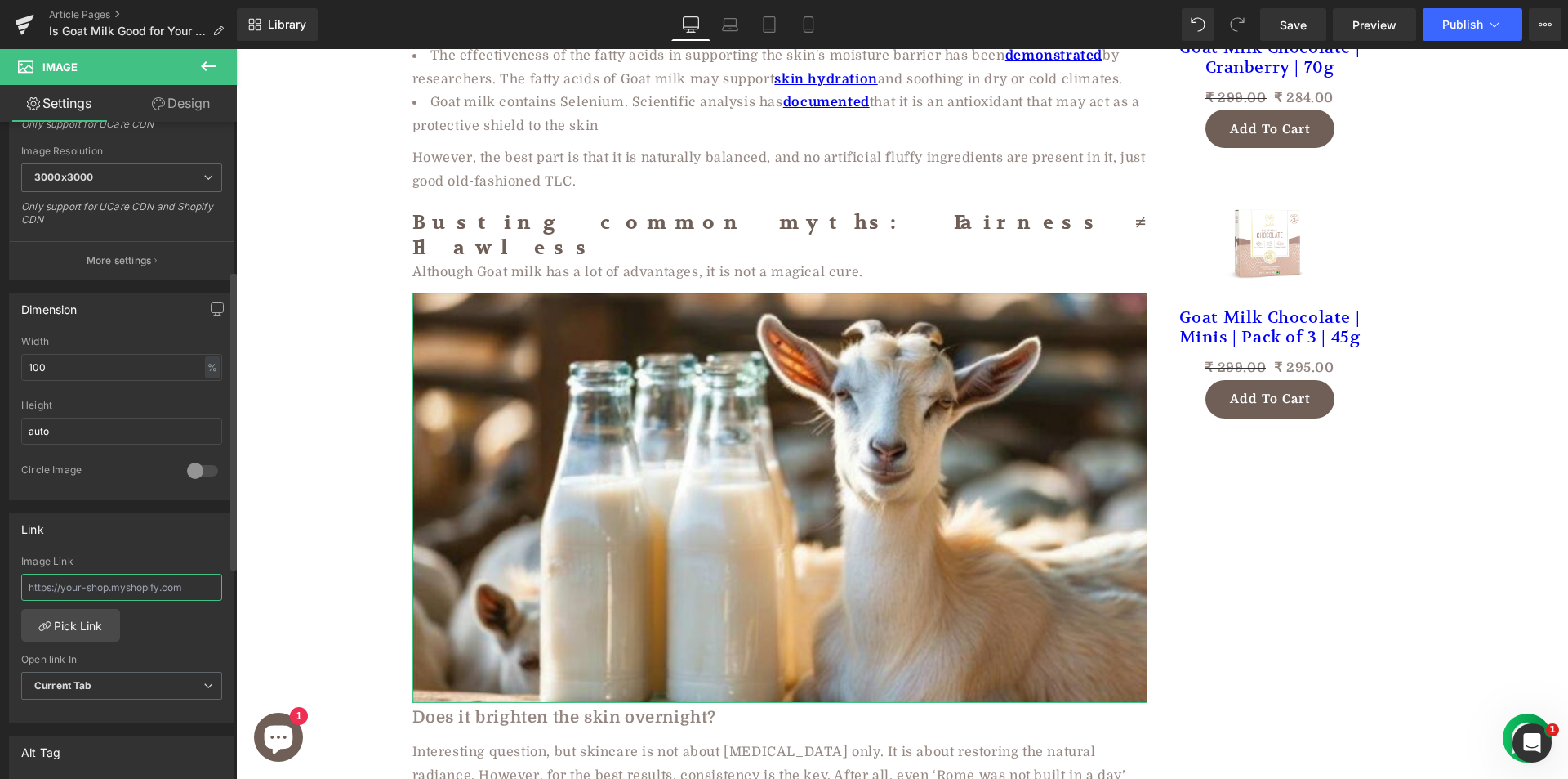
click at [89, 585] on input "text" at bounding box center [122, 587] width 201 height 27
paste input "https://aadvikfoods.com/products/goat-milk-powder"
type input "https://aadvikfoods.com/products/goat-milk-powder"
click at [269, 543] on div "Why Goat Milk Might Be Your Skin’s New Best Friend Heading Row 🕑8 min read | Pu…" at bounding box center [902, 517] width 1332 height 5242
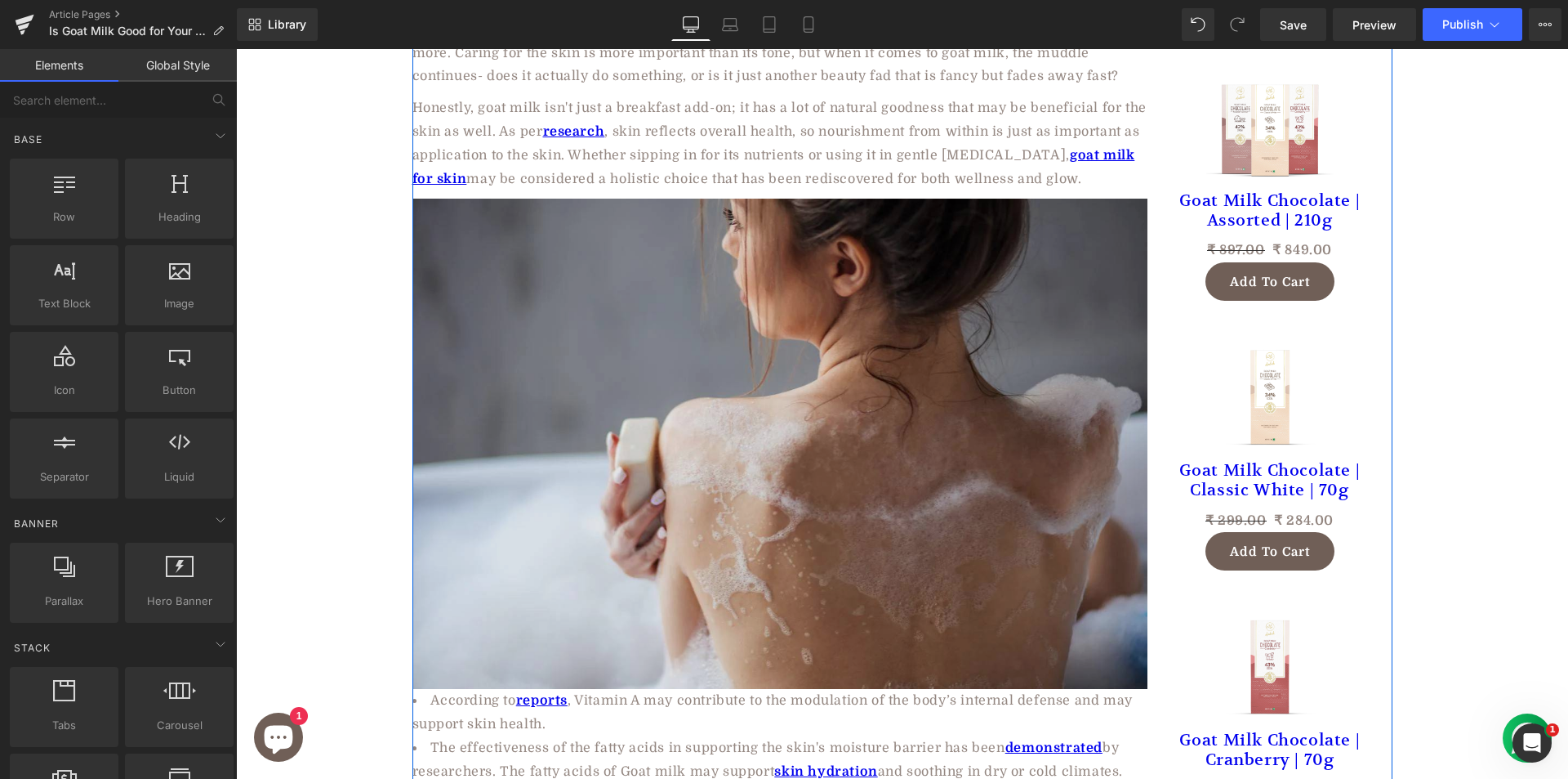
scroll to position [1471, 0]
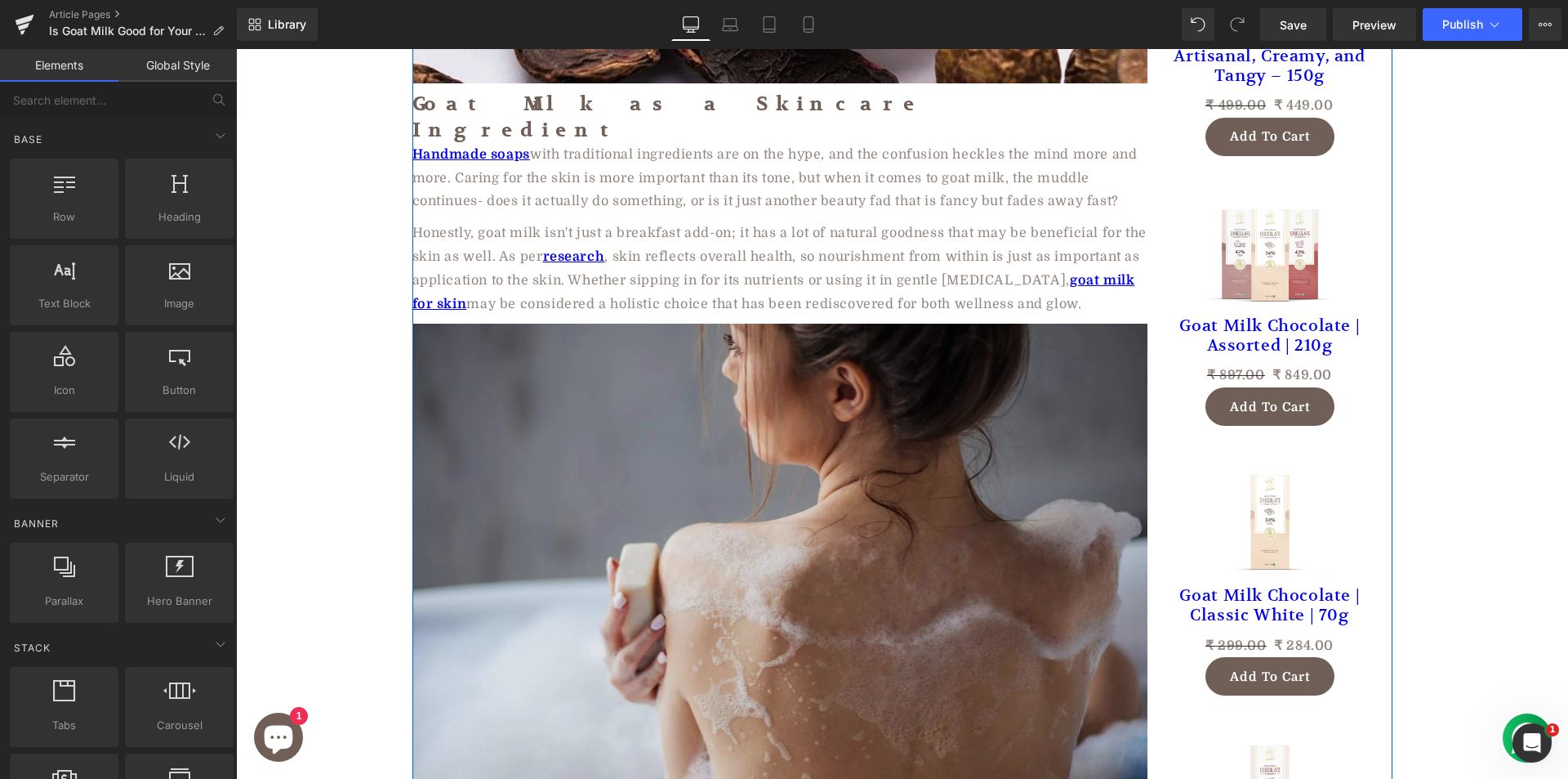
click at [606, 472] on img at bounding box center [779, 568] width 735 height 490
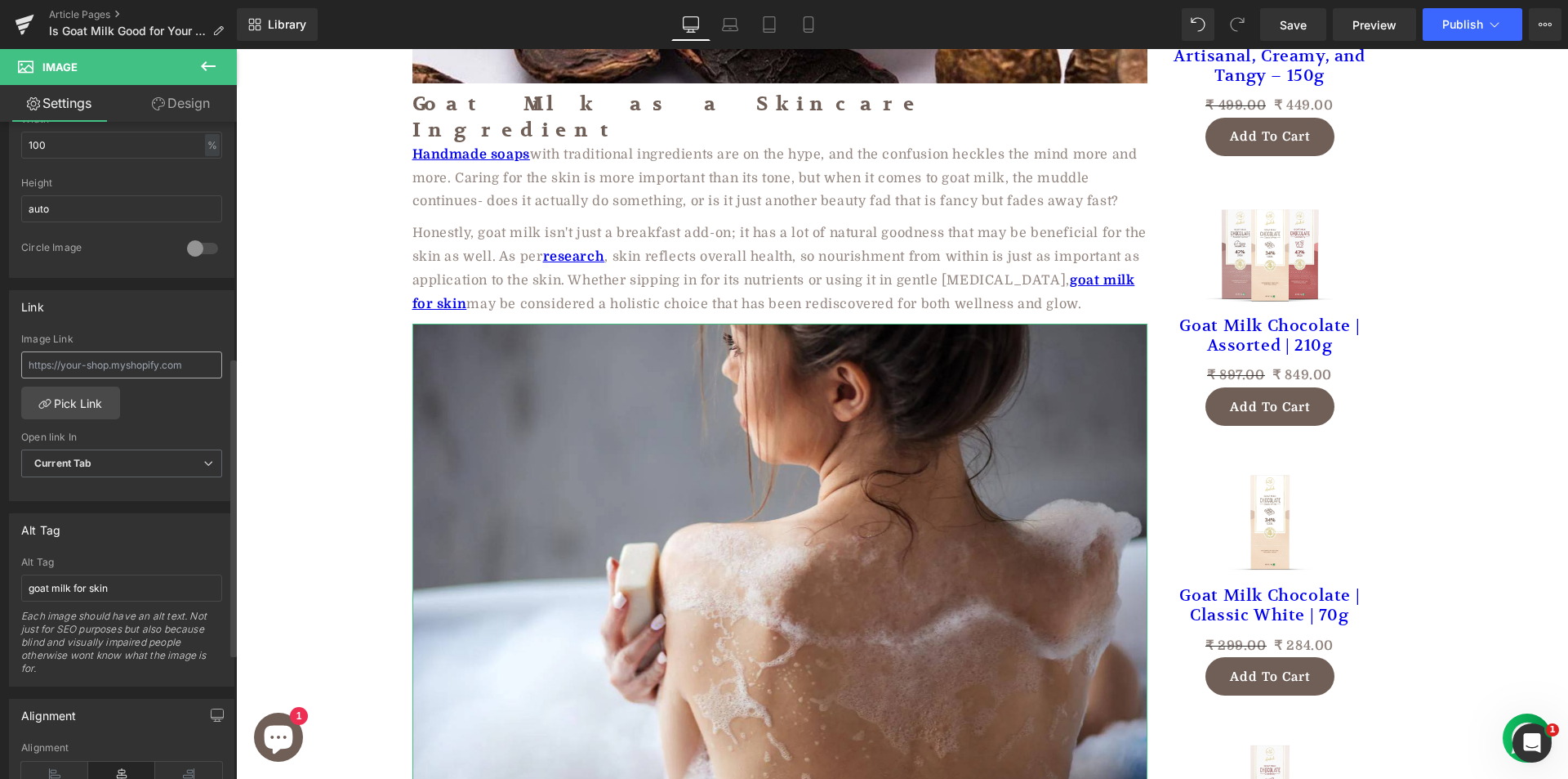
scroll to position [468, 0]
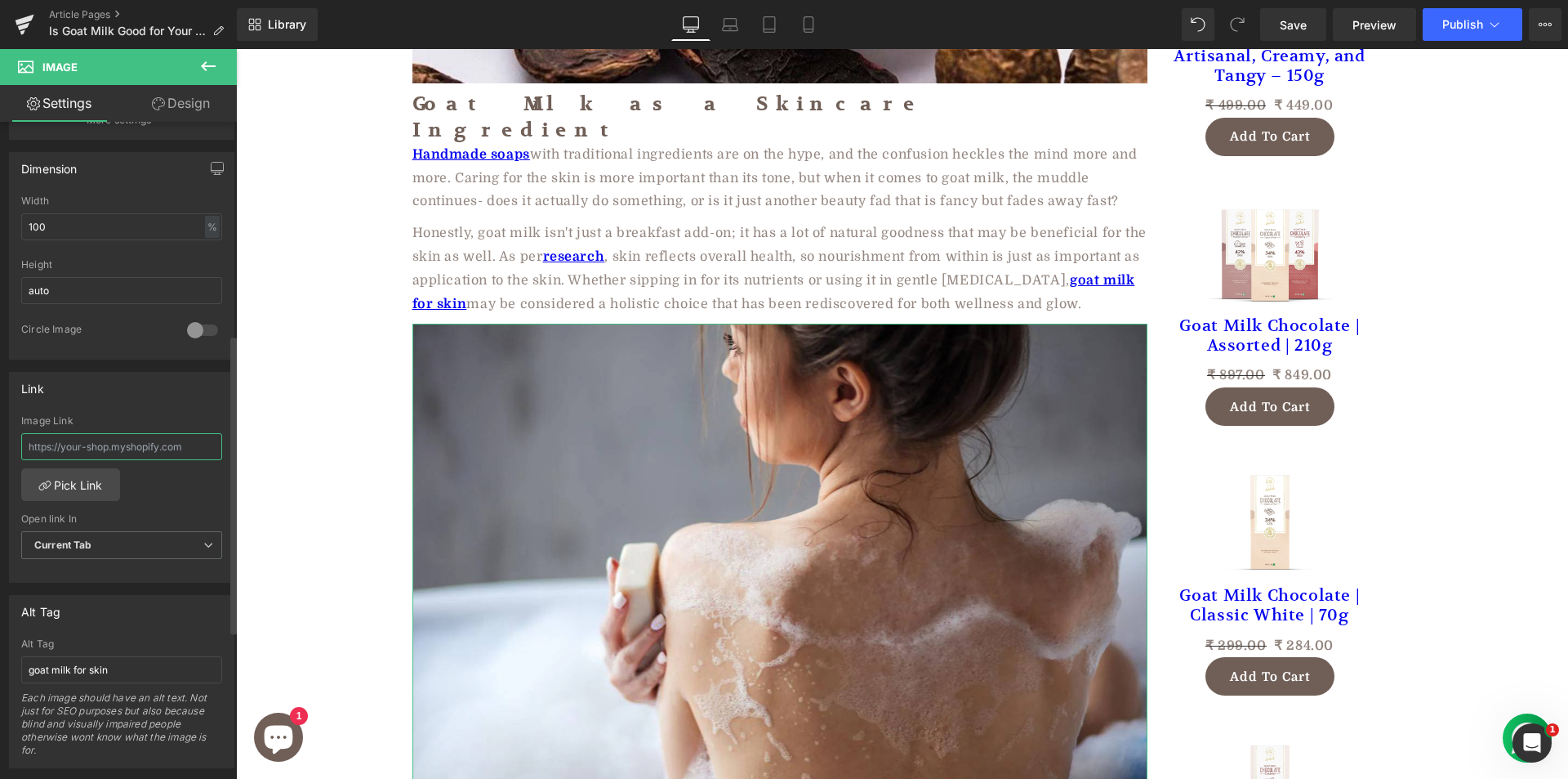
click at [143, 455] on input "text" at bounding box center [122, 446] width 201 height 27
paste input "https://aadvikfoods.com/collections/goat-milk-soap"
type input "https://aadvikfoods.com/collections/goat-milk-soap"
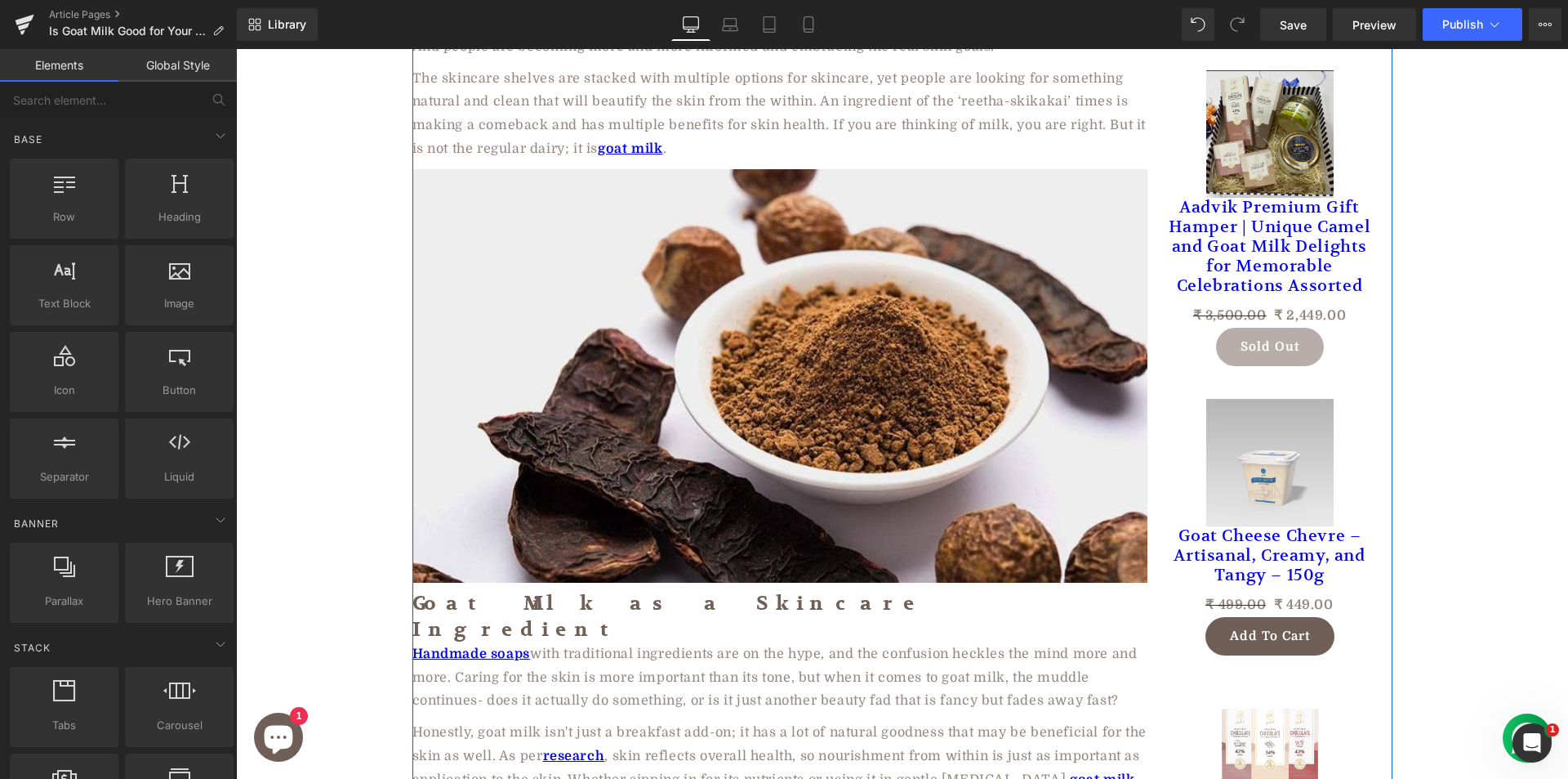
scroll to position [817, 0]
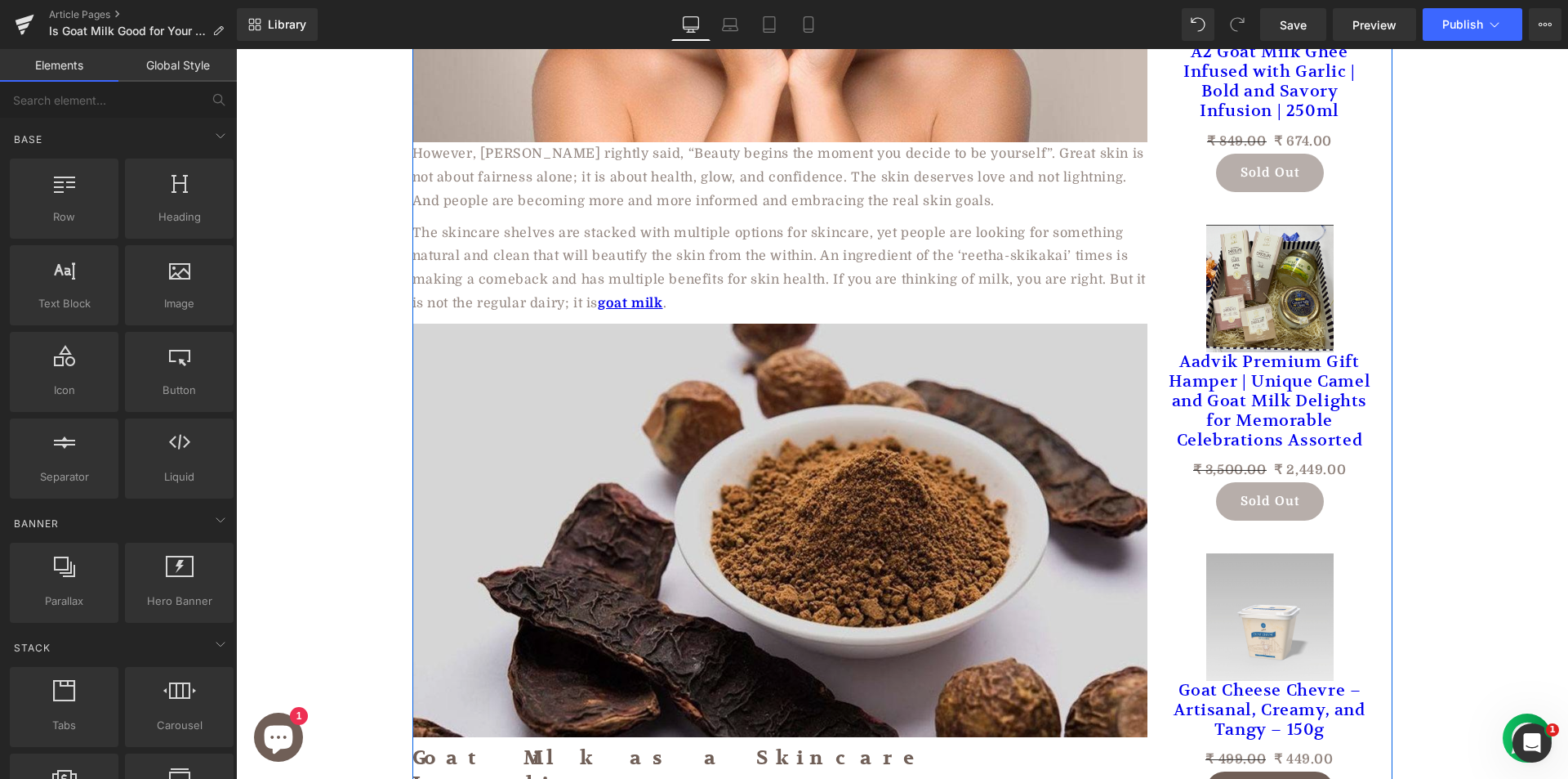
click at [634, 478] on img at bounding box center [779, 530] width 735 height 413
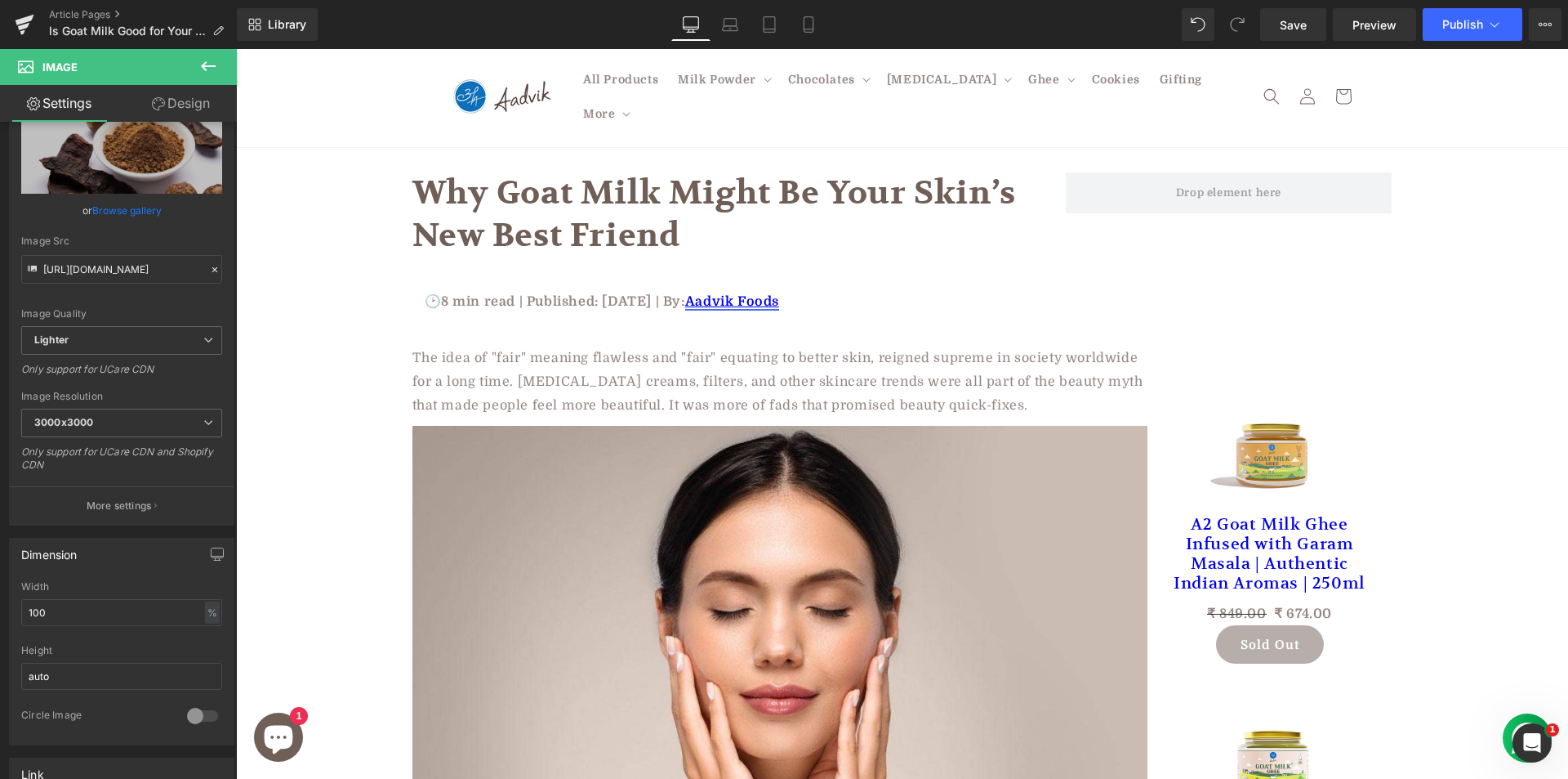
scroll to position [0, 0]
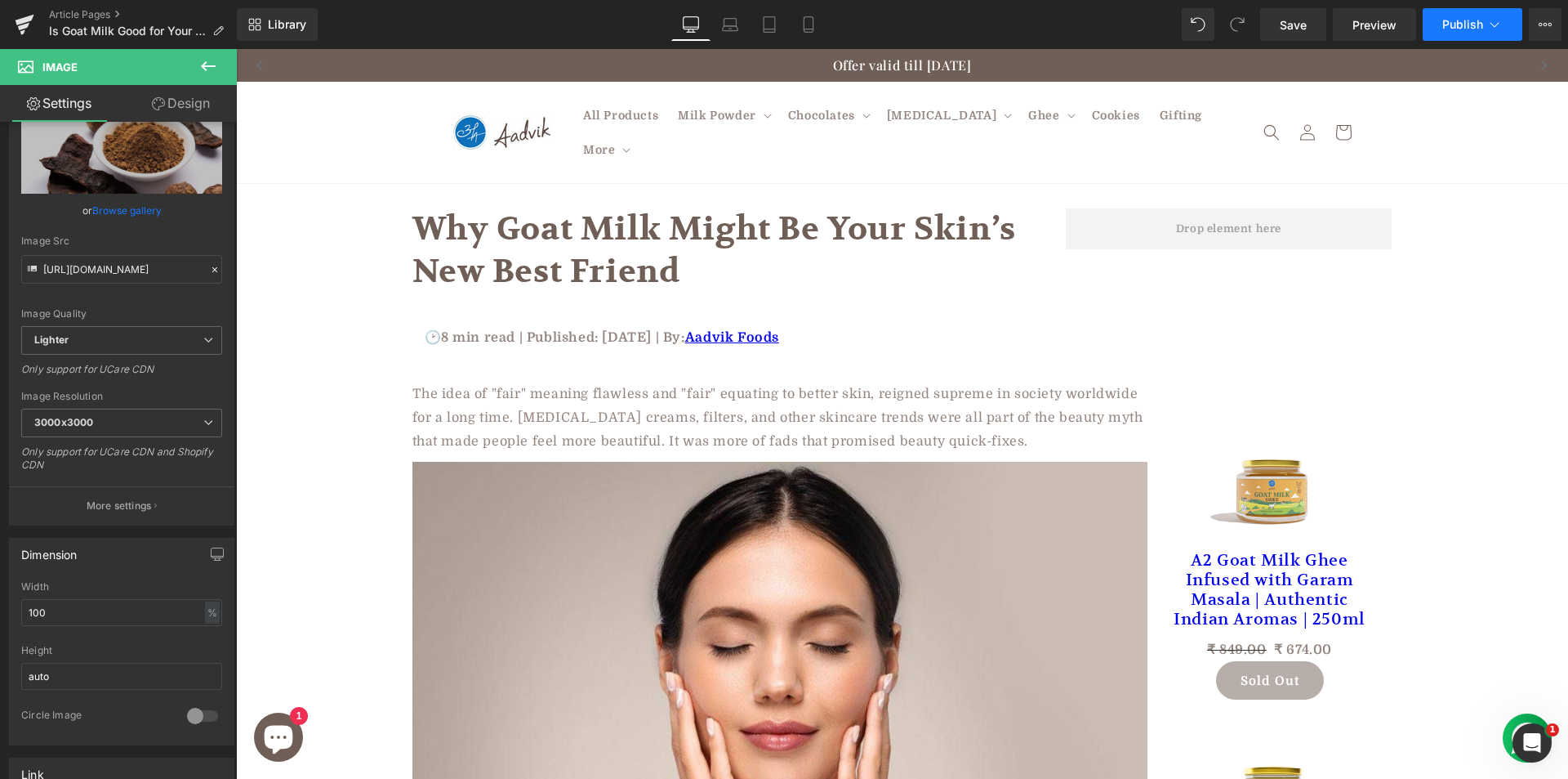
click at [1458, 19] on span "Publish" at bounding box center [1463, 25] width 41 height 13
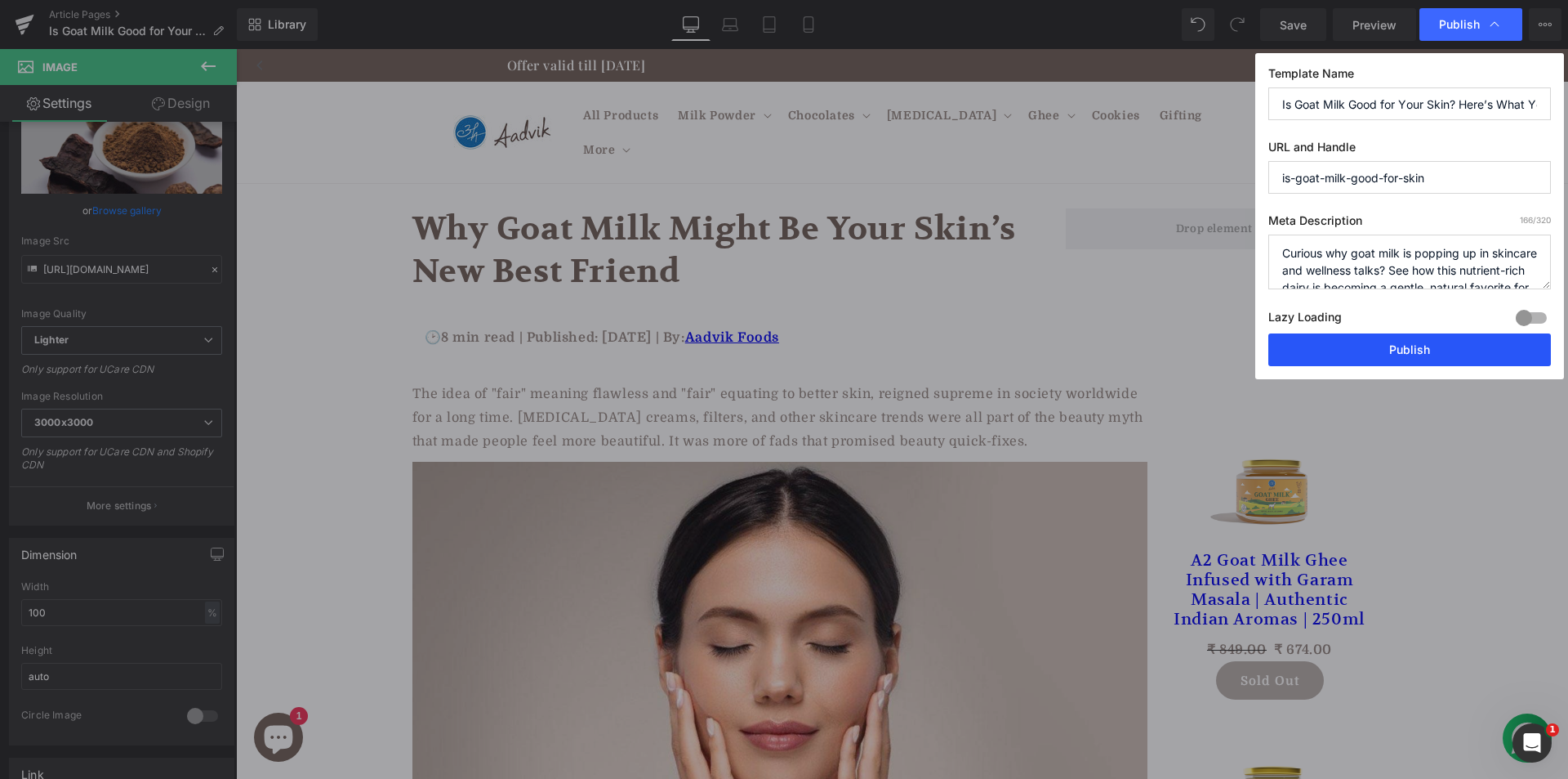
click at [1372, 341] on button "Publish" at bounding box center [1409, 350] width 282 height 33
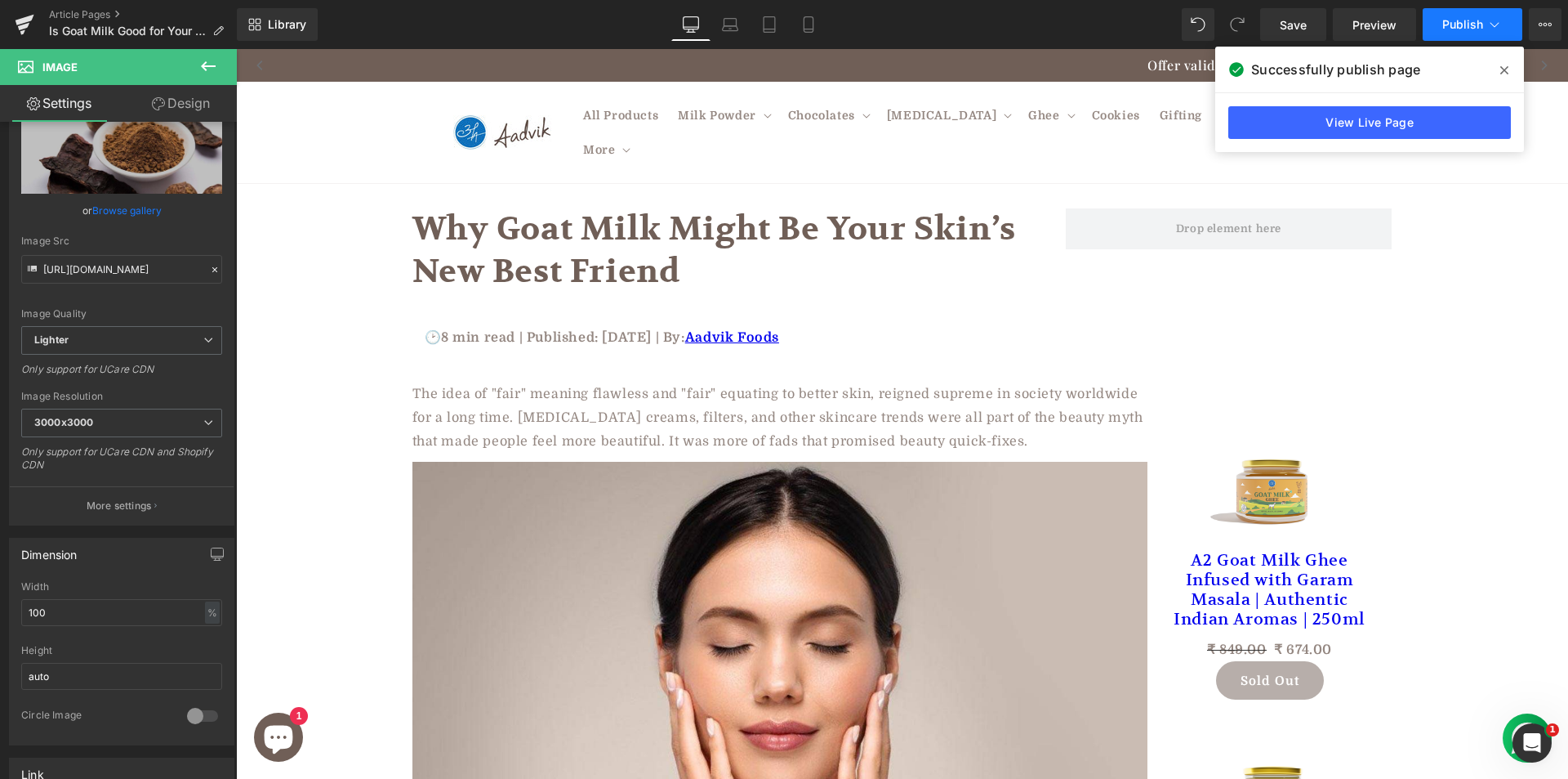
click at [1473, 20] on span "Publish" at bounding box center [1463, 25] width 41 height 13
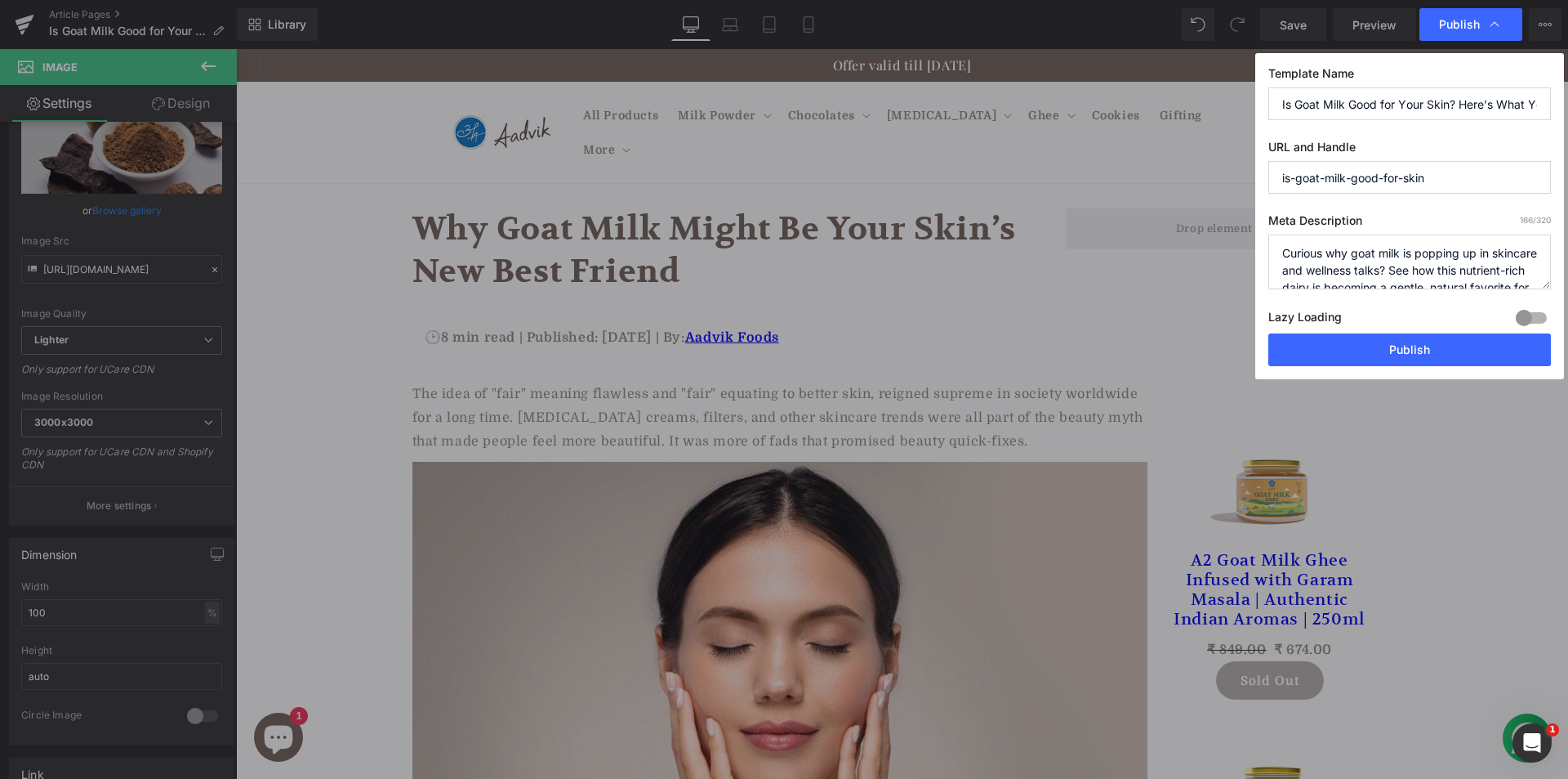
click at [1366, 355] on button "Publish" at bounding box center [1409, 350] width 282 height 33
